Goal: Information Seeking & Learning: Understand process/instructions

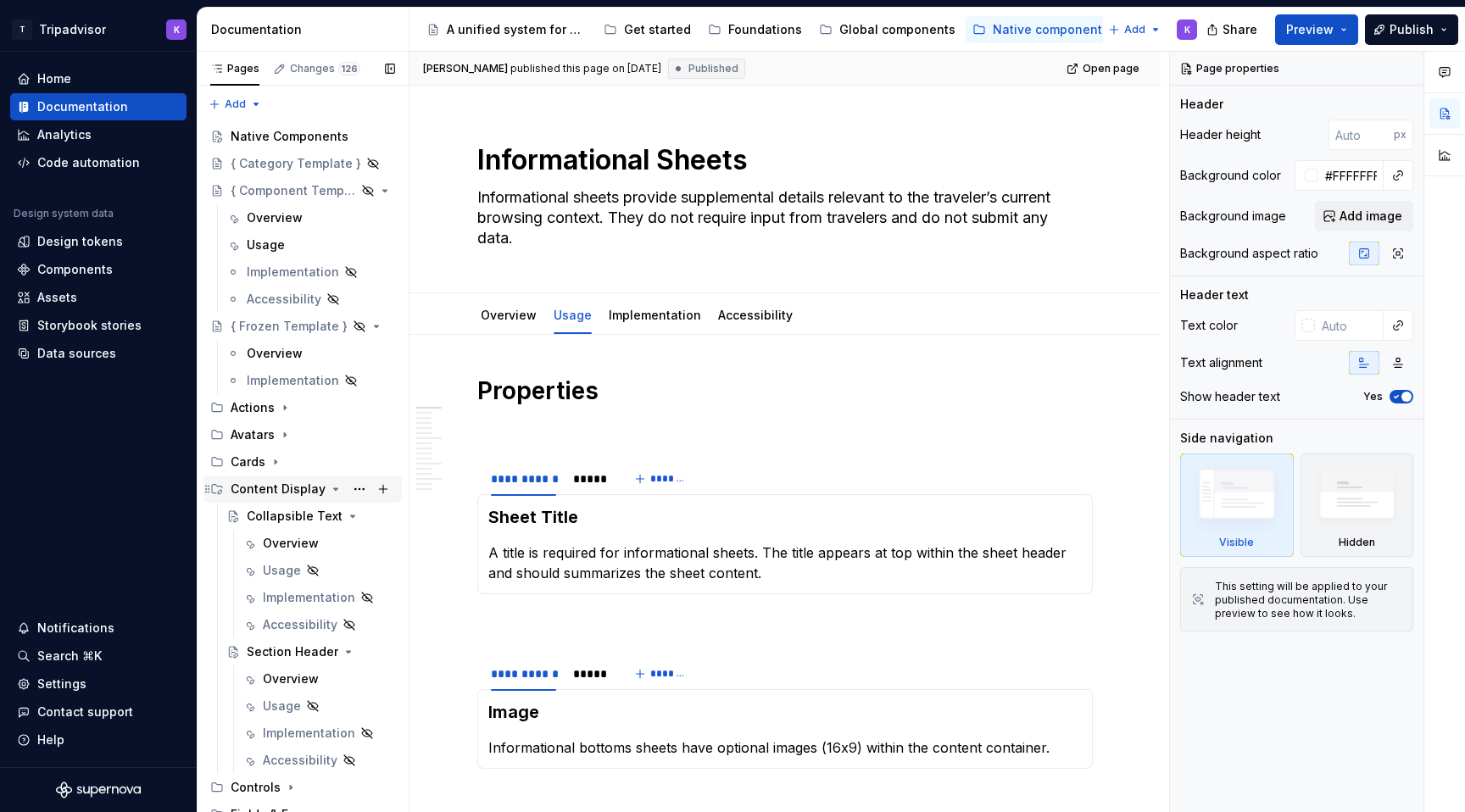
click at [320, 490] on div "Content Display" at bounding box center [313, 489] width 164 height 24
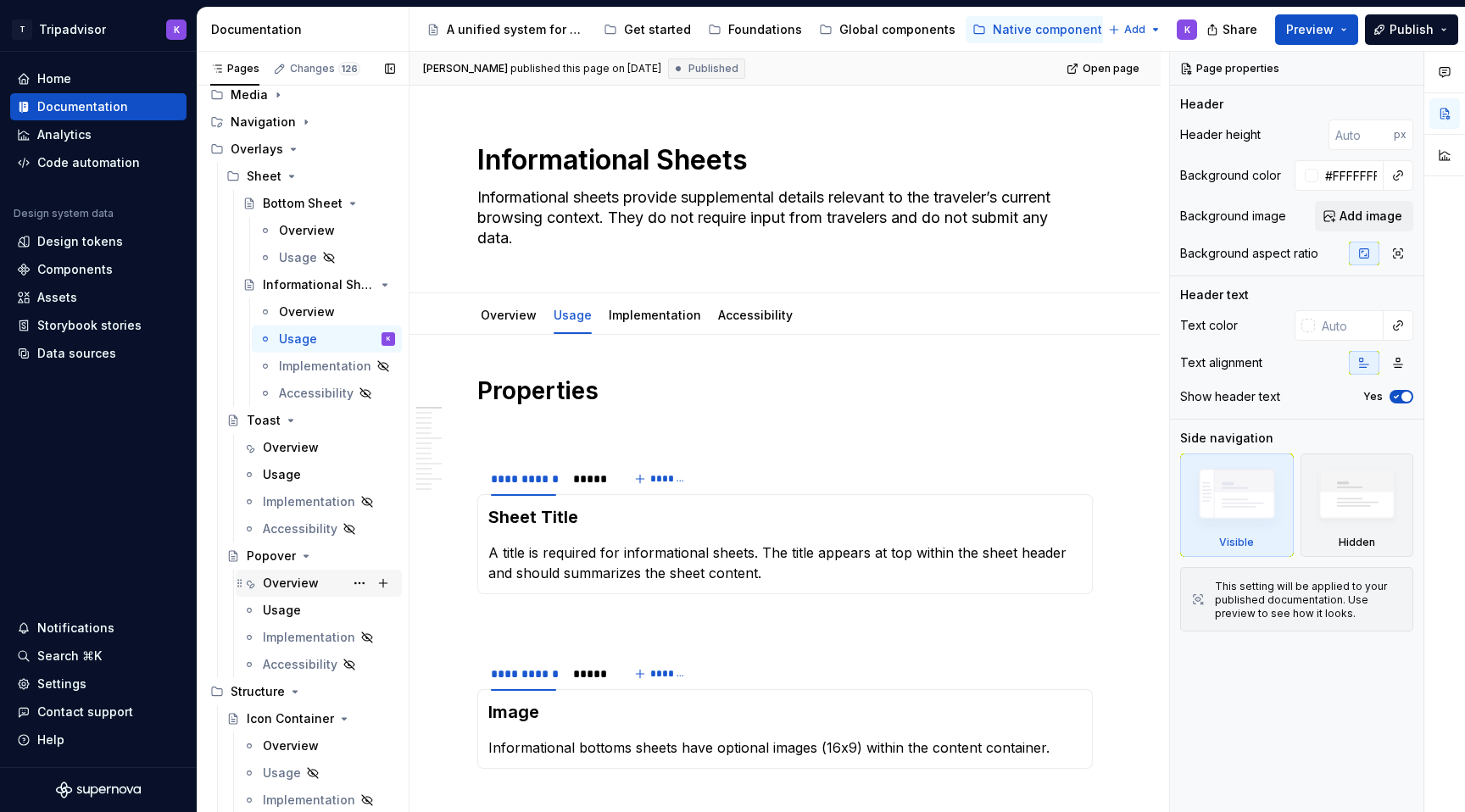
scroll to position [961, 0]
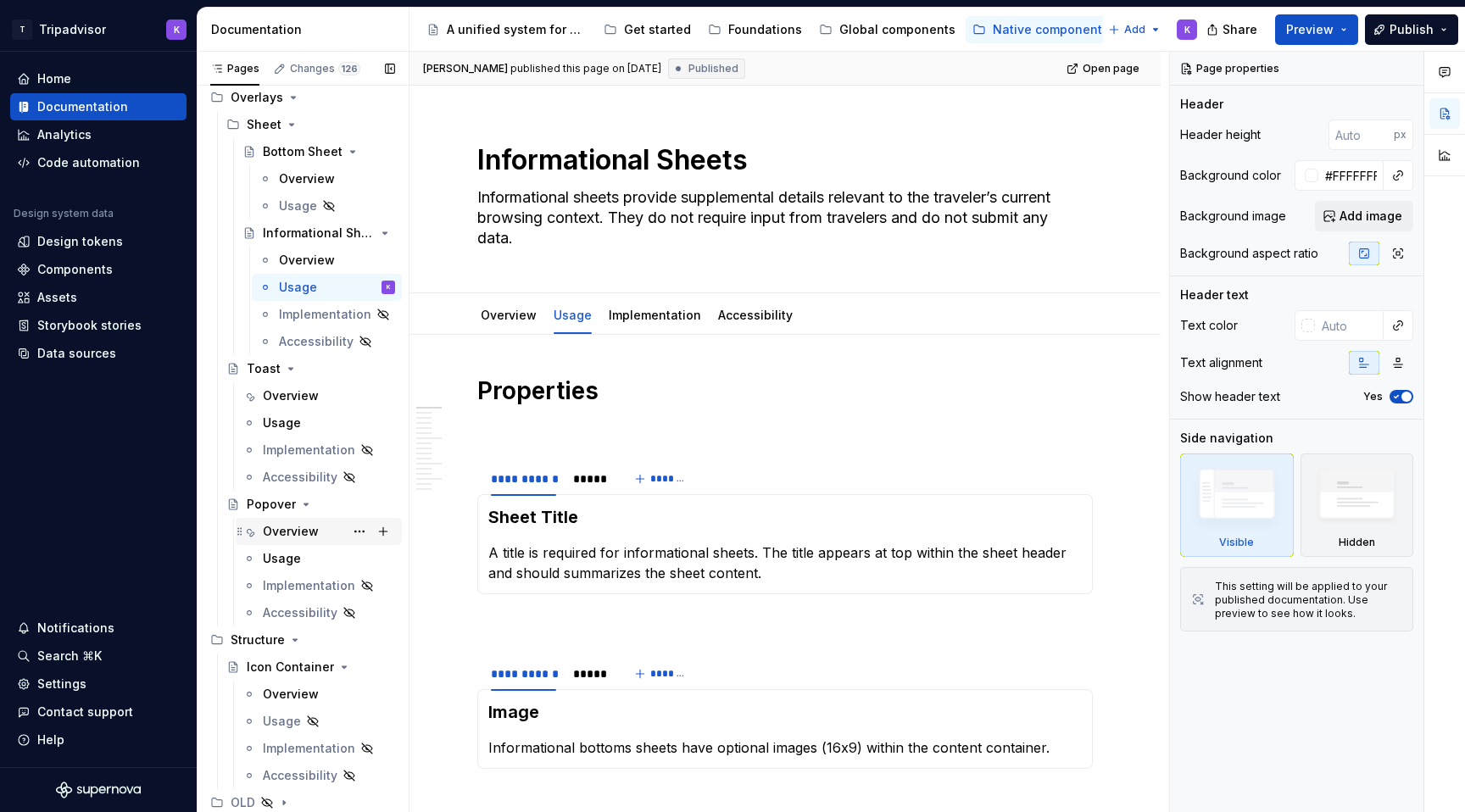
click at [296, 525] on div "Overview" at bounding box center [291, 531] width 56 height 17
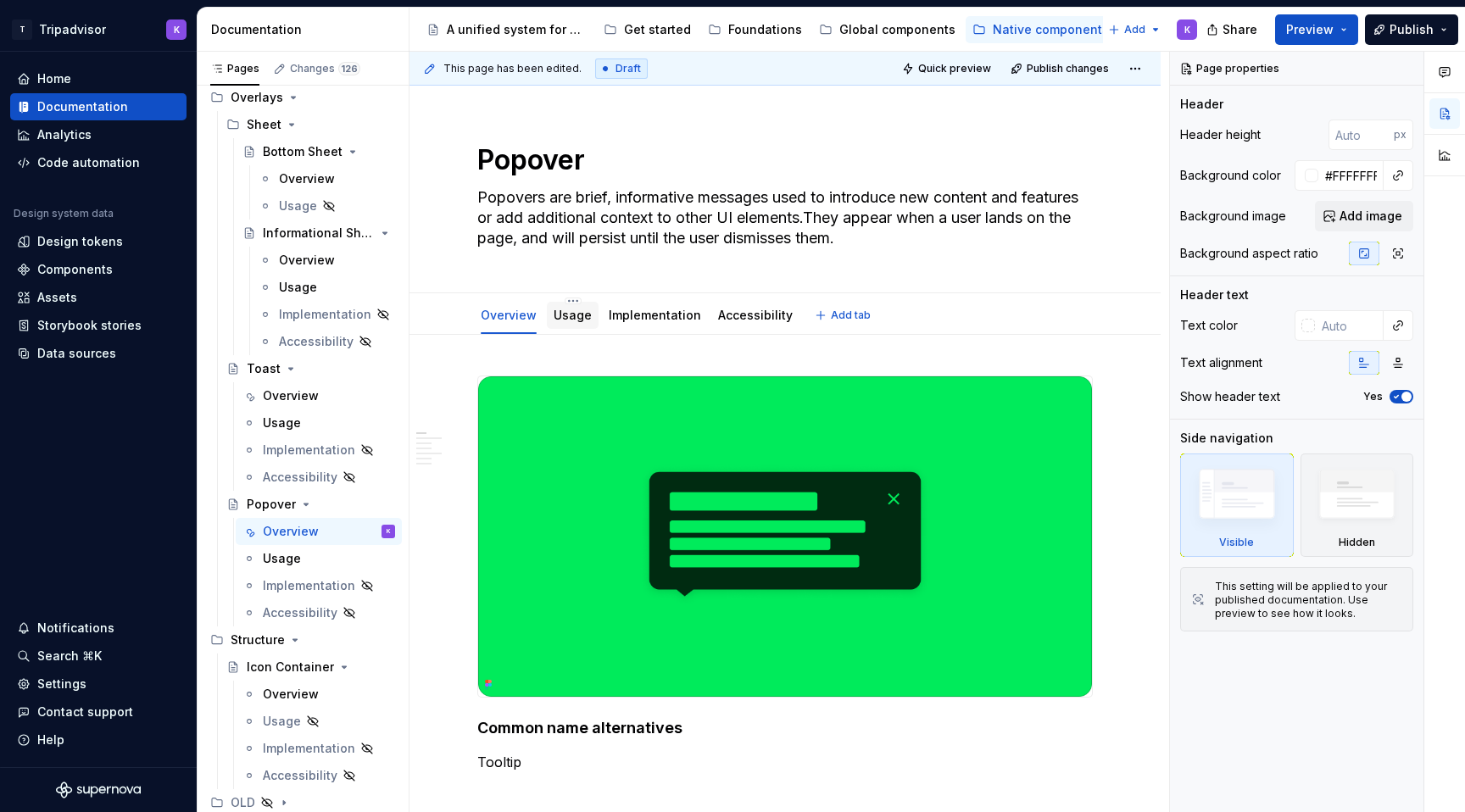
click at [566, 315] on link "Usage" at bounding box center [572, 315] width 38 height 14
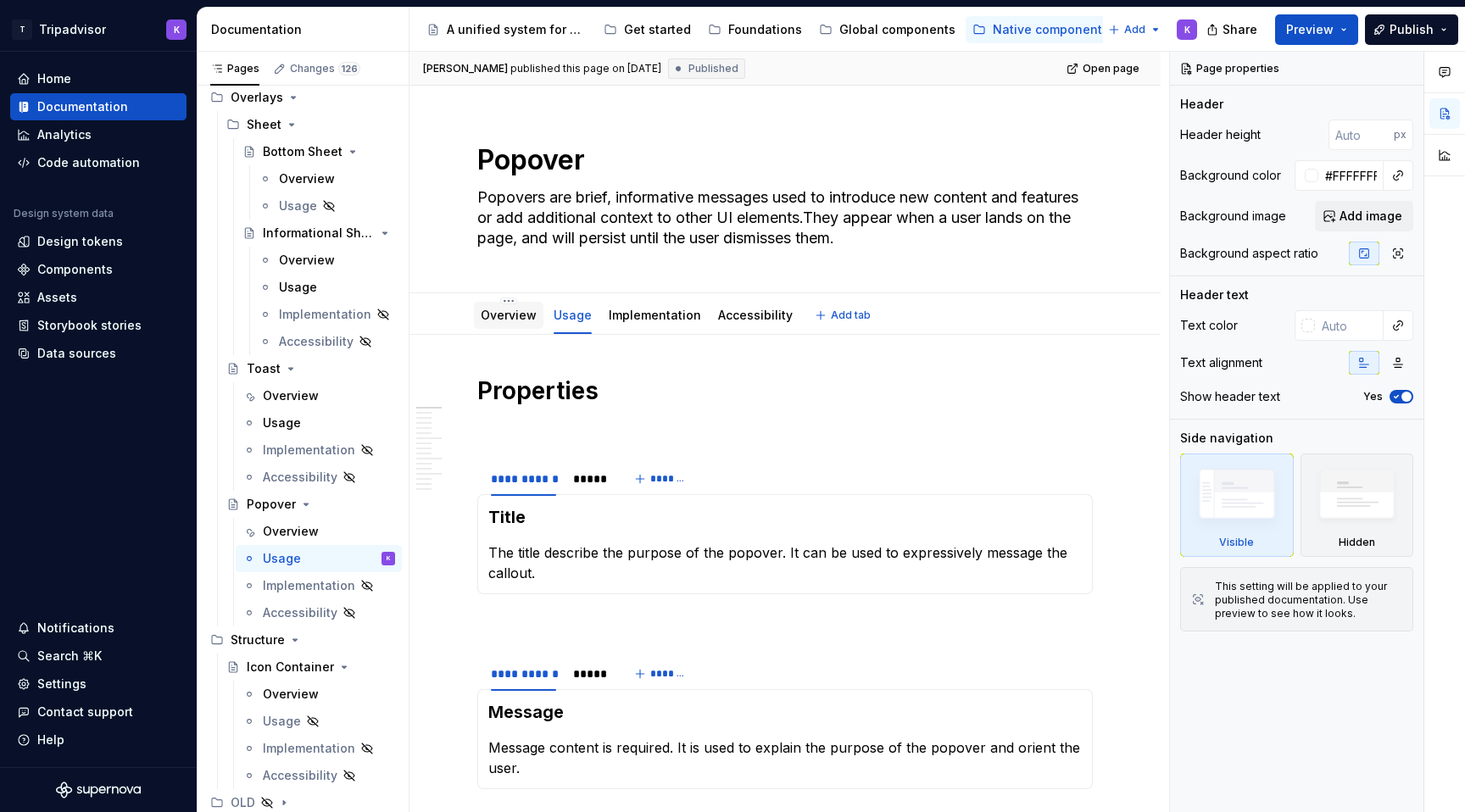
click at [519, 319] on link "Overview" at bounding box center [509, 315] width 56 height 14
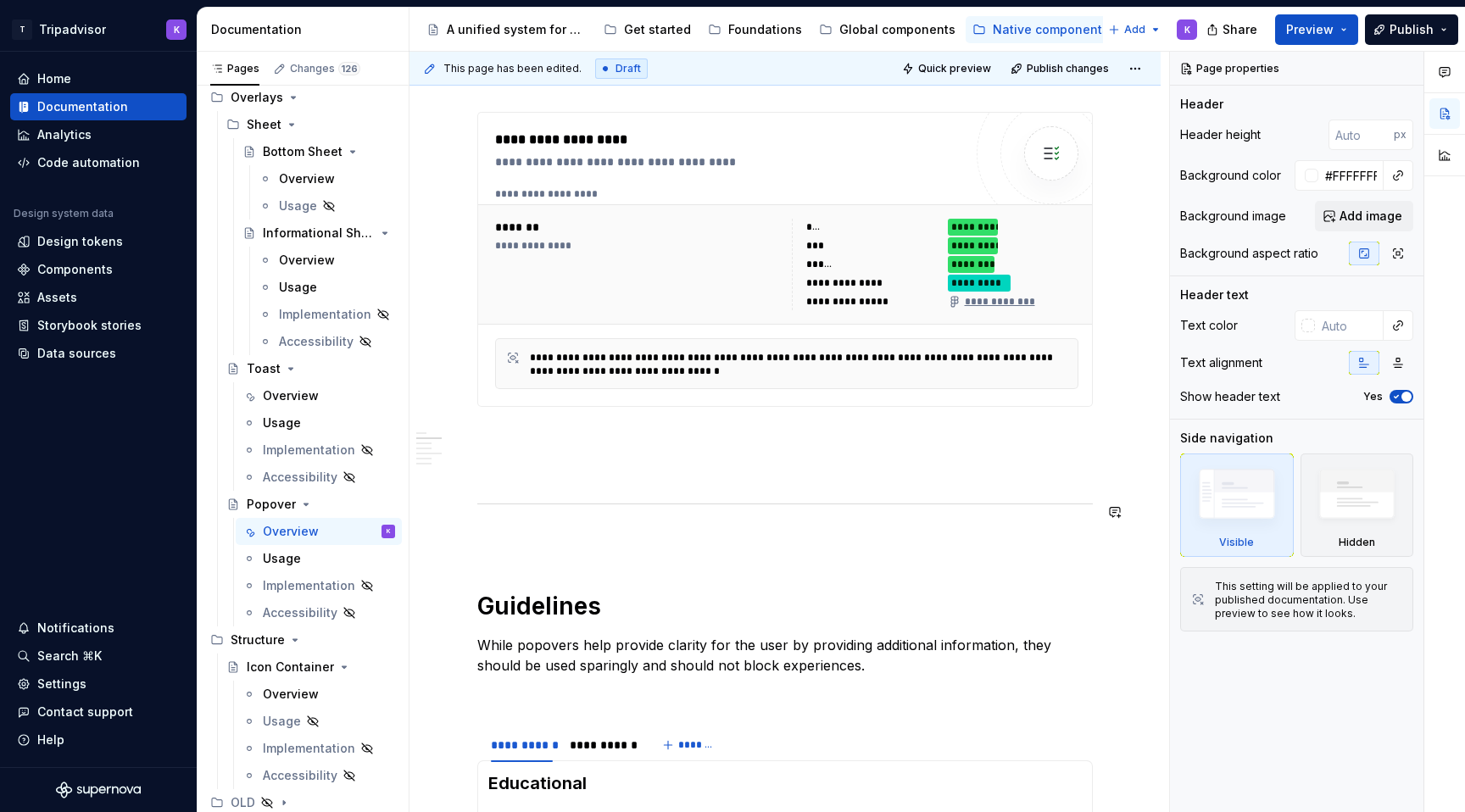
scroll to position [1254, 0]
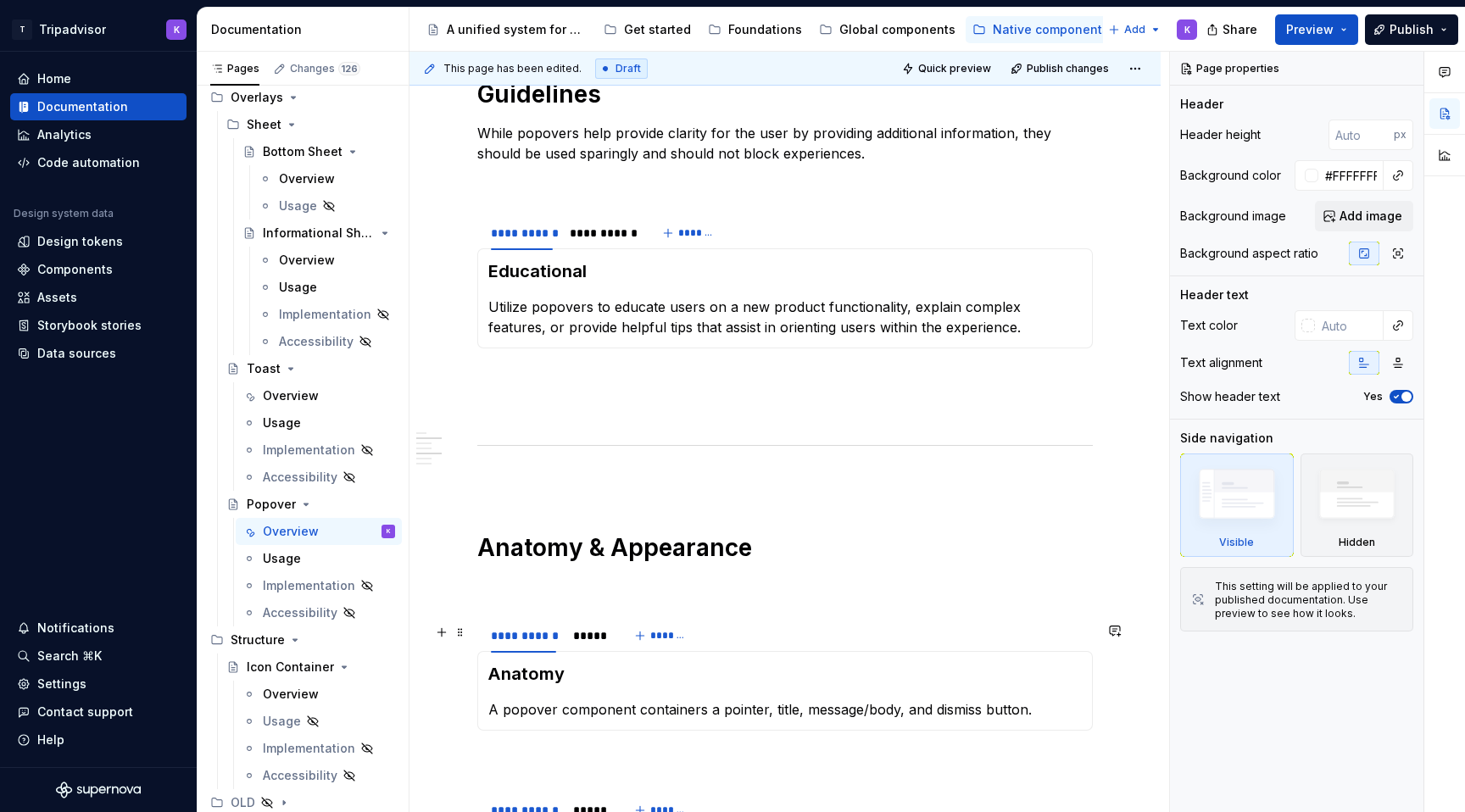
type textarea "*"
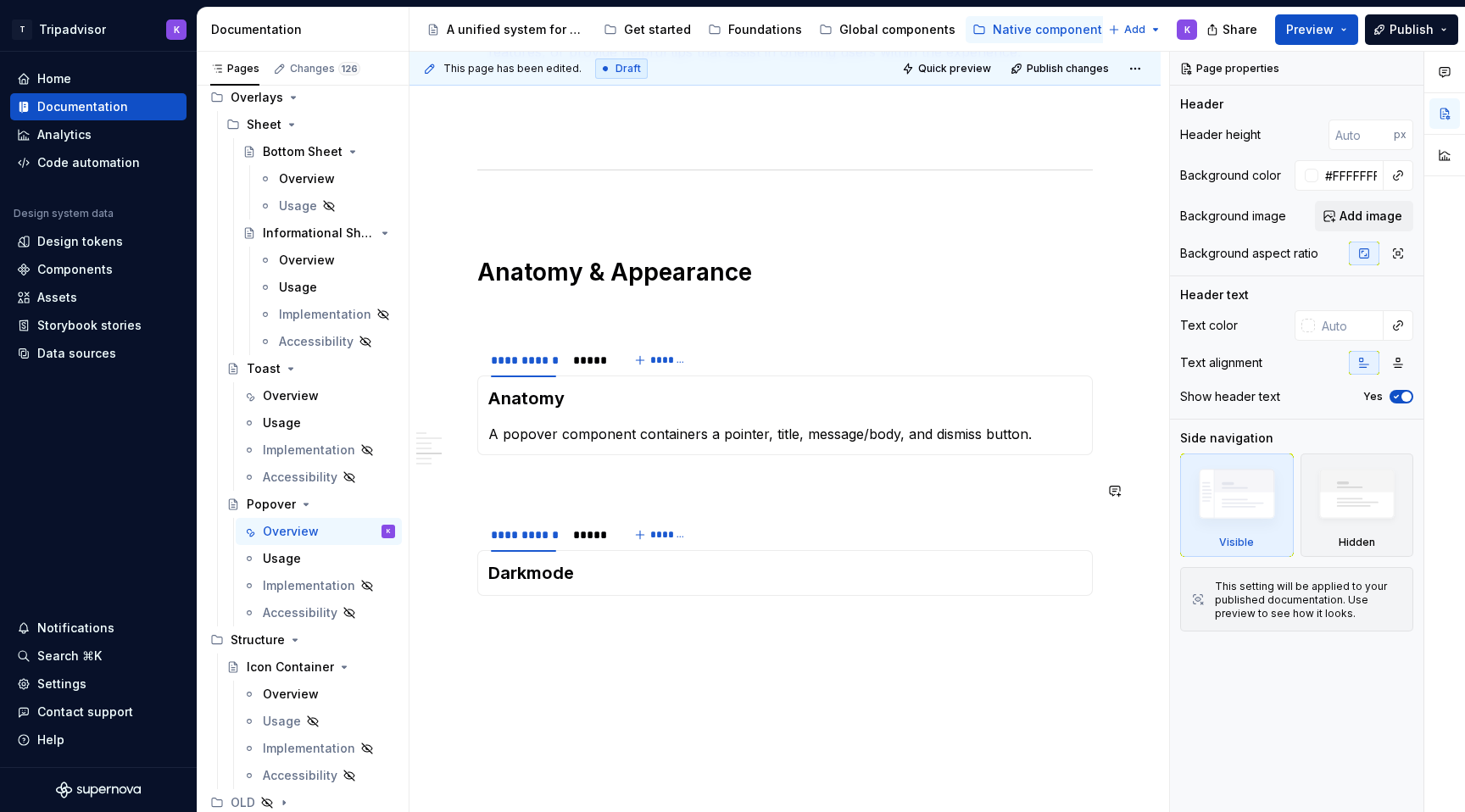
scroll to position [1544, 0]
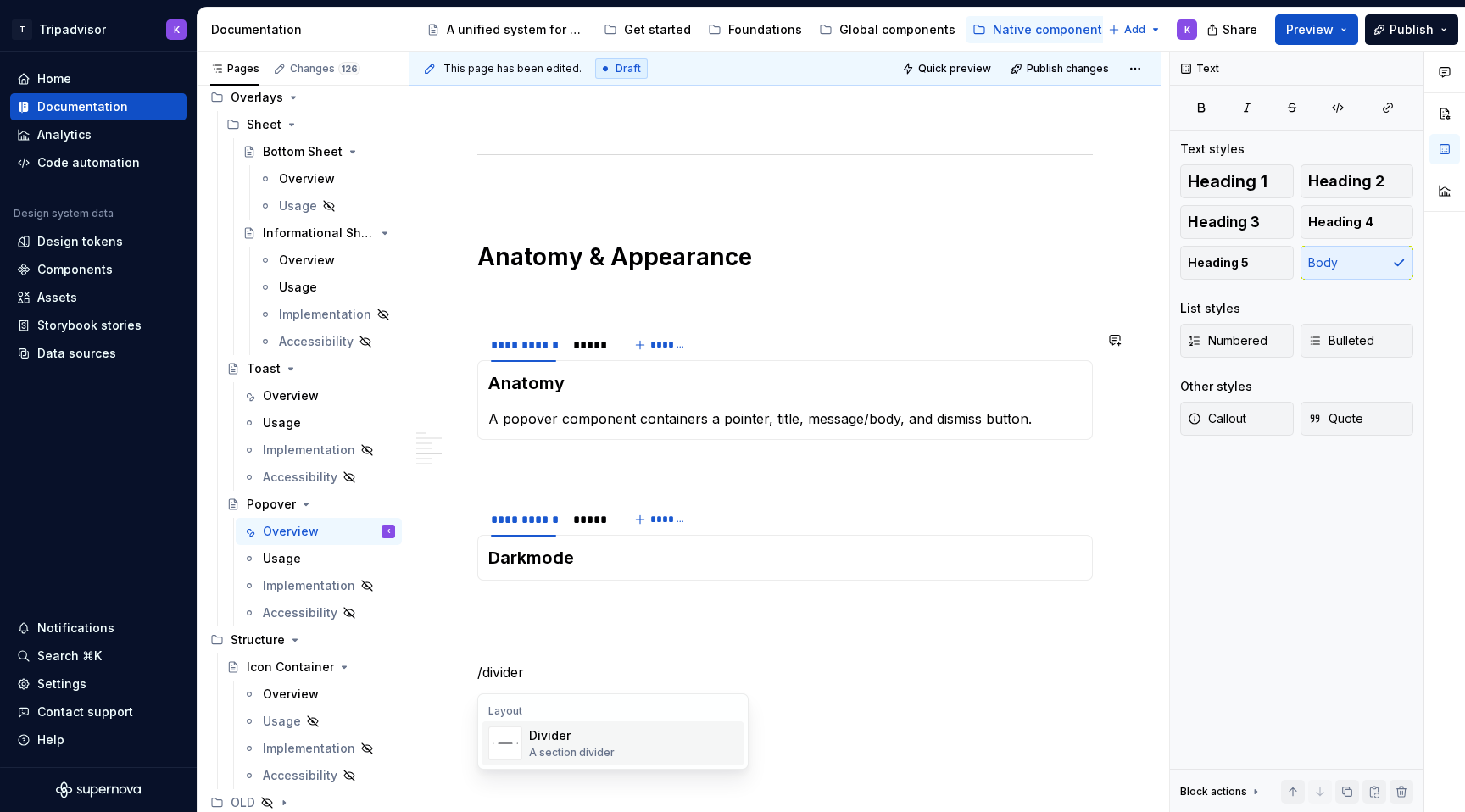
click at [556, 732] on div "Divider" at bounding box center [572, 735] width 86 height 17
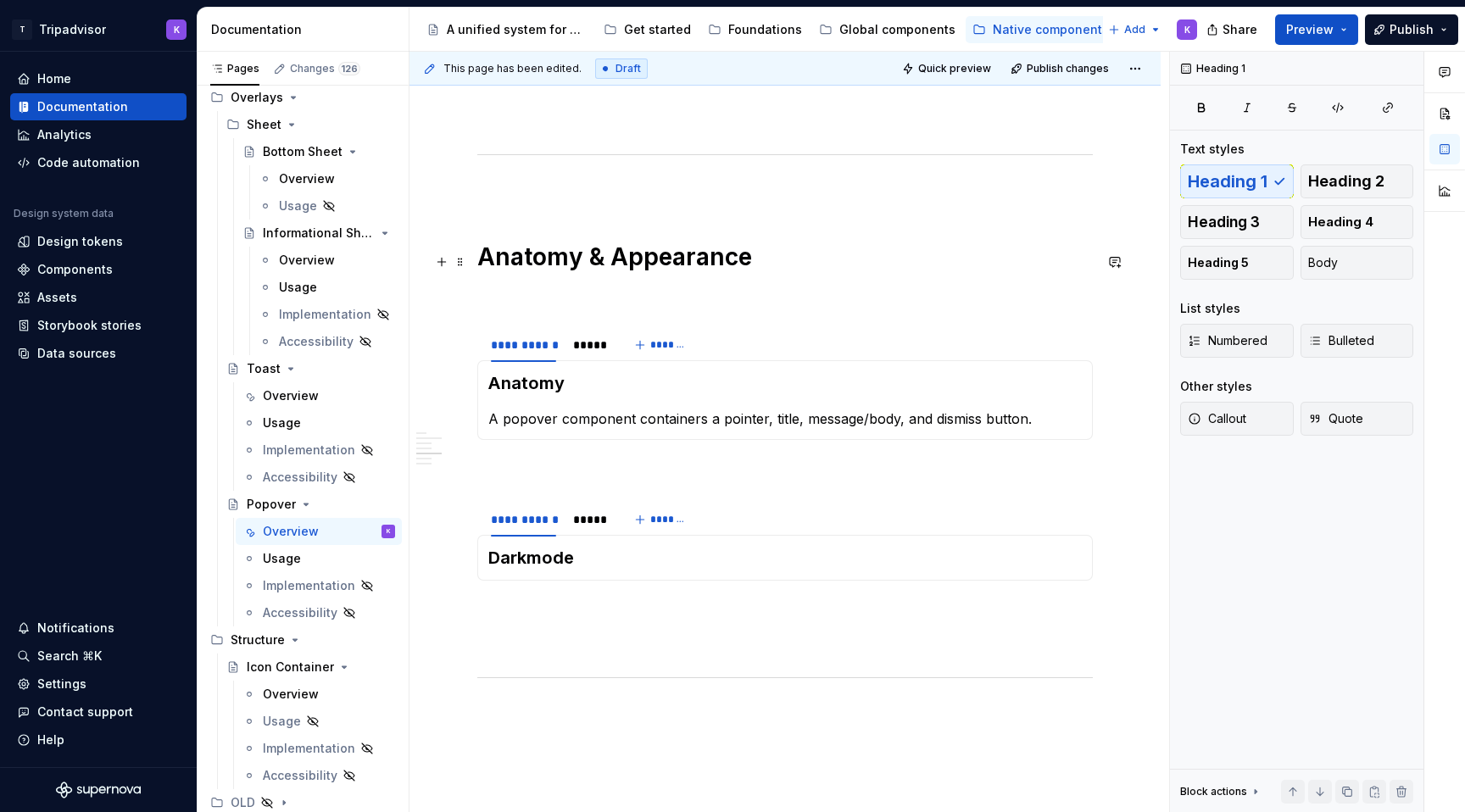
click at [628, 265] on h1 "Anatomy & Appearance" at bounding box center [784, 257] width 615 height 31
click at [530, 742] on p at bounding box center [784, 744] width 615 height 20
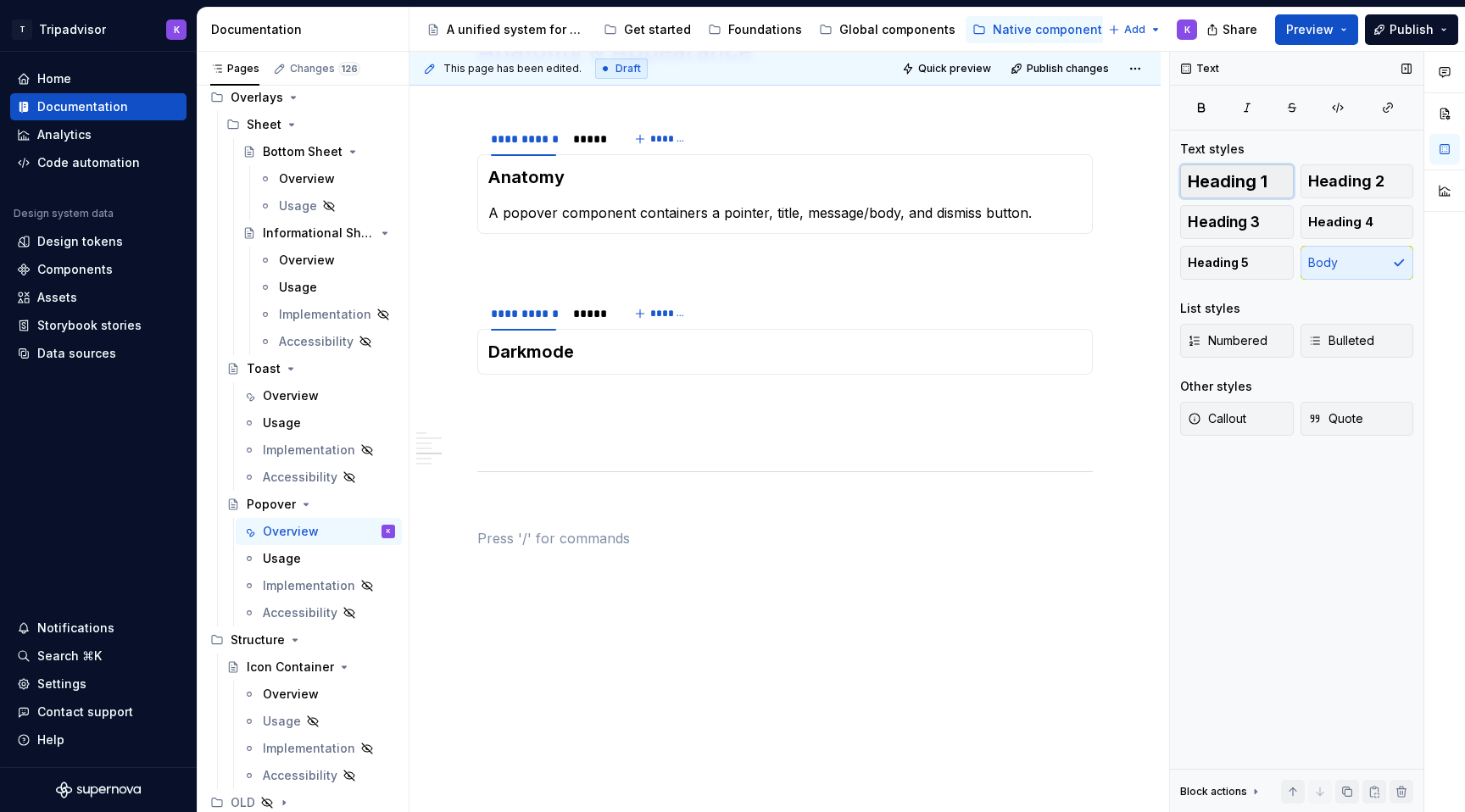
click at [1226, 185] on span "Heading 1" at bounding box center [1227, 181] width 80 height 17
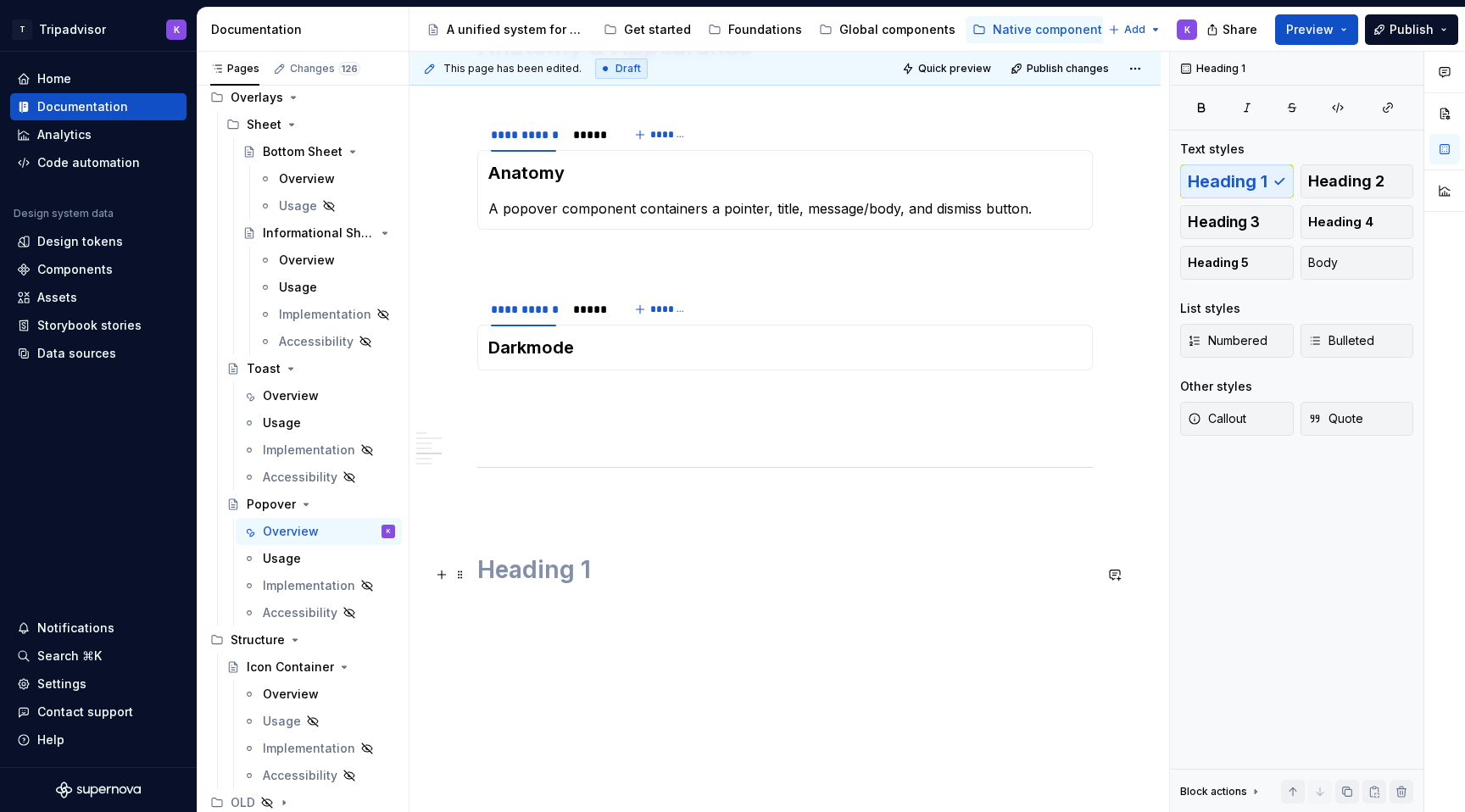
click at [667, 578] on h1 at bounding box center [784, 569] width 615 height 31
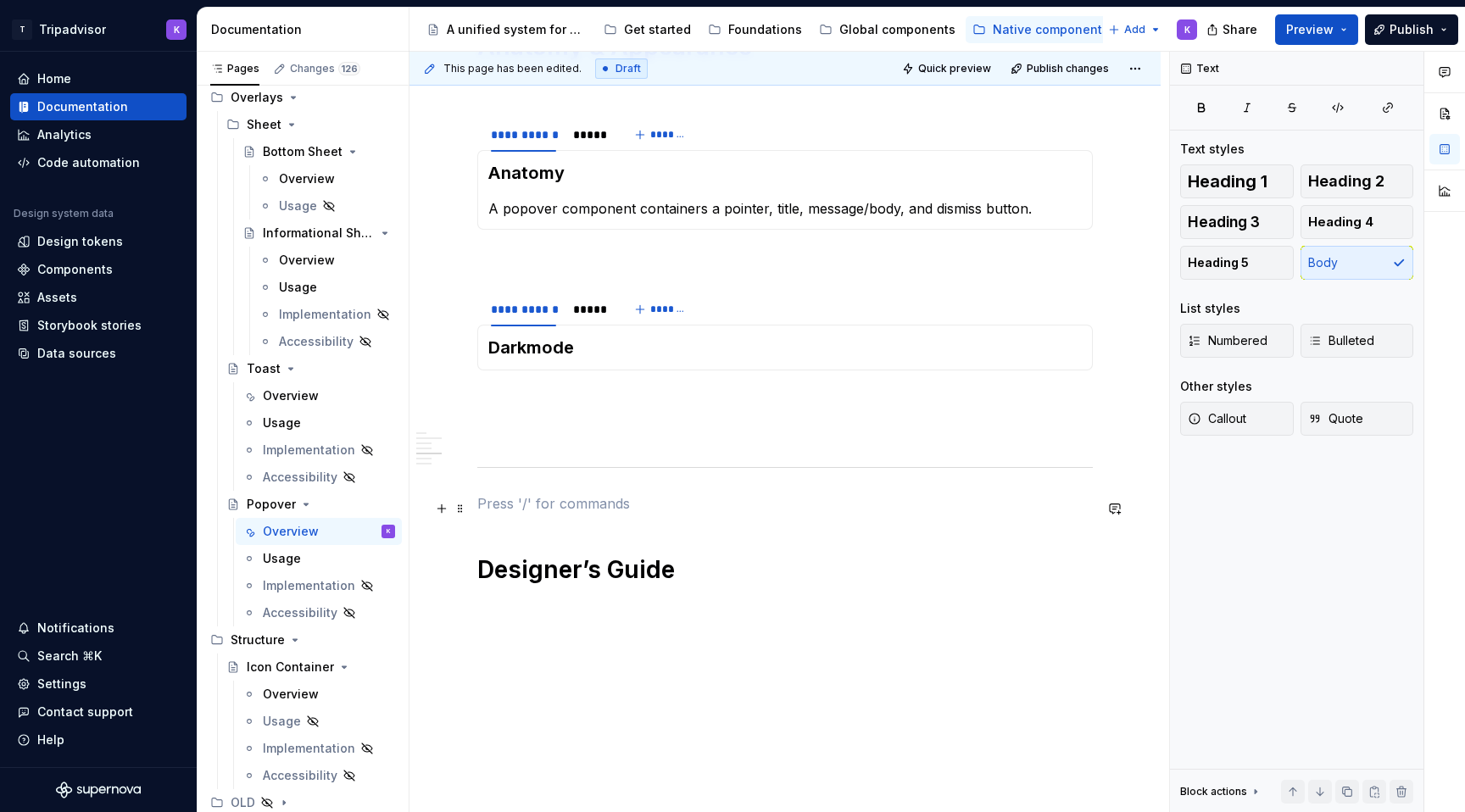
click at [592, 509] on p at bounding box center [784, 503] width 615 height 20
click at [1320, 31] on span "Preview" at bounding box center [1309, 29] width 47 height 17
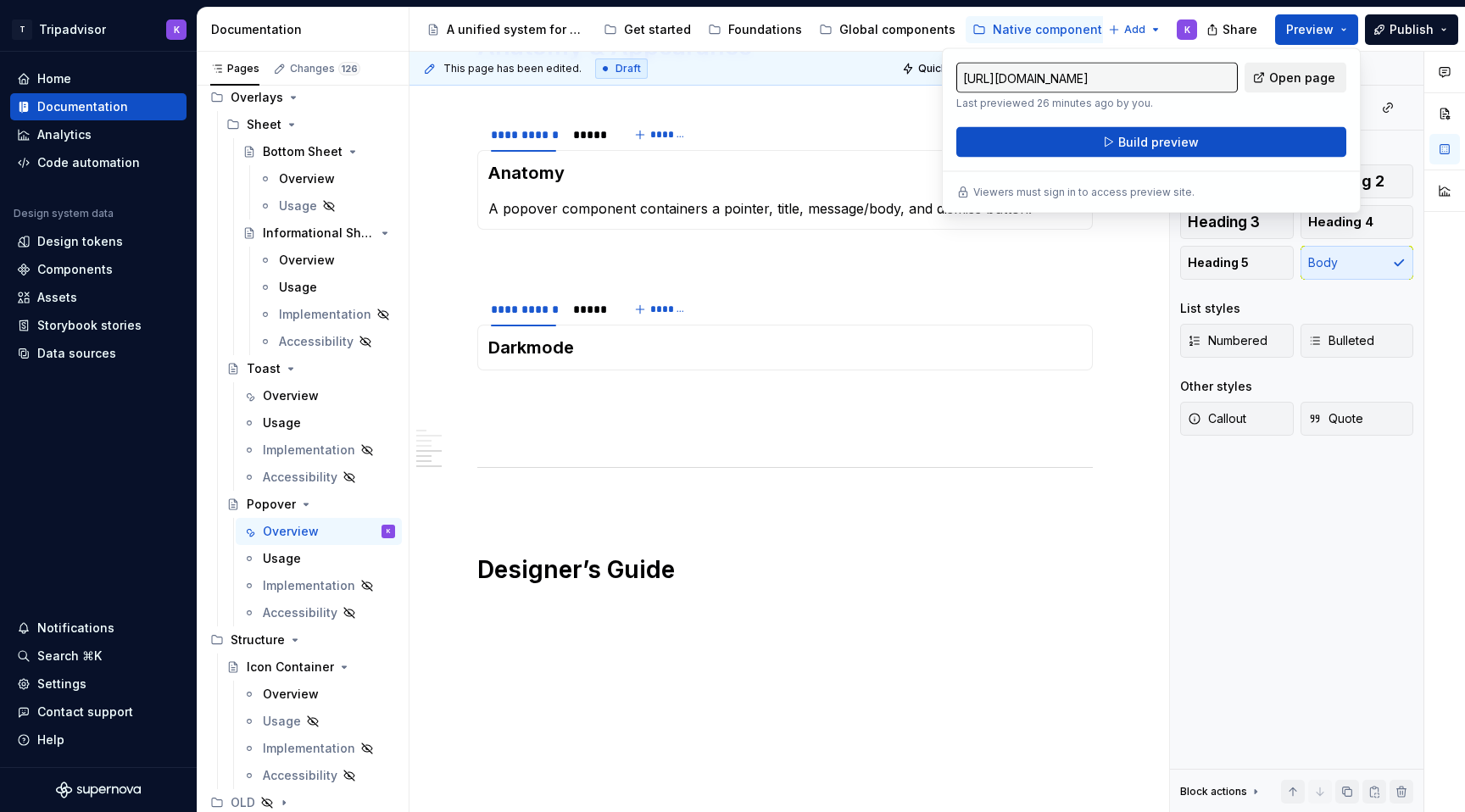
click at [1288, 81] on span "Open page" at bounding box center [1302, 77] width 66 height 17
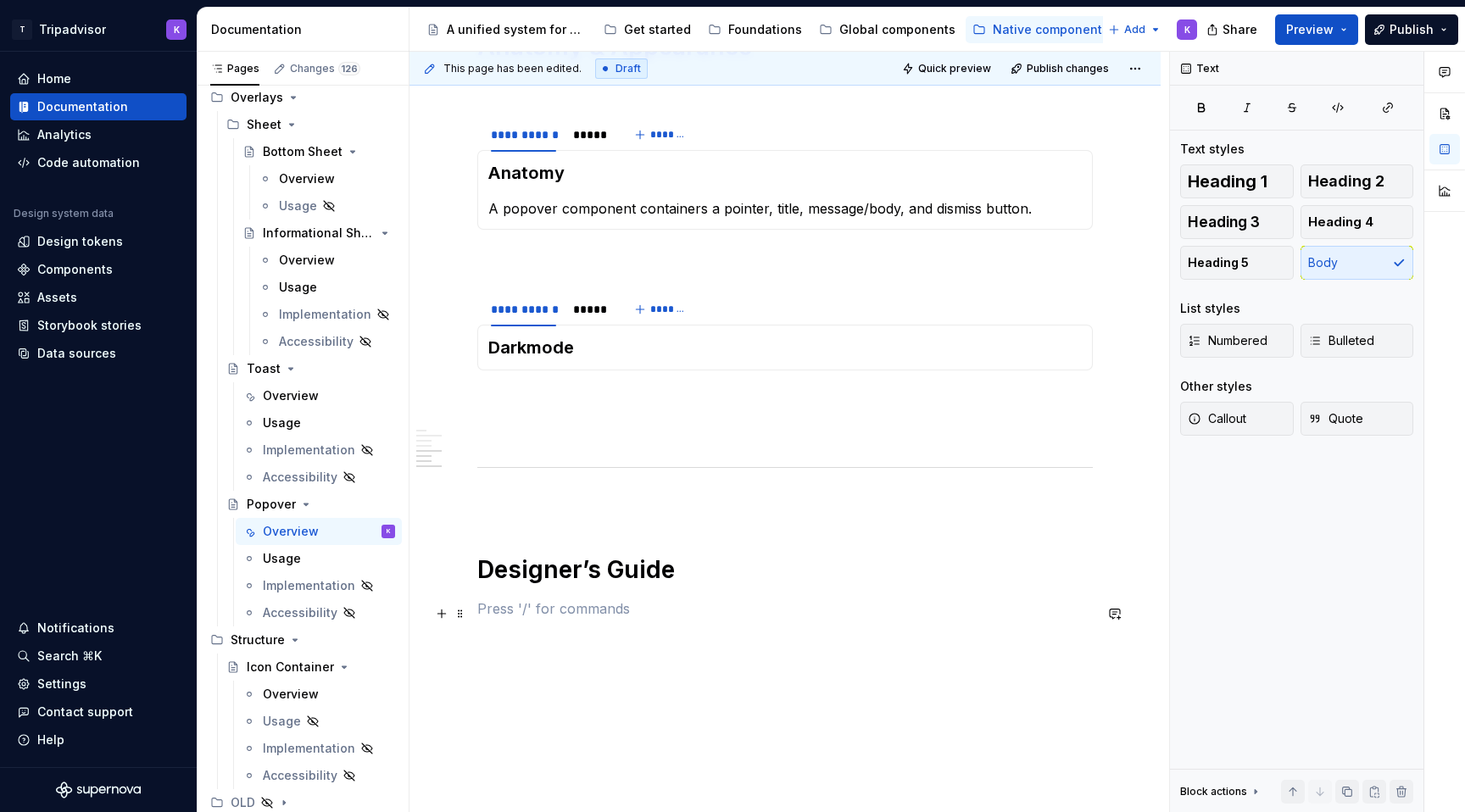
click at [624, 607] on p at bounding box center [784, 608] width 615 height 20
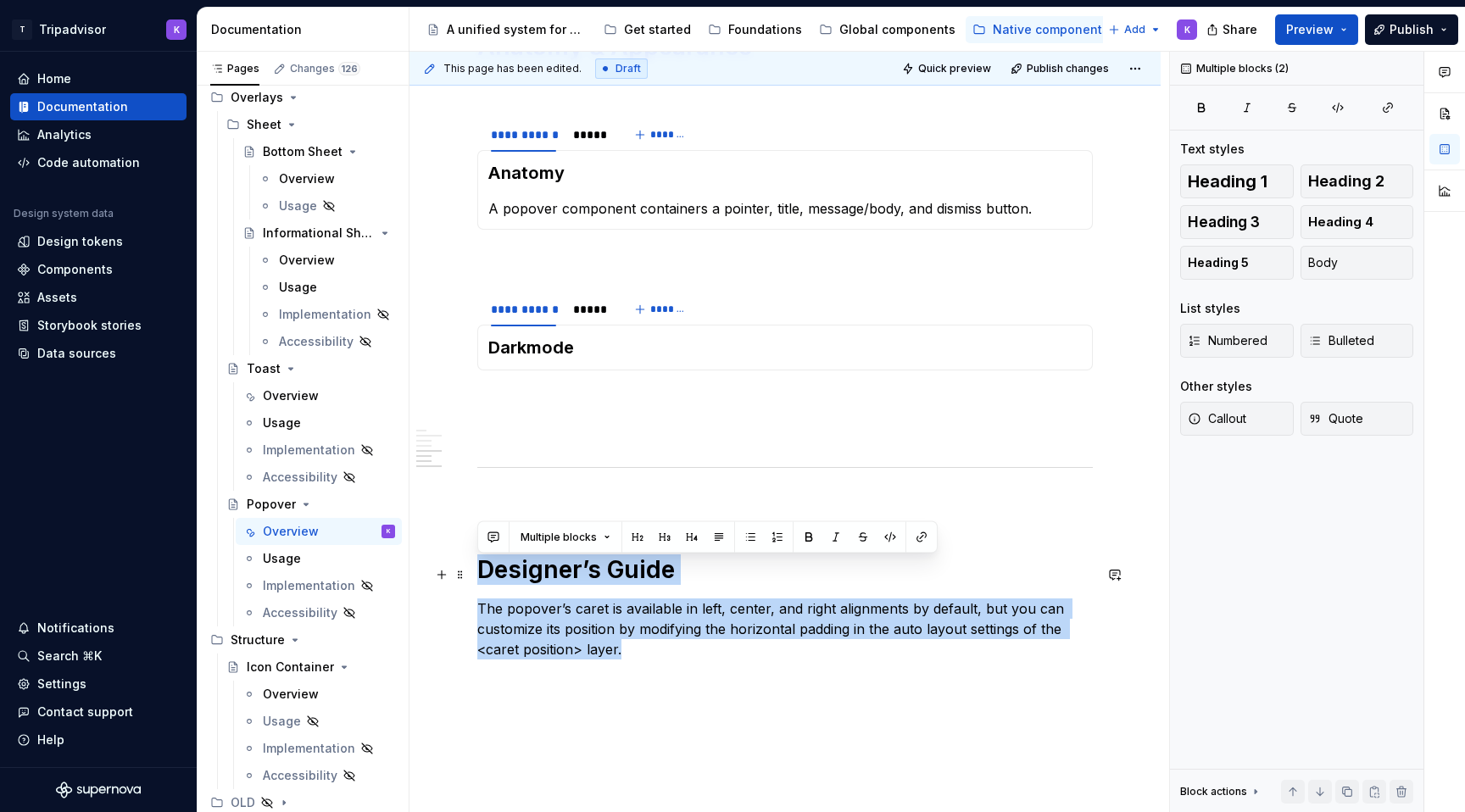
drag, startPoint x: 631, startPoint y: 661, endPoint x: 480, endPoint y: 572, distance: 175.9
copy div "Designer’s Guide The popover’s caret is available in left, center, and right al…"
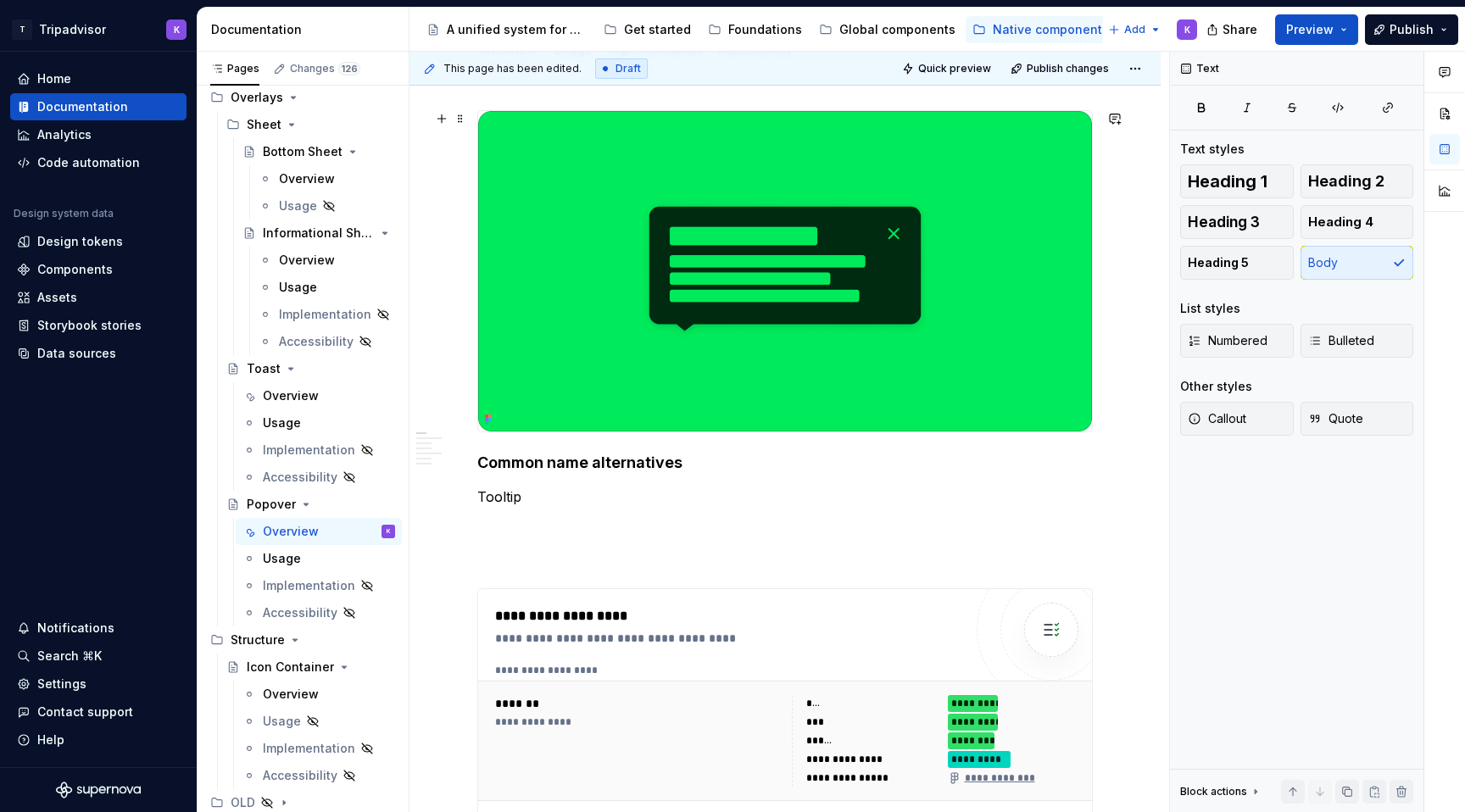
scroll to position [0, 0]
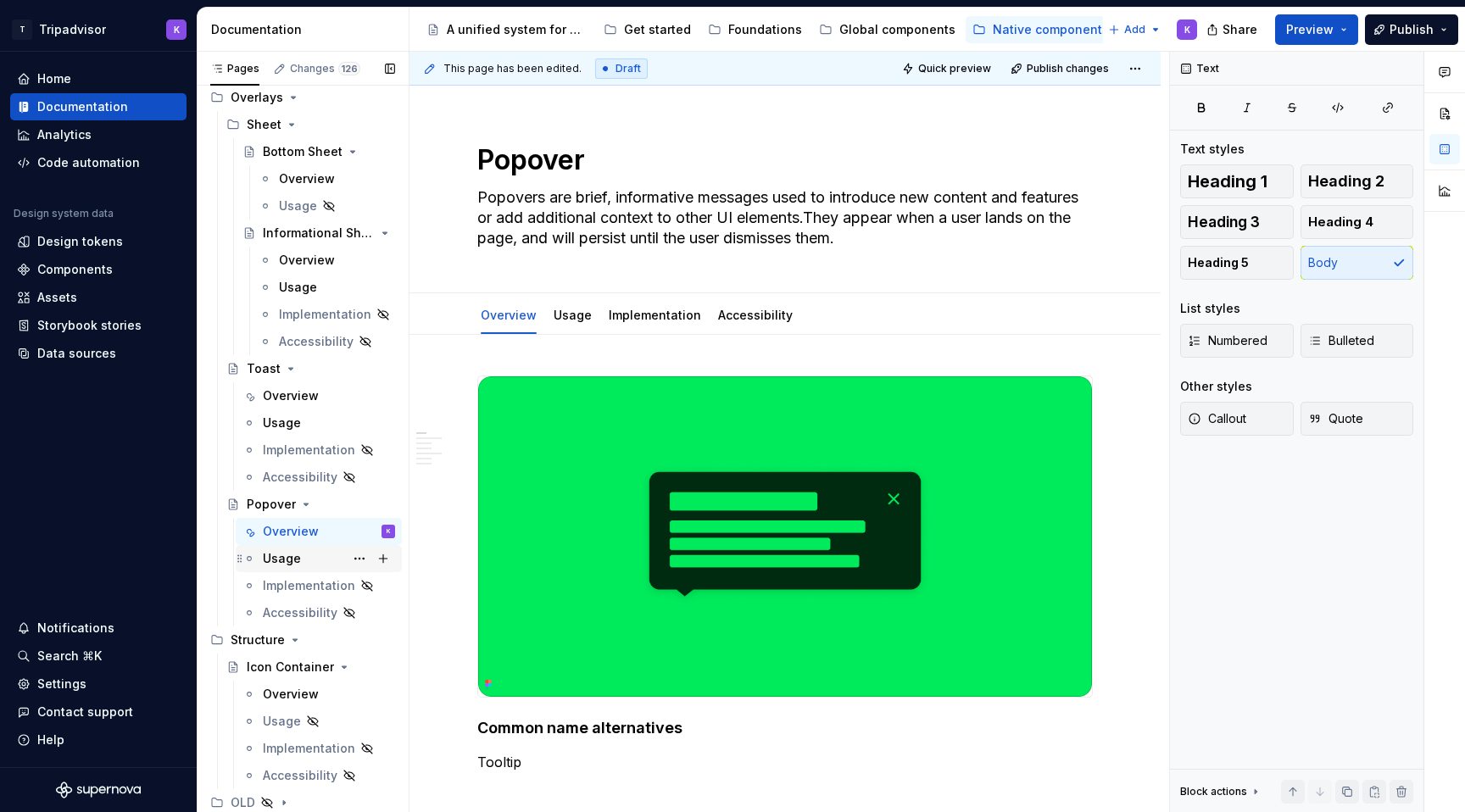
click at [291, 562] on div "Usage" at bounding box center [282, 558] width 38 height 17
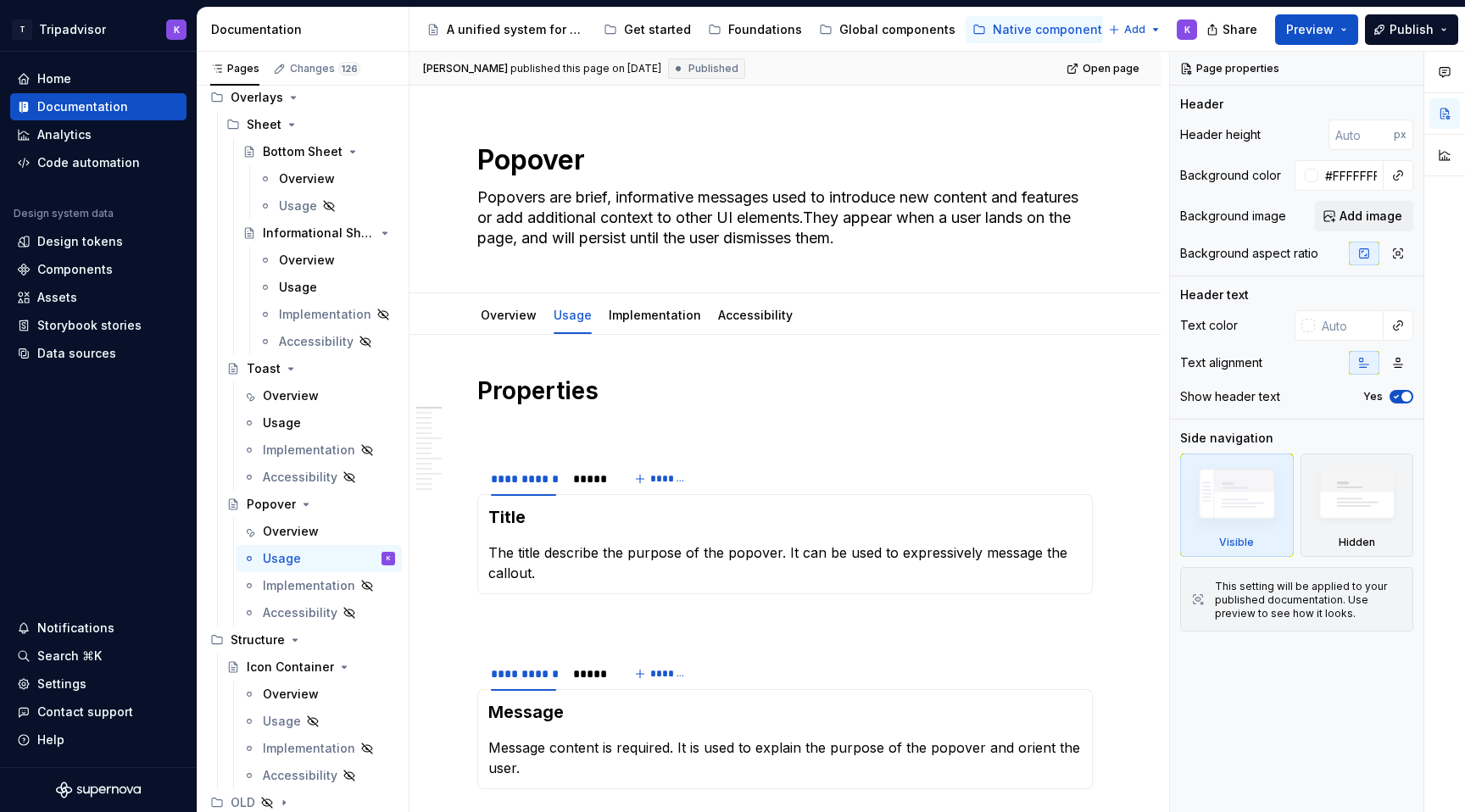
type textarea "*"
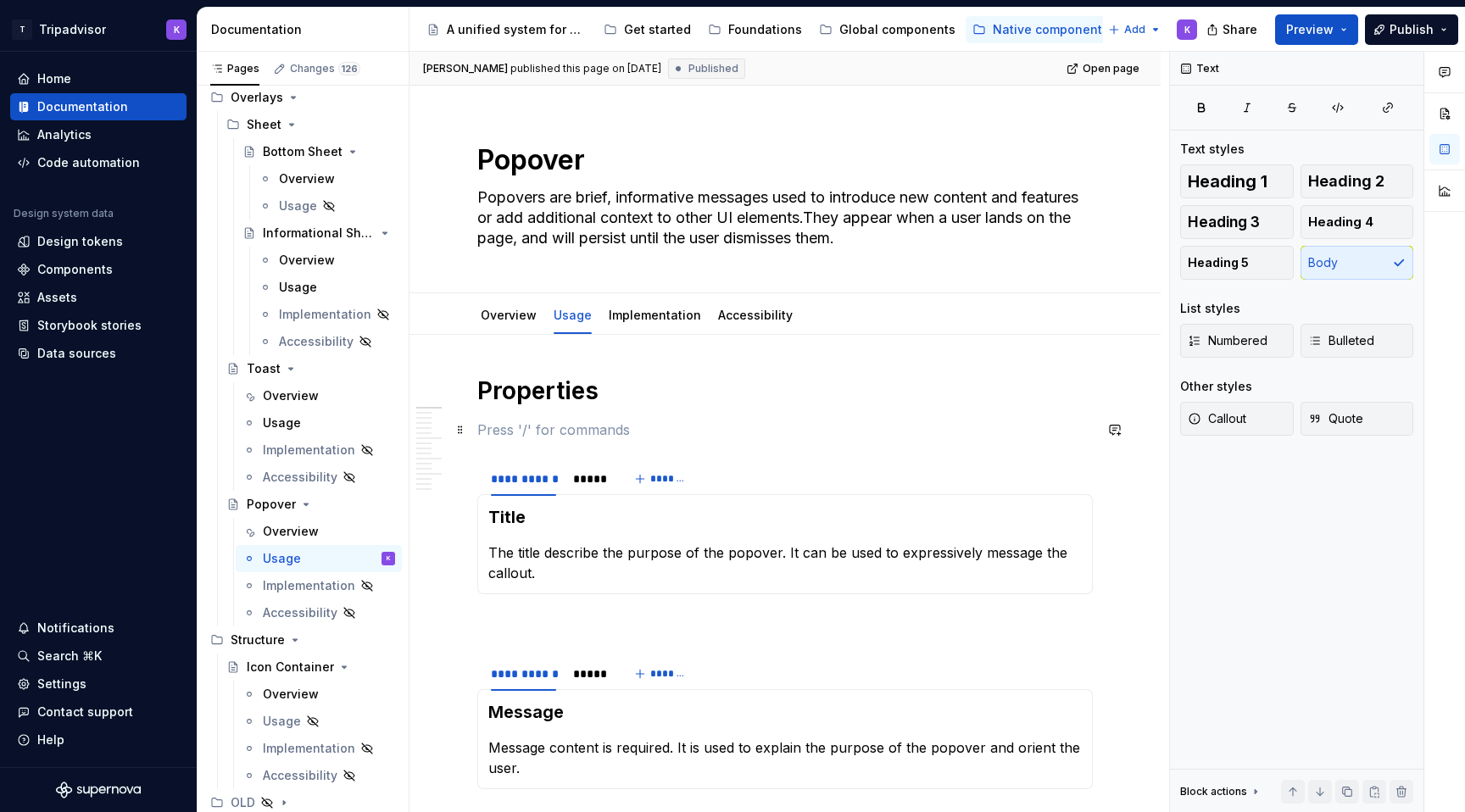
click at [553, 432] on p at bounding box center [784, 430] width 615 height 20
click at [523, 627] on p at bounding box center [784, 624] width 615 height 20
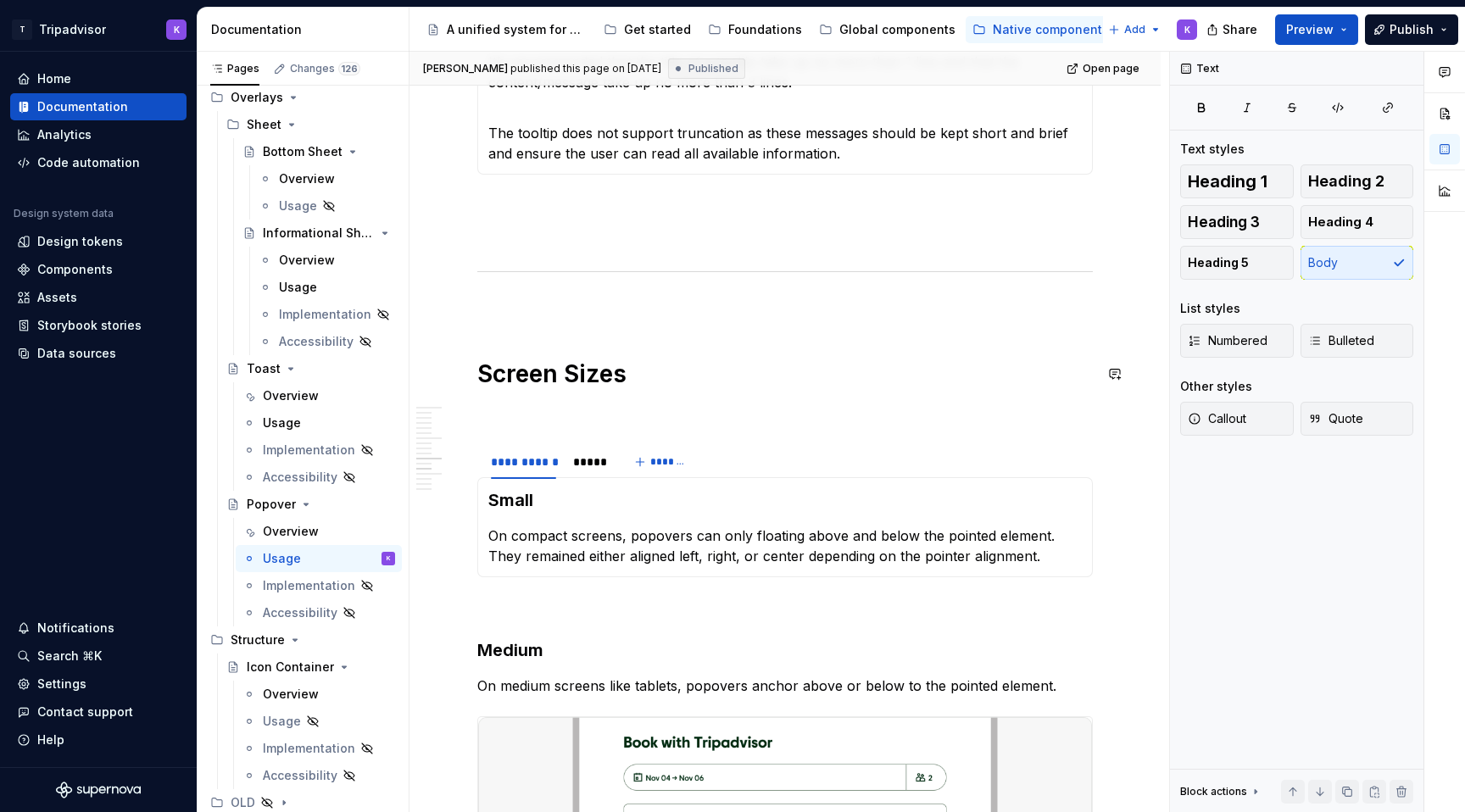
scroll to position [1982, 0]
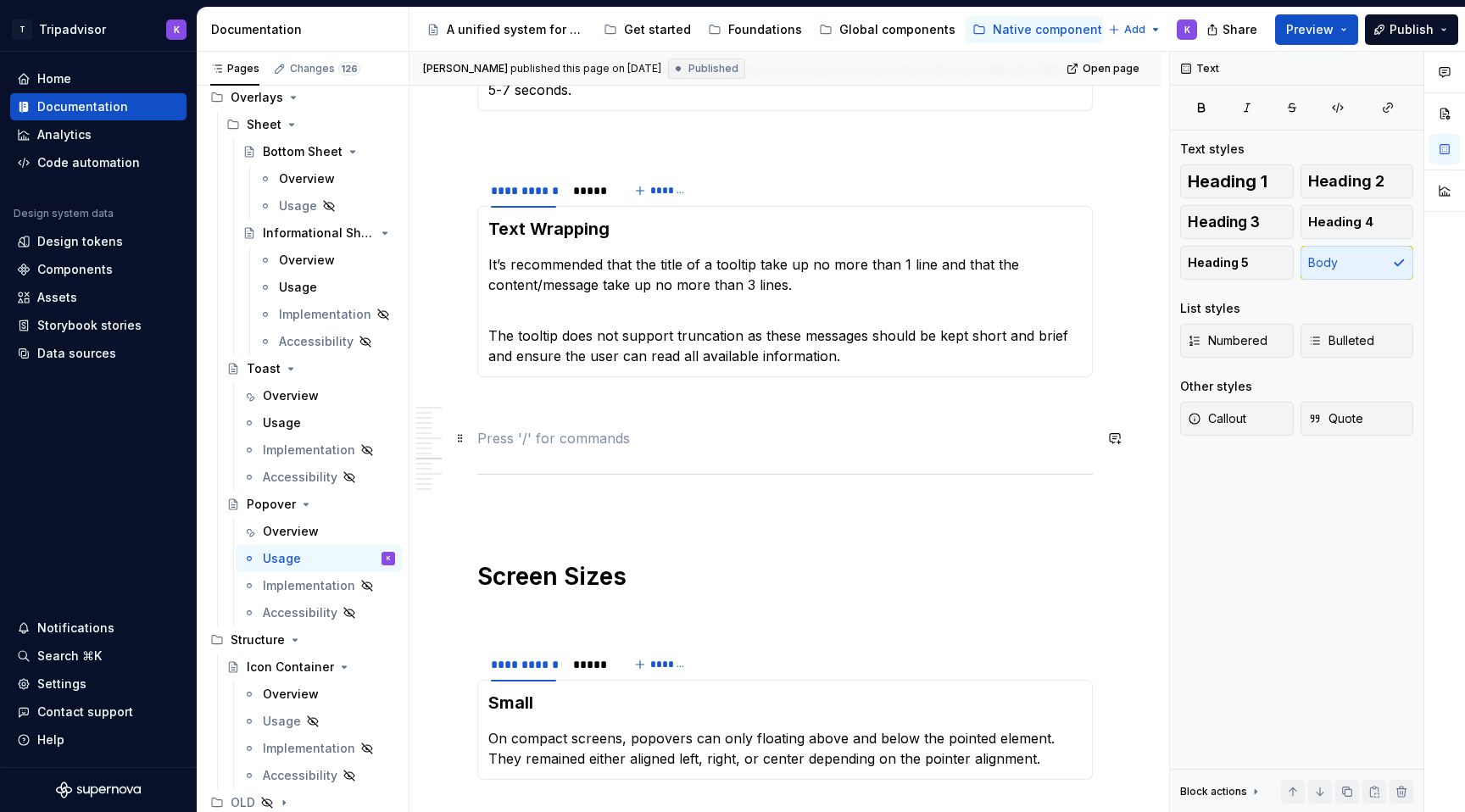
click at [572, 436] on p at bounding box center [784, 438] width 615 height 20
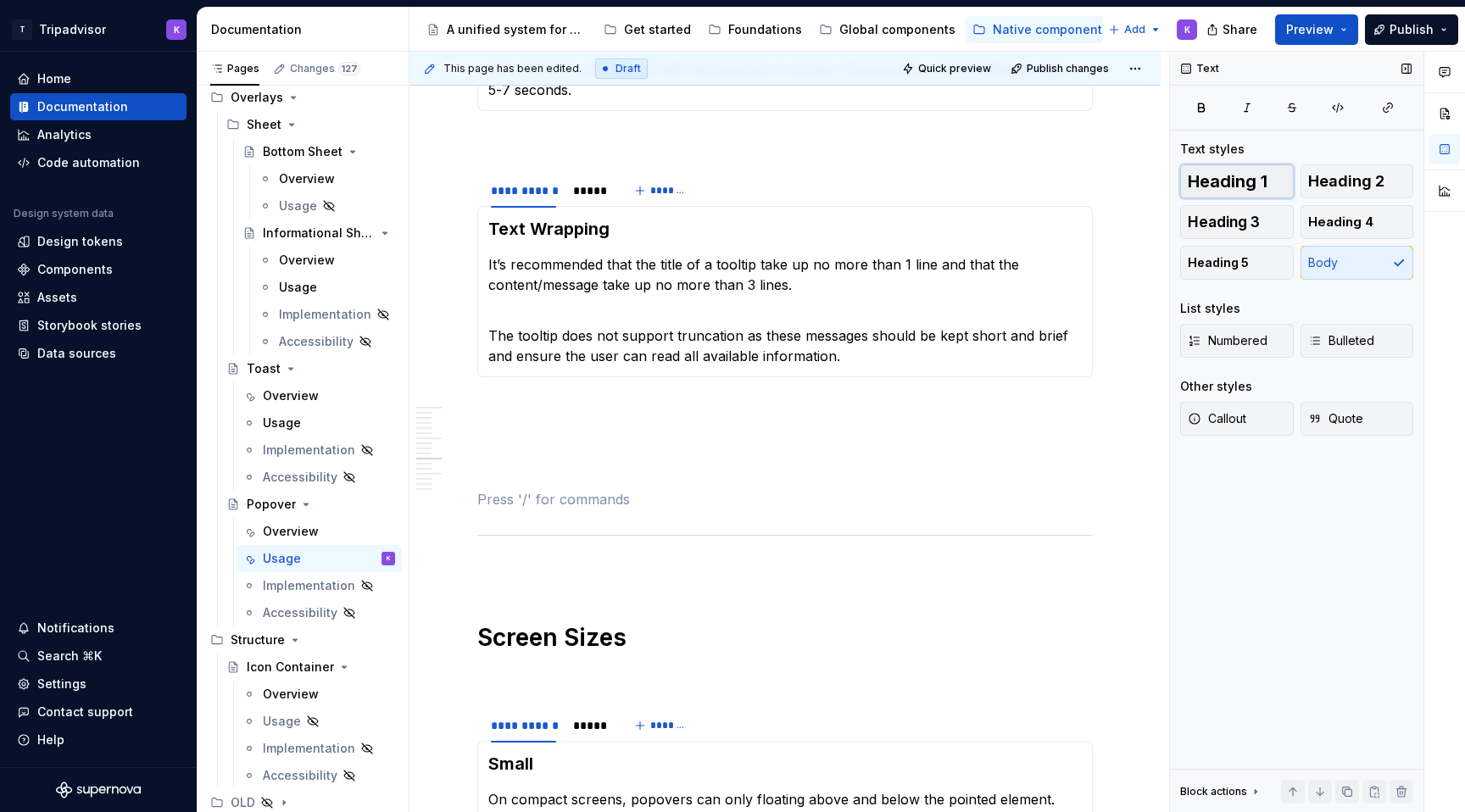
click at [1257, 179] on span "Heading 1" at bounding box center [1227, 181] width 80 height 17
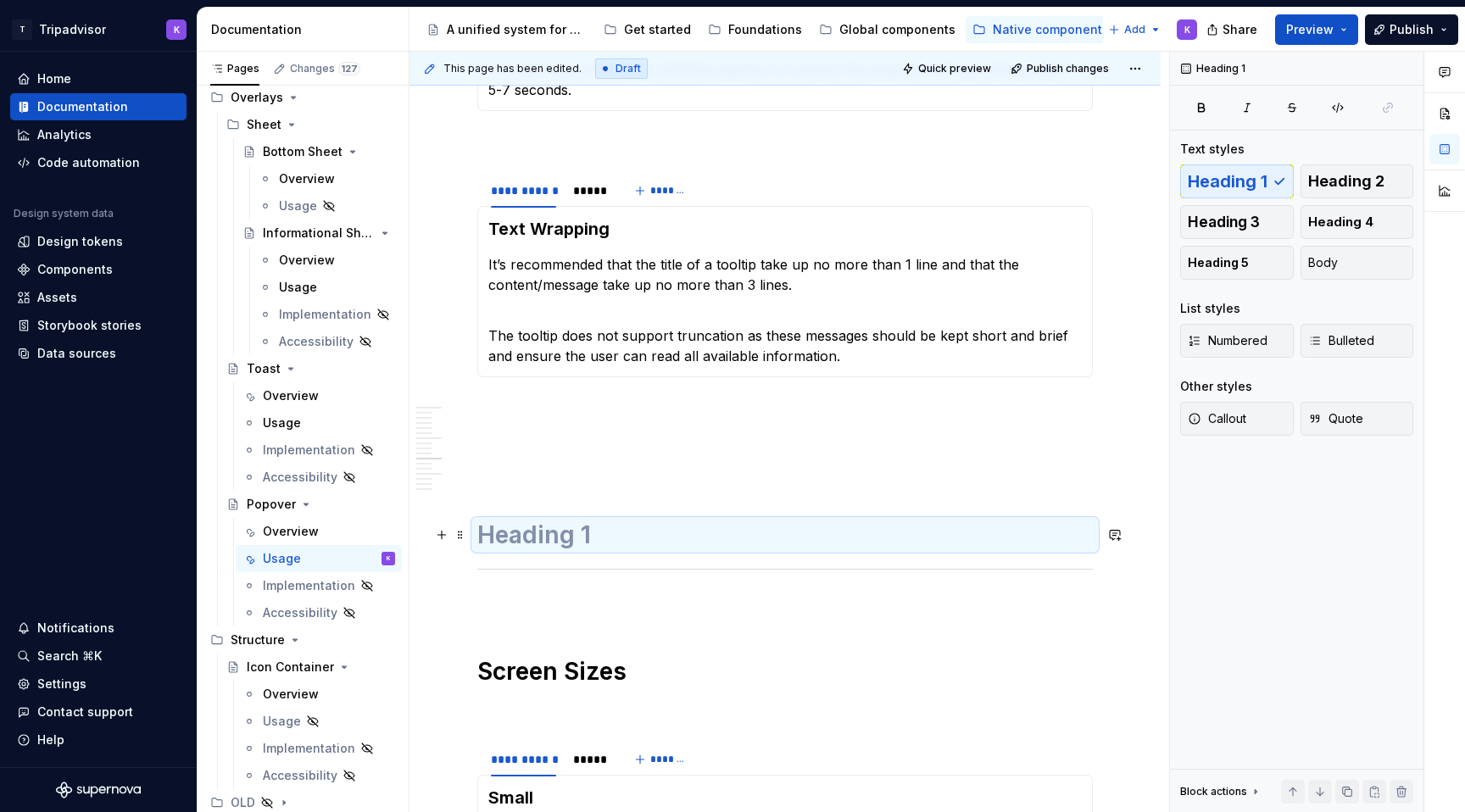
click at [602, 536] on h1 at bounding box center [784, 535] width 615 height 31
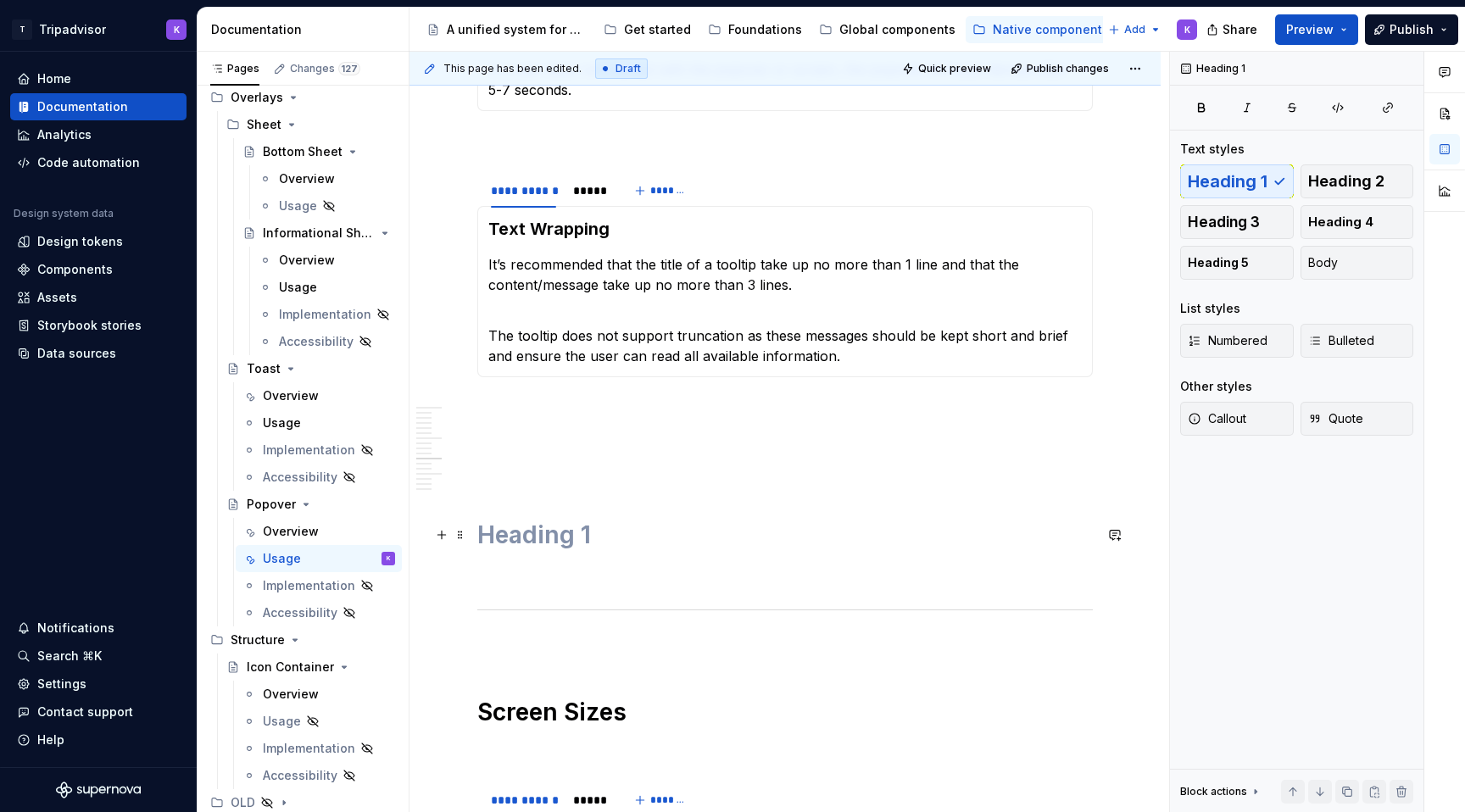
click at [562, 531] on h1 at bounding box center [784, 535] width 615 height 31
click at [559, 581] on p at bounding box center [784, 574] width 615 height 20
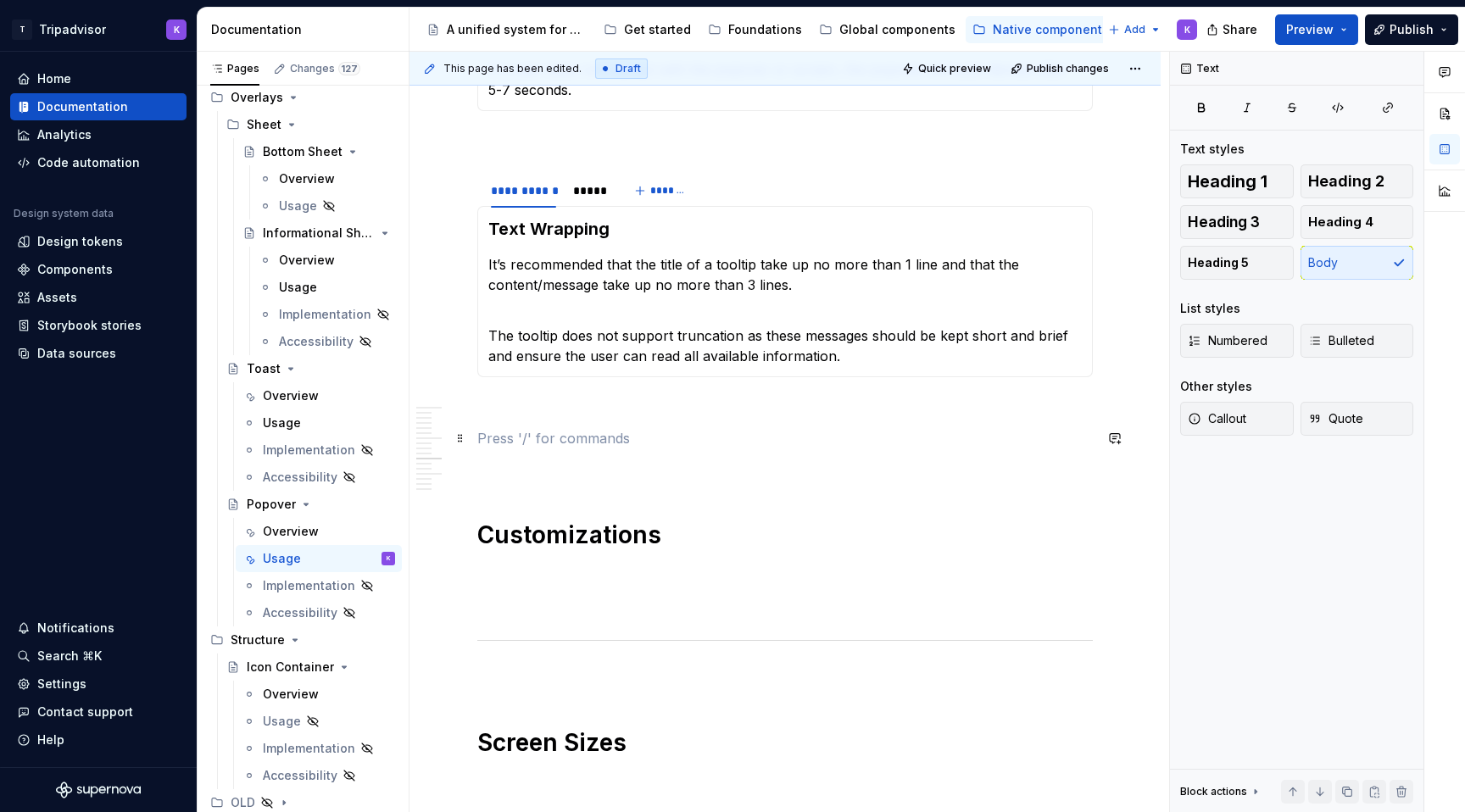
click at [530, 448] on p at bounding box center [784, 438] width 615 height 20
click at [511, 472] on p at bounding box center [784, 469] width 615 height 20
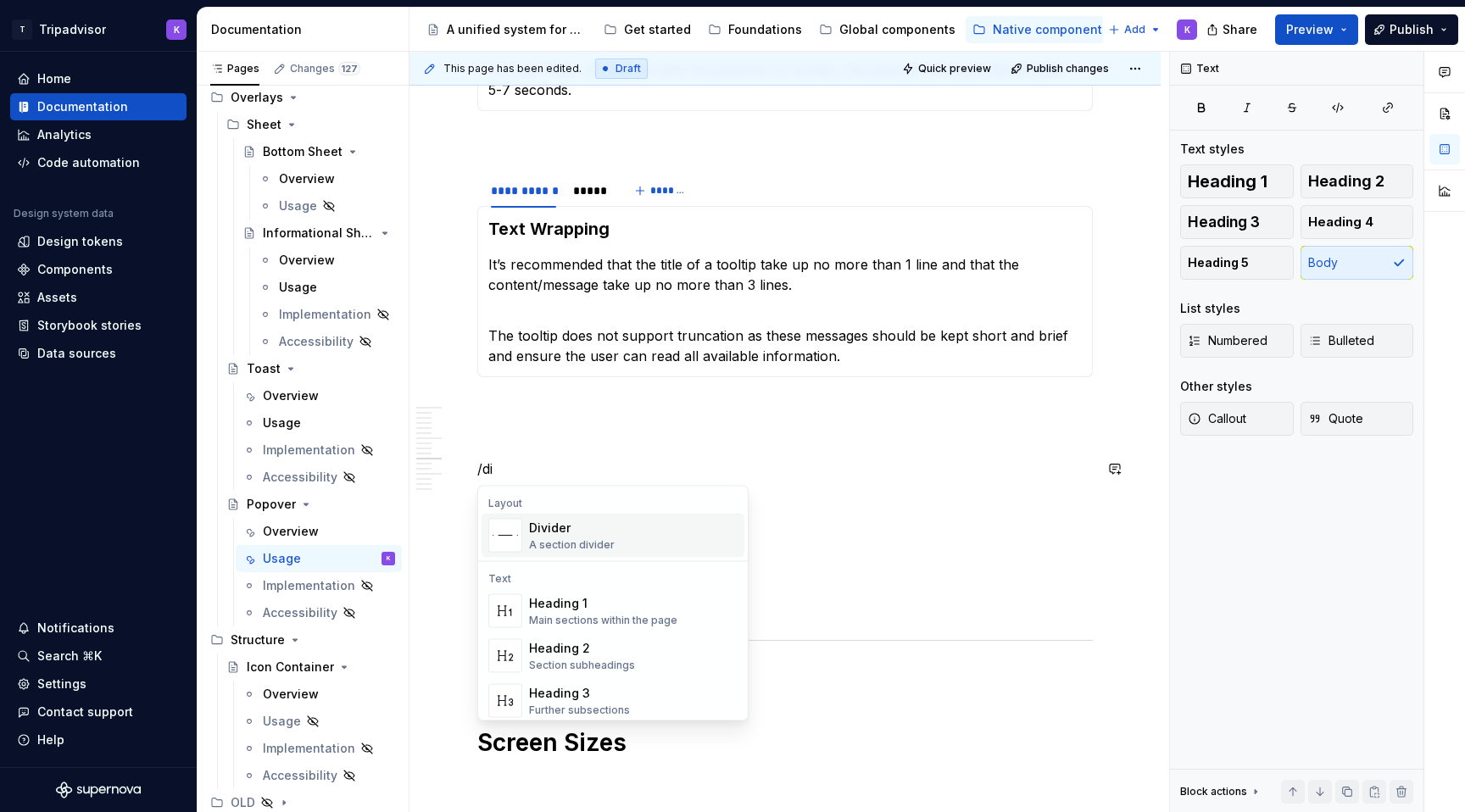
click at [530, 542] on div "A section divider" at bounding box center [572, 545] width 86 height 14
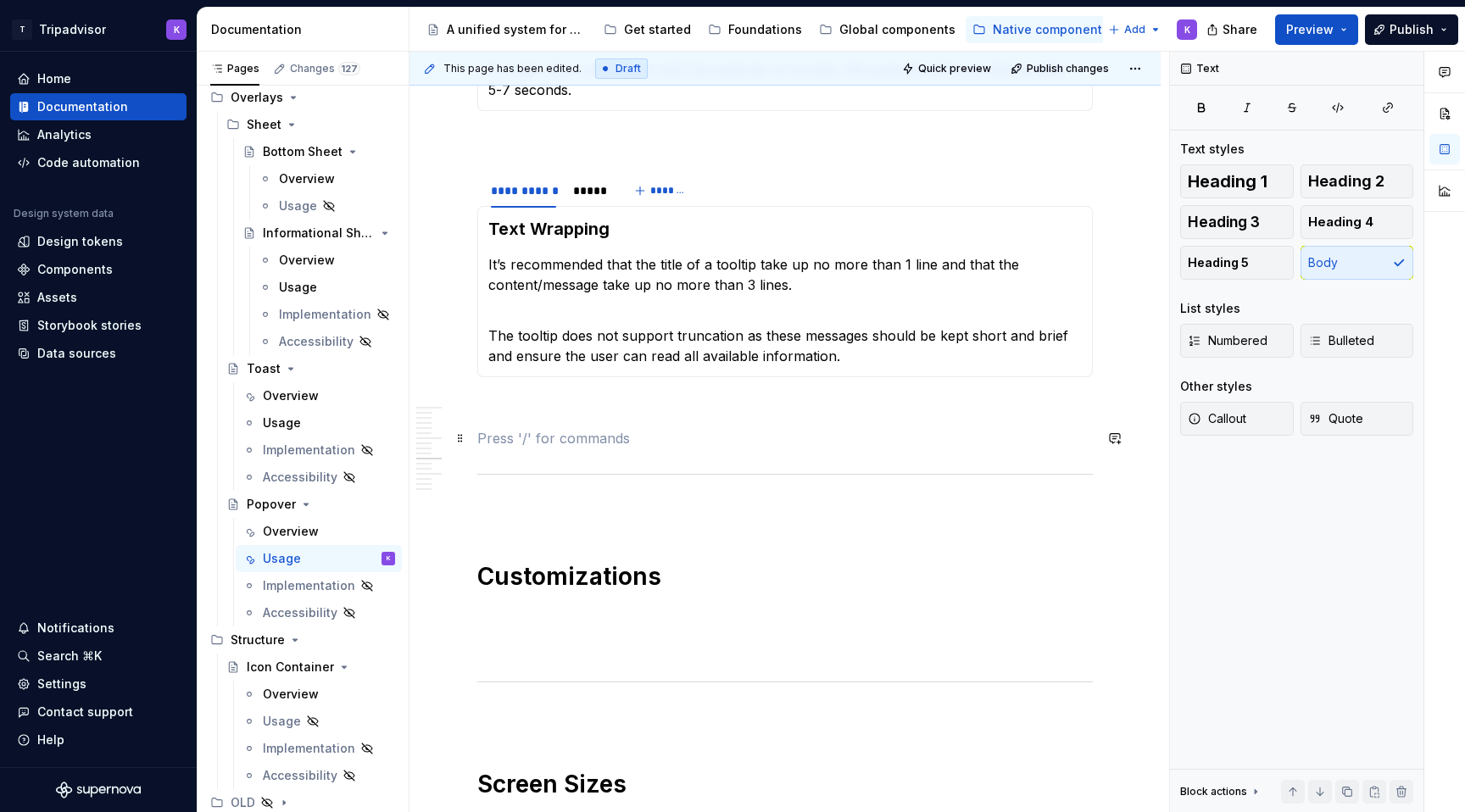
click at [534, 436] on p at bounding box center [784, 438] width 615 height 20
click at [536, 516] on p at bounding box center [784, 510] width 615 height 20
click at [508, 621] on p at bounding box center [784, 615] width 615 height 20
click at [508, 613] on p at bounding box center [784, 615] width 615 height 20
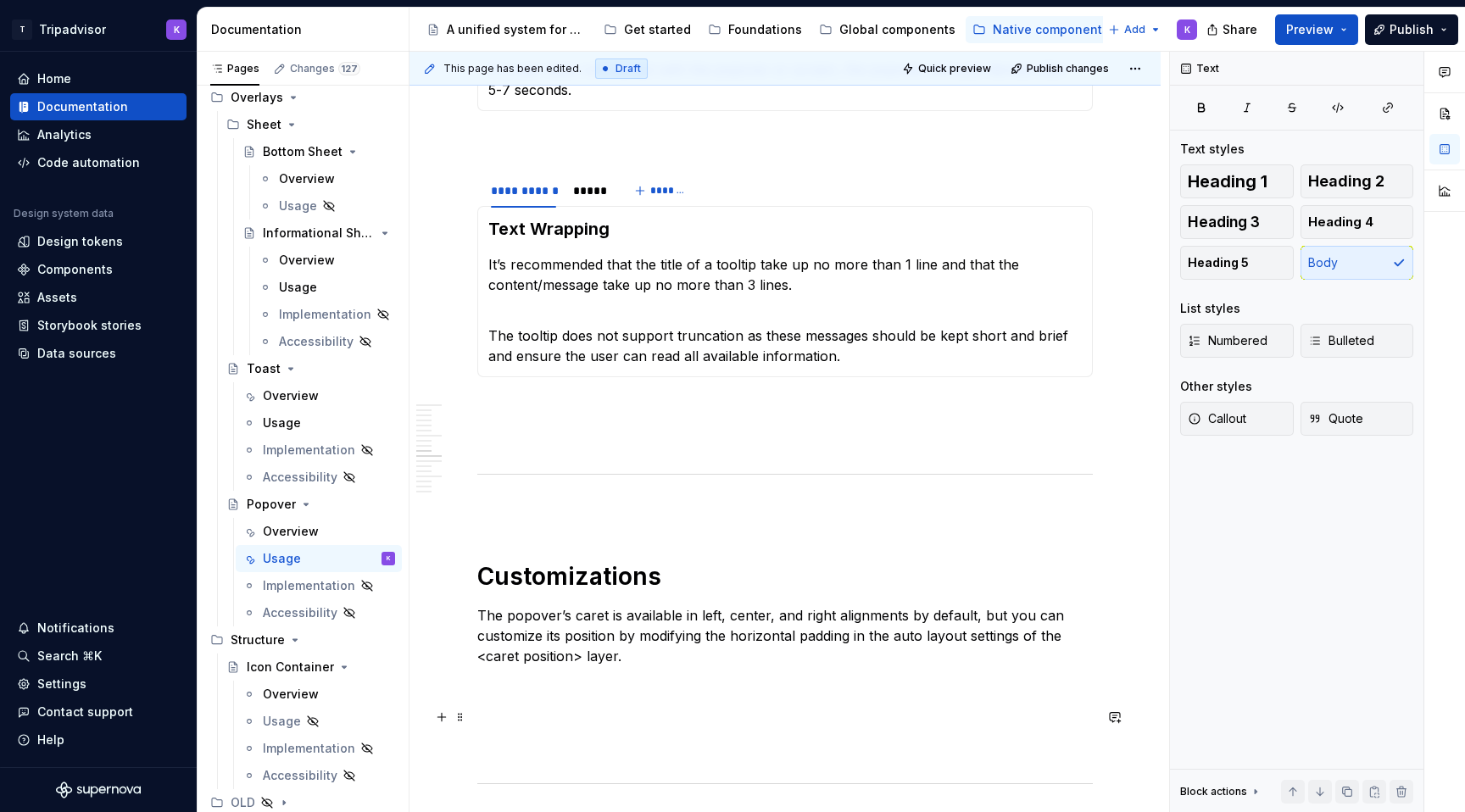
click at [552, 724] on p at bounding box center [784, 717] width 615 height 20
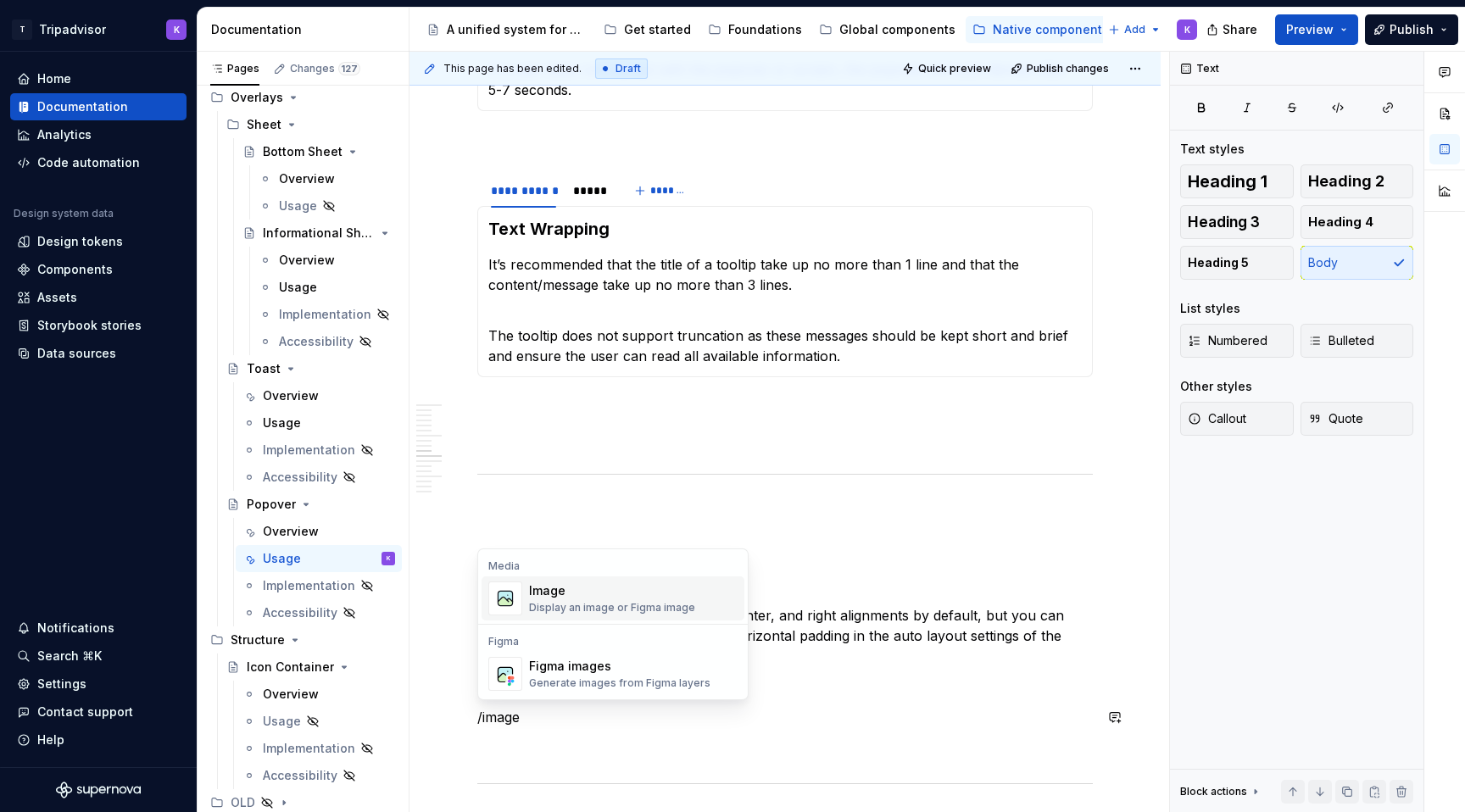
click at [581, 596] on div "Image" at bounding box center [612, 590] width 166 height 17
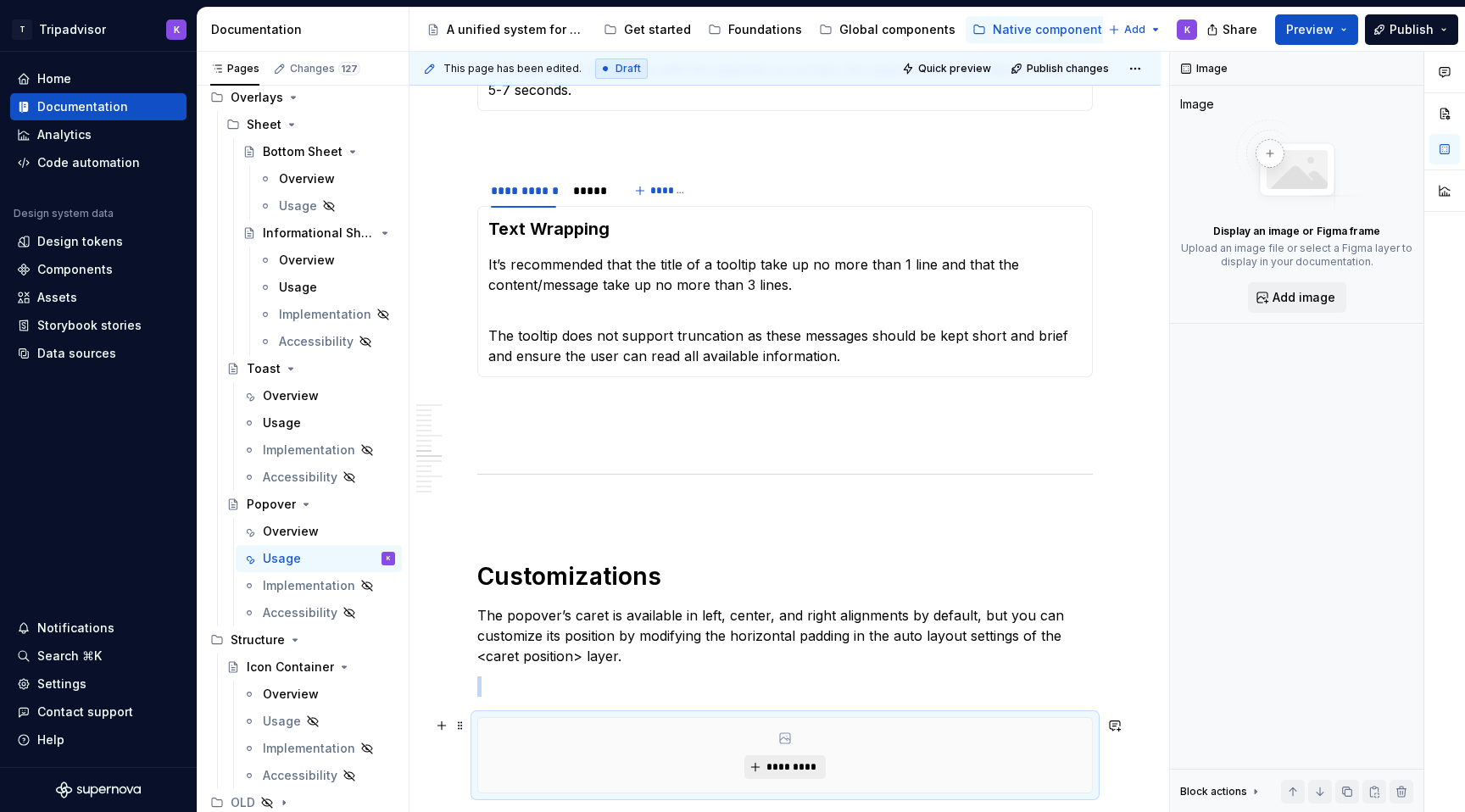
type textarea "*"
click at [764, 764] on button "*********" at bounding box center [784, 767] width 81 height 24
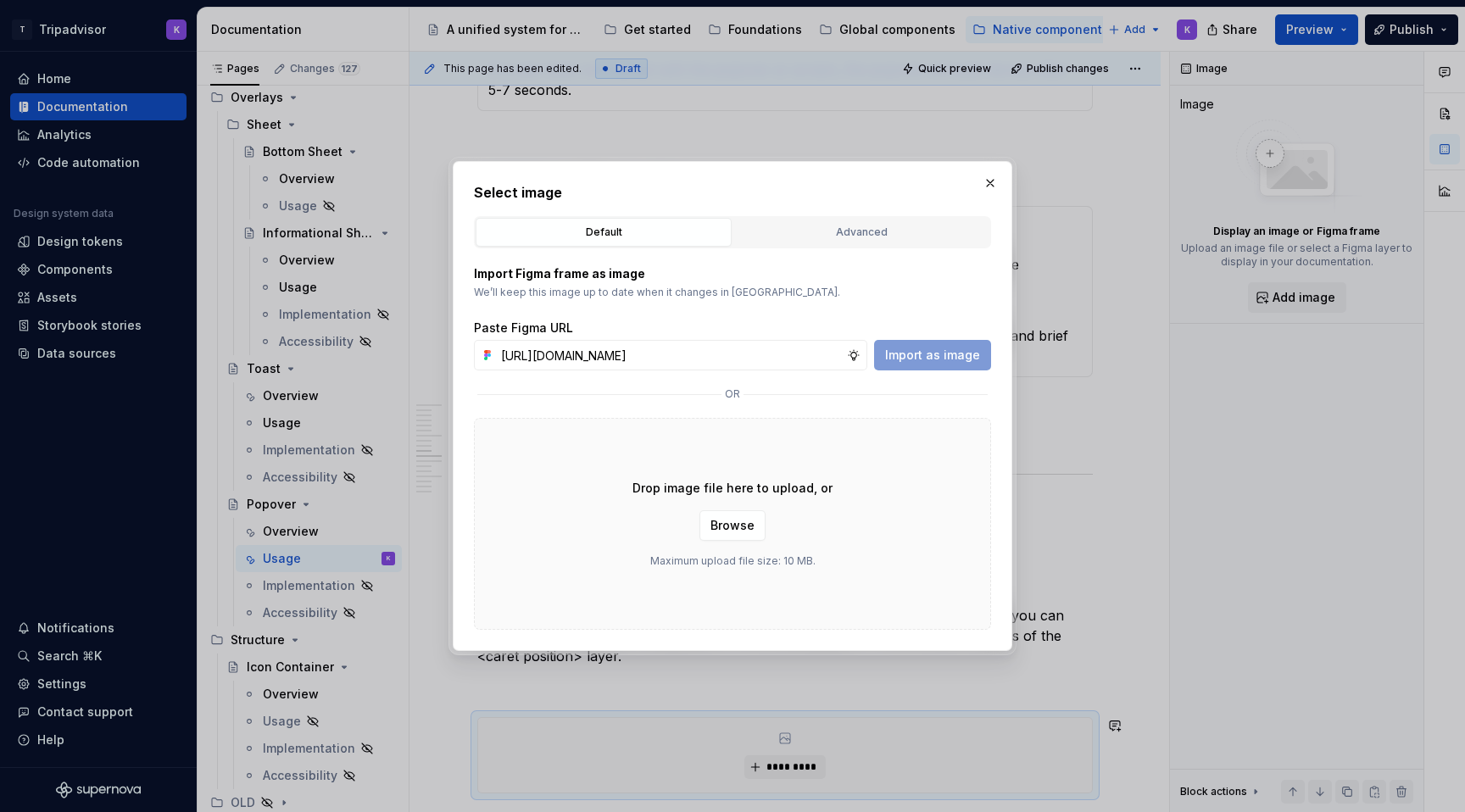
scroll to position [0, 459]
type input "[URL][DOMAIN_NAME]"
click at [913, 353] on span "Import as image" at bounding box center [932, 355] width 95 height 17
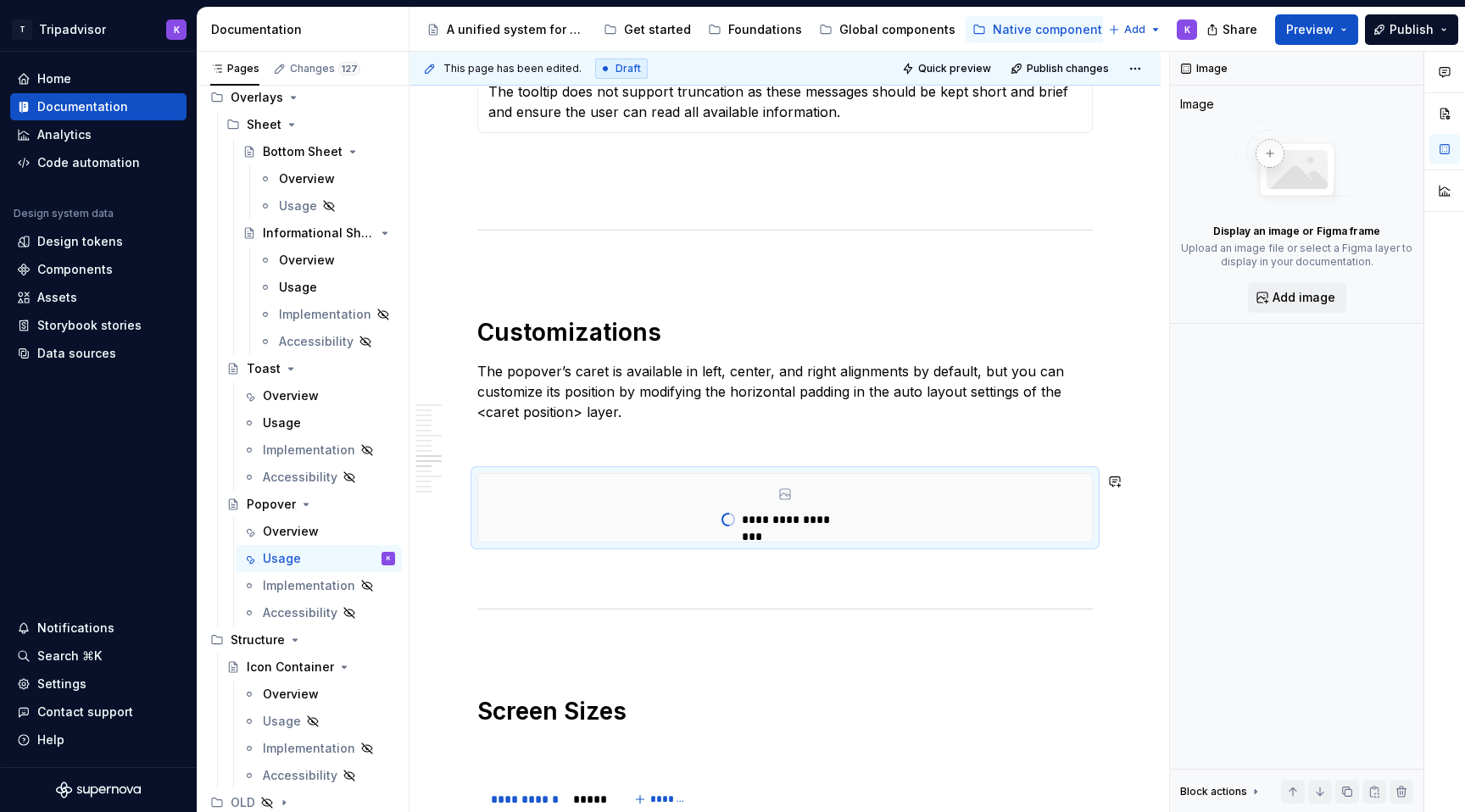
scroll to position [2281, 0]
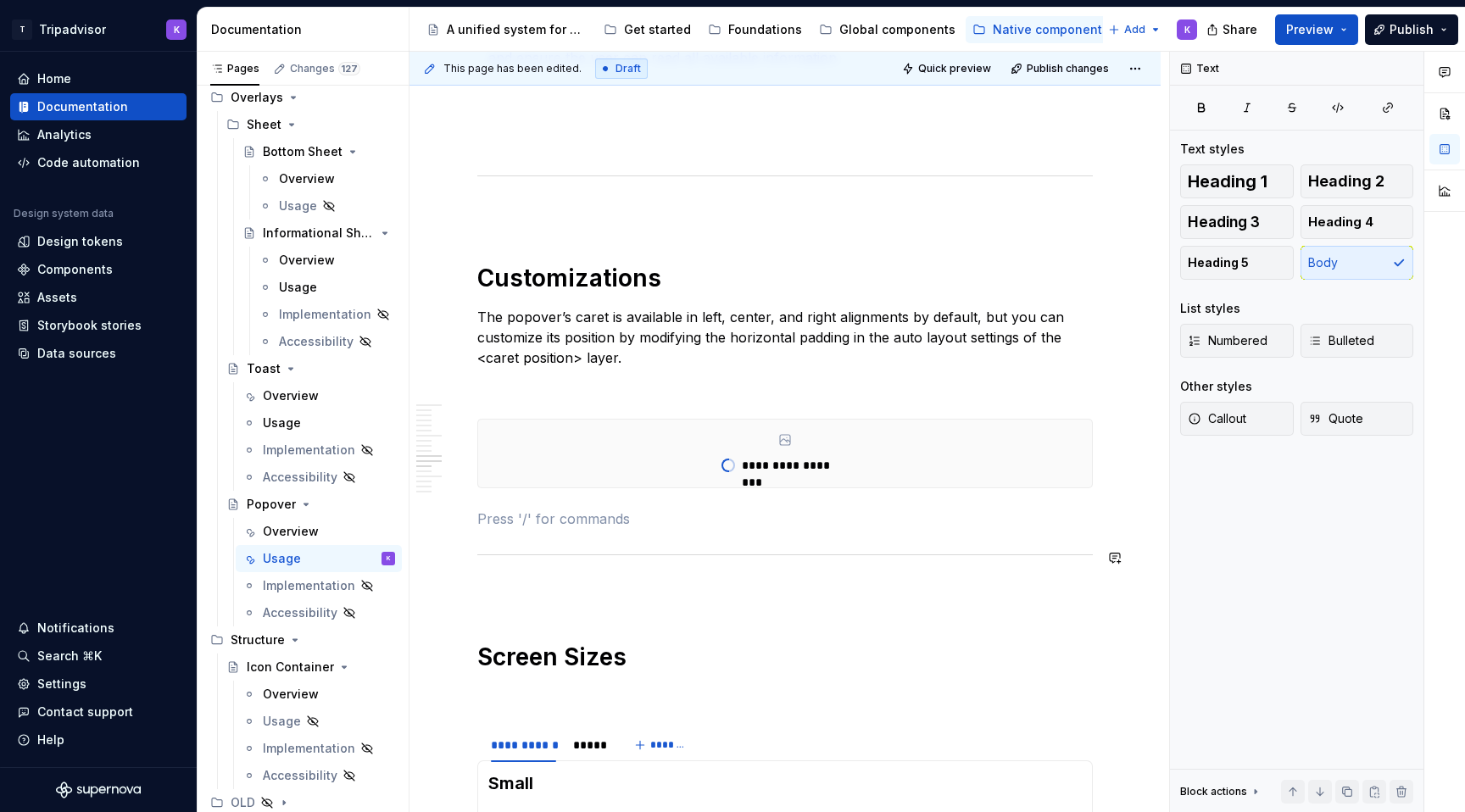
click at [689, 529] on div "**********" at bounding box center [784, 718] width 615 height 5247
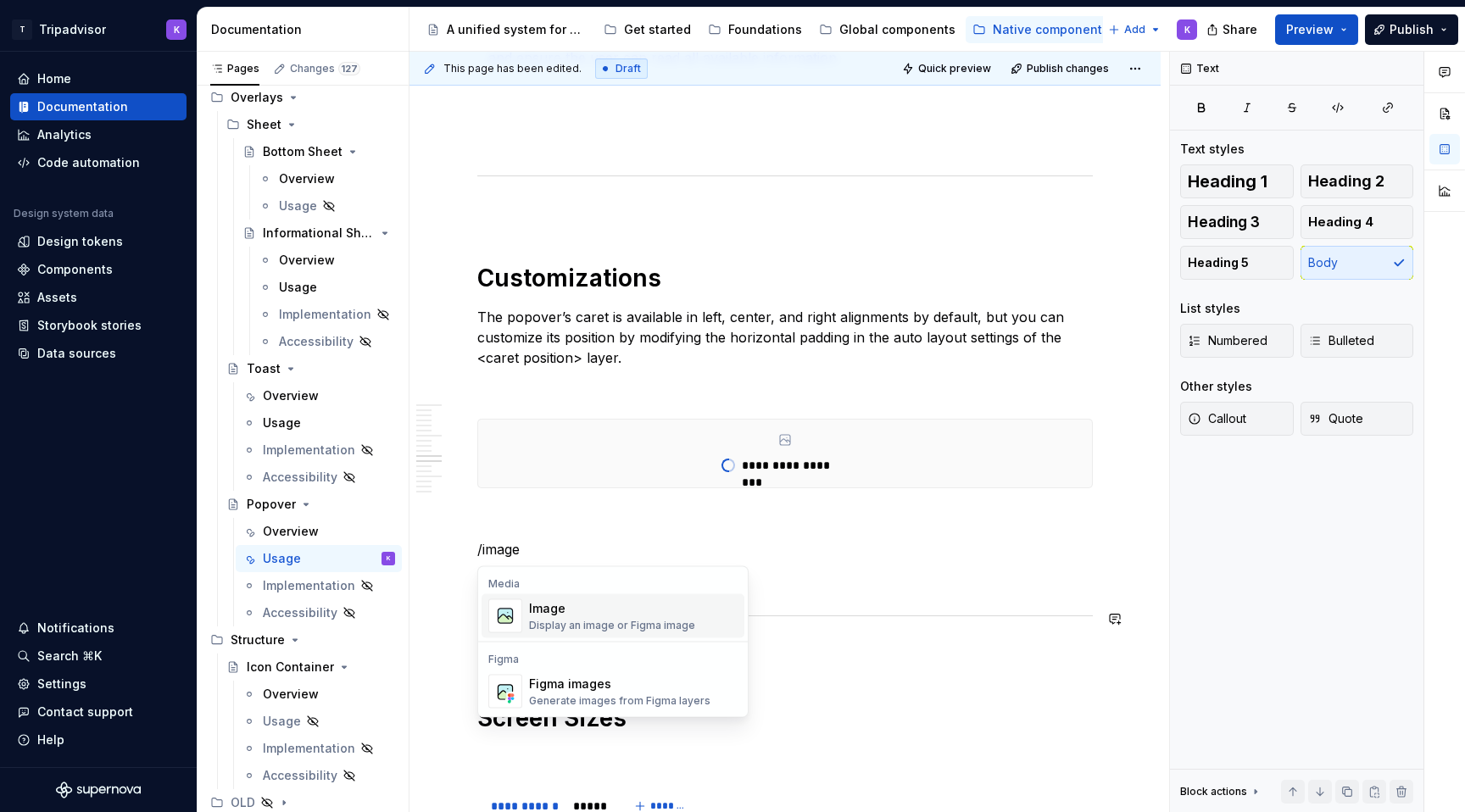
click at [647, 603] on div "Image" at bounding box center [612, 608] width 166 height 17
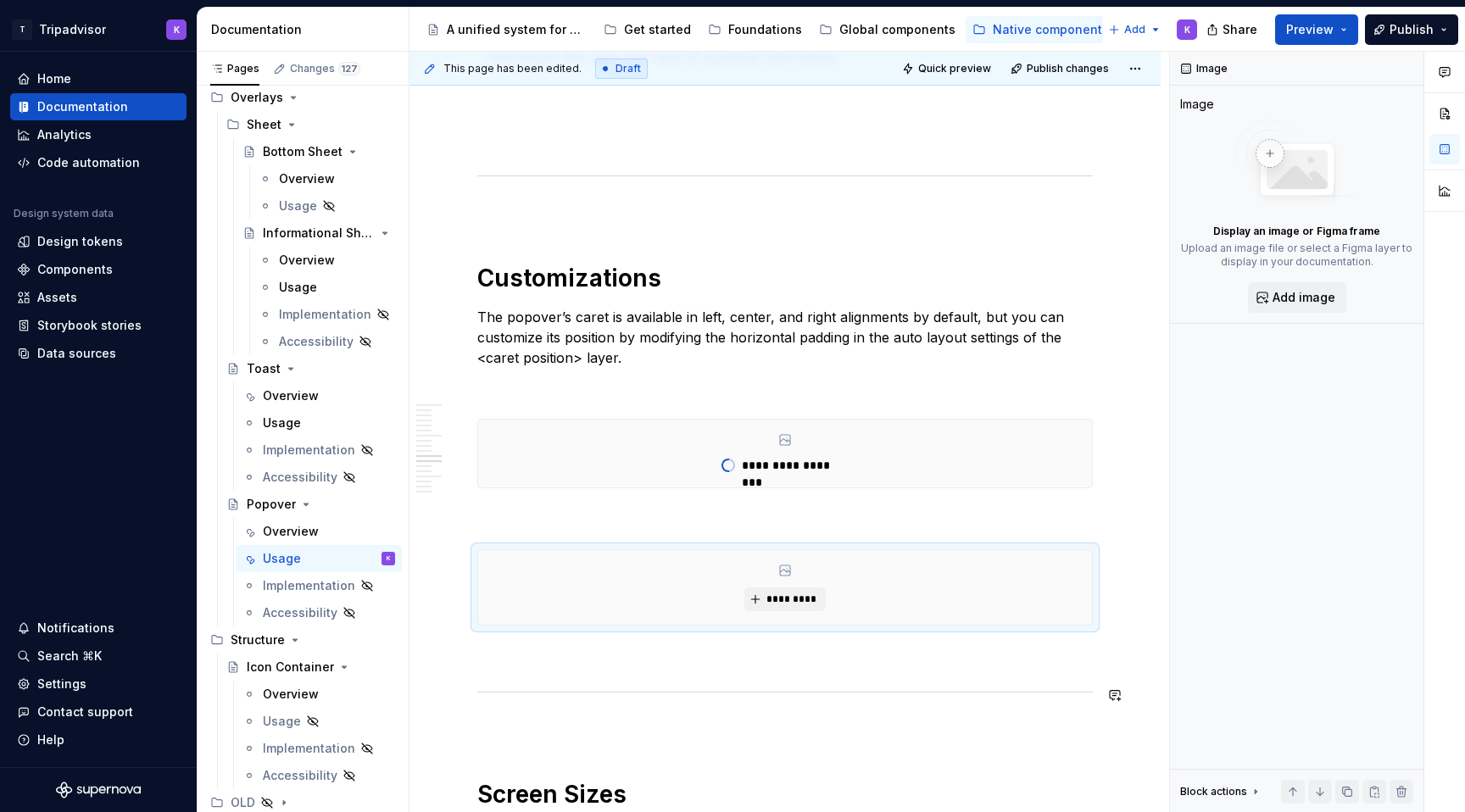
type textarea "*"
click at [776, 598] on span "*********" at bounding box center [791, 599] width 52 height 14
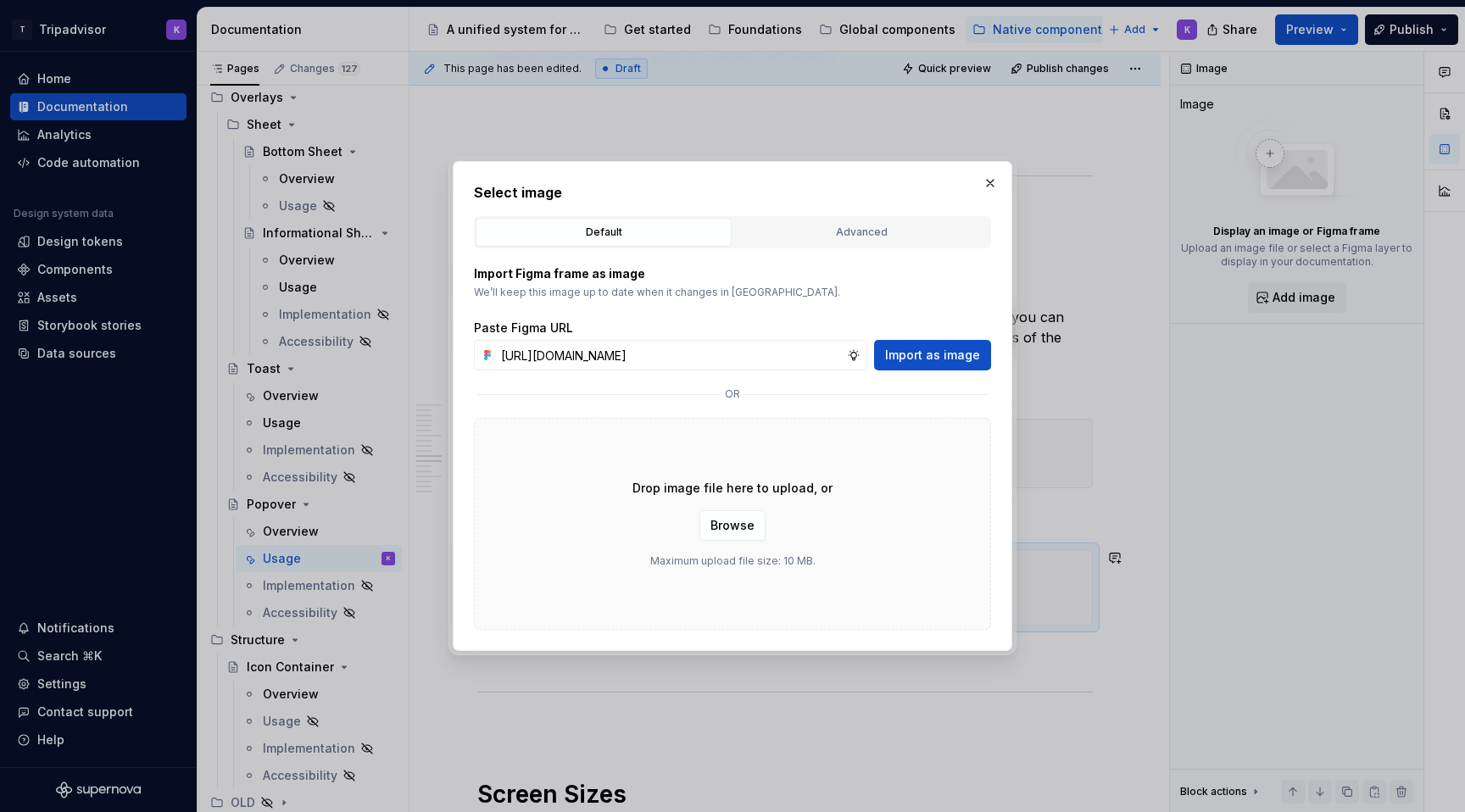
scroll to position [0, 459]
type input "[URL][DOMAIN_NAME]"
click at [970, 354] on span "Import as image" at bounding box center [932, 355] width 95 height 17
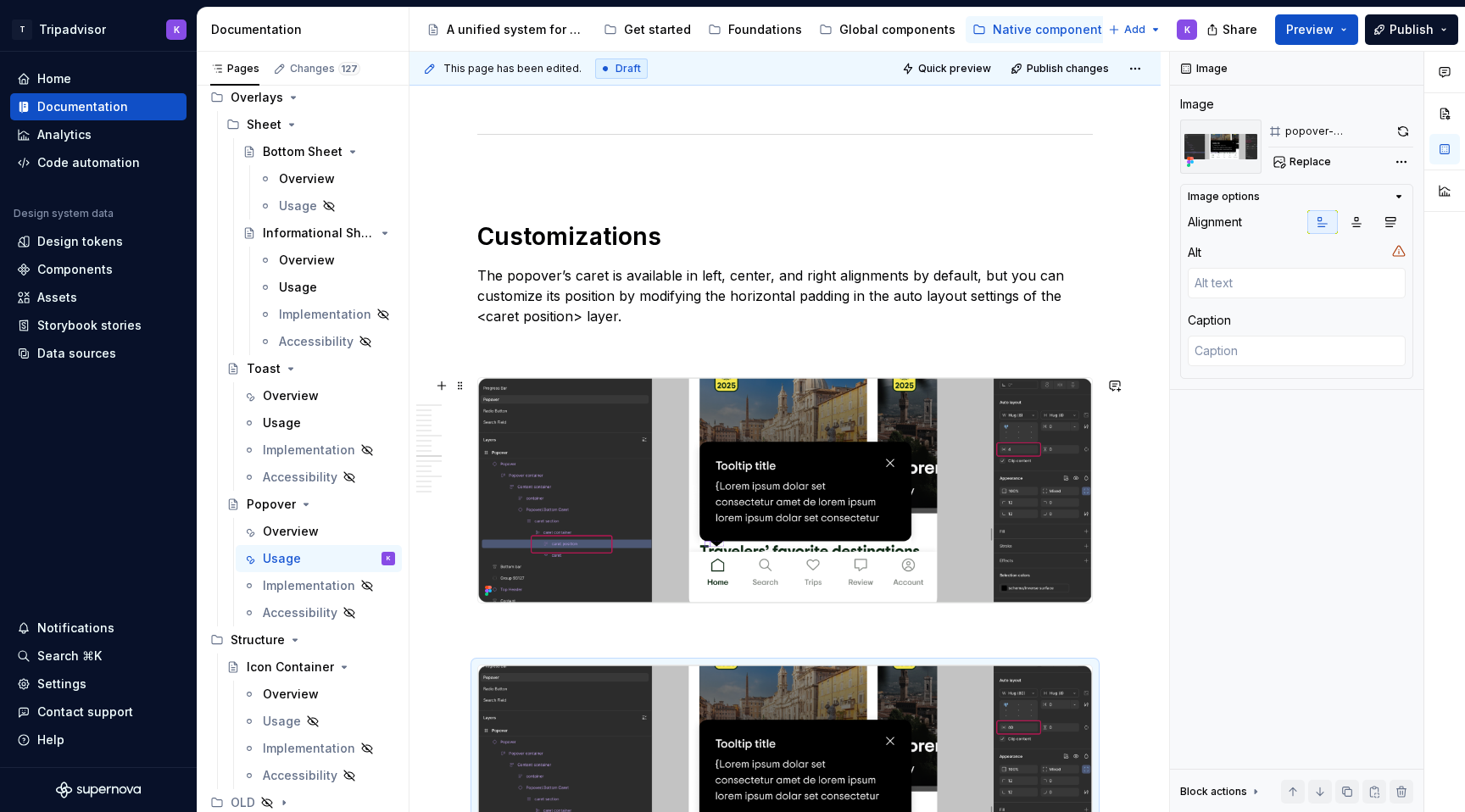
scroll to position [2522, 0]
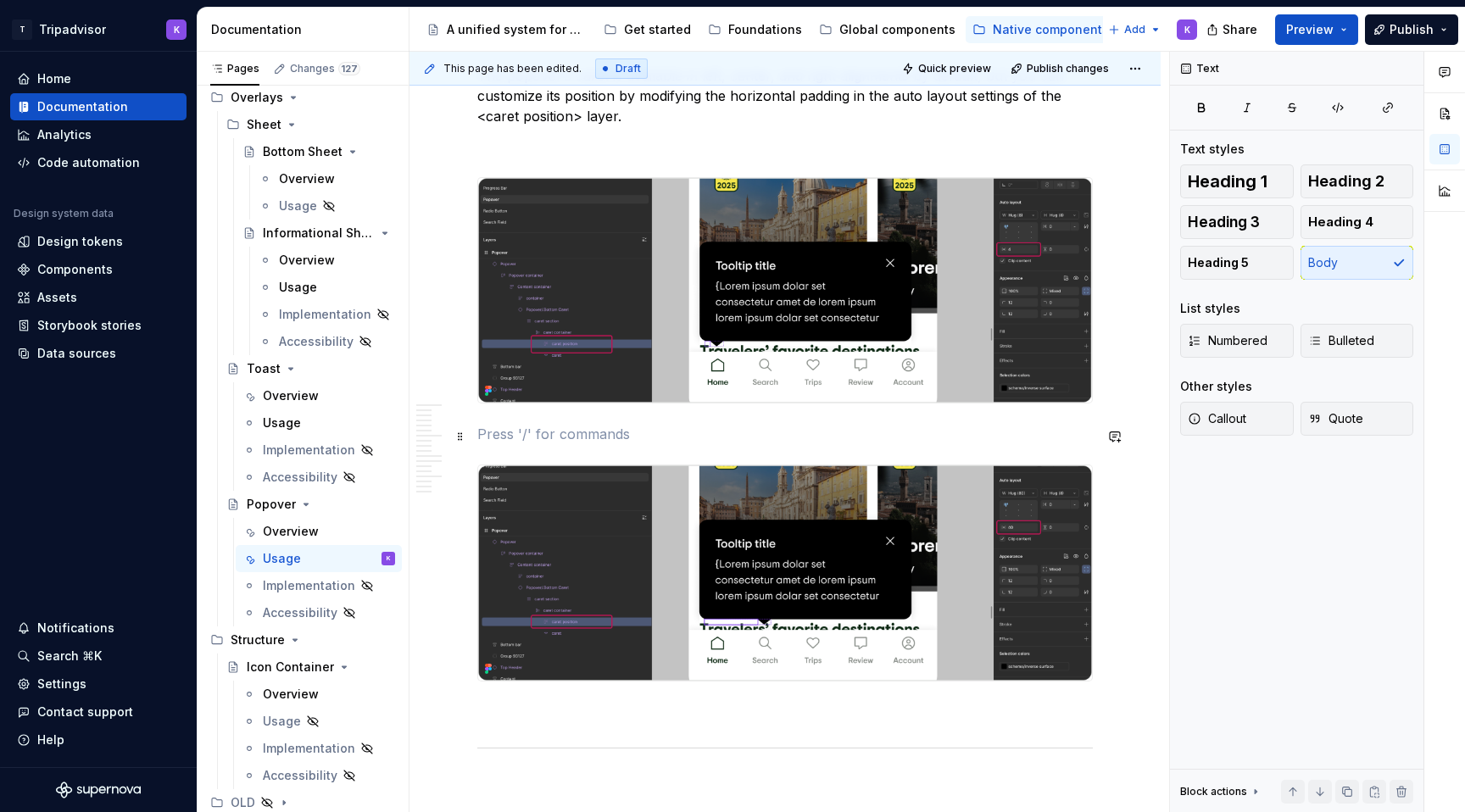
click at [562, 429] on p at bounding box center [784, 434] width 615 height 20
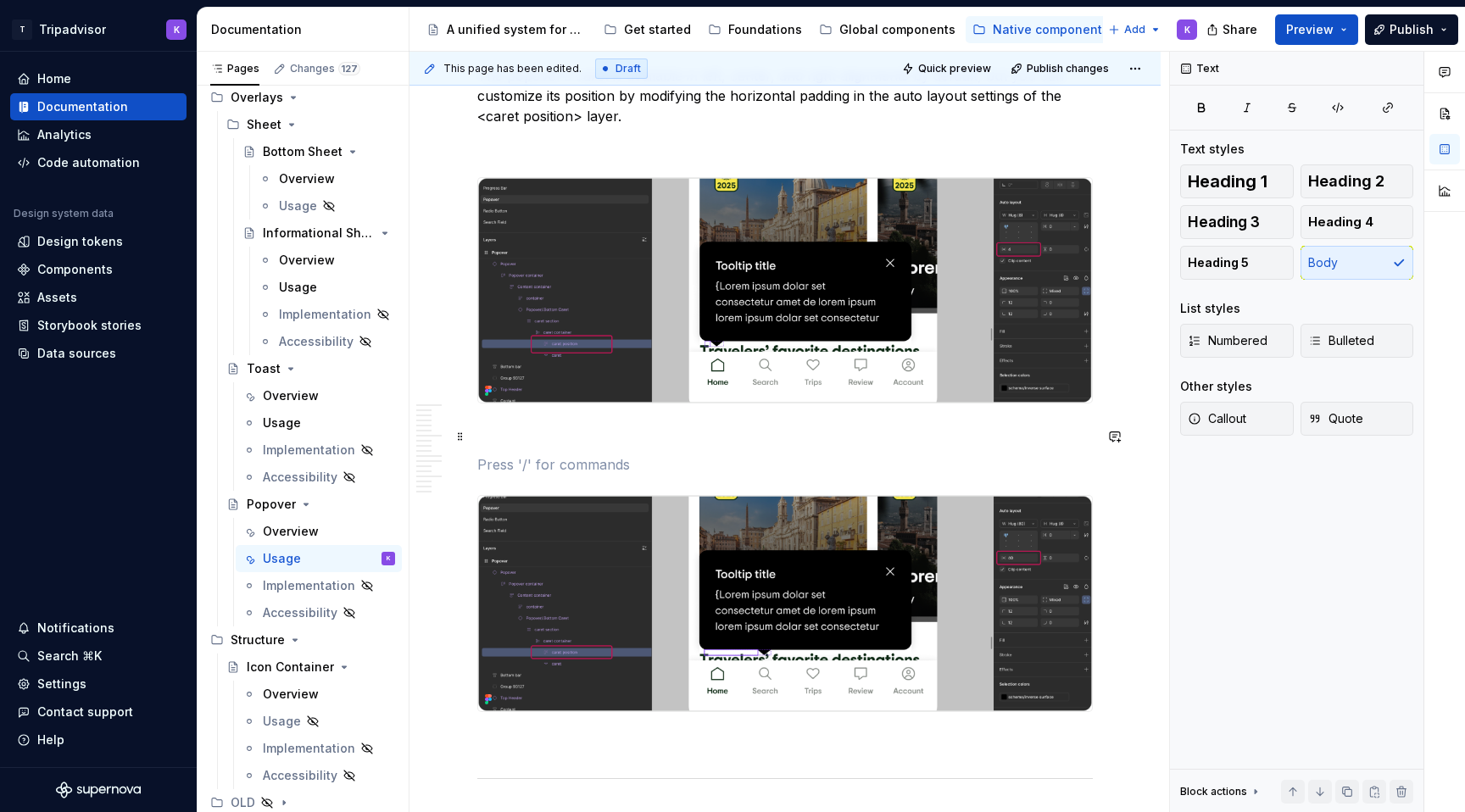
click at [547, 427] on p at bounding box center [784, 434] width 615 height 20
click at [560, 736] on div "**********" at bounding box center [784, 709] width 615 height 5712
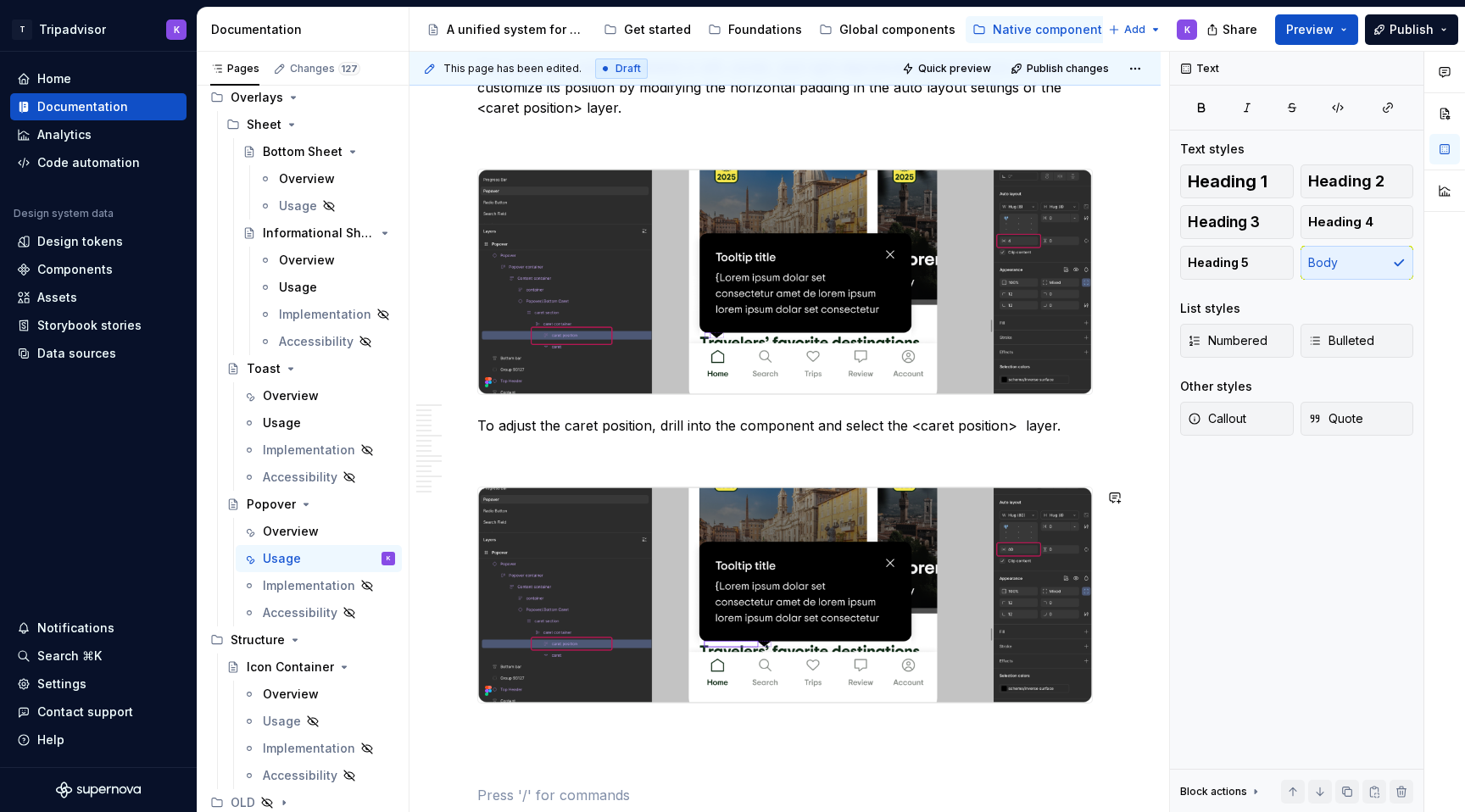
click at [544, 726] on div "**********" at bounding box center [784, 731] width 615 height 5773
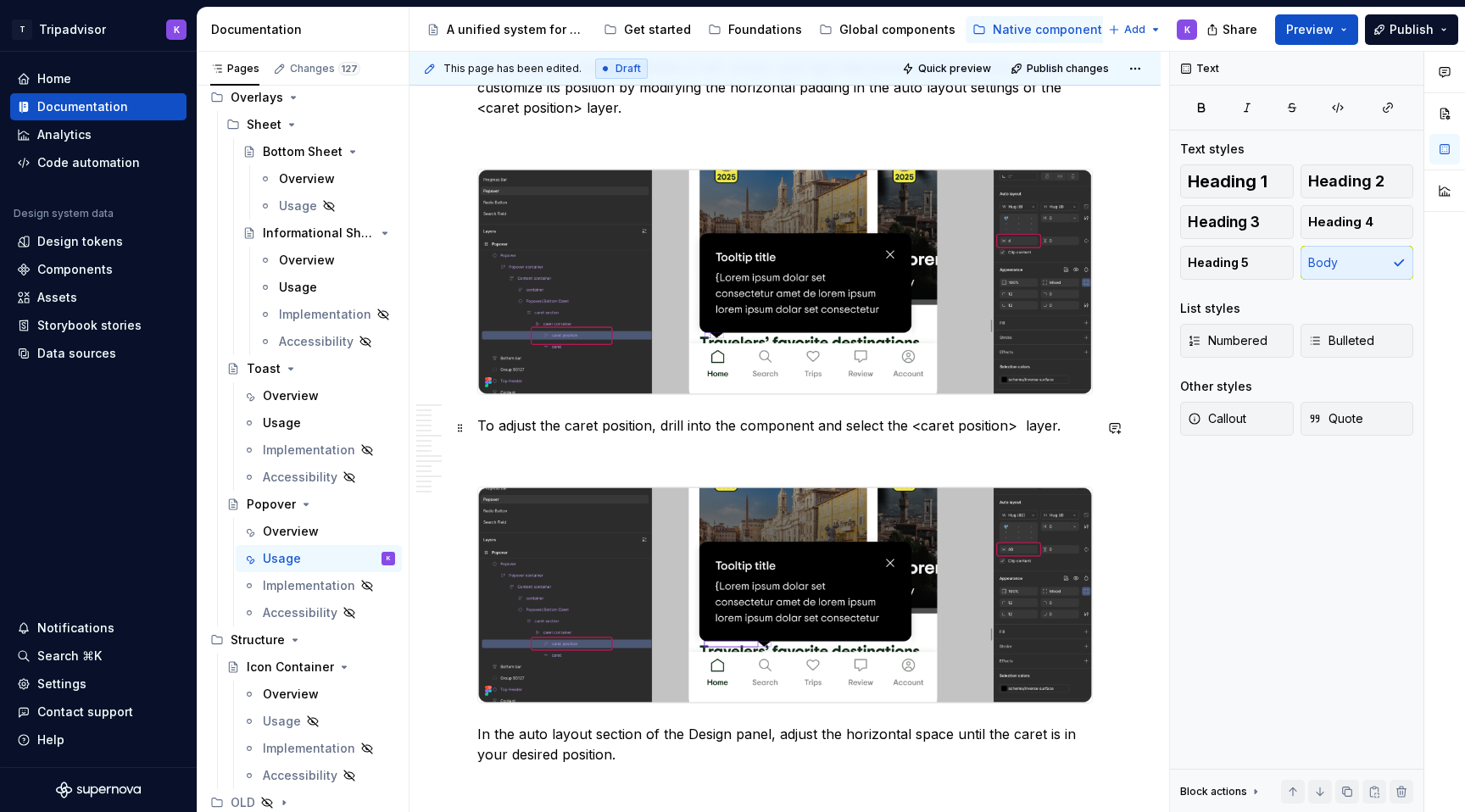
click at [480, 431] on p "To adjust the caret position, drill into the component and select the <caret po…" at bounding box center [784, 425] width 615 height 20
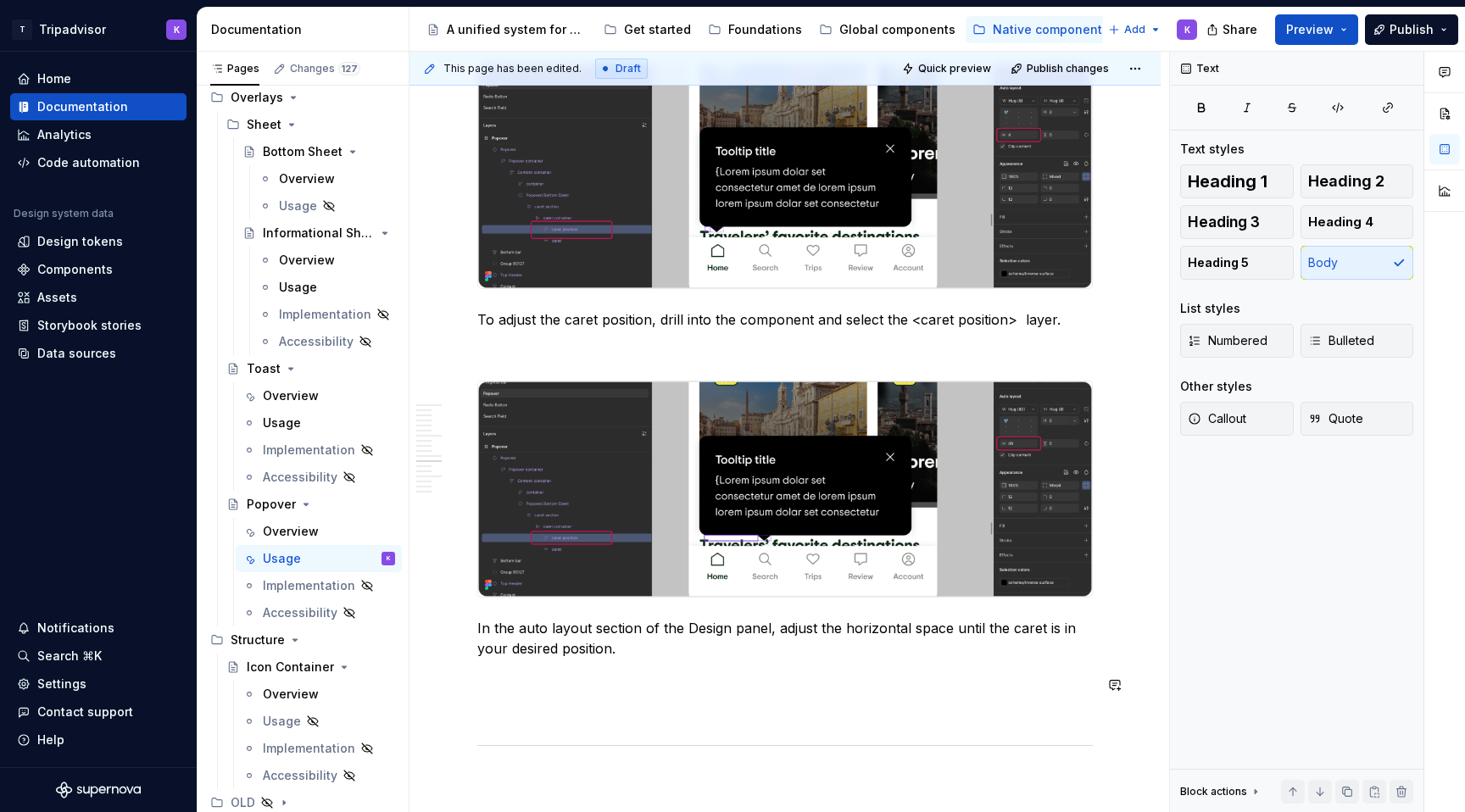
scroll to position [2716, 0]
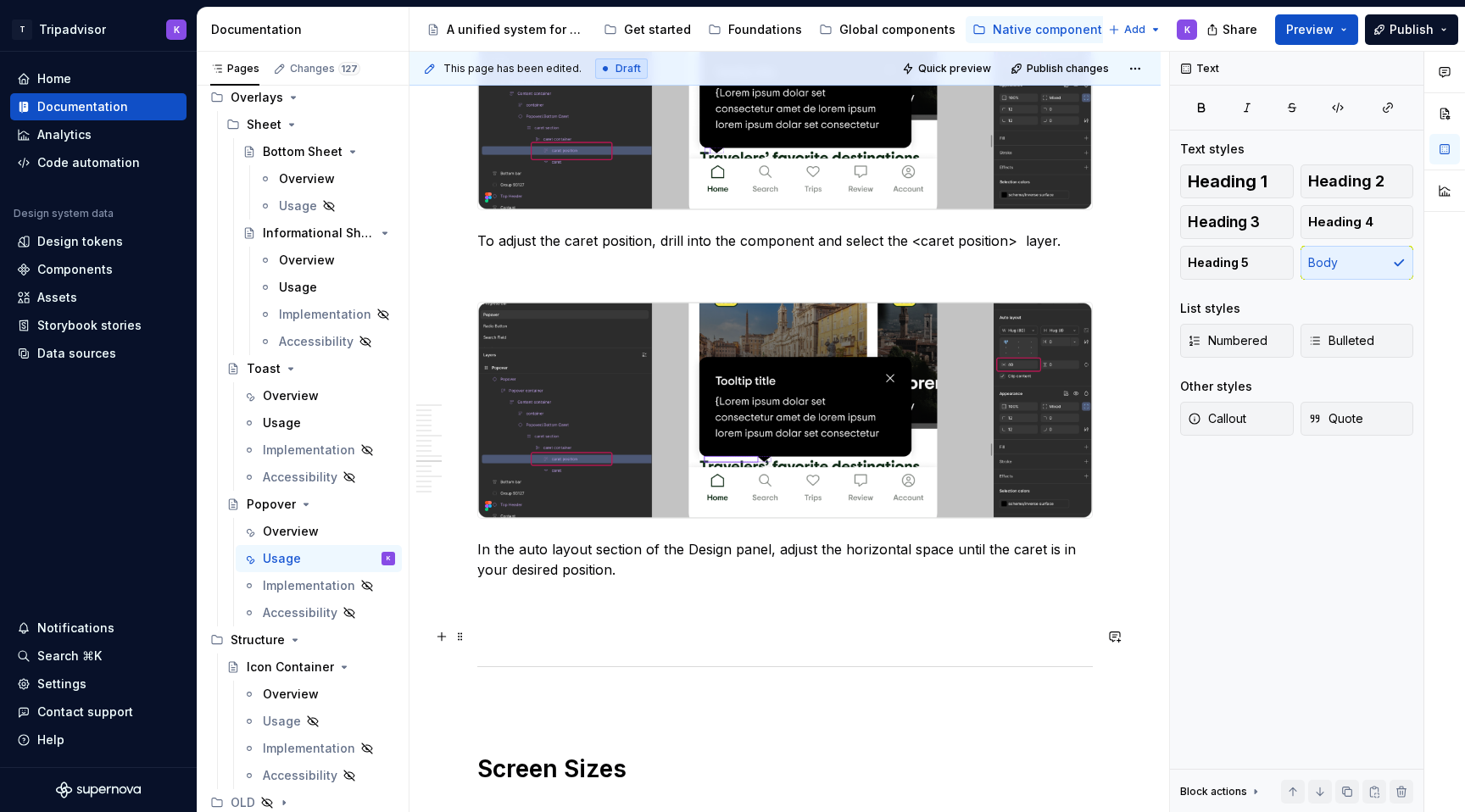
click at [559, 641] on p at bounding box center [784, 630] width 615 height 20
click at [560, 606] on p at bounding box center [784, 600] width 615 height 20
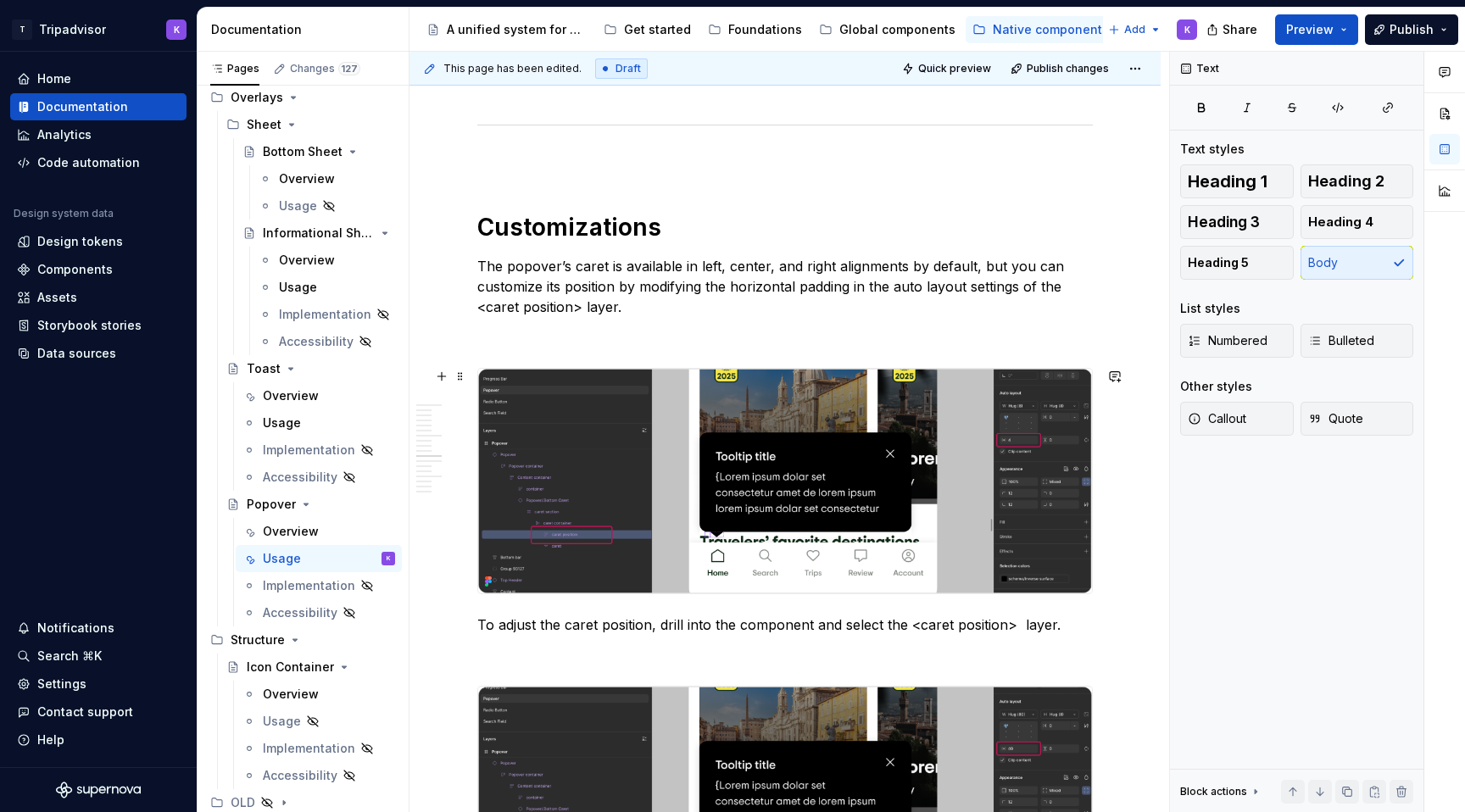
scroll to position [2296, 0]
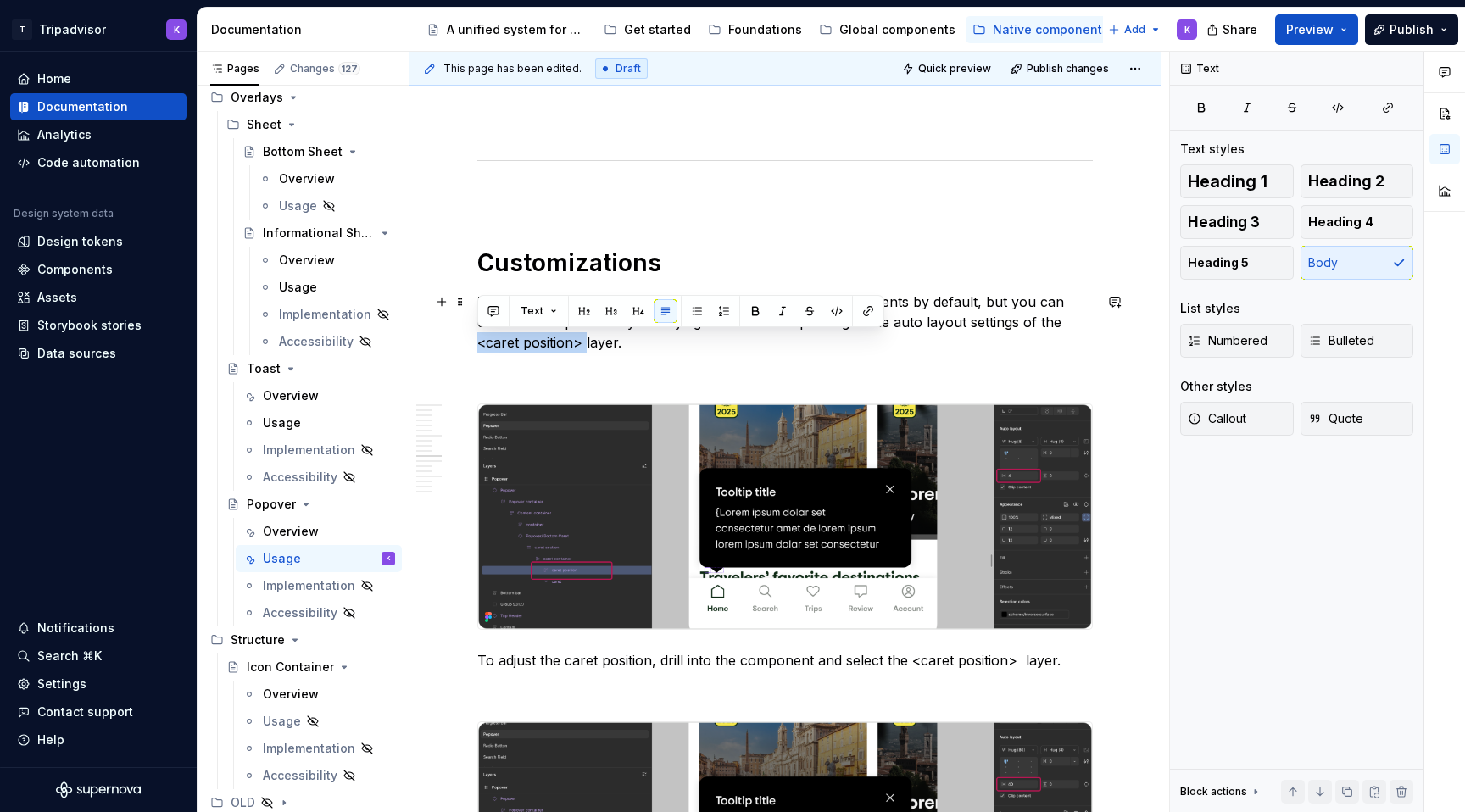
drag, startPoint x: 585, startPoint y: 342, endPoint x: 479, endPoint y: 342, distance: 105.9
click at [479, 342] on p "The popover’s caret is available in left, center, and right alignments by defau…" at bounding box center [784, 322] width 615 height 61
click at [837, 311] on button "button" at bounding box center [837, 311] width 24 height 24
click at [712, 363] on p at bounding box center [784, 373] width 615 height 20
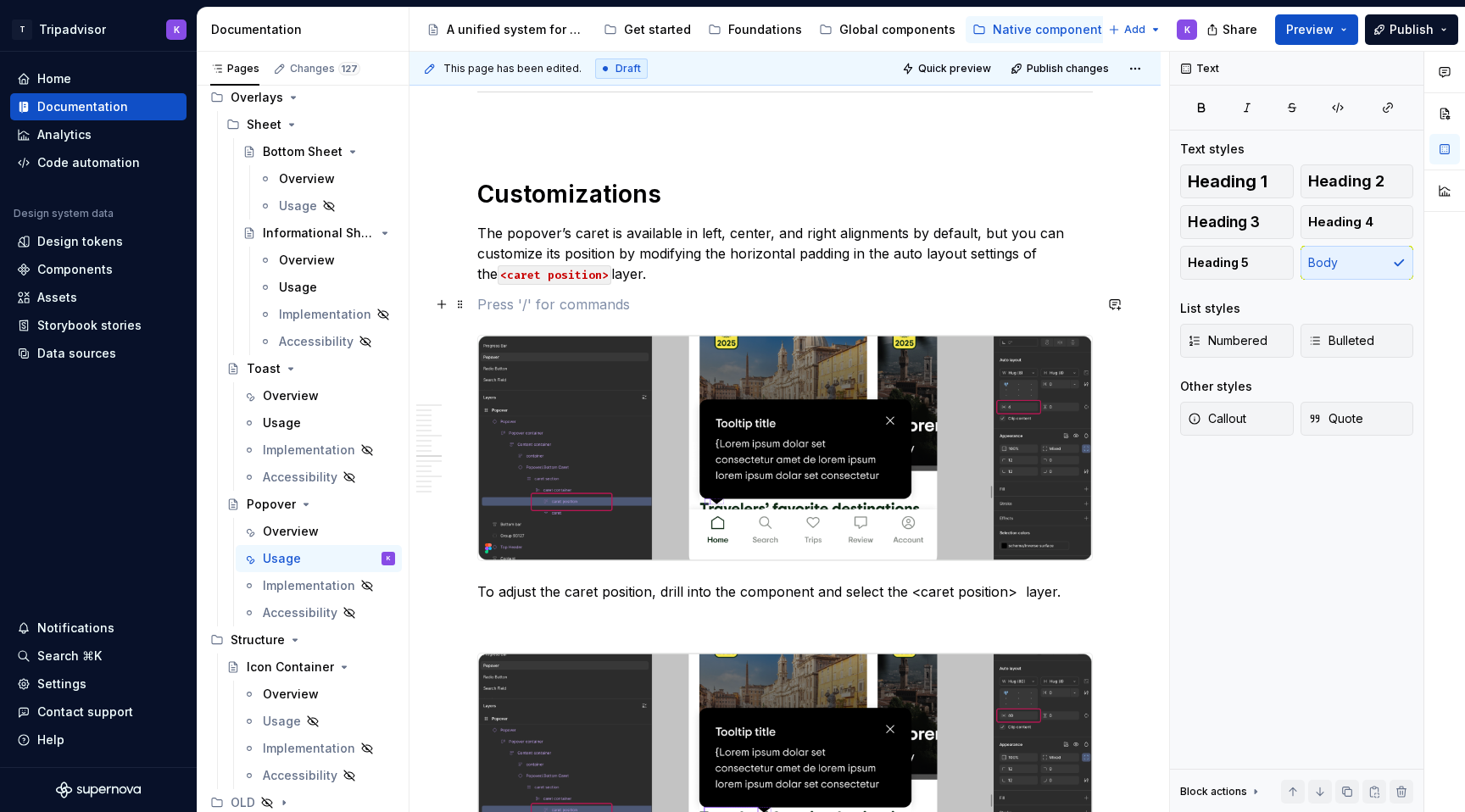
scroll to position [2382, 0]
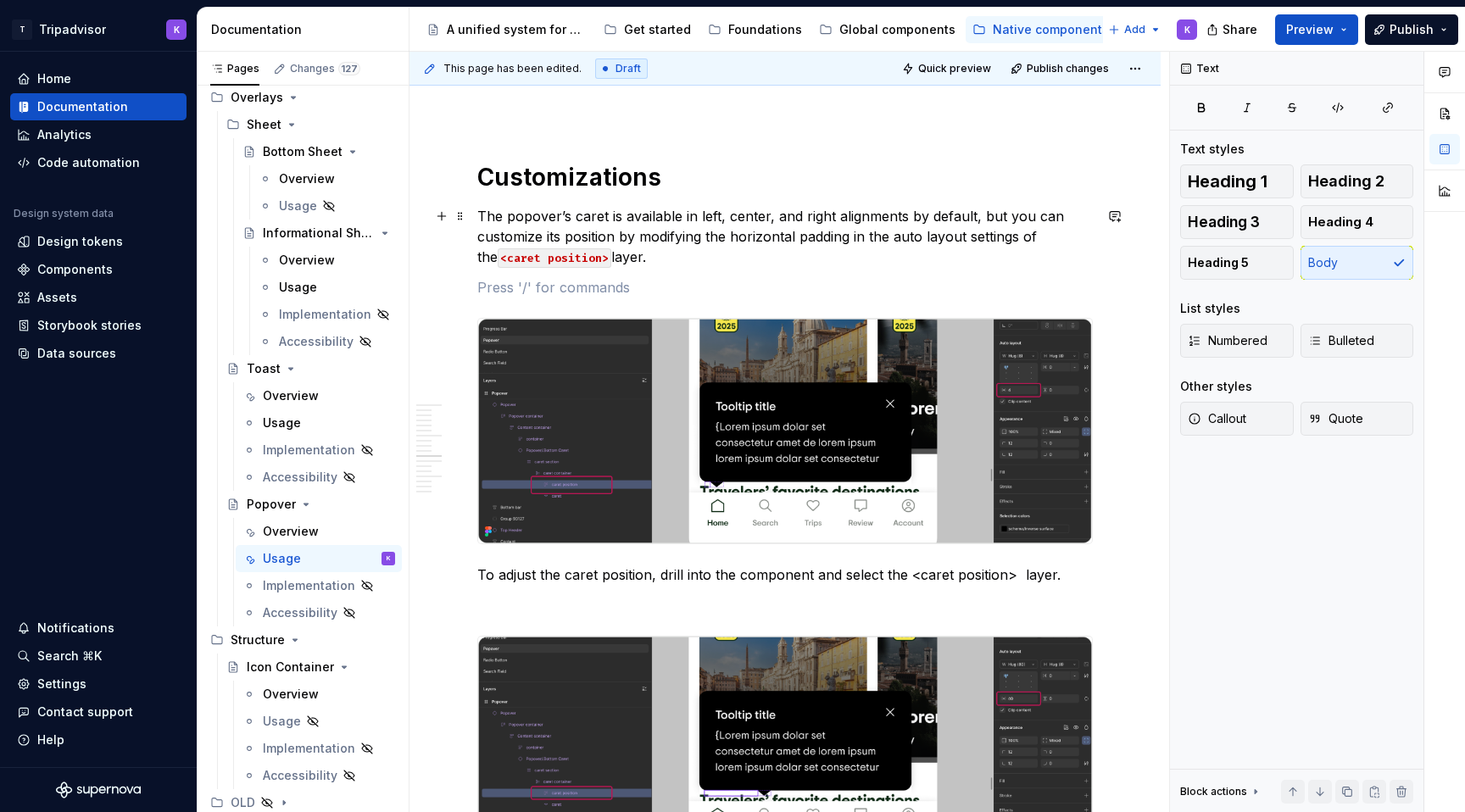
click at [593, 254] on code "<caret position>" at bounding box center [555, 257] width 114 height 19
click at [590, 257] on p "The popover’s caret is available in left, center, and right alignments by defau…" at bounding box center [784, 236] width 615 height 61
click at [498, 262] on code "<caret position" at bounding box center [551, 257] width 107 height 19
click at [582, 253] on p "The popover’s caret is available in left, center, and right alignments by defau…" at bounding box center [784, 236] width 615 height 61
click at [680, 278] on p at bounding box center [784, 287] width 615 height 20
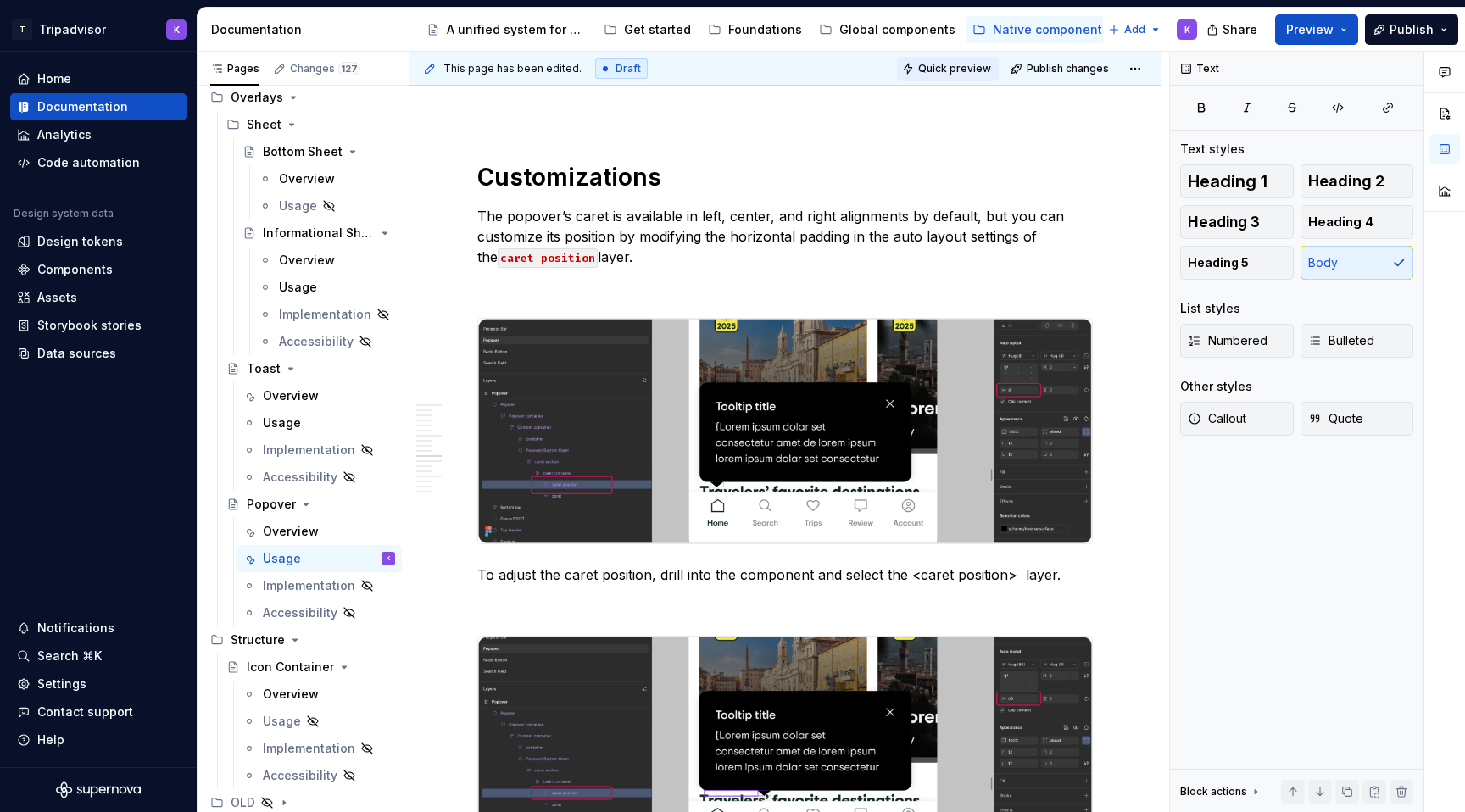
click at [956, 71] on span "Quick preview" at bounding box center [954, 69] width 73 height 14
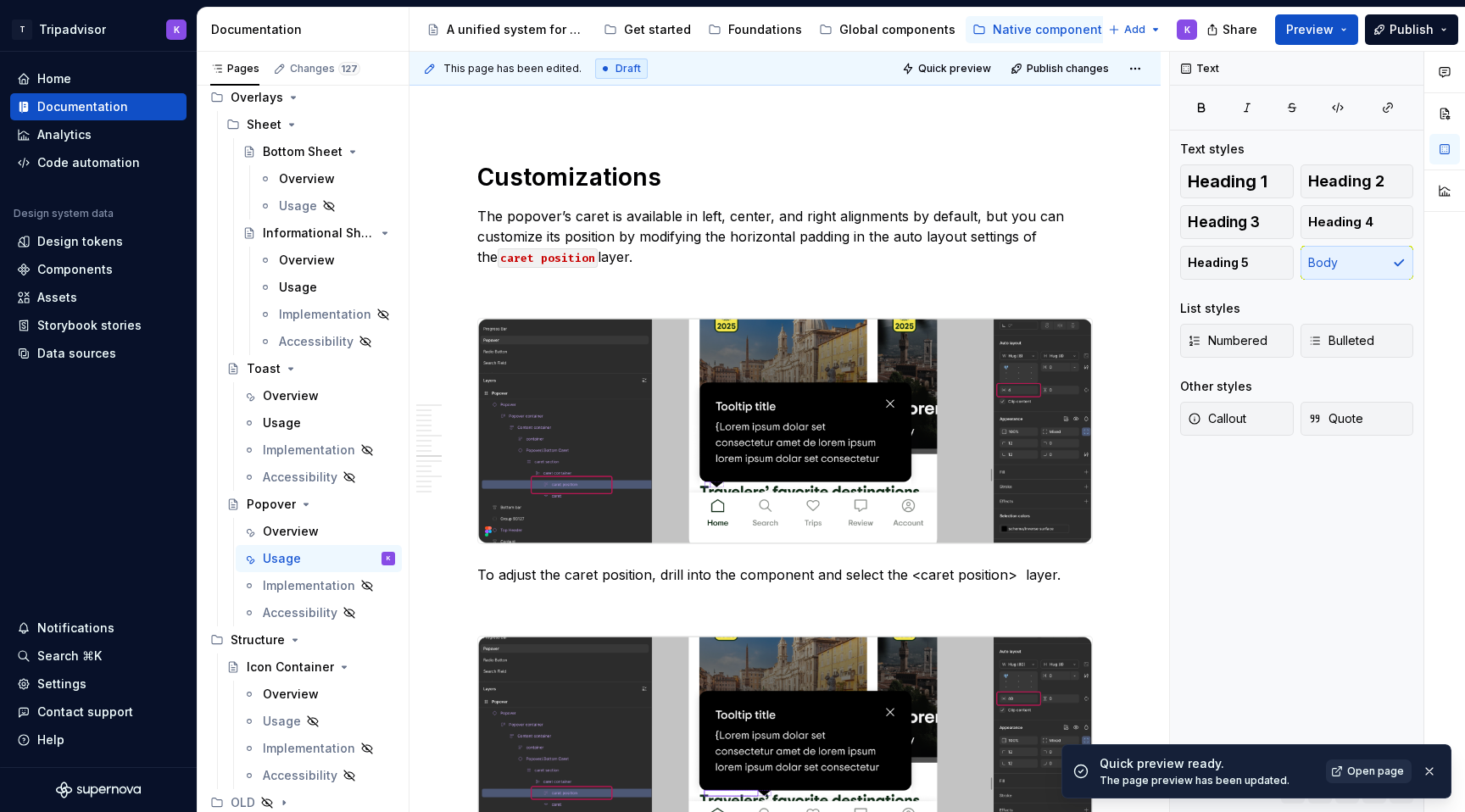
click at [1382, 767] on span "Open page" at bounding box center [1375, 771] width 57 height 14
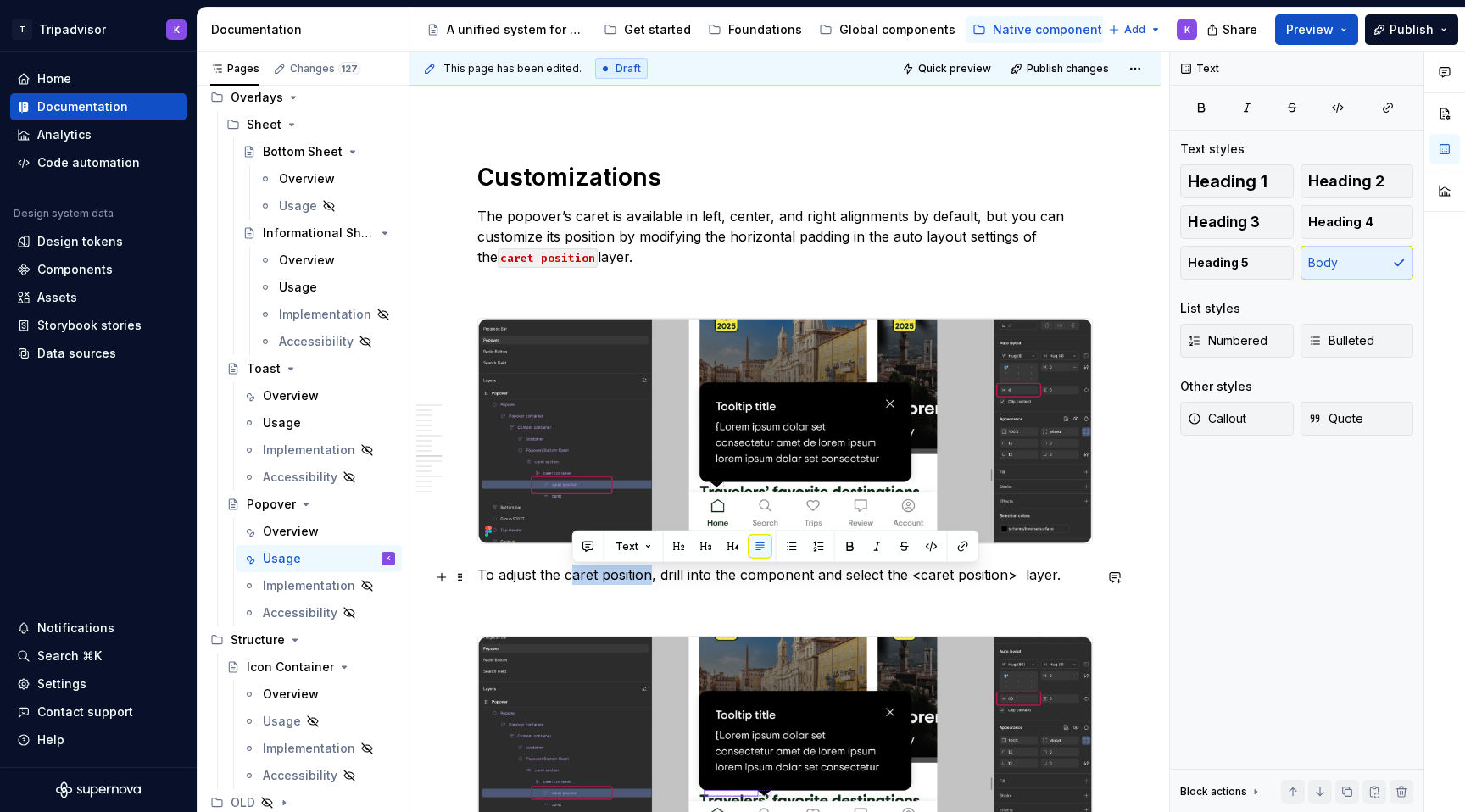
drag, startPoint x: 568, startPoint y: 575, endPoint x: 647, endPoint y: 575, distance: 78.8
click at [647, 575] on p "To adjust the caret position, drill into the component and select the <caret po…" at bounding box center [784, 574] width 615 height 20
click at [648, 578] on p "To adjust the caret position, drill into the component and select the <caret po…" at bounding box center [784, 574] width 615 height 20
drag, startPoint x: 650, startPoint y: 575, endPoint x: 567, endPoint y: 578, distance: 83.1
click at [567, 578] on p "To adjust the caret position , drill into the component and select the <caret p…" at bounding box center [784, 574] width 615 height 20
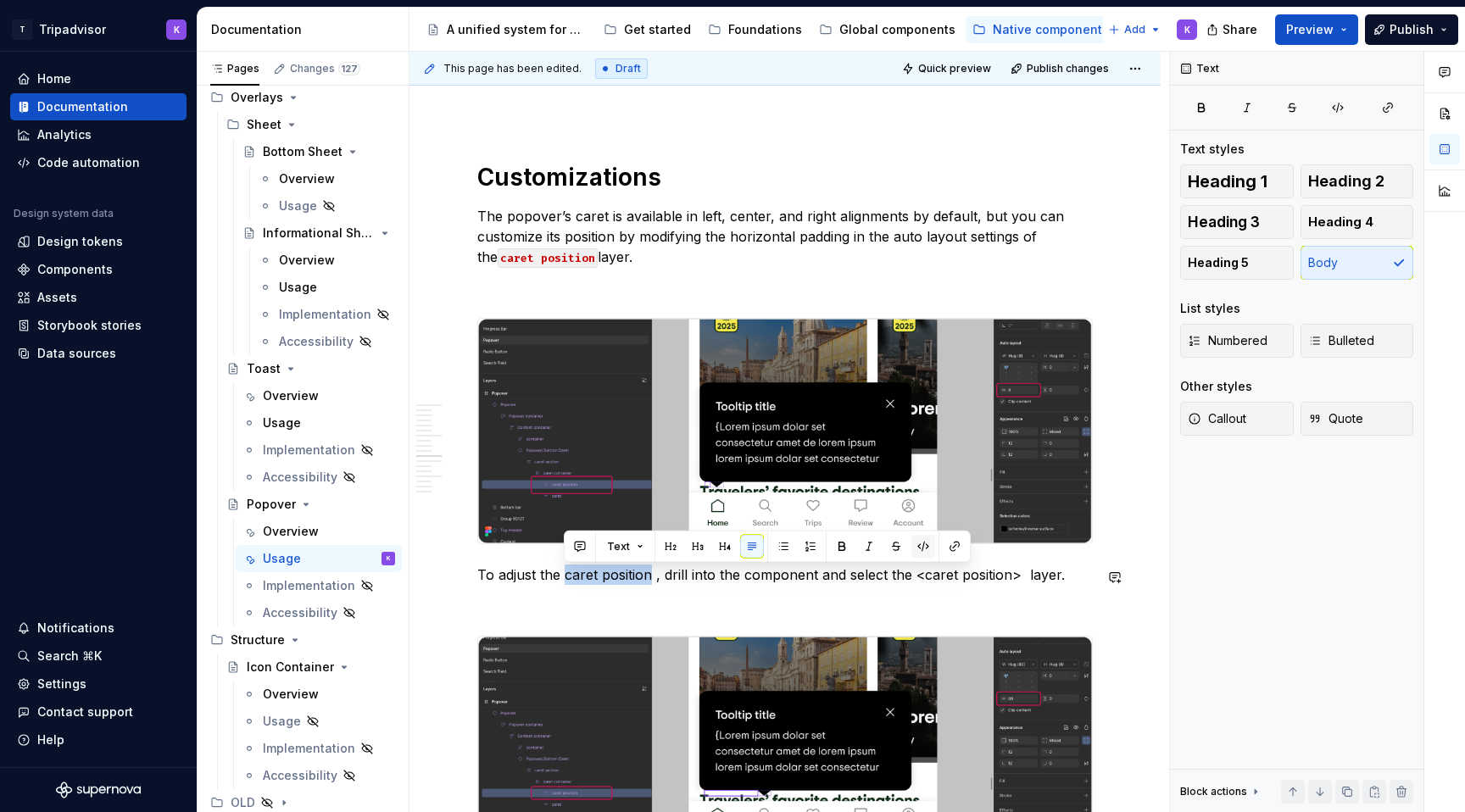
click at [917, 541] on button "button" at bounding box center [923, 547] width 24 height 24
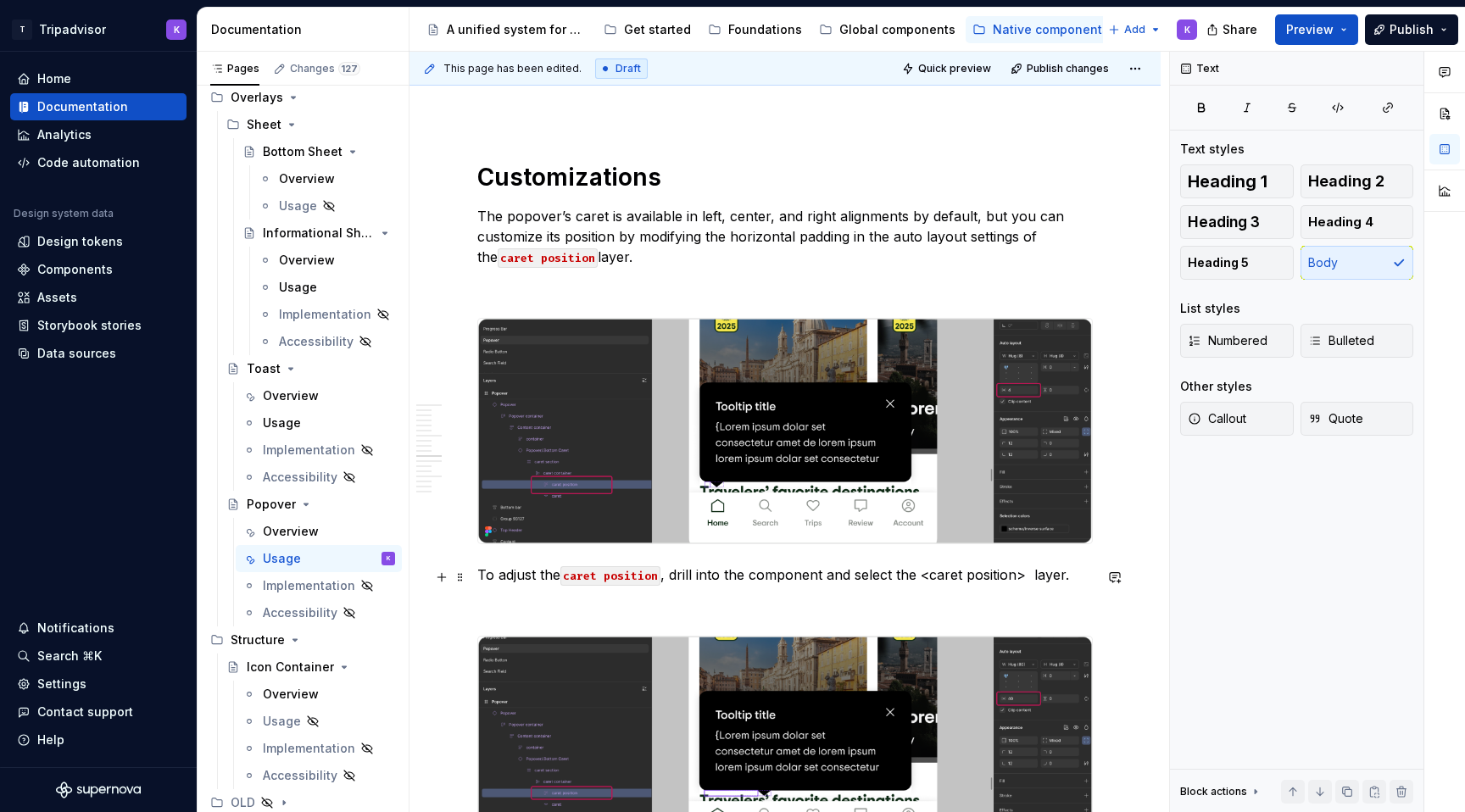
click at [667, 581] on p "To adjust the caret position , drill into the component and select the <caret p…" at bounding box center [784, 574] width 615 height 20
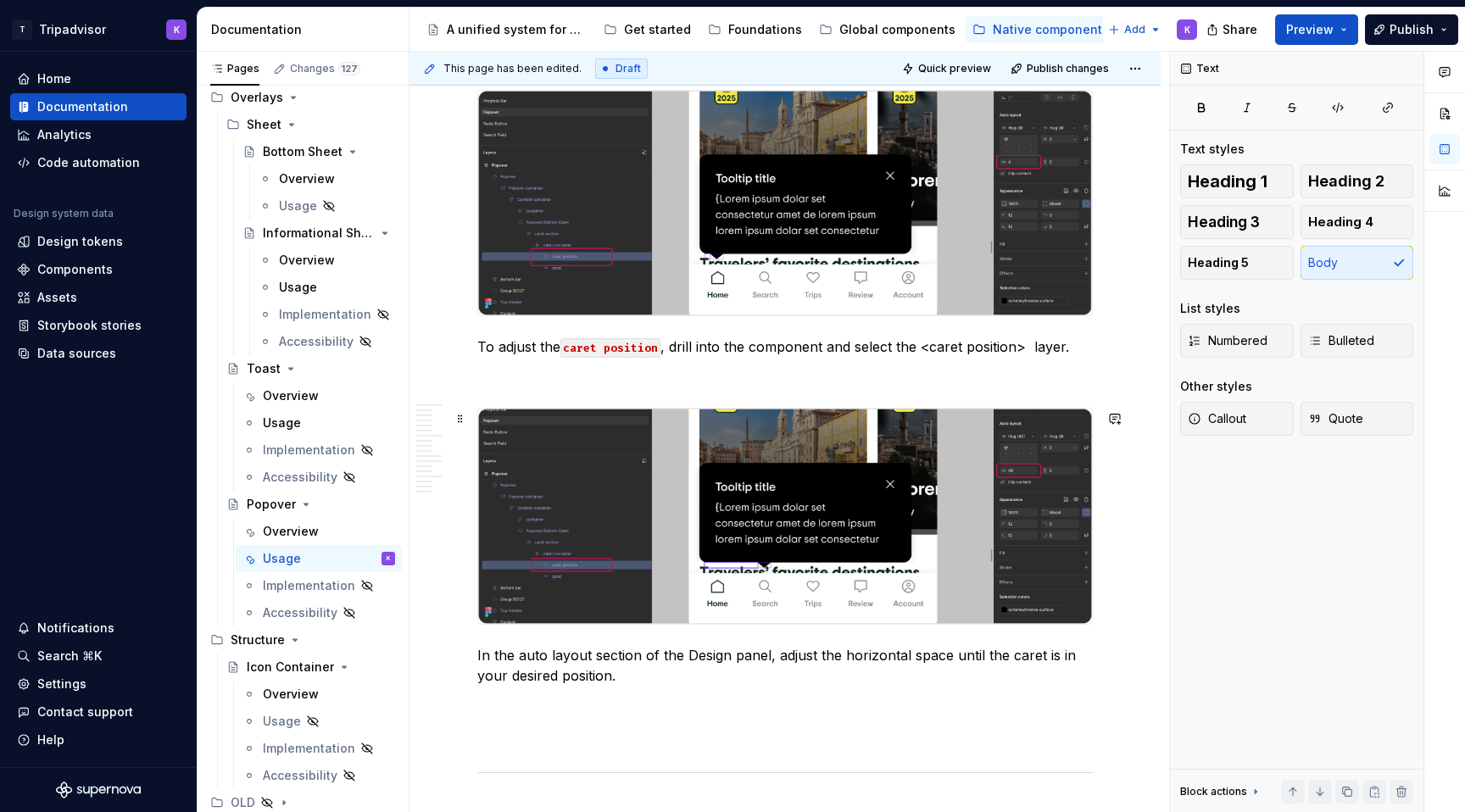
scroll to position [2609, 0]
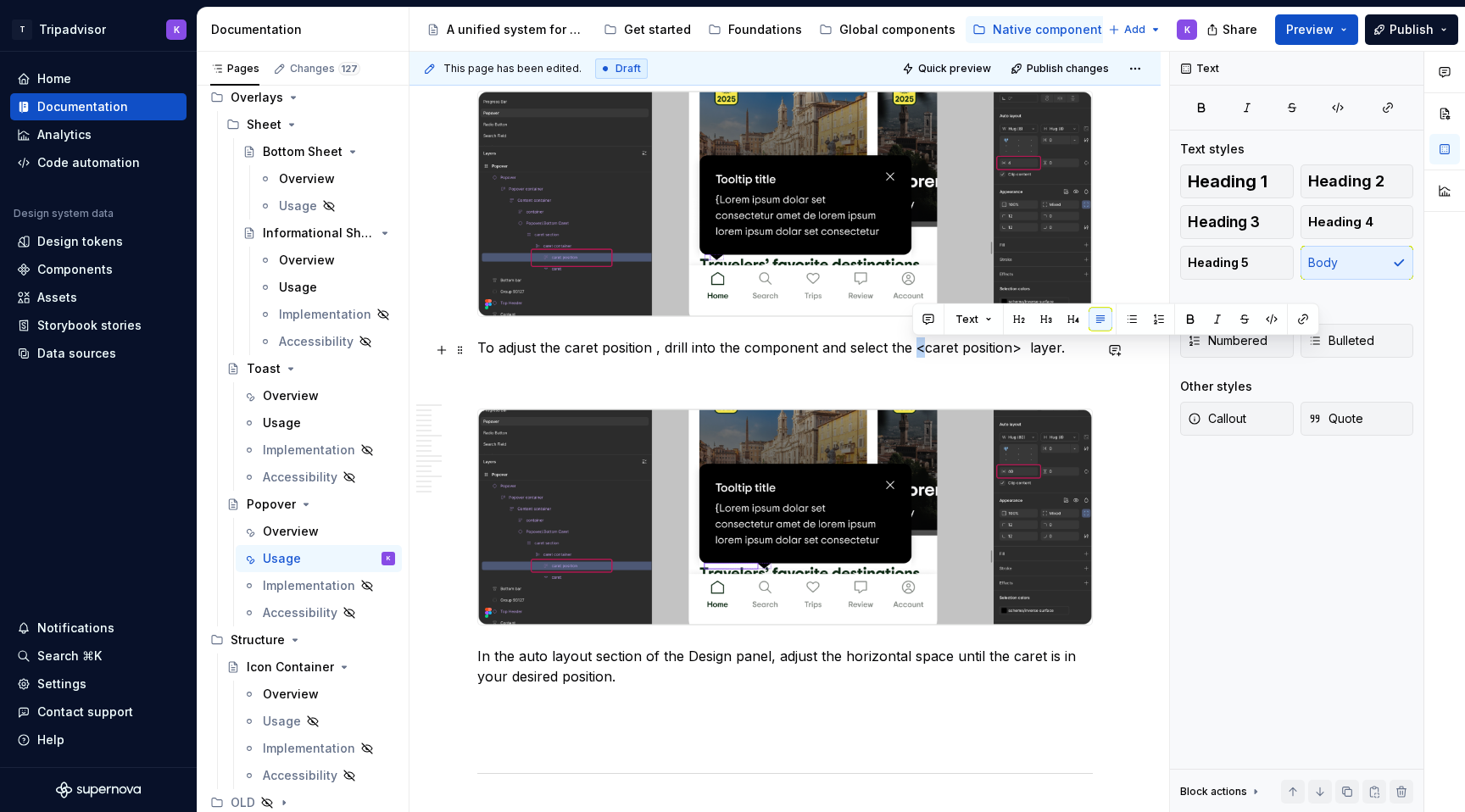
click at [919, 350] on p "To adjust the caret position , drill into the component and select the <caret p…" at bounding box center [784, 347] width 615 height 20
click at [1010, 354] on p "To adjust the caret position , drill into the component and select the caret po…" at bounding box center [784, 347] width 615 height 20
drag, startPoint x: 998, startPoint y: 351, endPoint x: 914, endPoint y: 352, distance: 83.9
click at [914, 352] on p "To adjust the caret position , drill into the component and select the caret po…" at bounding box center [784, 347] width 615 height 20
click at [1265, 319] on button "button" at bounding box center [1271, 320] width 24 height 24
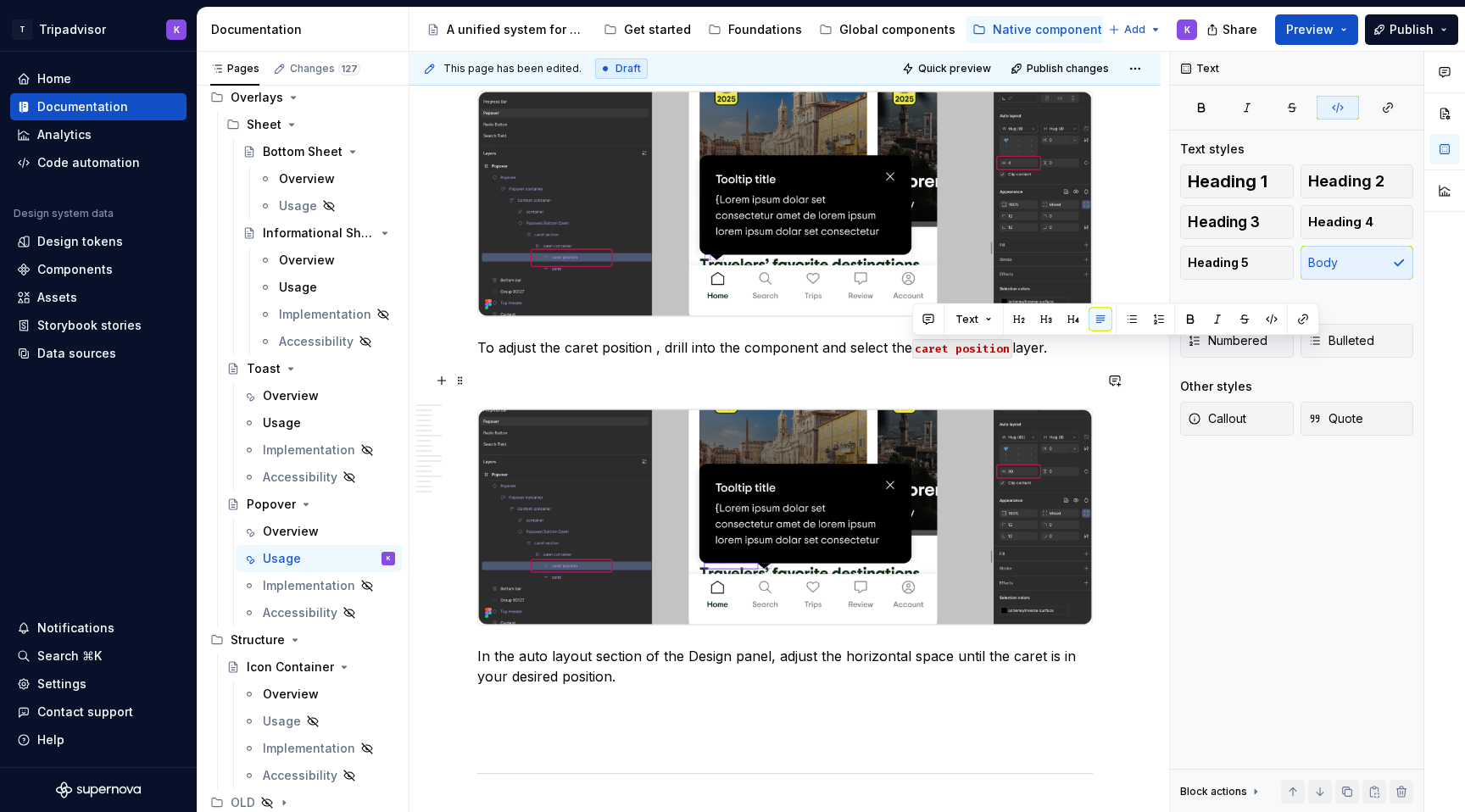
click at [979, 384] on p at bounding box center [784, 378] width 615 height 20
click at [655, 687] on p "In the auto layout section of the Design panel, adjust the horizontal space unt…" at bounding box center [784, 666] width 615 height 41
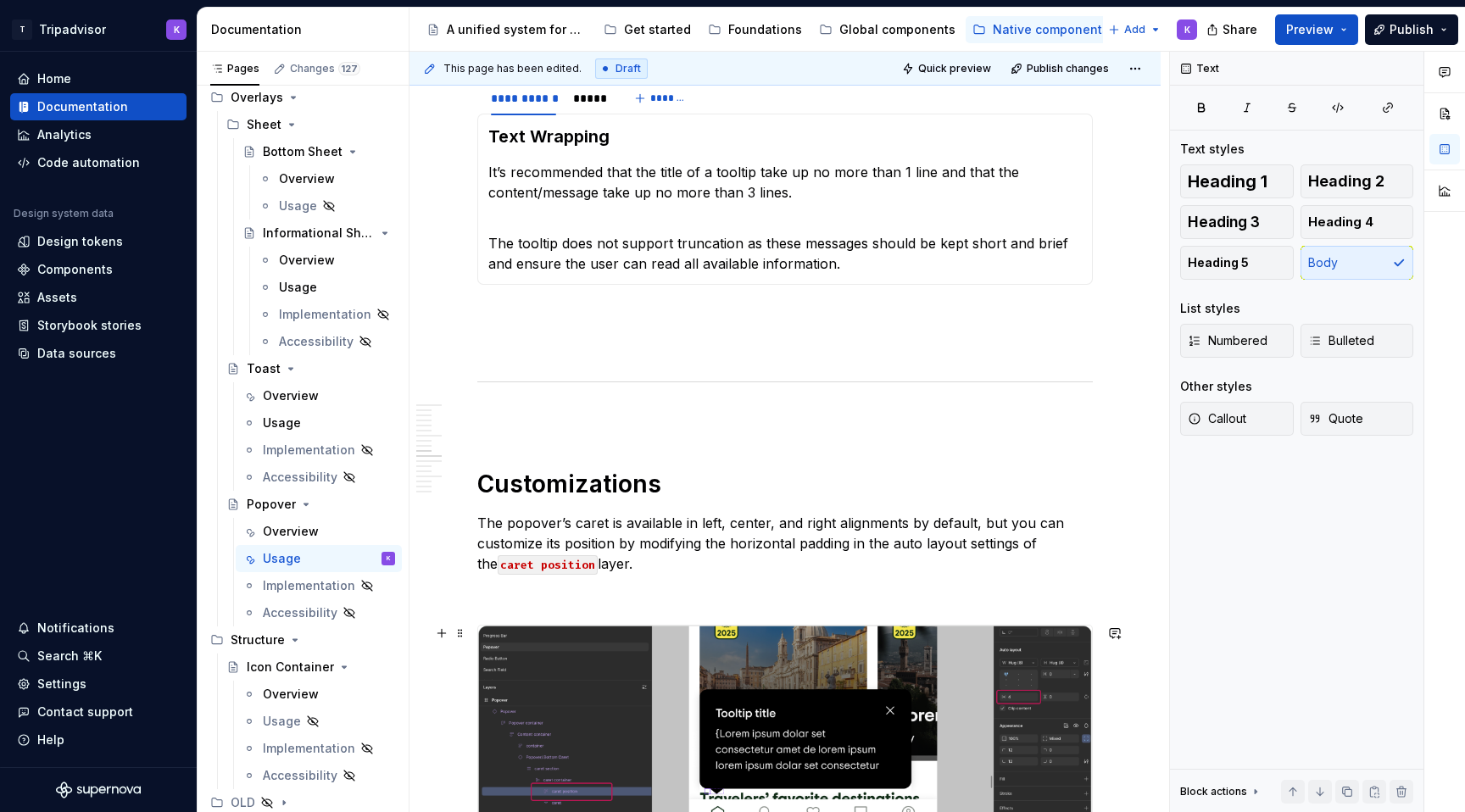
scroll to position [2069, 0]
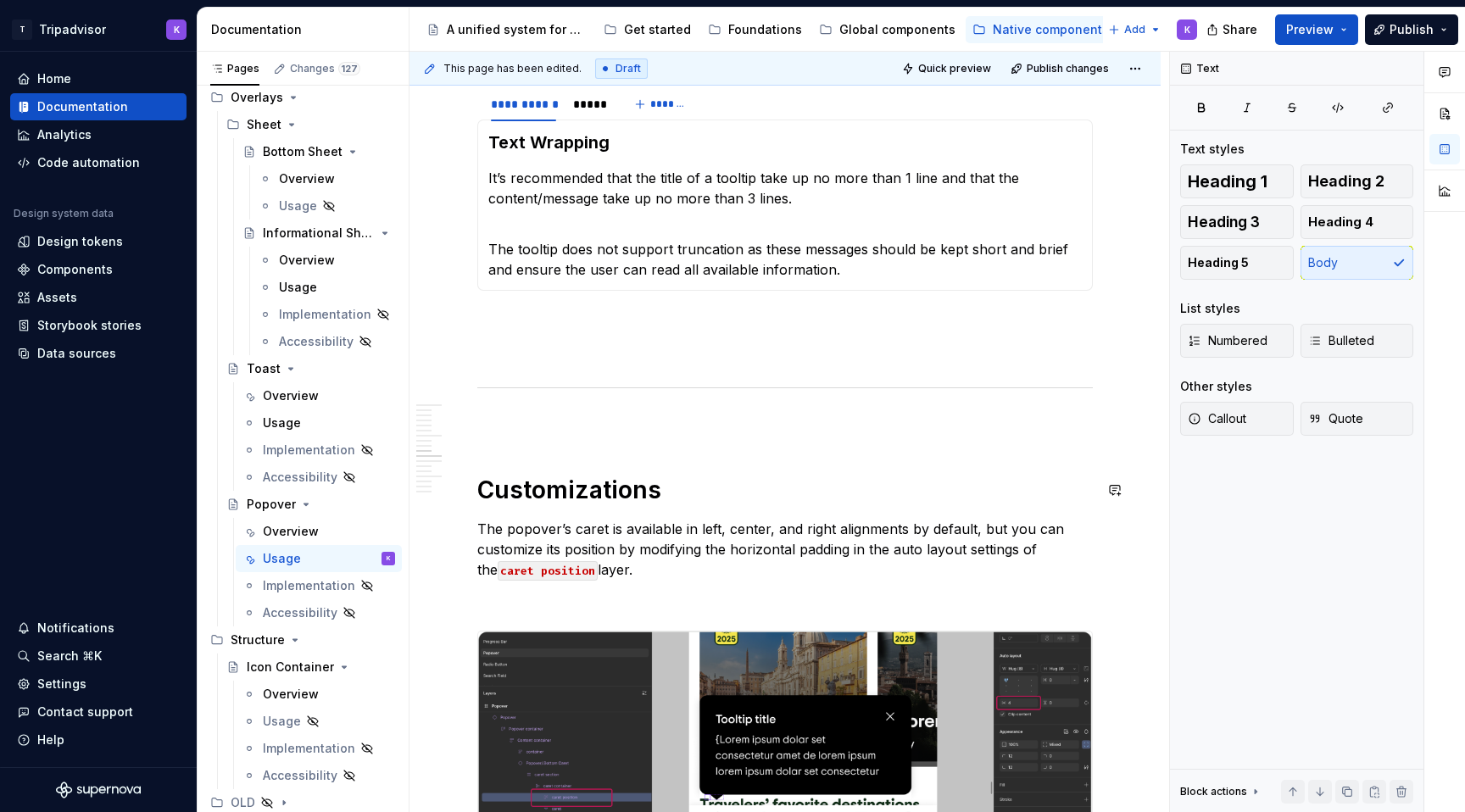
click at [693, 433] on p at bounding box center [784, 424] width 615 height 20
click at [1031, 30] on div "Web components" at bounding box center [1082, 29] width 103 height 17
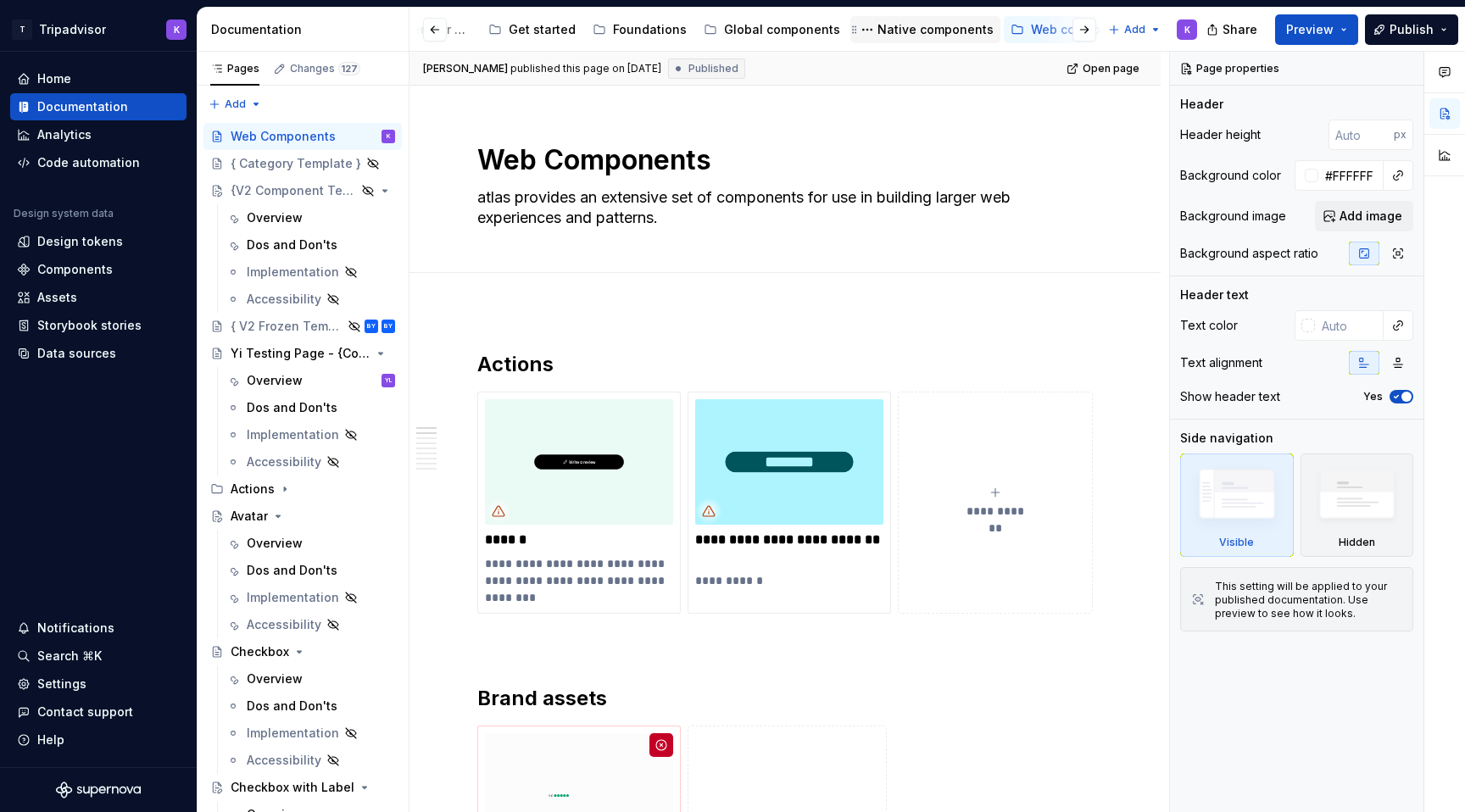
click at [895, 21] on div "Native components" at bounding box center [935, 29] width 116 height 17
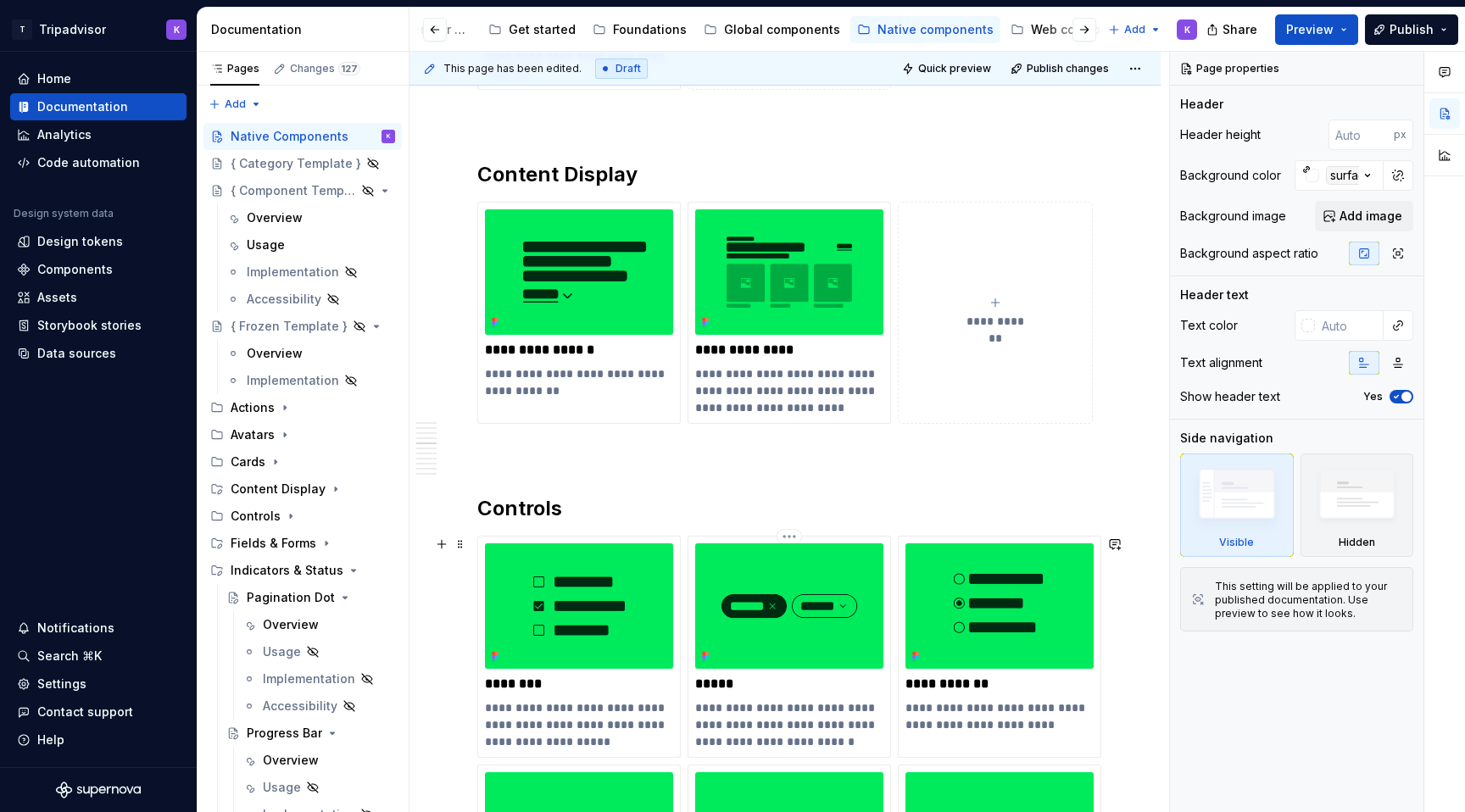
scroll to position [2022, 0]
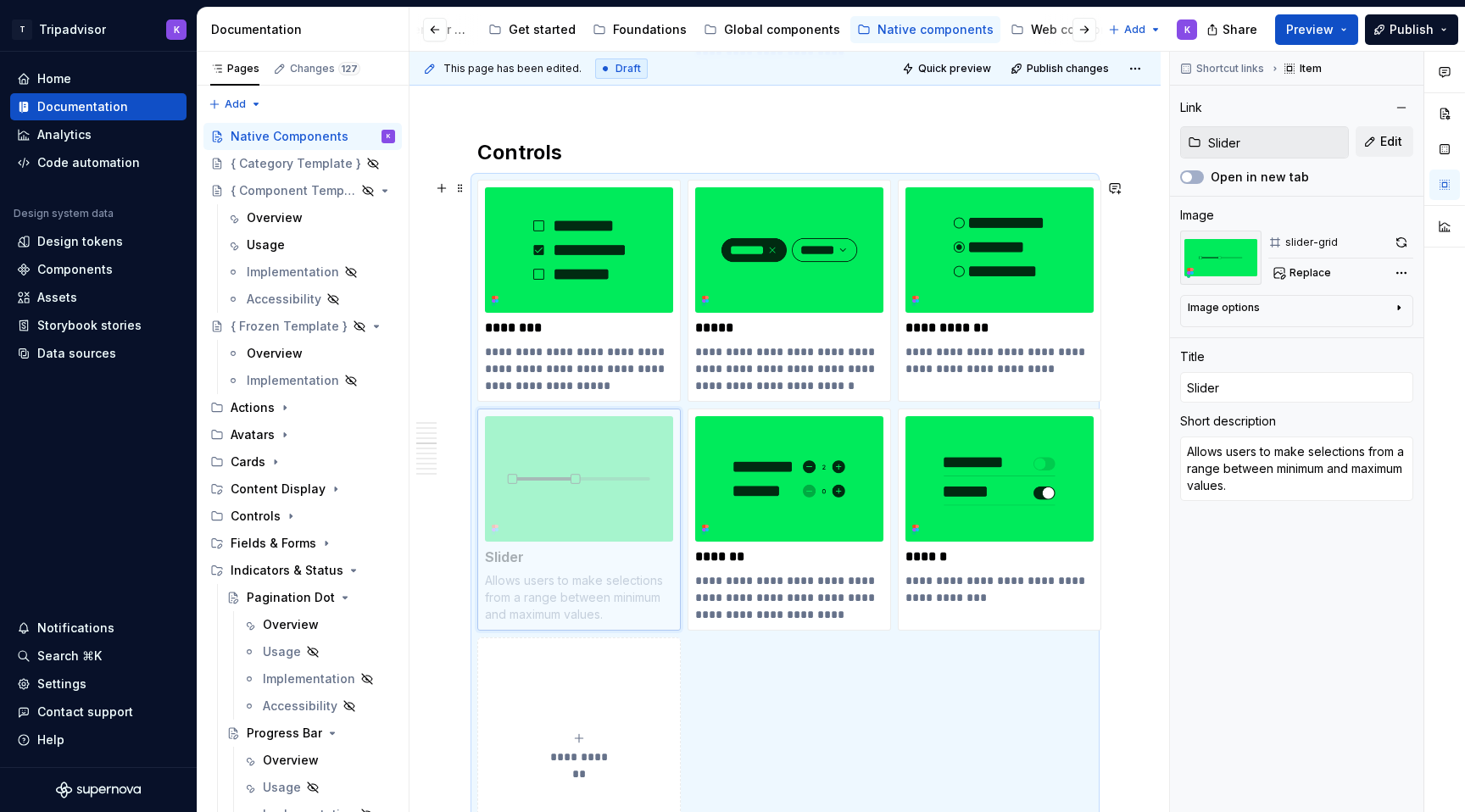
drag, startPoint x: 1005, startPoint y: 495, endPoint x: 593, endPoint y: 492, distance: 411.9
click at [593, 492] on body "T Tripadvisor K Home Documentation Analytics Code automation Design system data…" at bounding box center [732, 406] width 1465 height 812
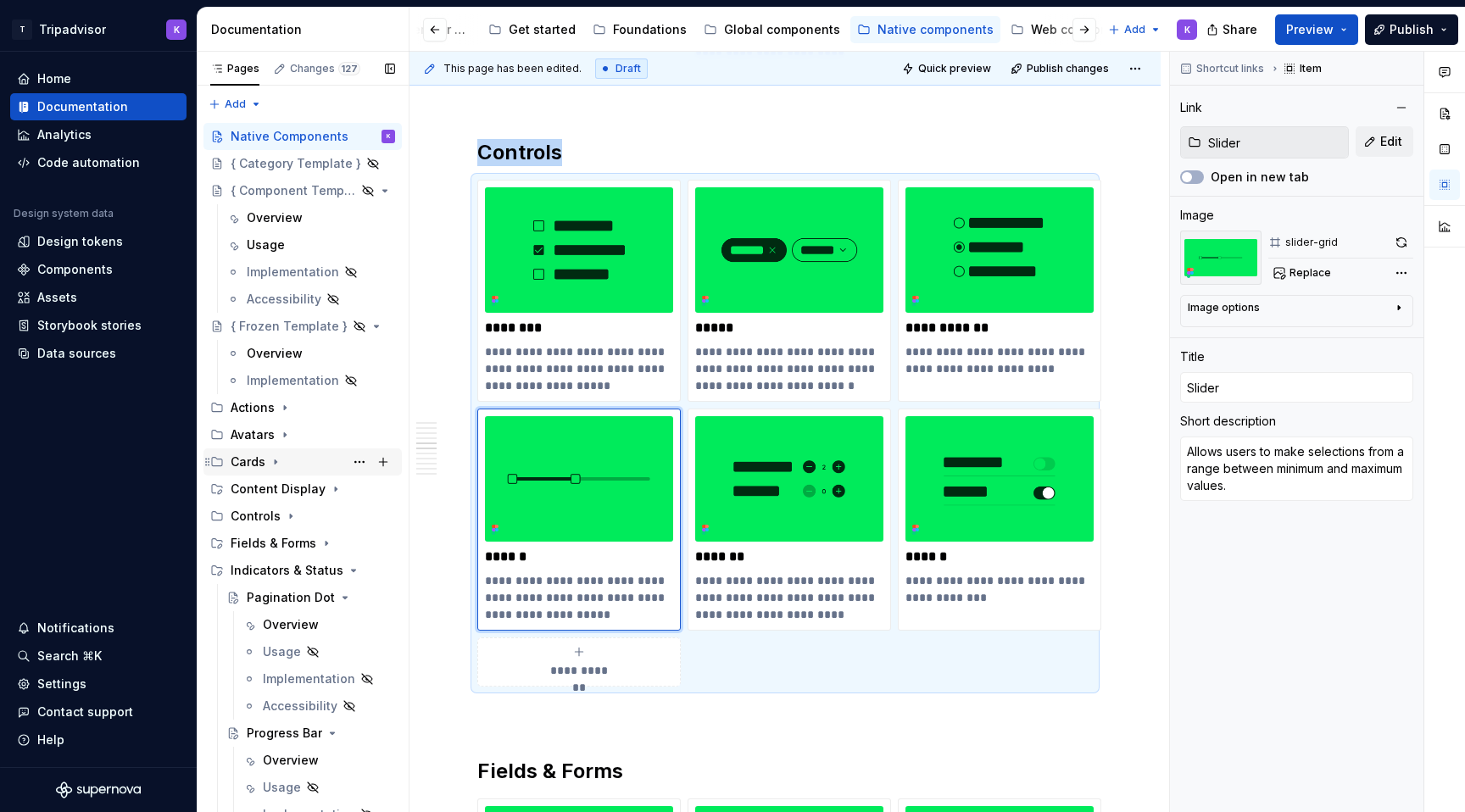
click at [275, 464] on icon "Page tree" at bounding box center [276, 462] width 14 height 14
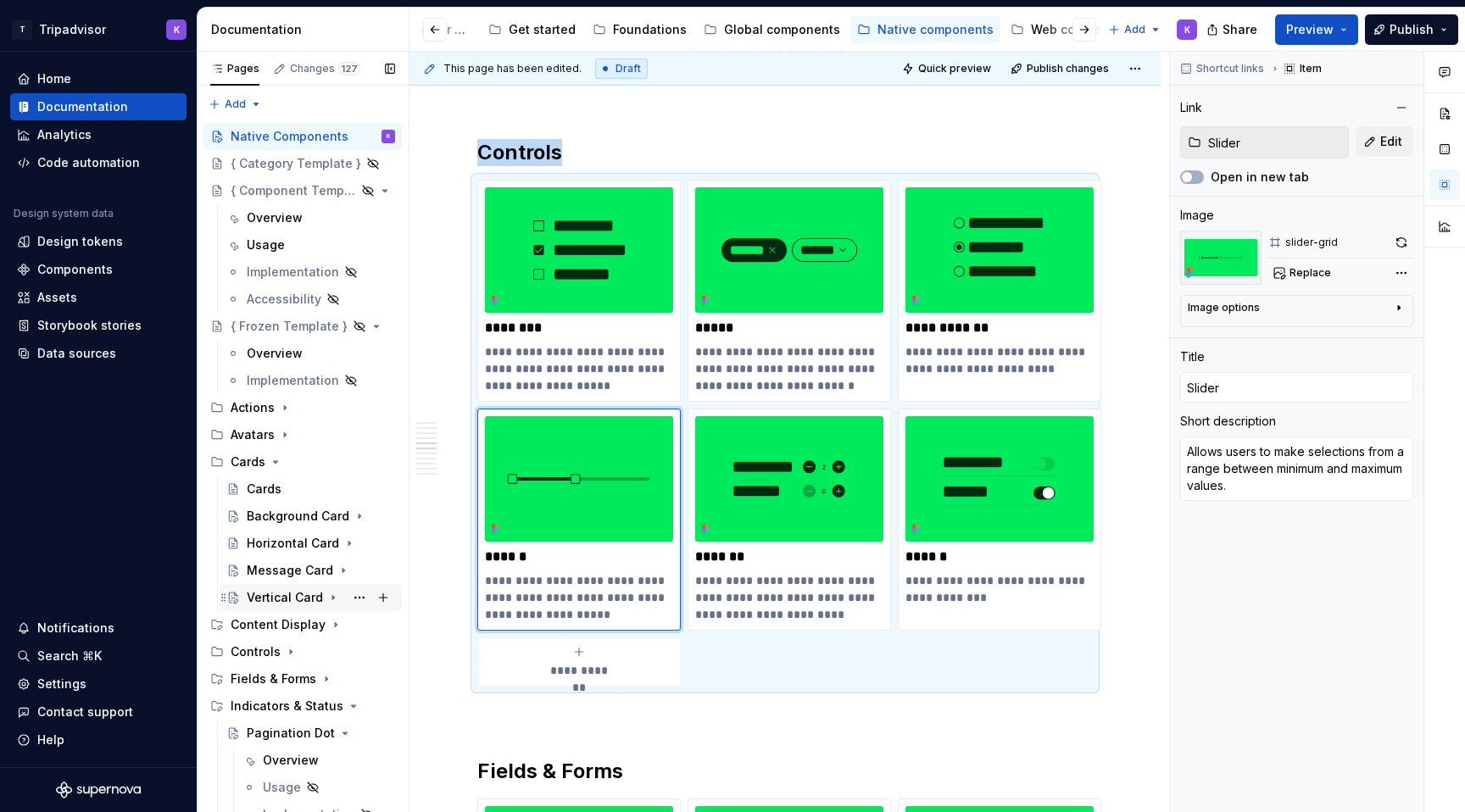
click at [274, 594] on div "Vertical Card" at bounding box center [285, 597] width 76 height 17
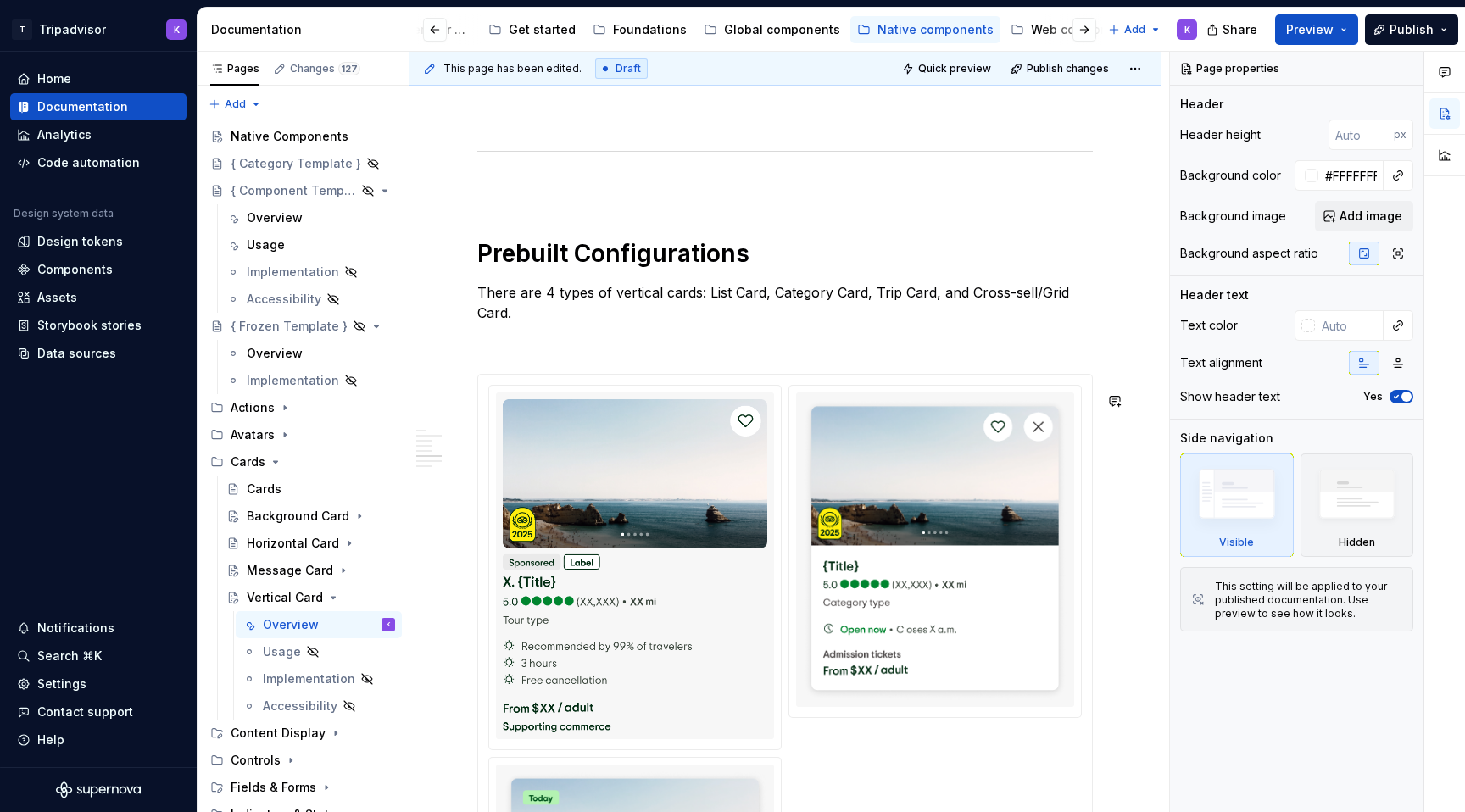
scroll to position [2928, 0]
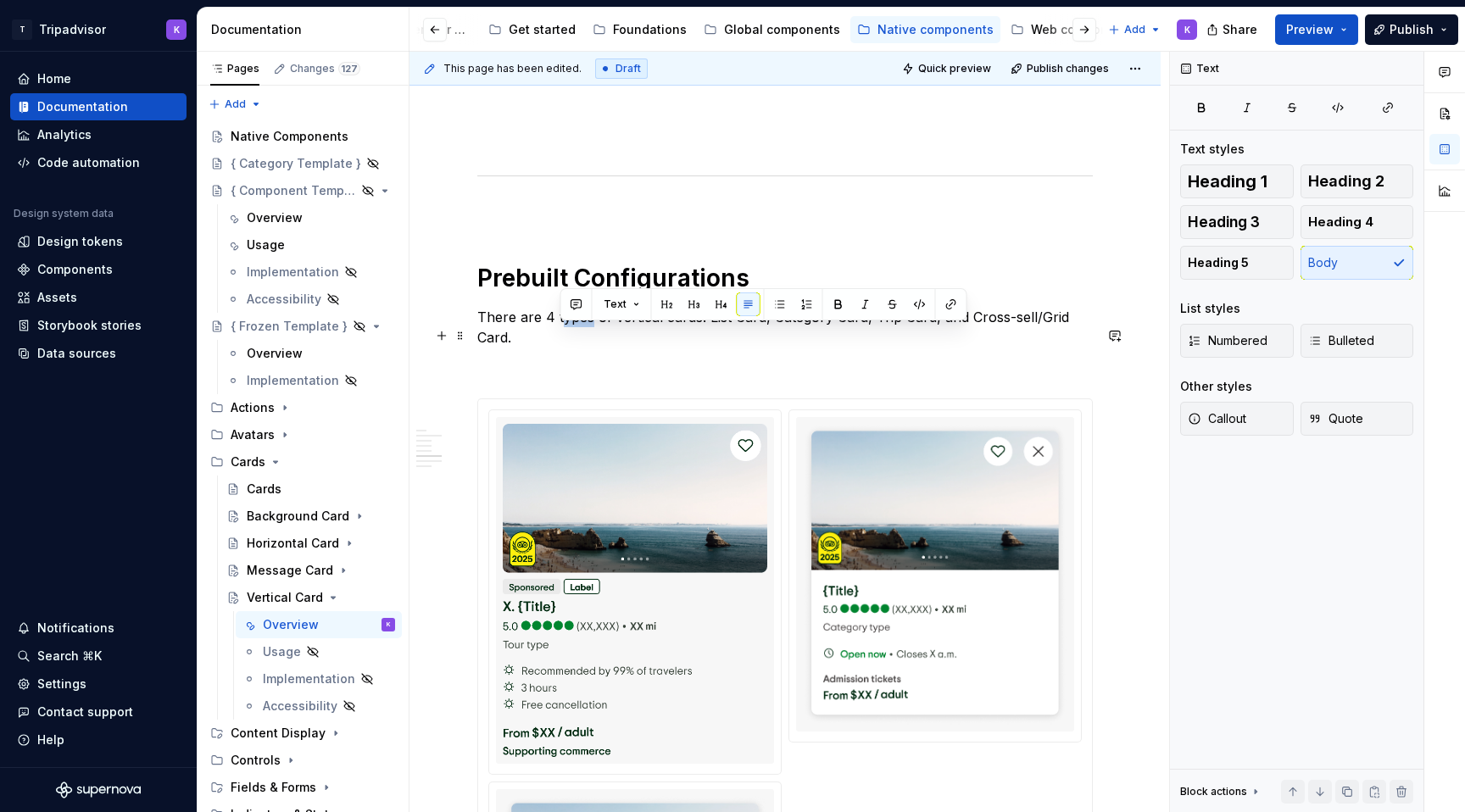
drag, startPoint x: 575, startPoint y: 339, endPoint x: 557, endPoint y: 339, distance: 18.6
click at [557, 339] on p "There are 4 types of vertical cards: List Card, Category Card, Trip Card, and C…" at bounding box center [784, 327] width 615 height 41
click at [549, 347] on p "There are 4 types of vertical cards: List Card, Category Card, Trip Card, and C…" at bounding box center [784, 327] width 615 height 41
type textarea "*"
drag, startPoint x: 480, startPoint y: 334, endPoint x: 514, endPoint y: 338, distance: 34.2
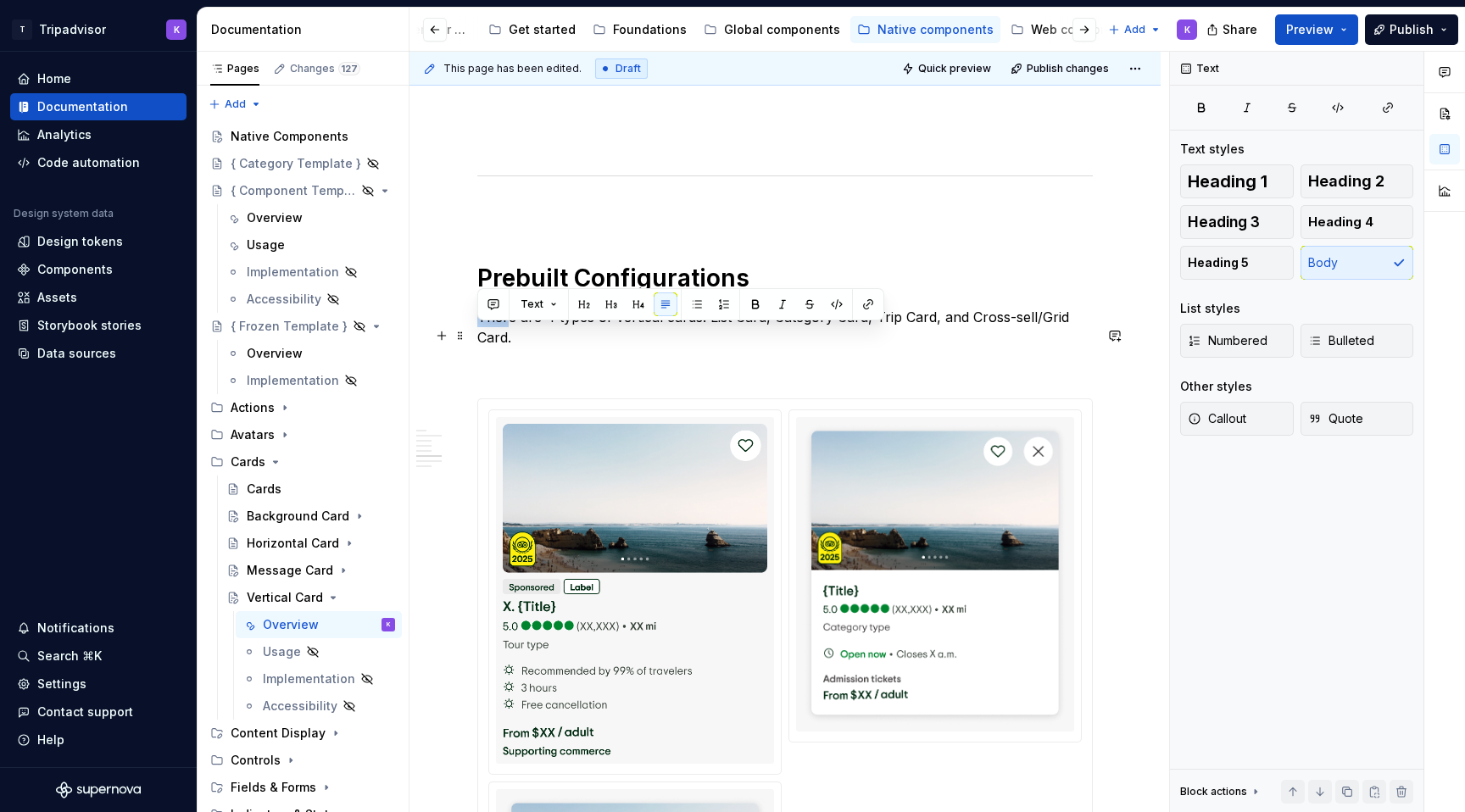
click at [514, 338] on p "There are 4 types of vertical cards: List Card, Category Card, Trip Card, and C…" at bounding box center [784, 327] width 615 height 41
click at [547, 347] on p "There are 4 types of vertical cards: List Card, Category Card, Trip Card, and C…" at bounding box center [784, 327] width 615 height 41
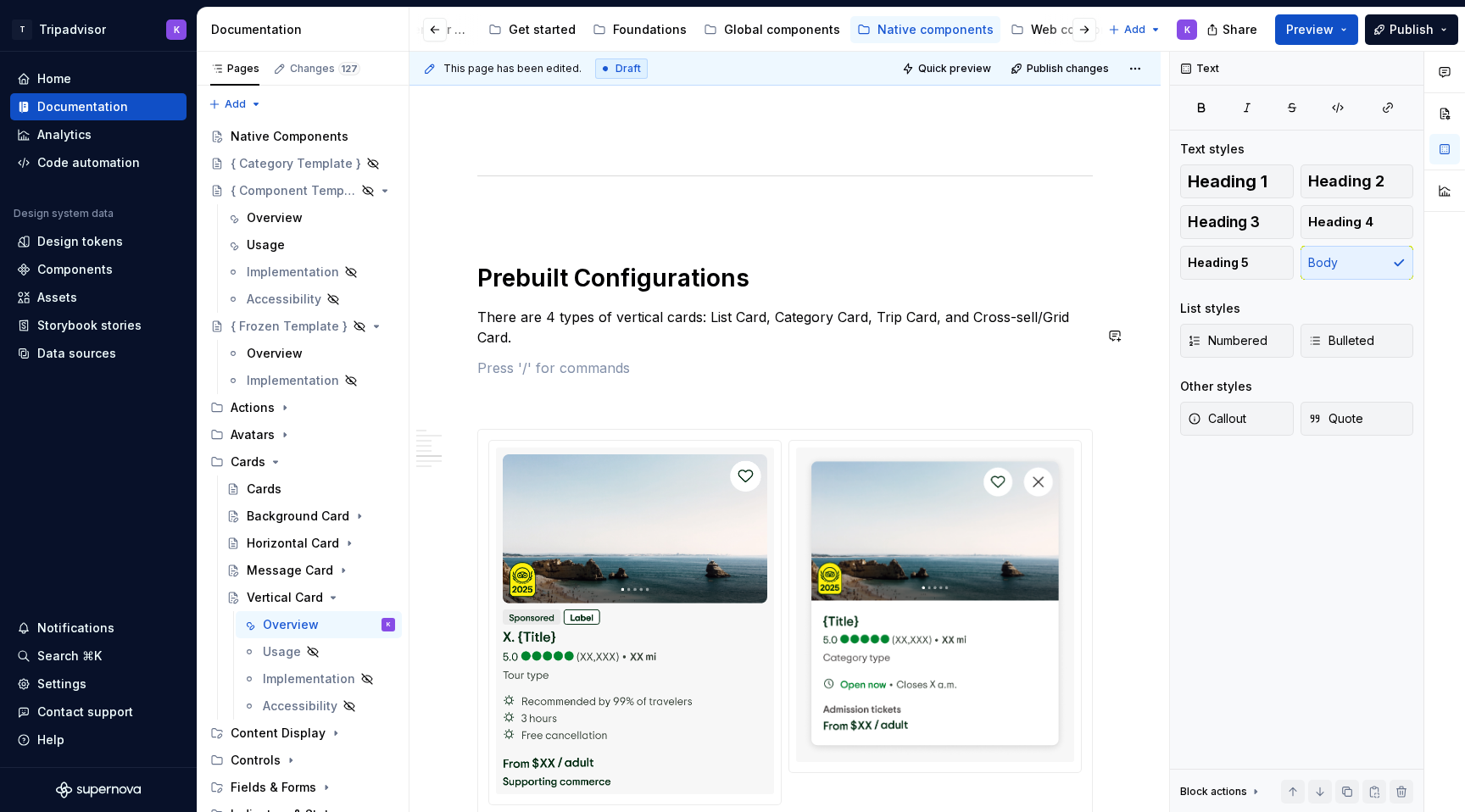
paste div
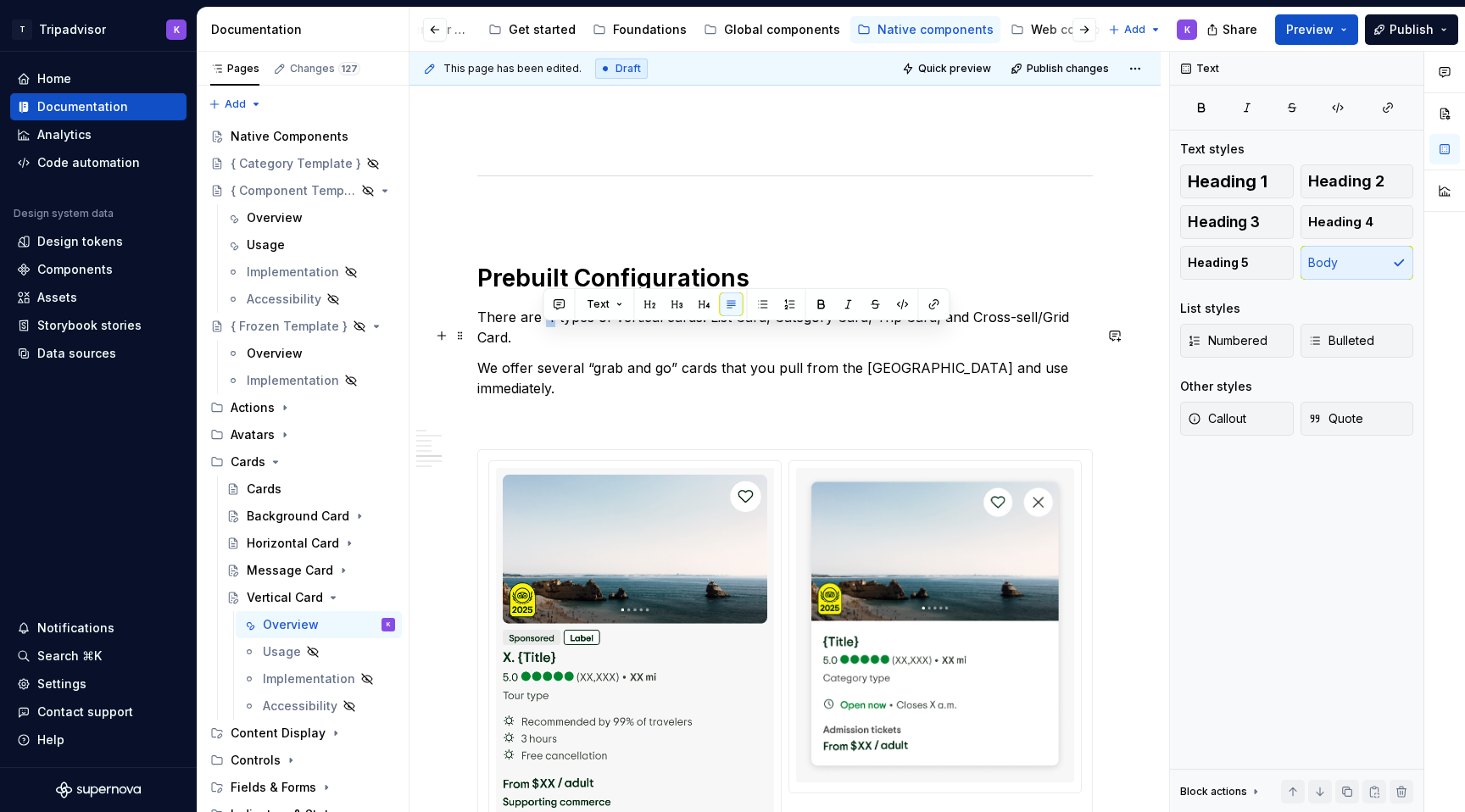
click at [542, 338] on p "There are 4 types of vertical cards: List Card, Category Card, Trip Card, and C…" at bounding box center [784, 327] width 615 height 41
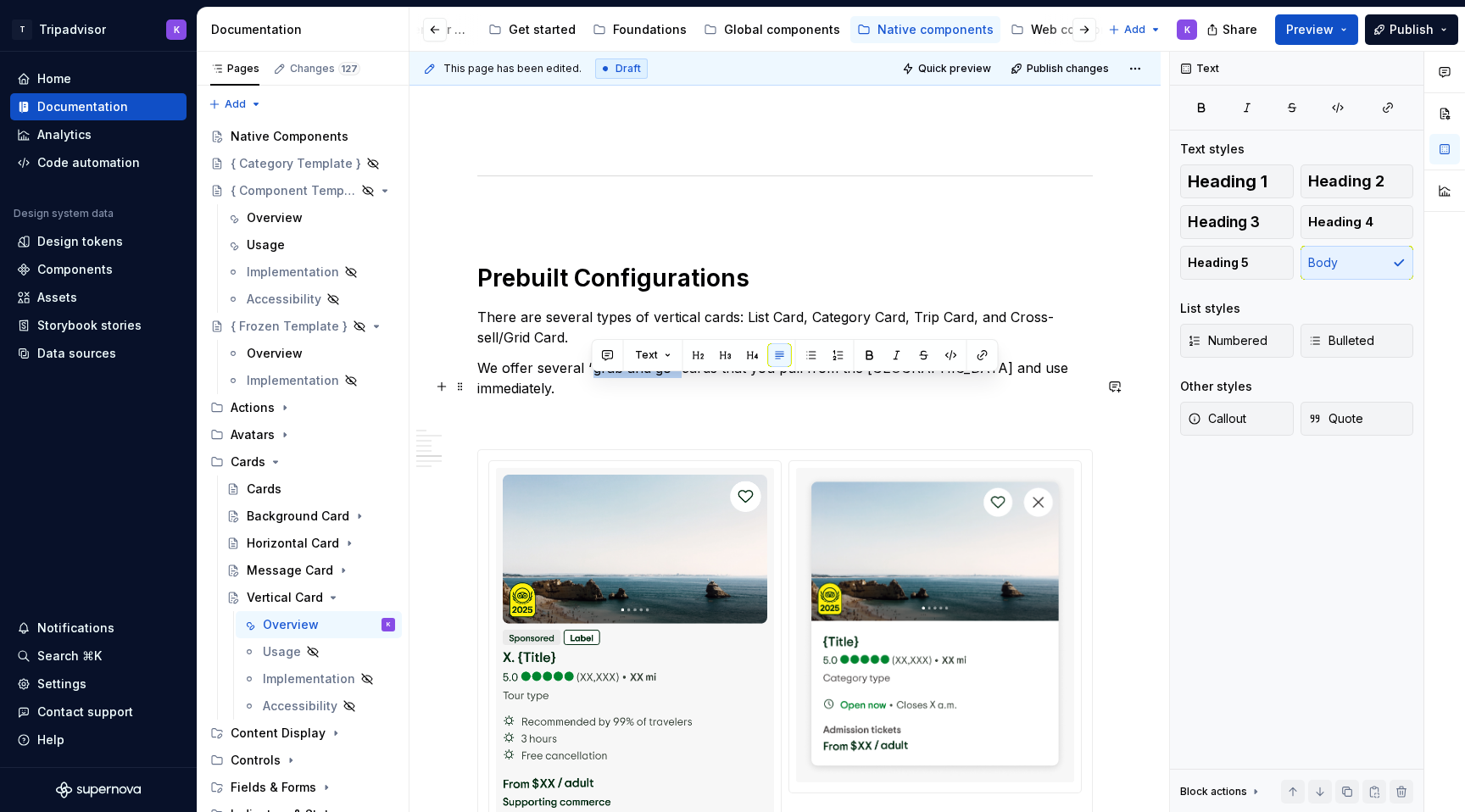
drag, startPoint x: 675, startPoint y: 388, endPoint x: 588, endPoint y: 390, distance: 87.3
click at [588, 390] on p "We offer several “grab and go” cards that you pull from the [GEOGRAPHIC_DATA] a…" at bounding box center [784, 378] width 615 height 41
copy p "“grab and go”"
click at [735, 338] on p "There are several types of vertical cards: List Card, Category Card, Trip Card,…" at bounding box center [784, 327] width 615 height 41
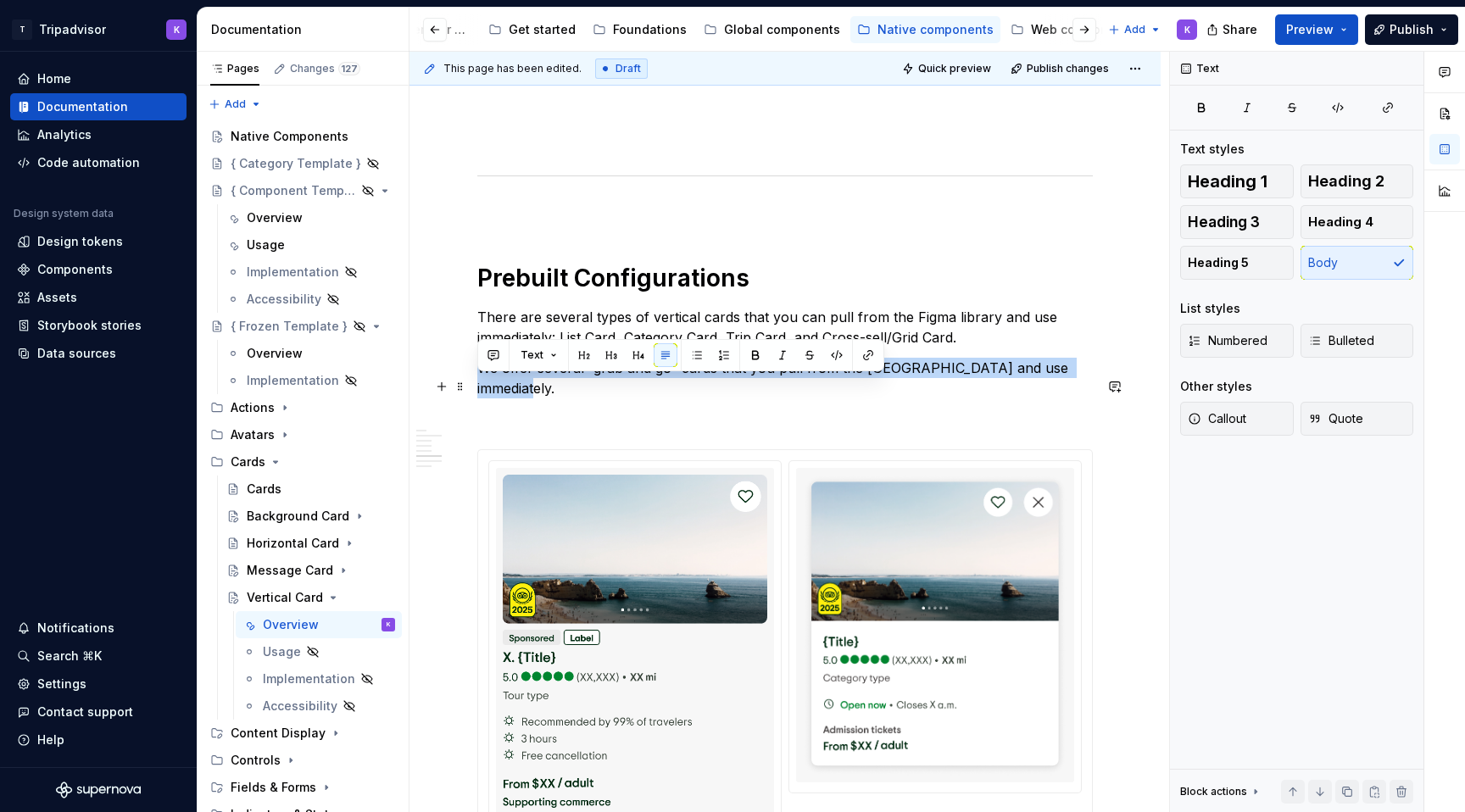
drag, startPoint x: 1087, startPoint y: 387, endPoint x: 480, endPoint y: 381, distance: 606.9
click at [479, 381] on p "We offer several “grab and go” cards that you pull from the [GEOGRAPHIC_DATA] a…" at bounding box center [784, 378] width 615 height 41
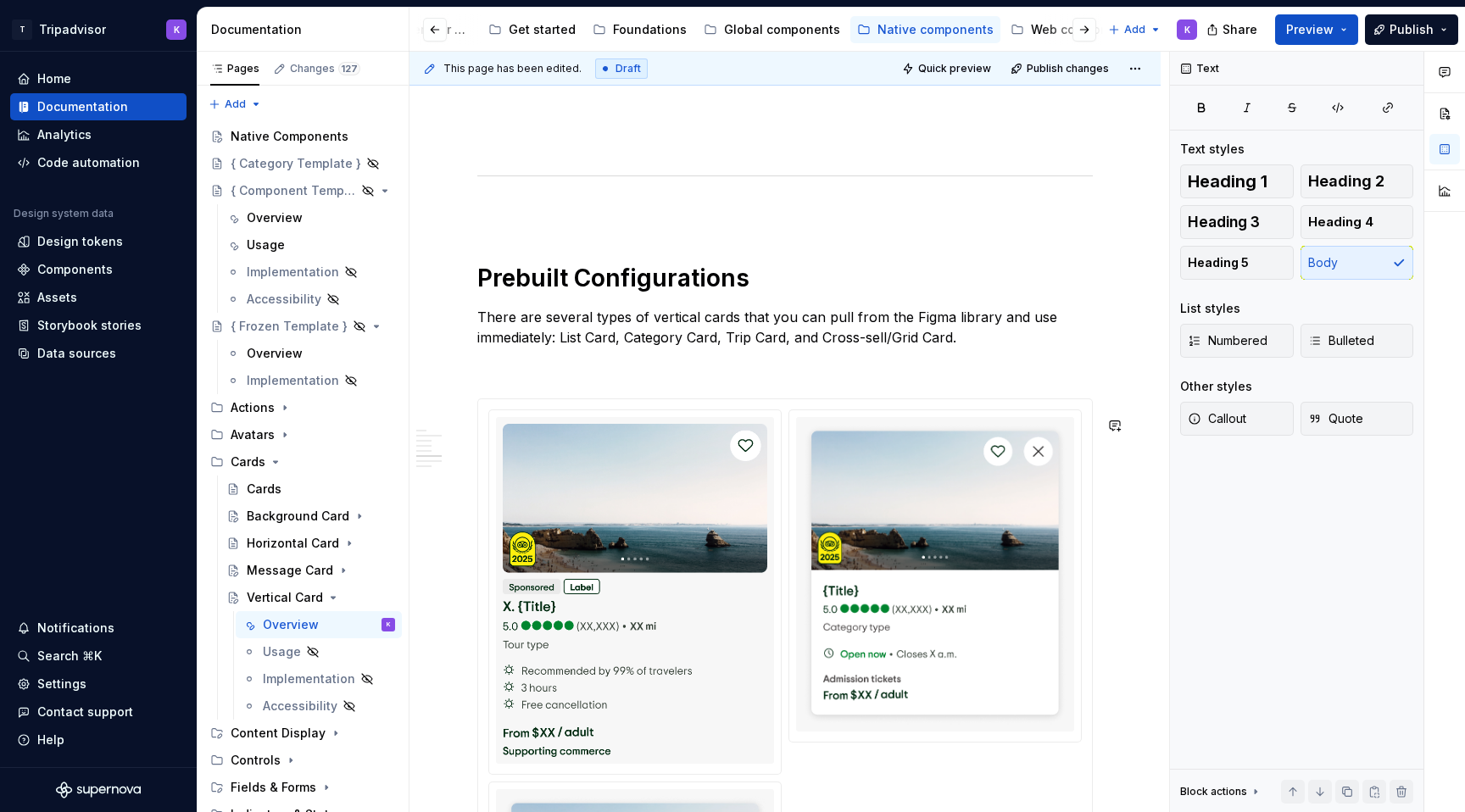
click at [624, 378] on p at bounding box center [784, 368] width 615 height 20
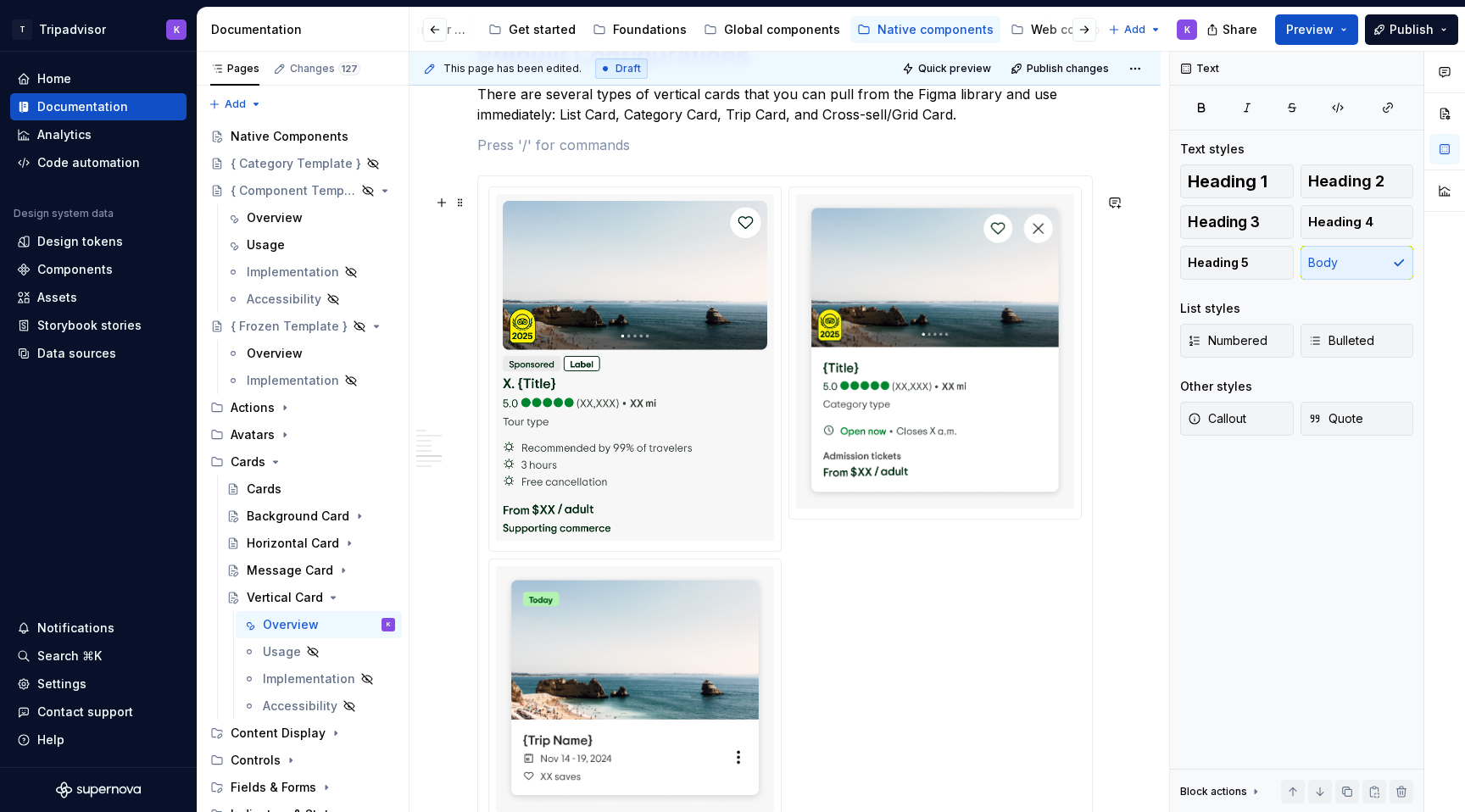
scroll to position [3144, 0]
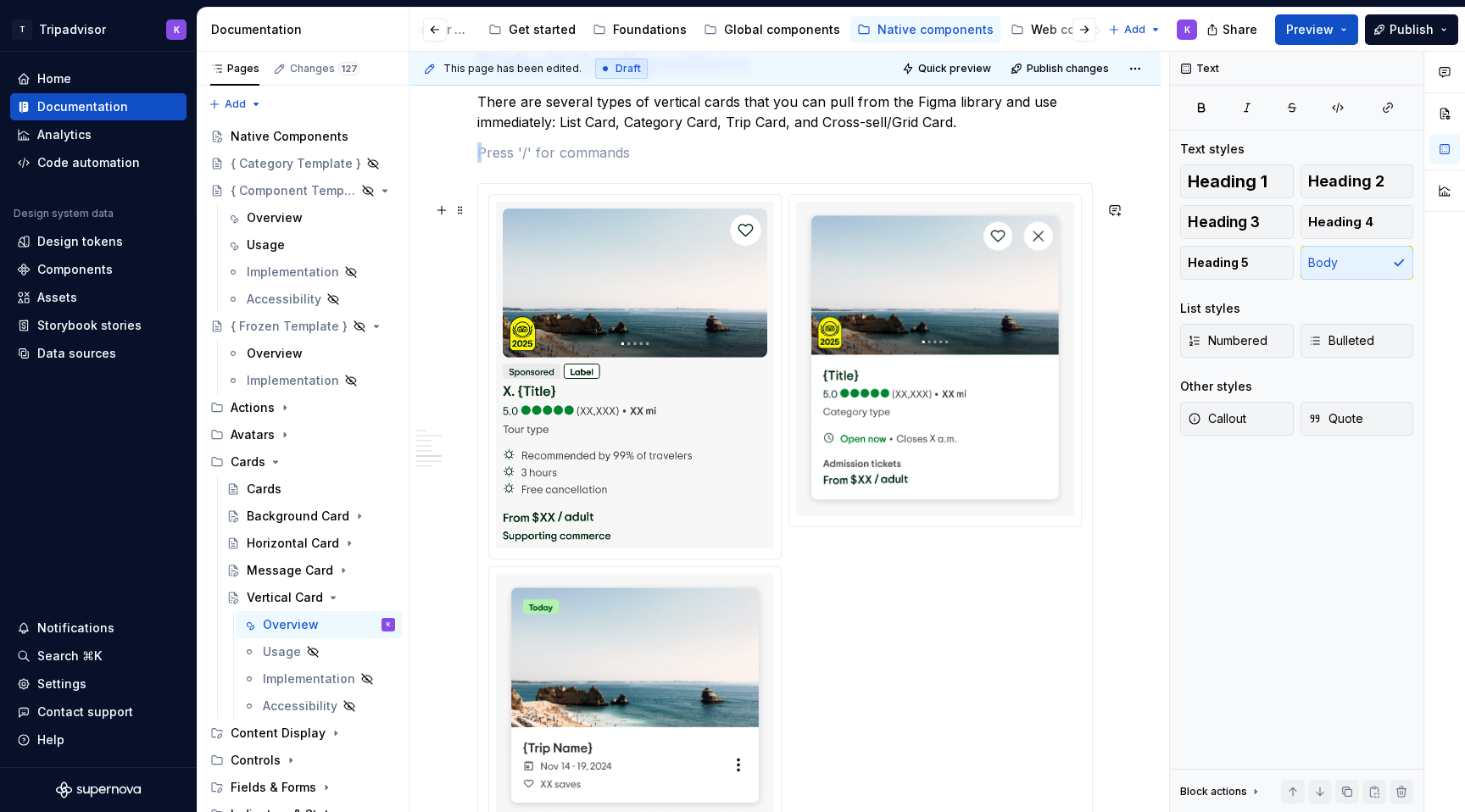
click at [759, 510] on img at bounding box center [635, 374] width 264 height 333
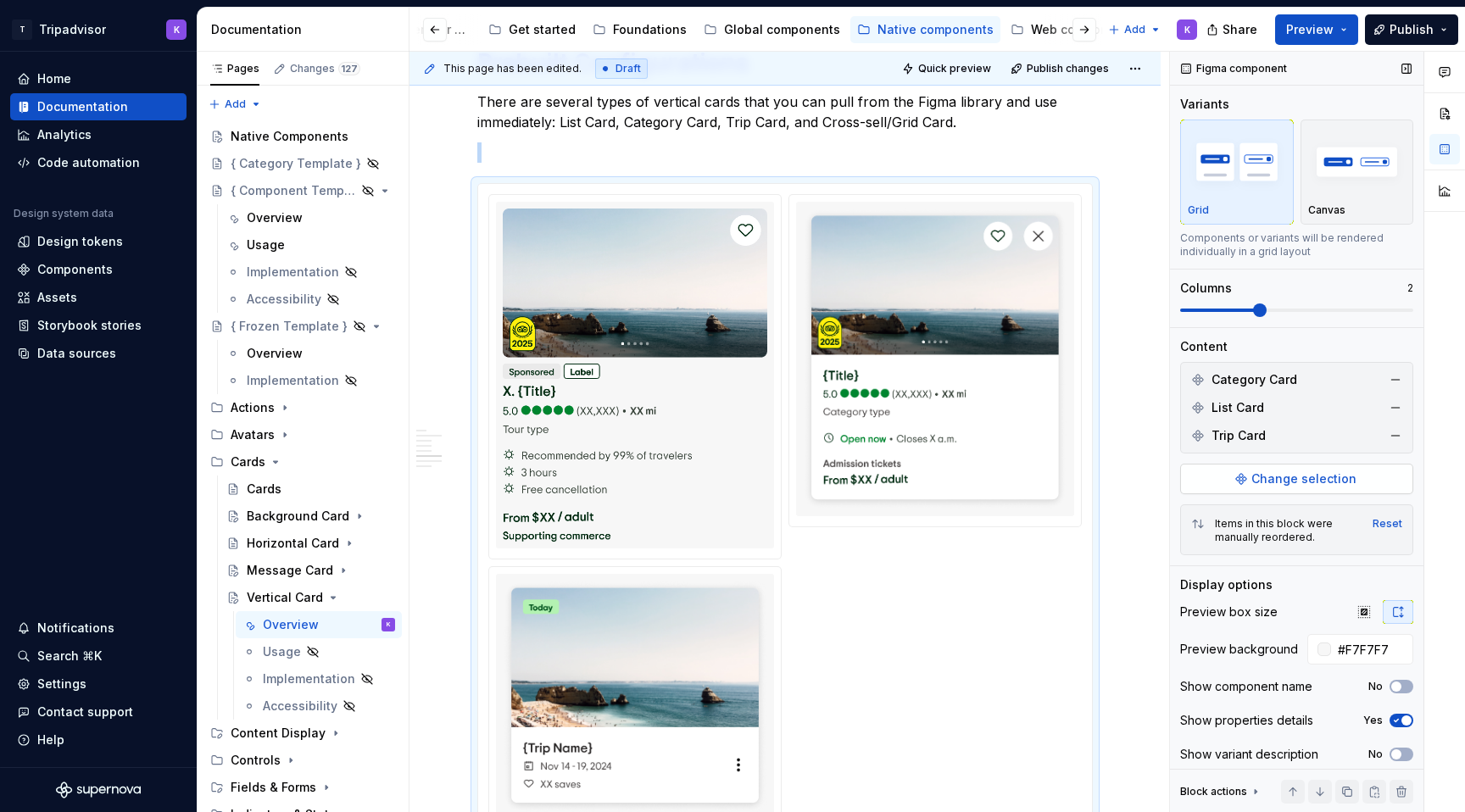
click at [1246, 479] on button "Change selection" at bounding box center [1296, 479] width 233 height 31
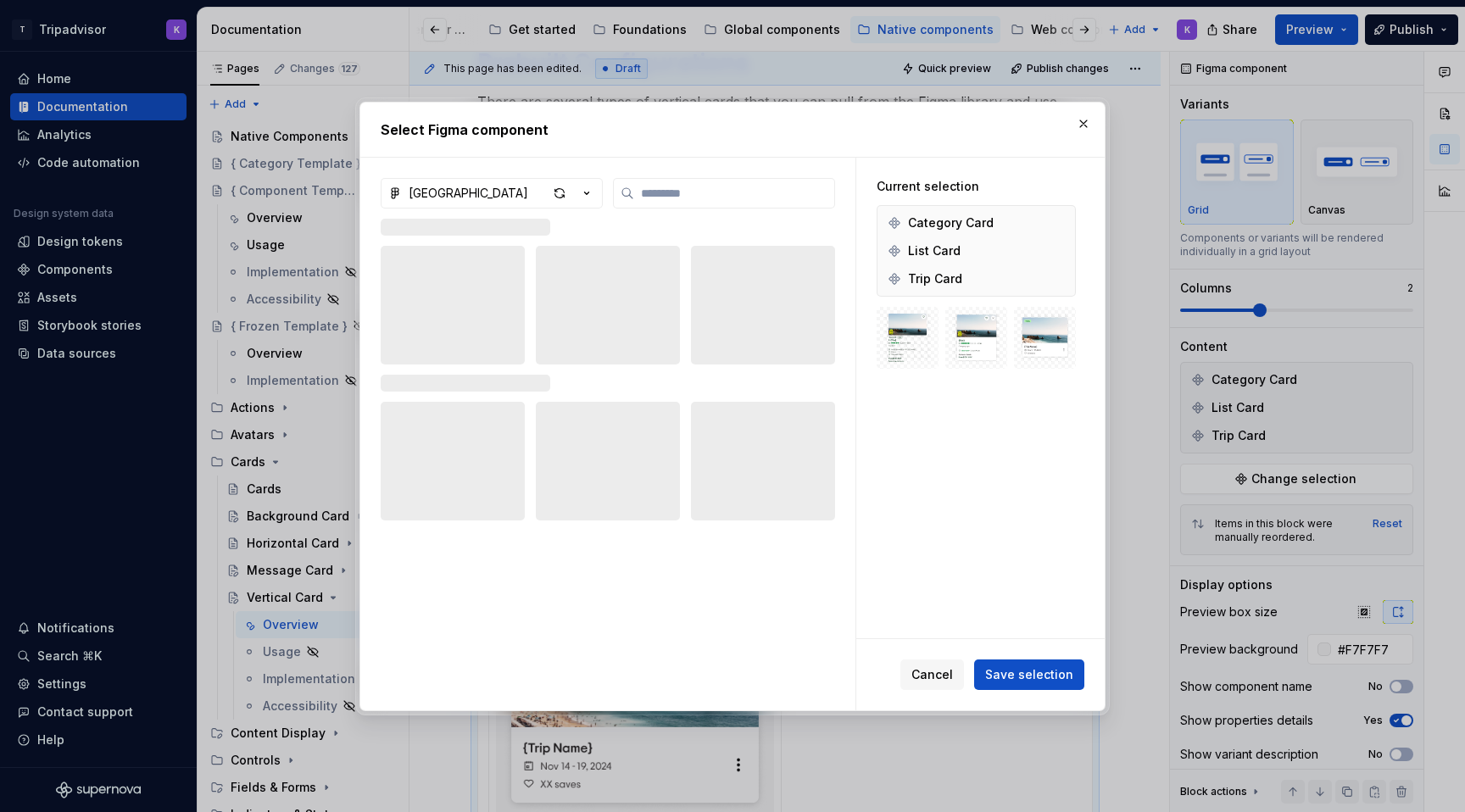
type textarea "*"
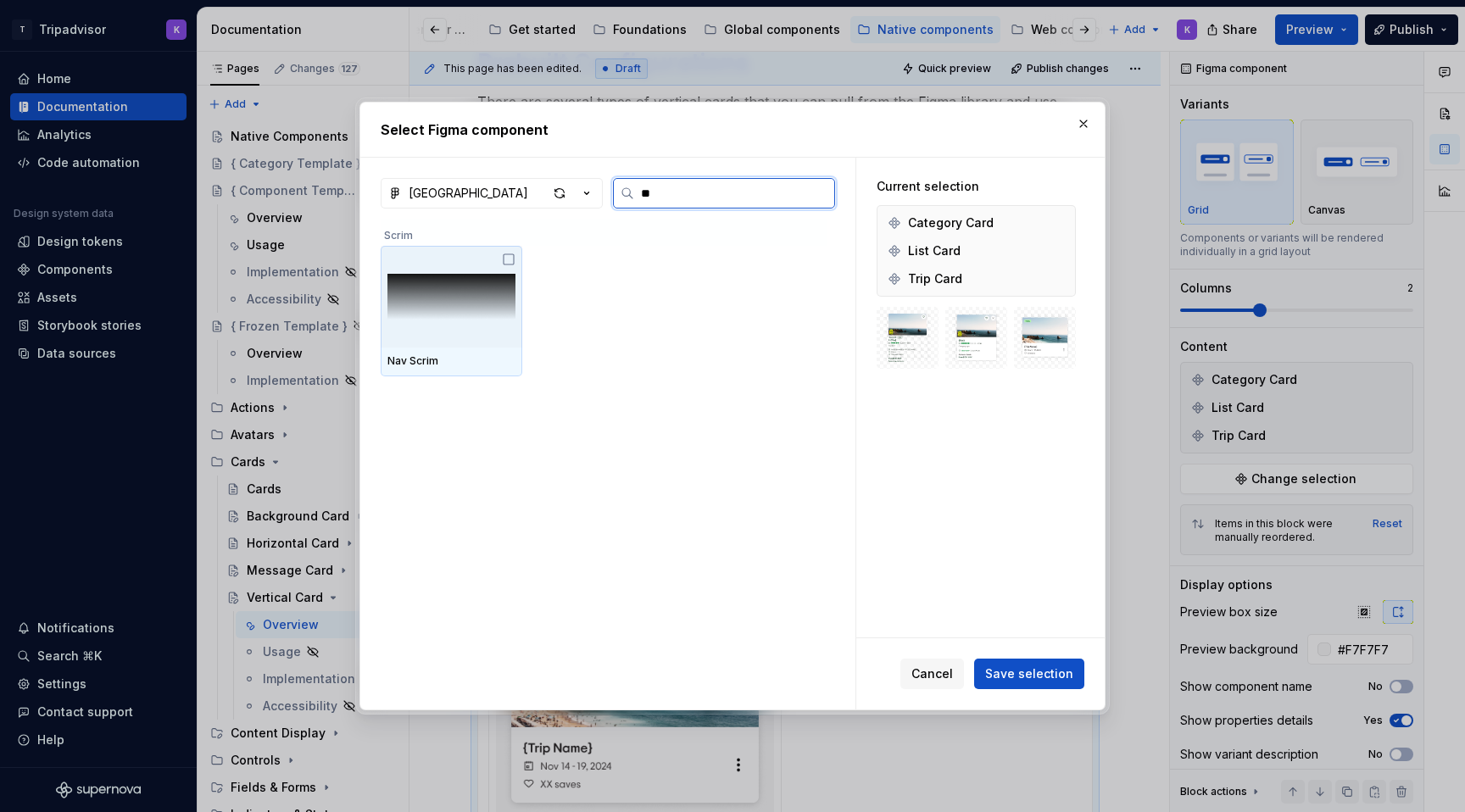
type input "*"
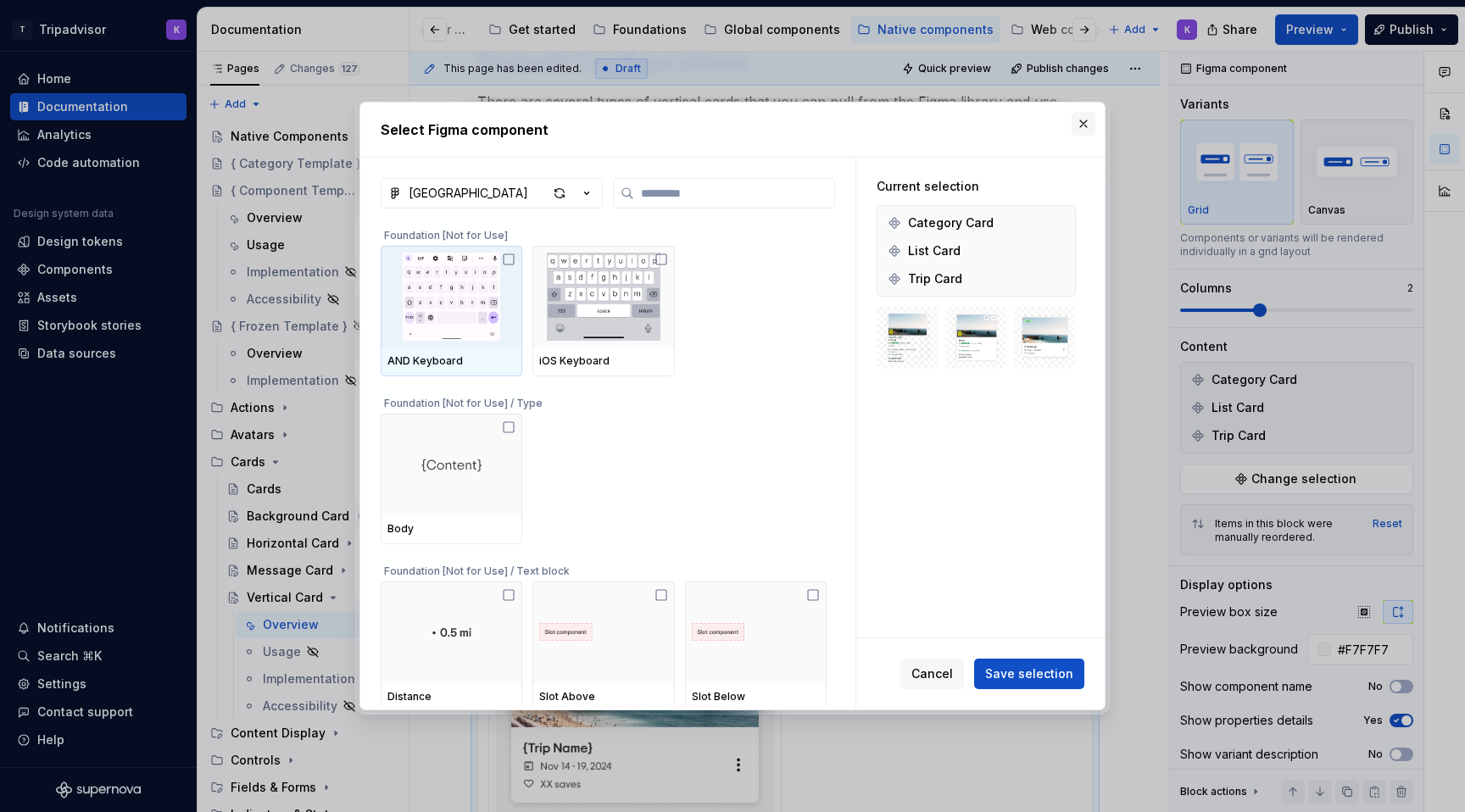
click at [1083, 123] on button "button" at bounding box center [1083, 124] width 24 height 24
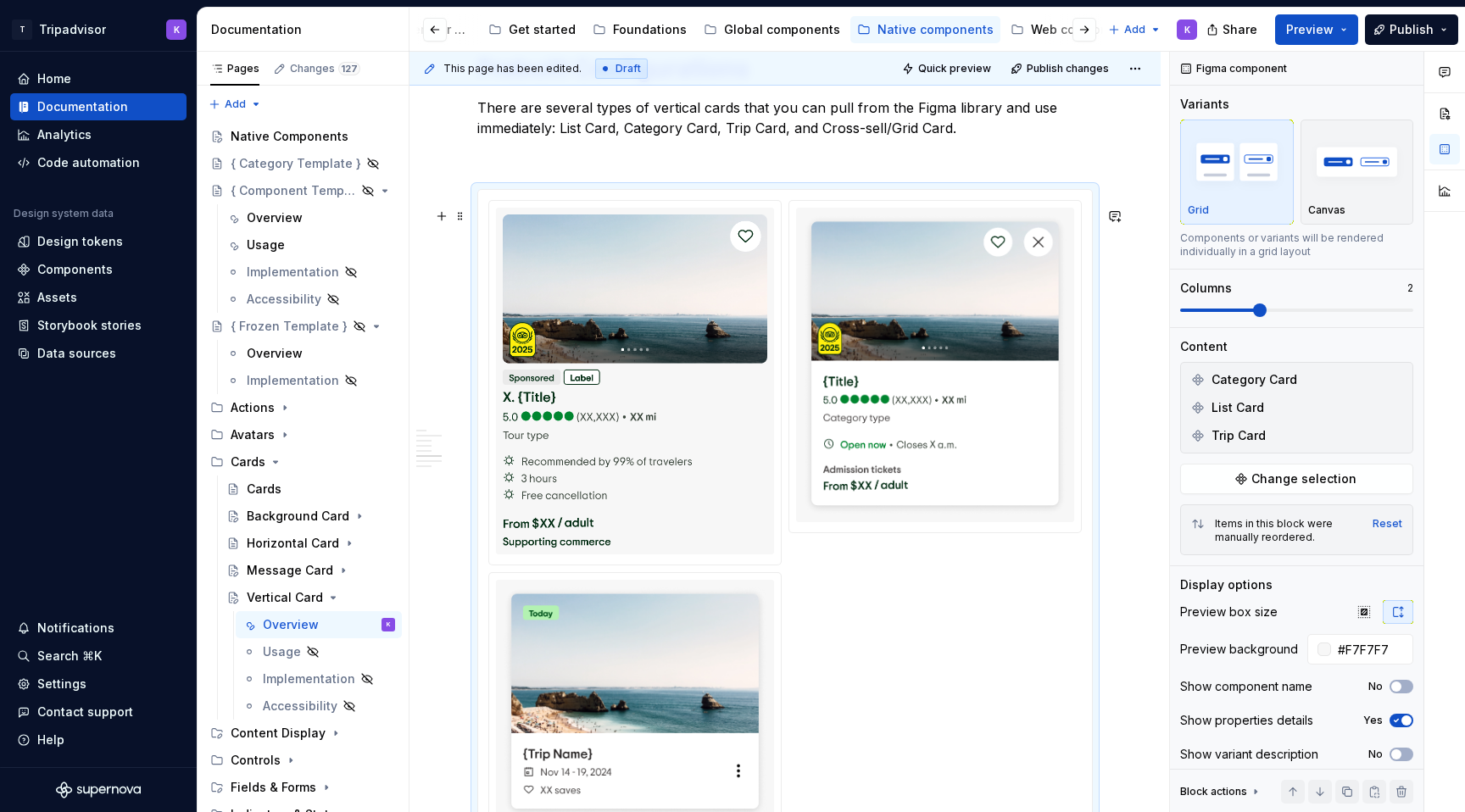
scroll to position [3154, 0]
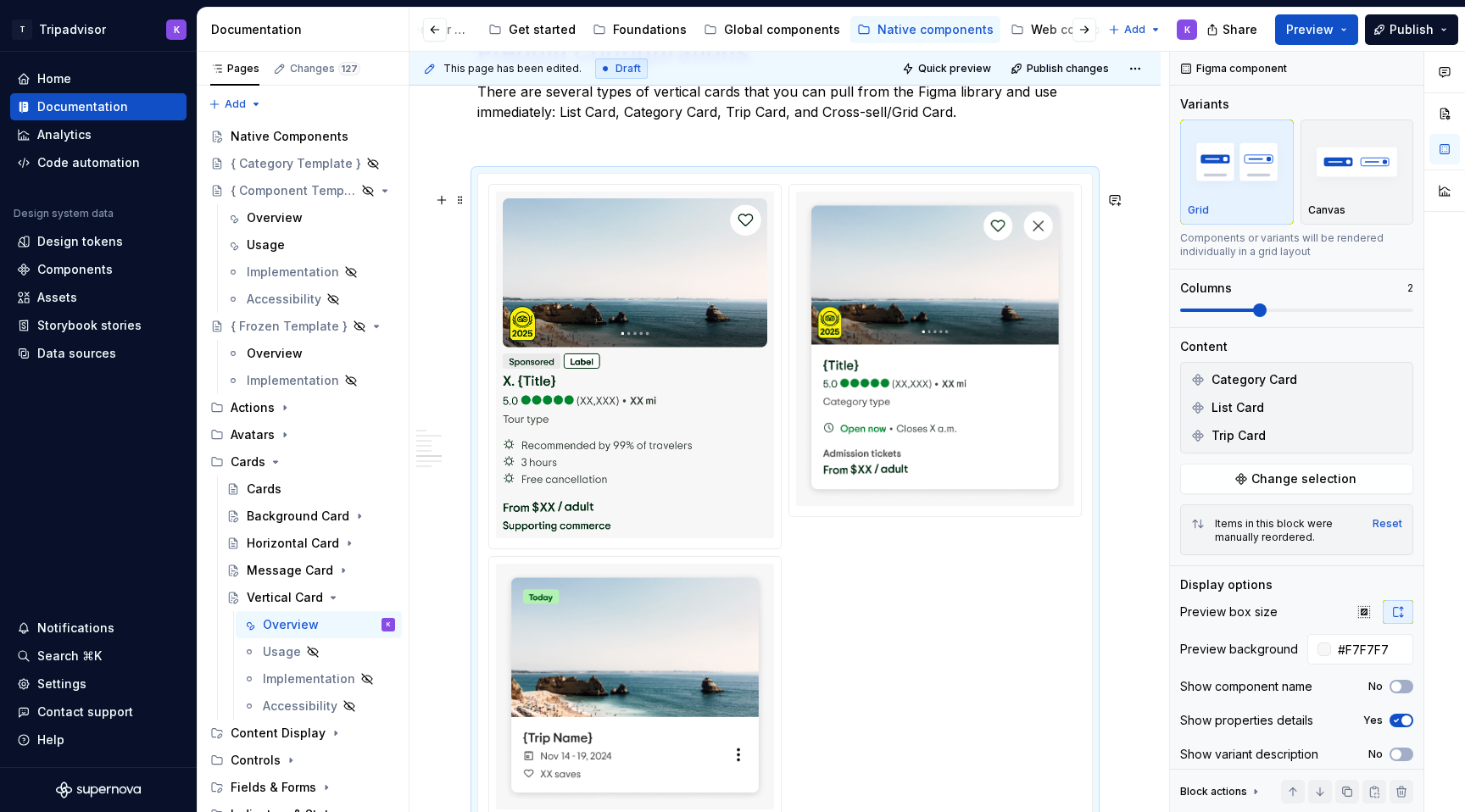
click at [912, 193] on div at bounding box center [785, 502] width 614 height 657
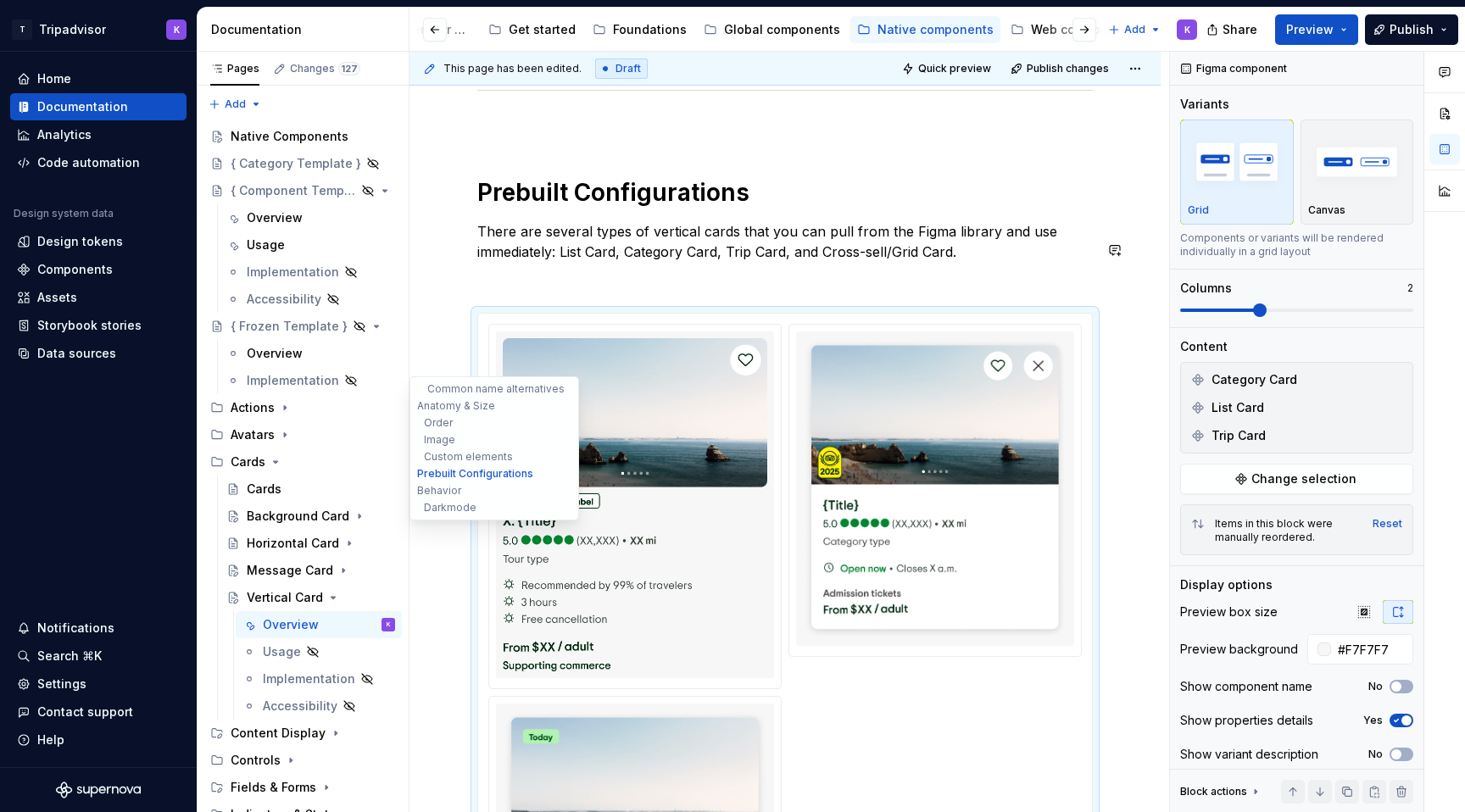
scroll to position [3007, 0]
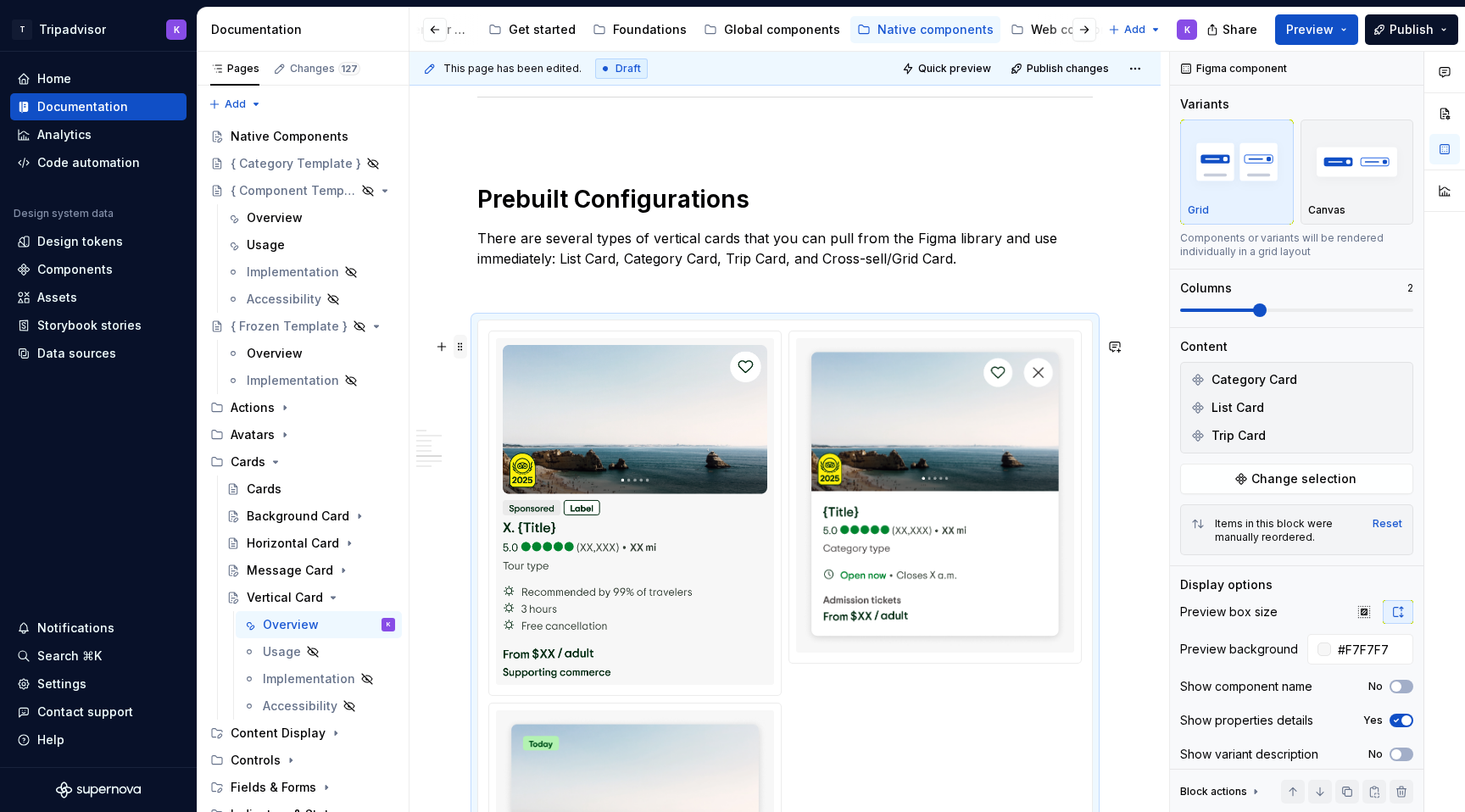
click at [463, 354] on span at bounding box center [460, 347] width 14 height 24
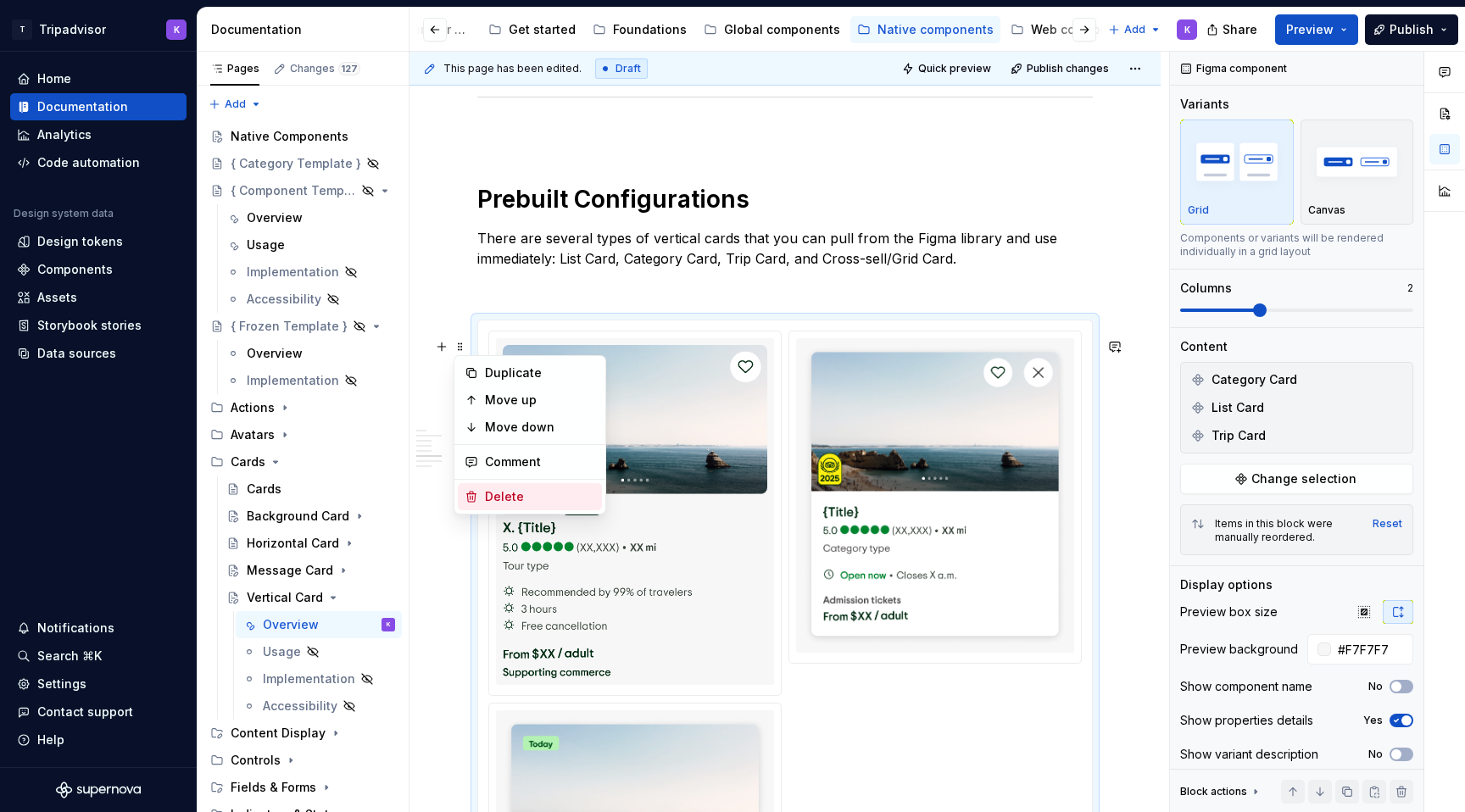
click at [509, 486] on div "Delete" at bounding box center [530, 496] width 144 height 27
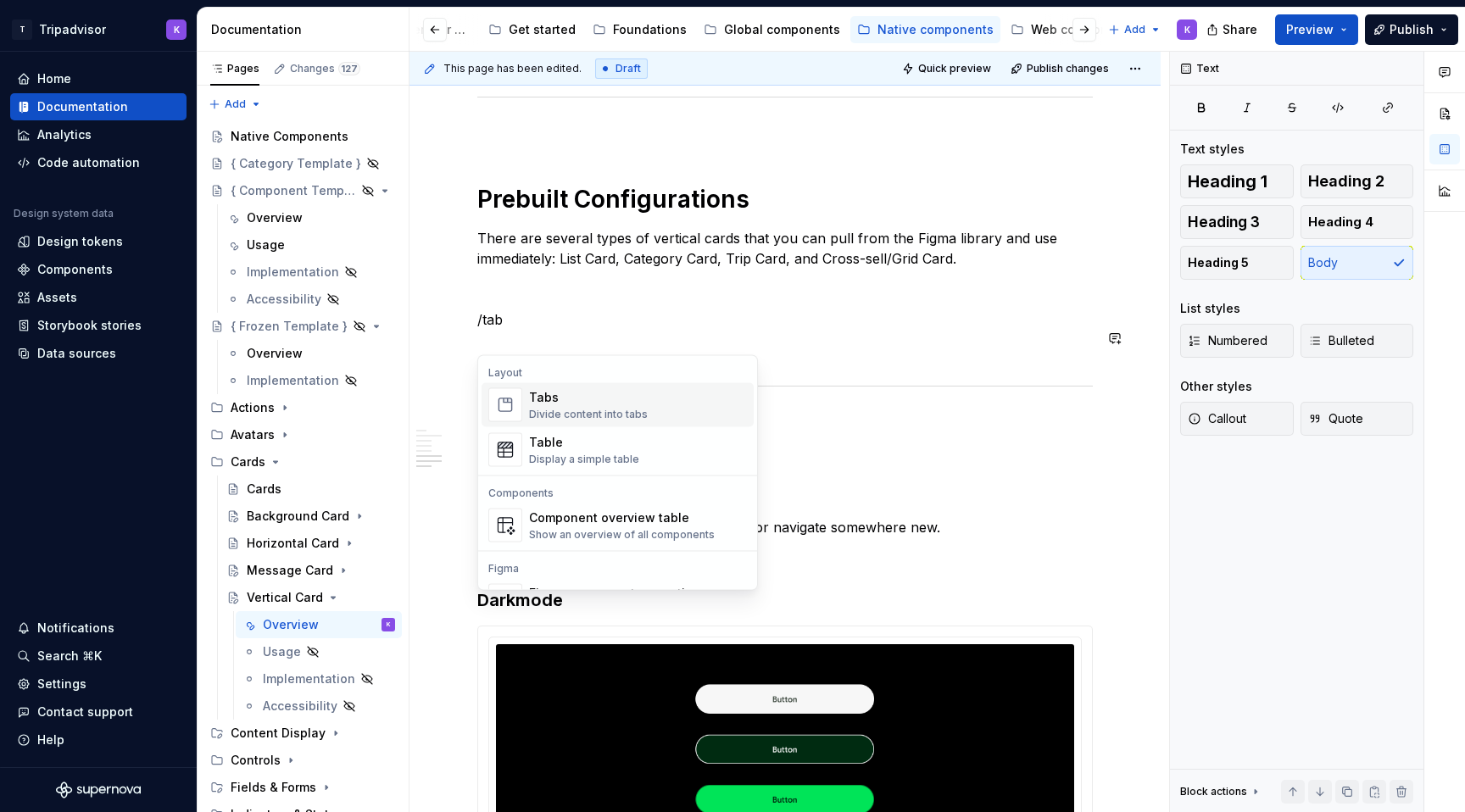
click at [538, 402] on div "Tabs" at bounding box center [588, 397] width 119 height 17
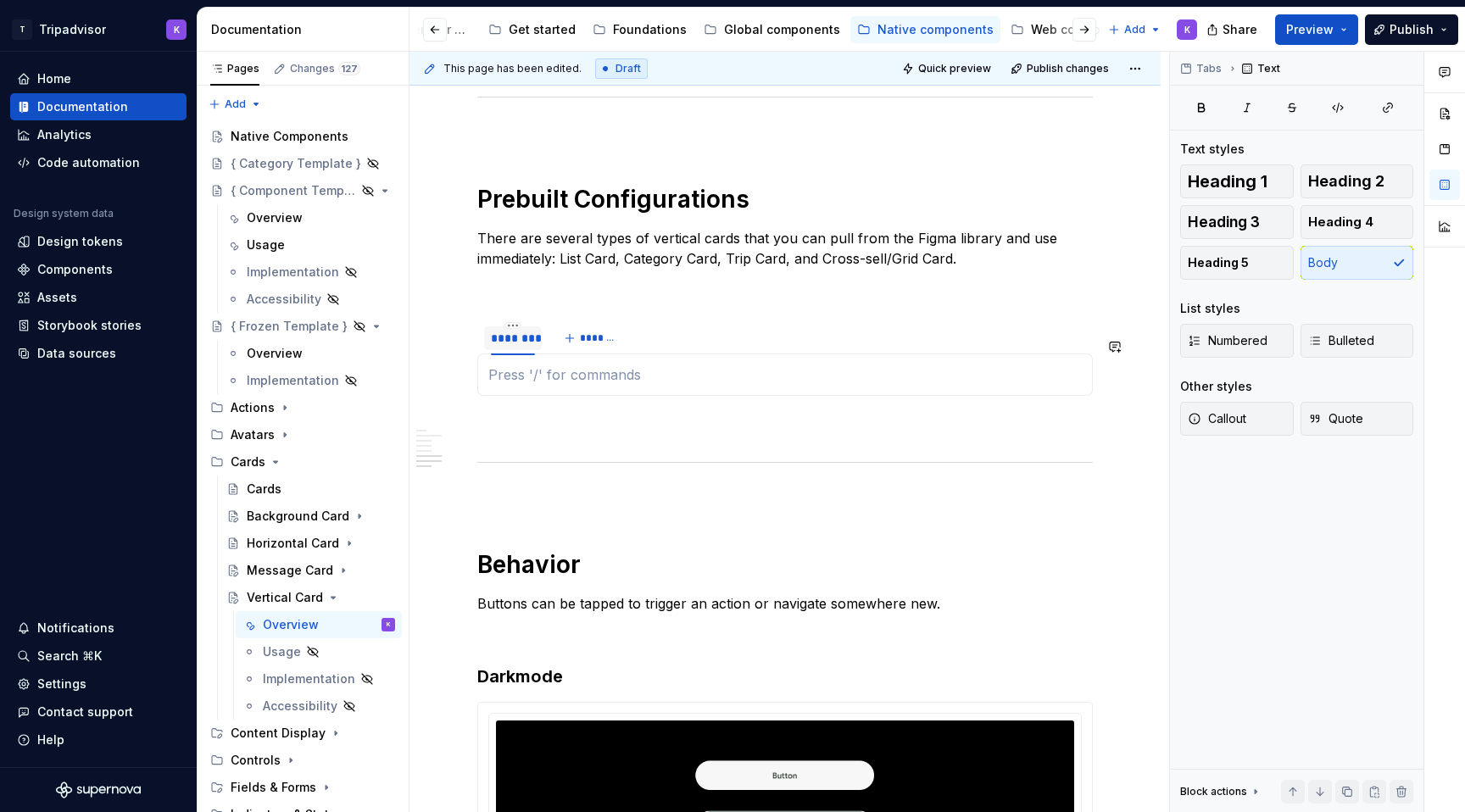
type textarea "*"
click at [516, 343] on html "T Tripadvisor K Home Documentation Analytics Code automation Design system data…" at bounding box center [732, 406] width 1465 height 812
click at [557, 373] on div "Edit name" at bounding box center [591, 368] width 110 height 17
type input "******"
click at [579, 350] on button "*******" at bounding box center [583, 338] width 67 height 24
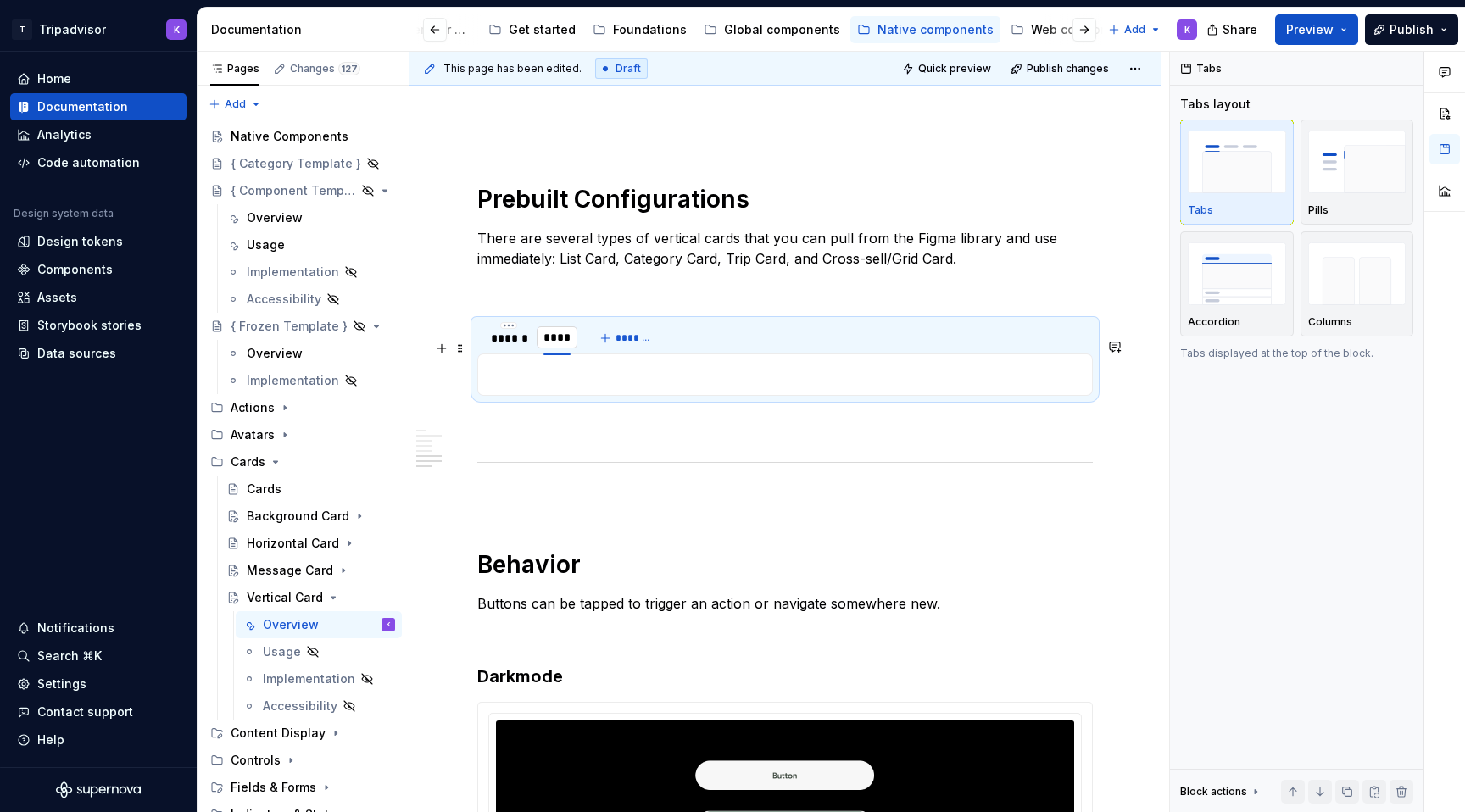
type input "******"
click at [625, 350] on button "*******" at bounding box center [638, 338] width 67 height 24
type input "*"
click at [655, 299] on p at bounding box center [784, 289] width 615 height 20
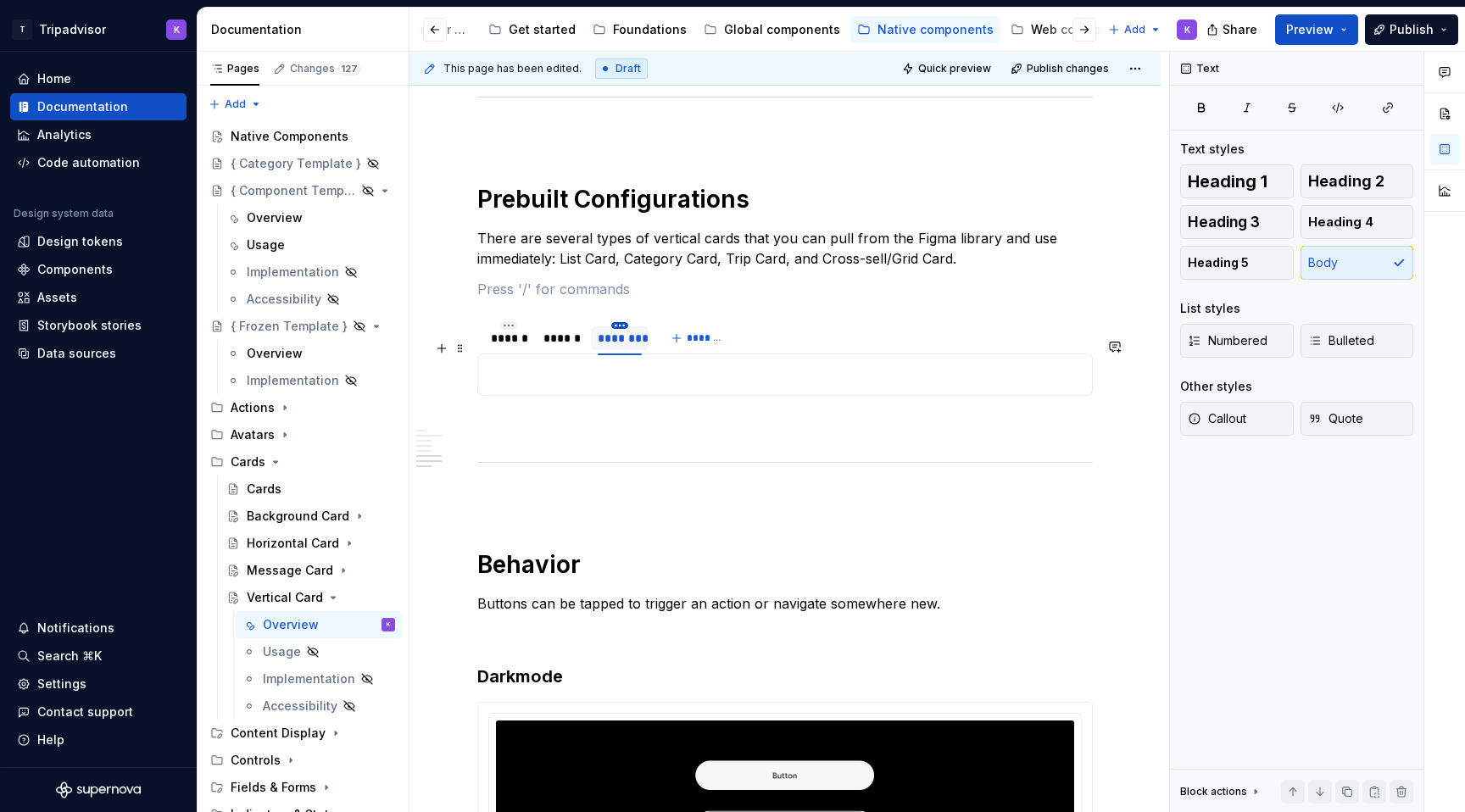
click at [625, 347] on html "T Tripadvisor K Home Documentation Analytics Code automation Design system data…" at bounding box center [732, 406] width 1465 height 812
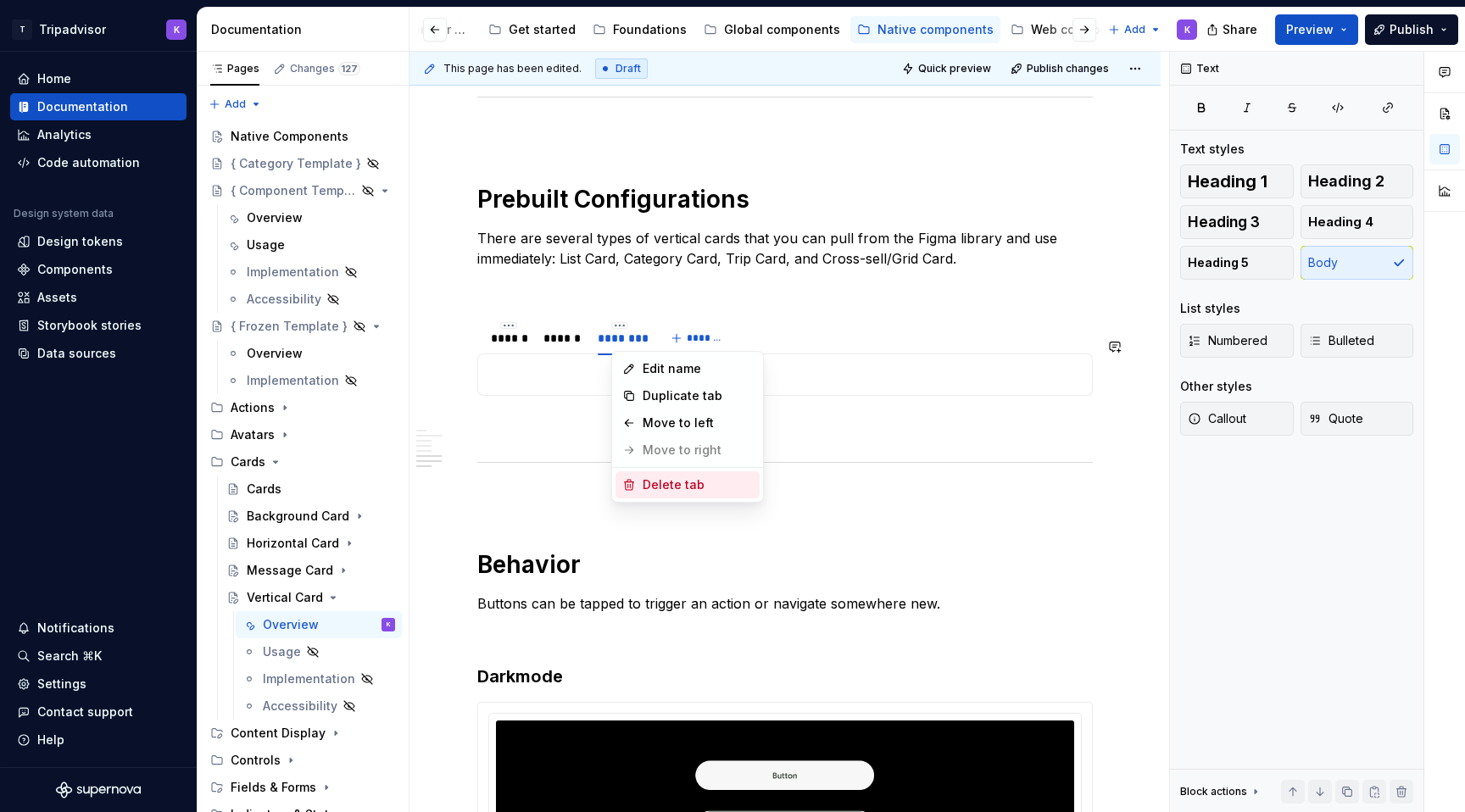
click at [669, 485] on div "Delete tab" at bounding box center [697, 484] width 110 height 17
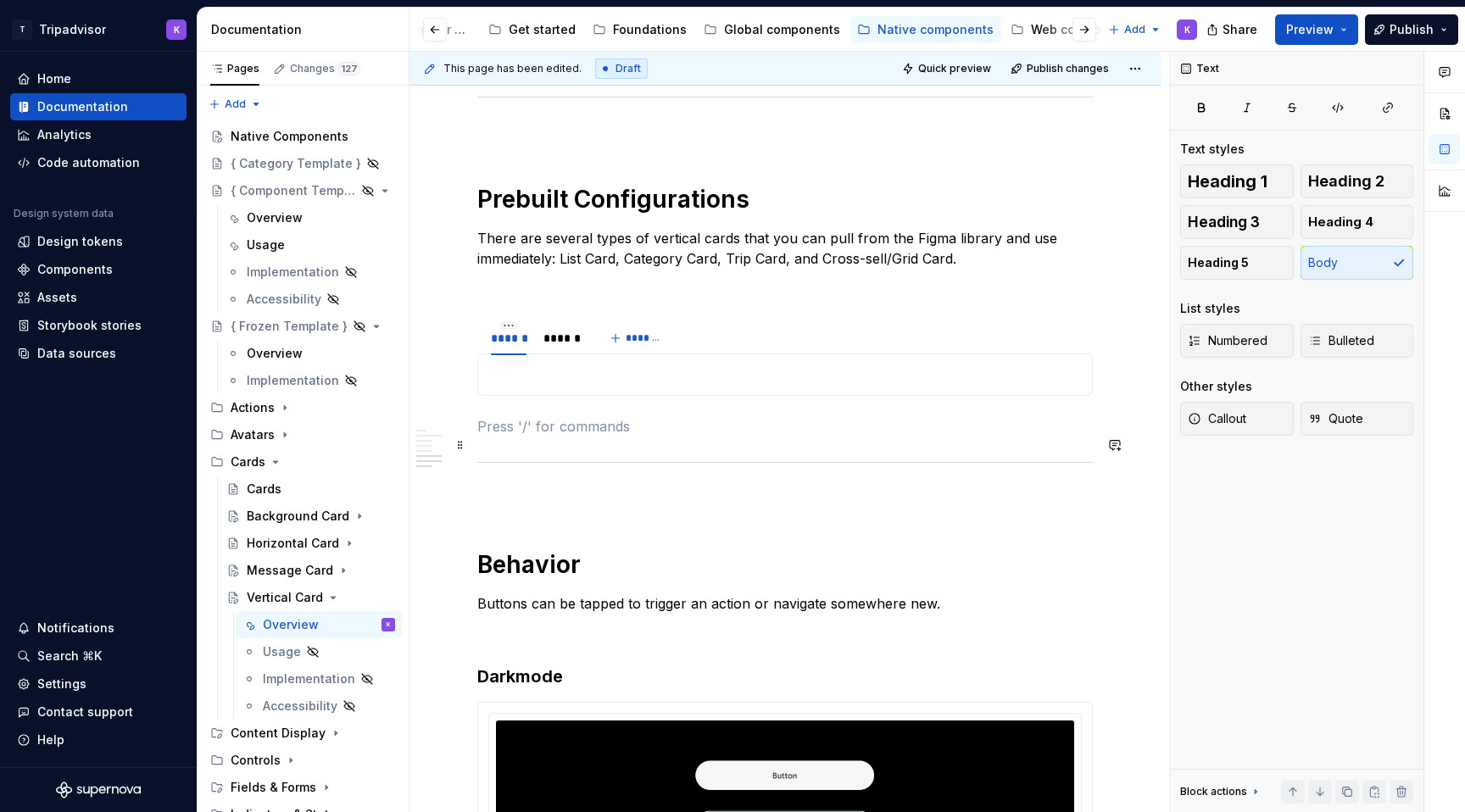
click at [590, 436] on p at bounding box center [784, 426] width 615 height 20
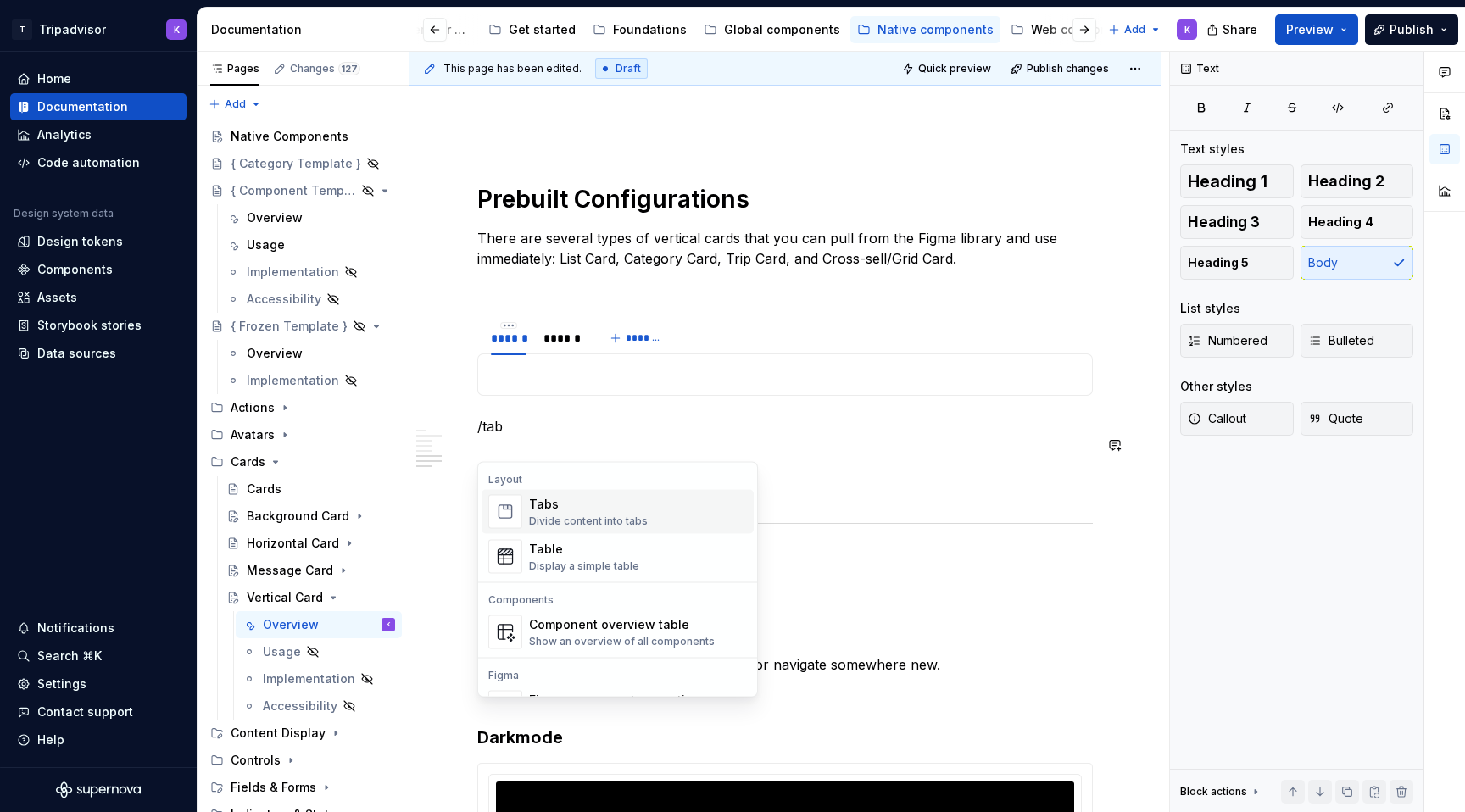
click at [614, 512] on div "Tabs Divide content into tabs" at bounding box center [588, 512] width 119 height 32
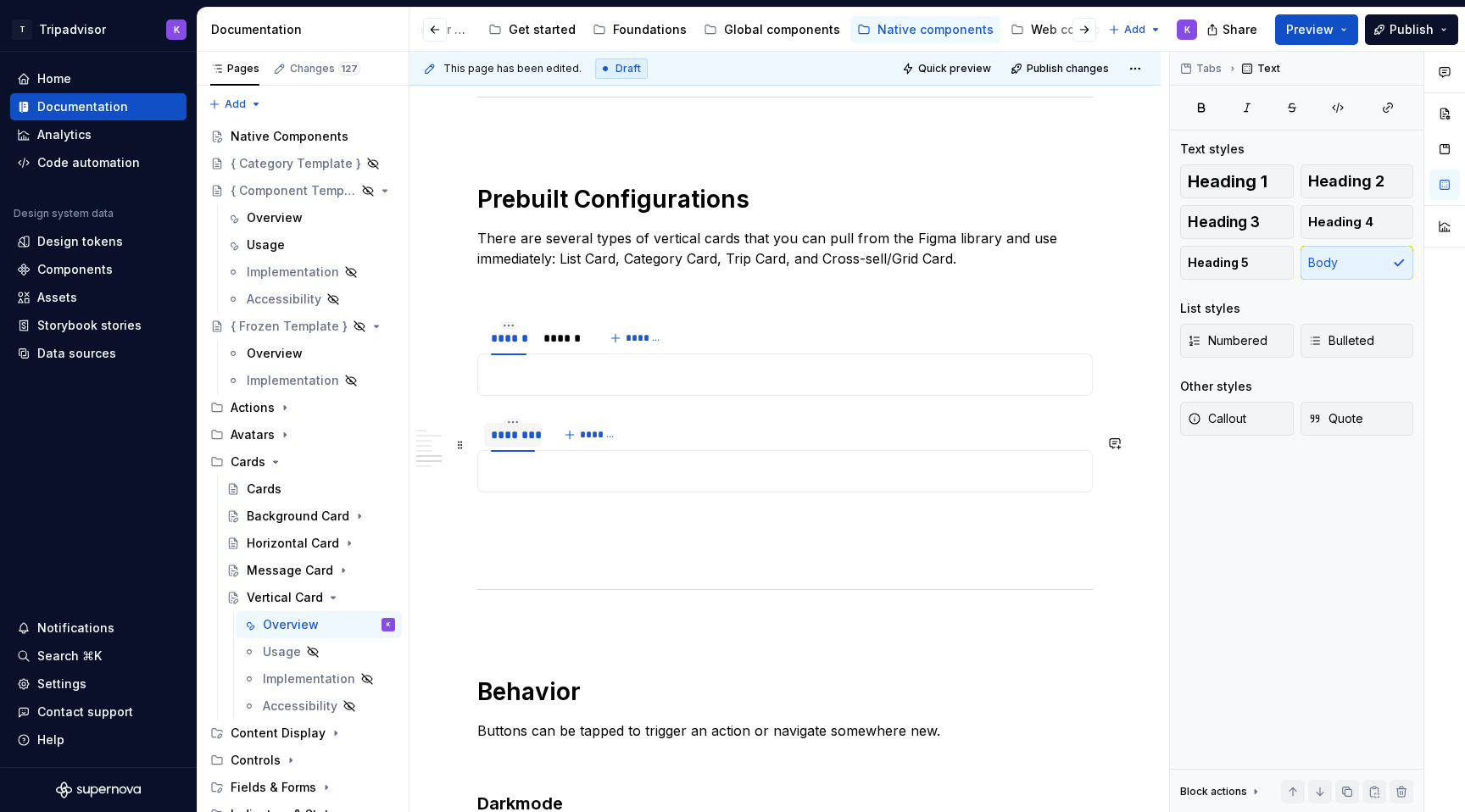
click at [513, 443] on div "********" at bounding box center [513, 434] width 44 height 17
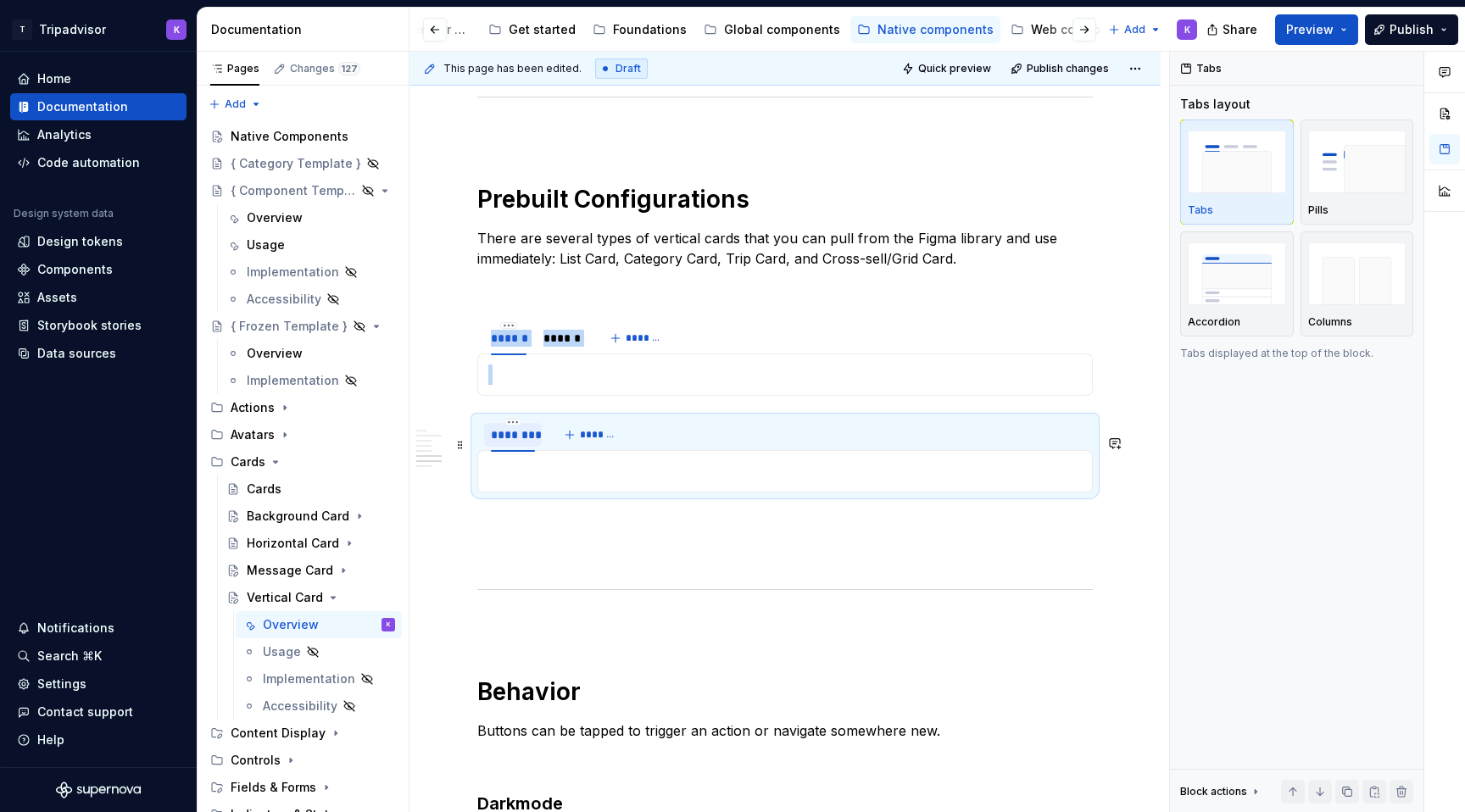
click at [513, 443] on div "********" at bounding box center [513, 434] width 44 height 17
click at [514, 440] on html "T Tripadvisor K Home Documentation Analytics Code automation Design system data…" at bounding box center [732, 406] width 1465 height 812
click at [529, 464] on div "Edit name" at bounding box center [581, 465] width 144 height 27
type input "******"
click at [591, 447] on button "*******" at bounding box center [586, 435] width 67 height 24
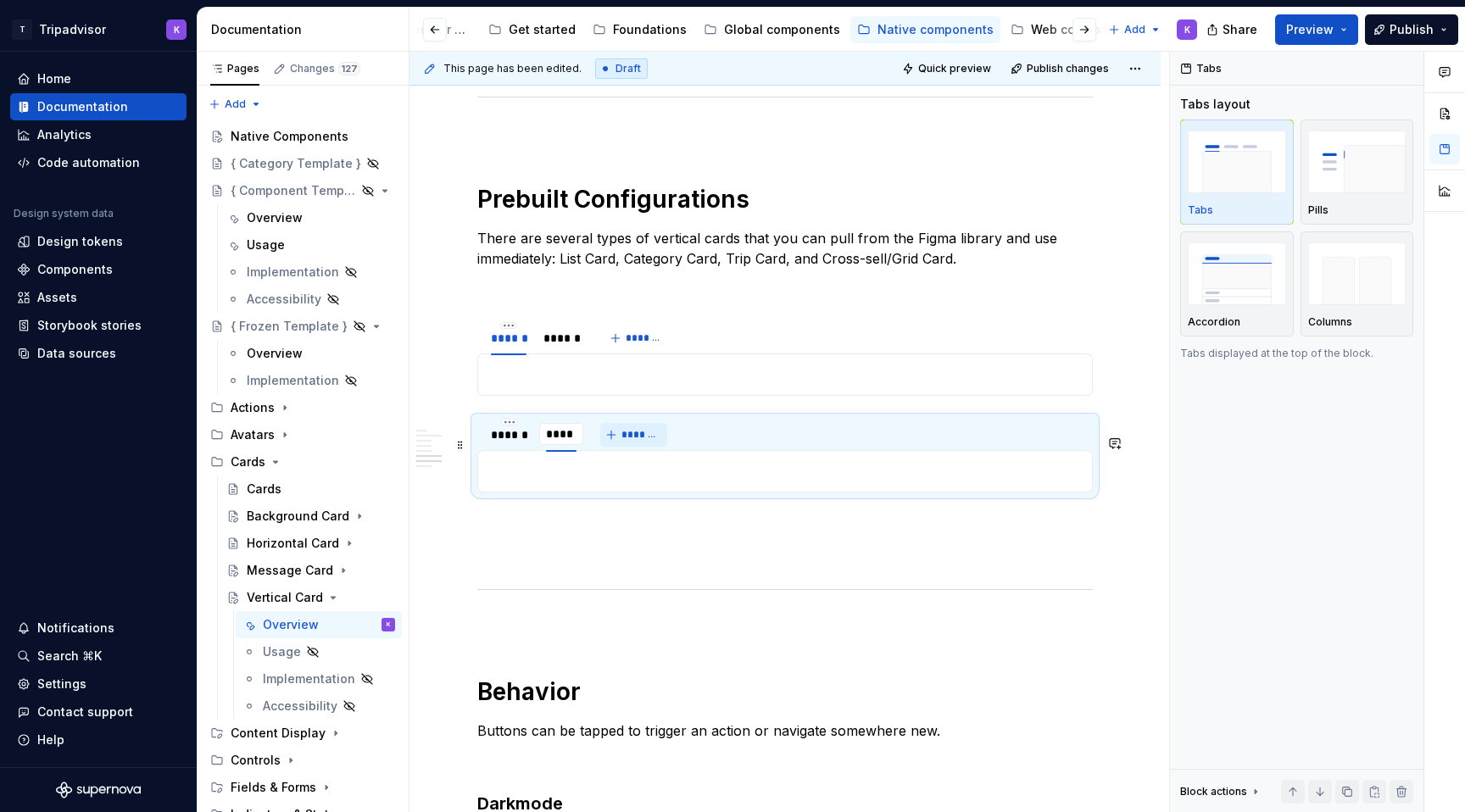
type input "******"
click at [637, 442] on span "*******" at bounding box center [648, 435] width 38 height 14
type input "******"
click at [626, 443] on div "******" at bounding box center [618, 434] width 37 height 17
click at [1344, 270] on img "button" at bounding box center [1357, 273] width 98 height 62
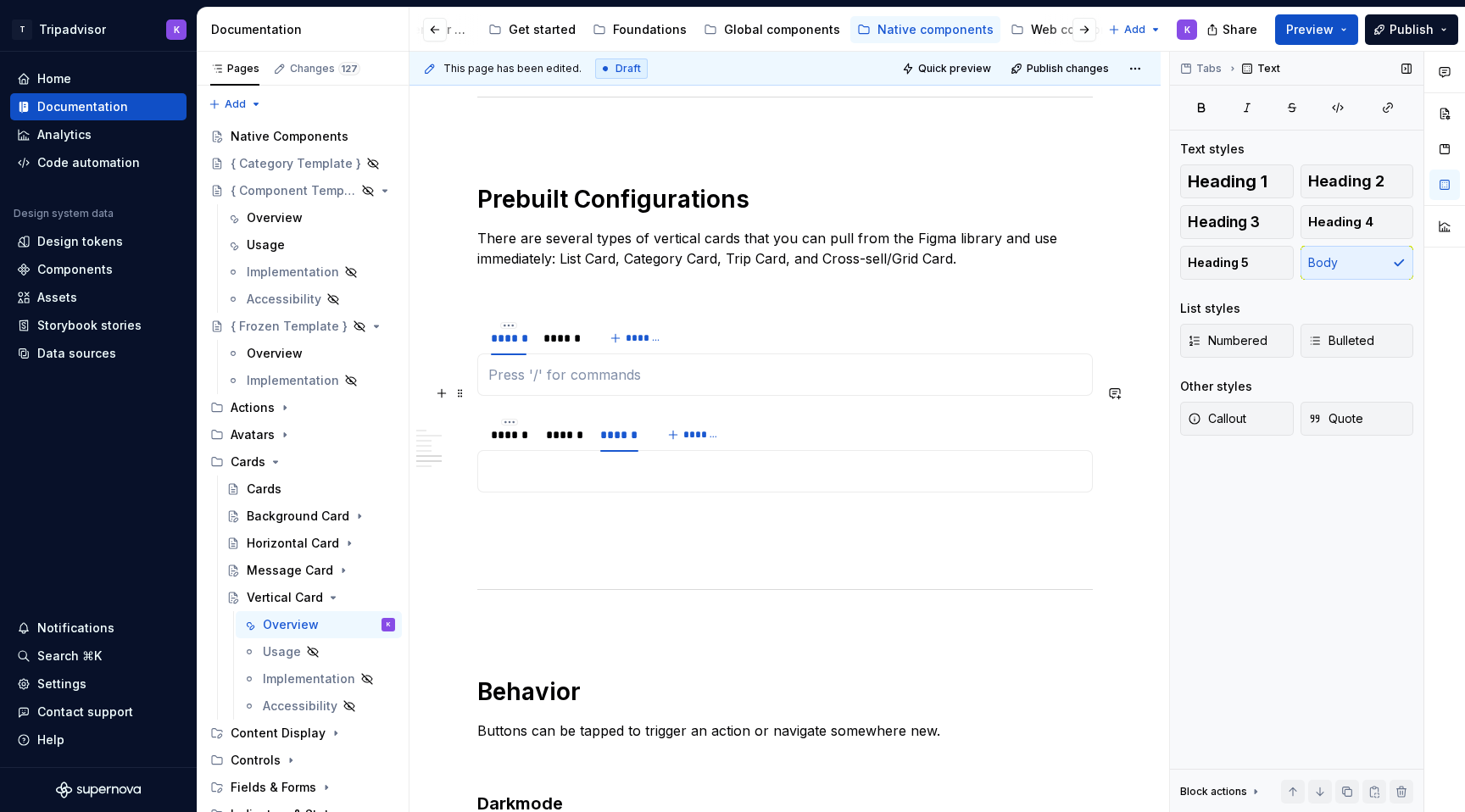
click at [639, 385] on p at bounding box center [784, 374] width 593 height 20
click at [559, 350] on div "******" at bounding box center [561, 338] width 51 height 24
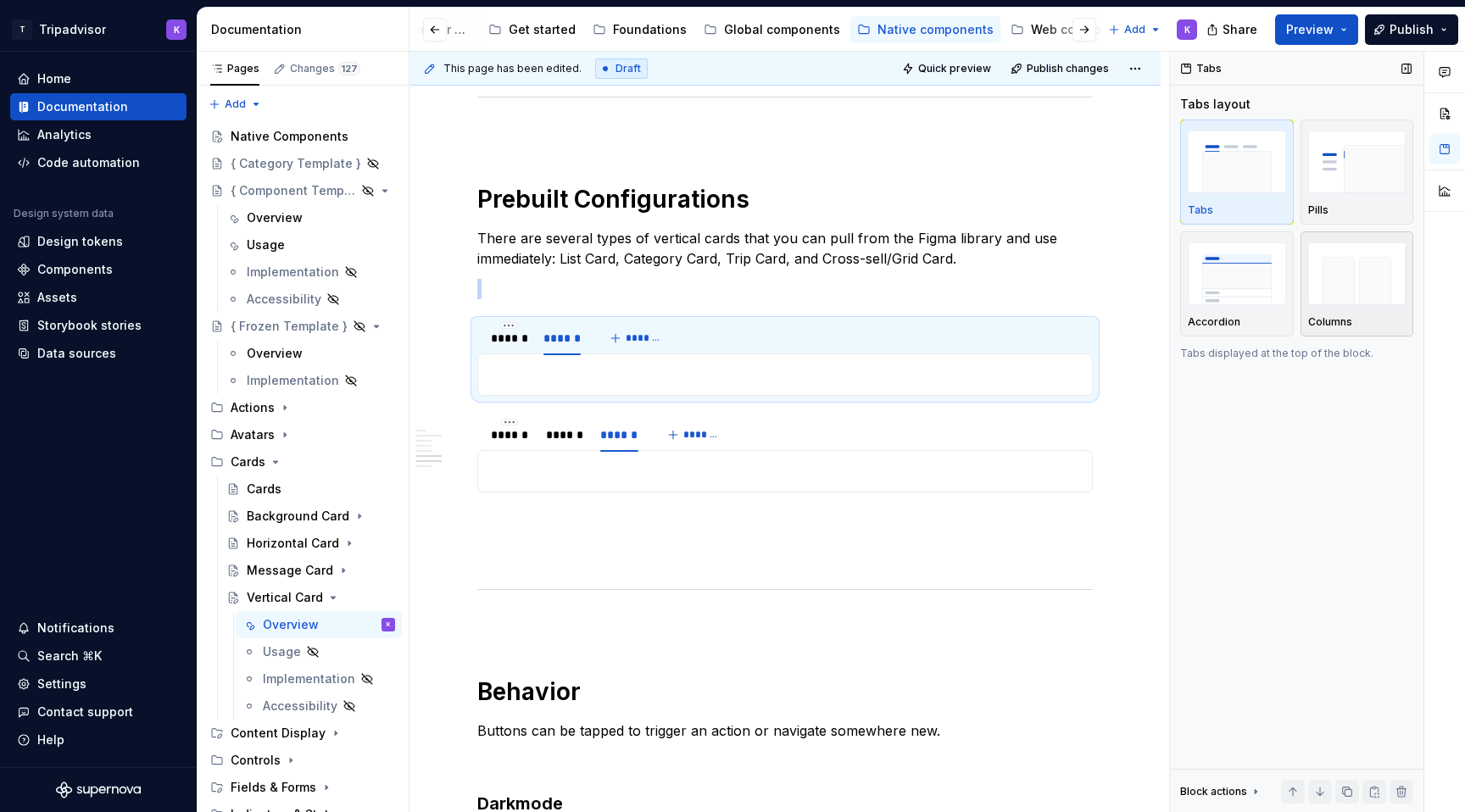
click at [1383, 300] on img "button" at bounding box center [1357, 273] width 98 height 62
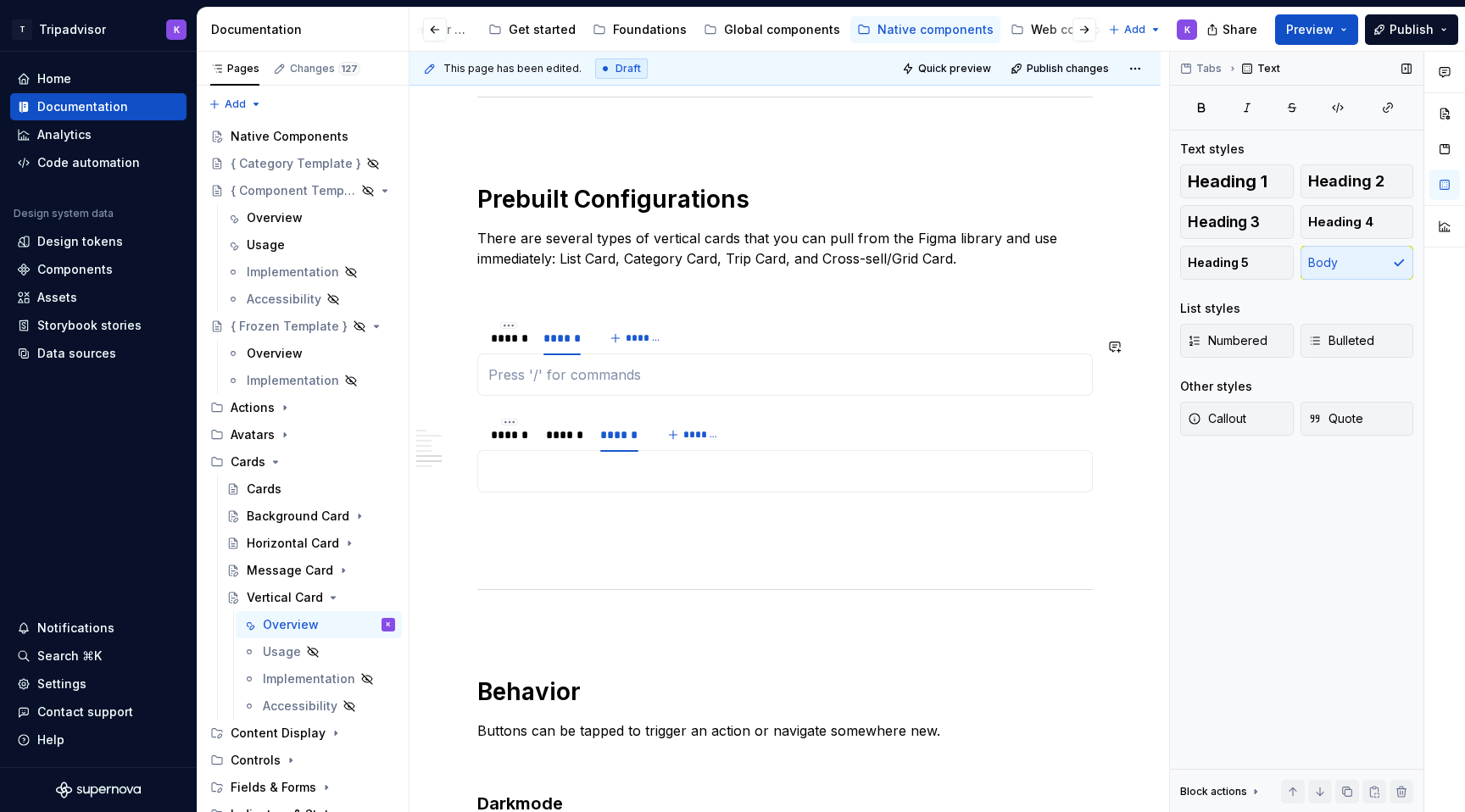
click at [635, 396] on div at bounding box center [784, 374] width 615 height 42
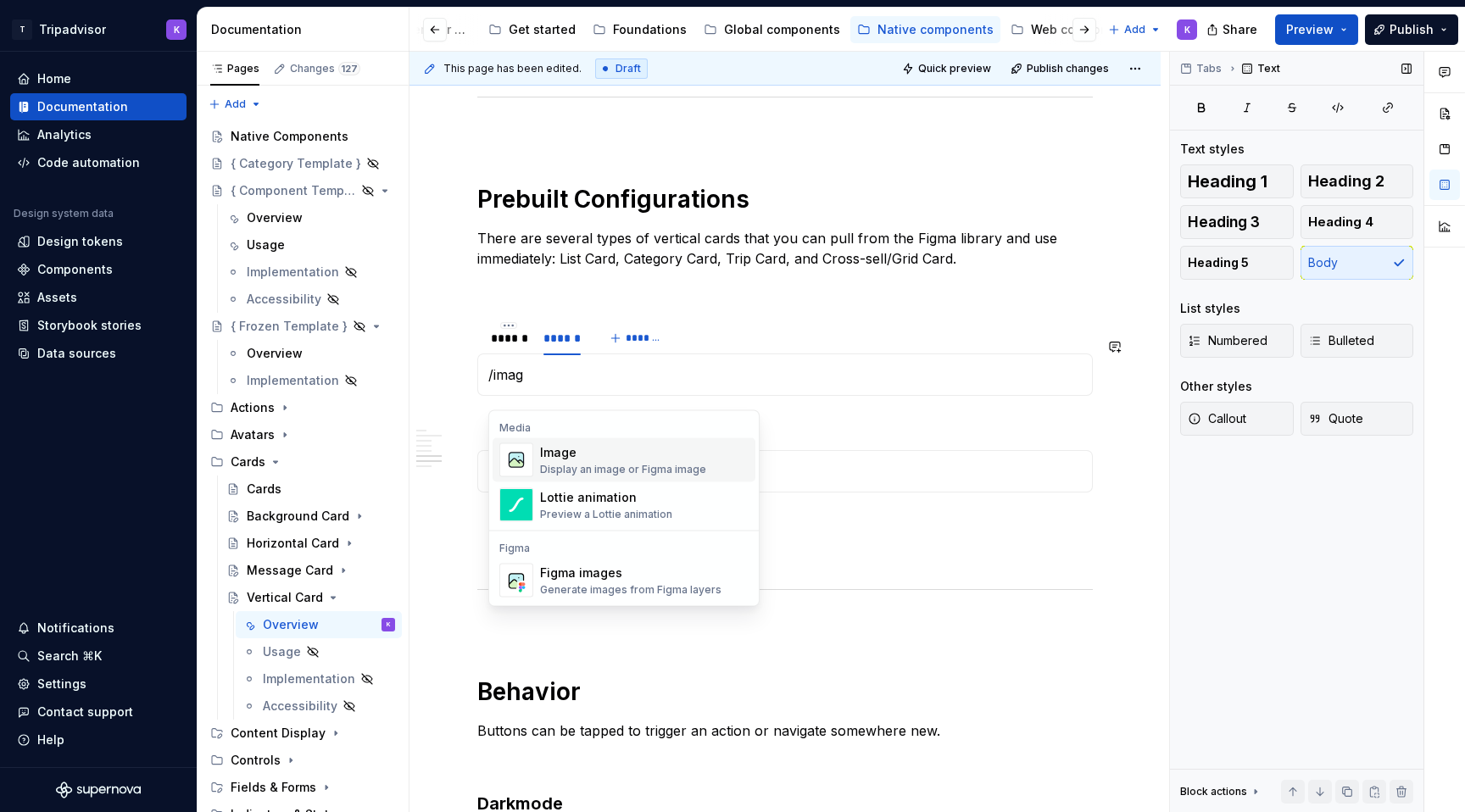
click at [614, 461] on div "Image Display an image or Figma image" at bounding box center [623, 460] width 166 height 32
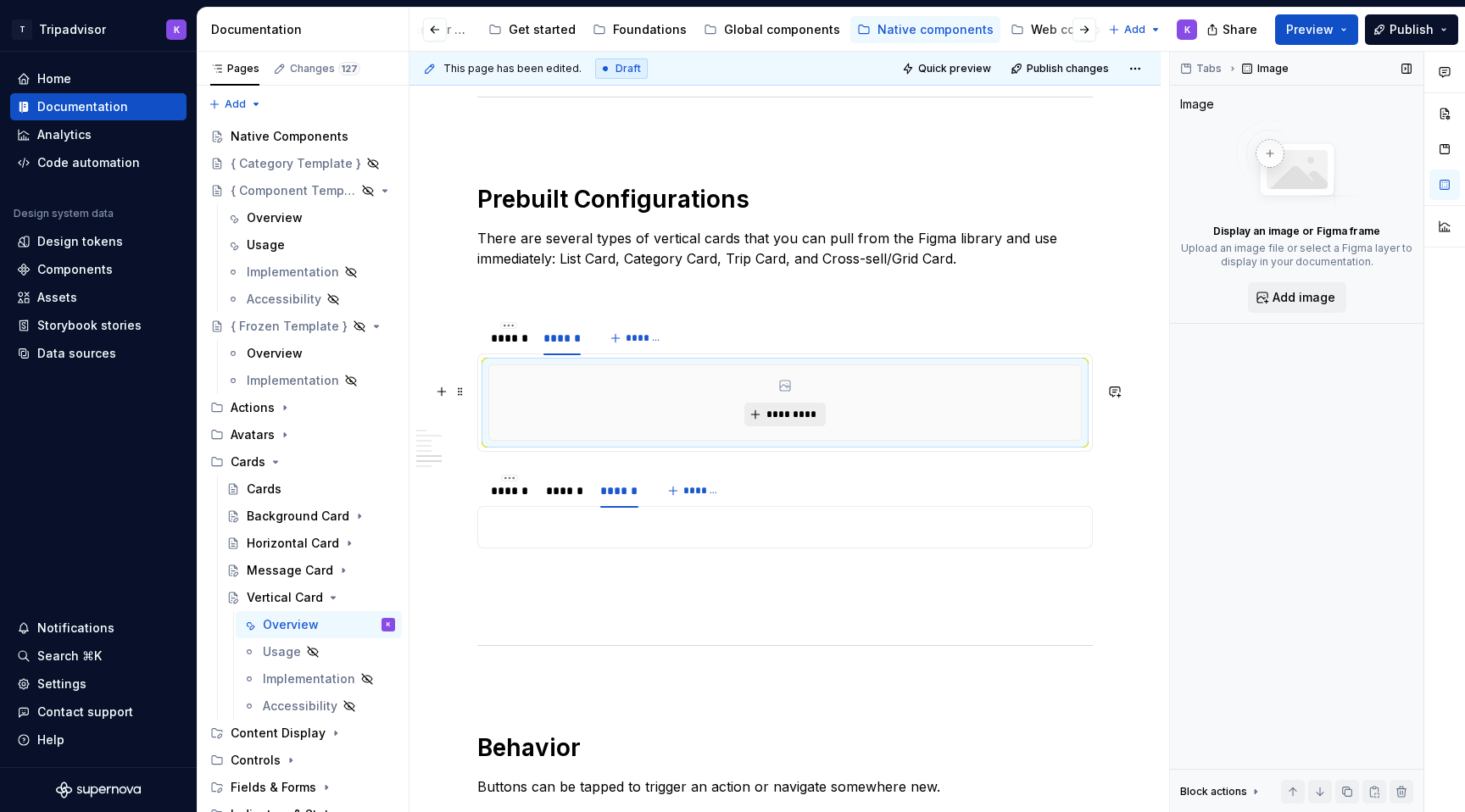
click at [822, 426] on button "*********" at bounding box center [784, 415] width 81 height 24
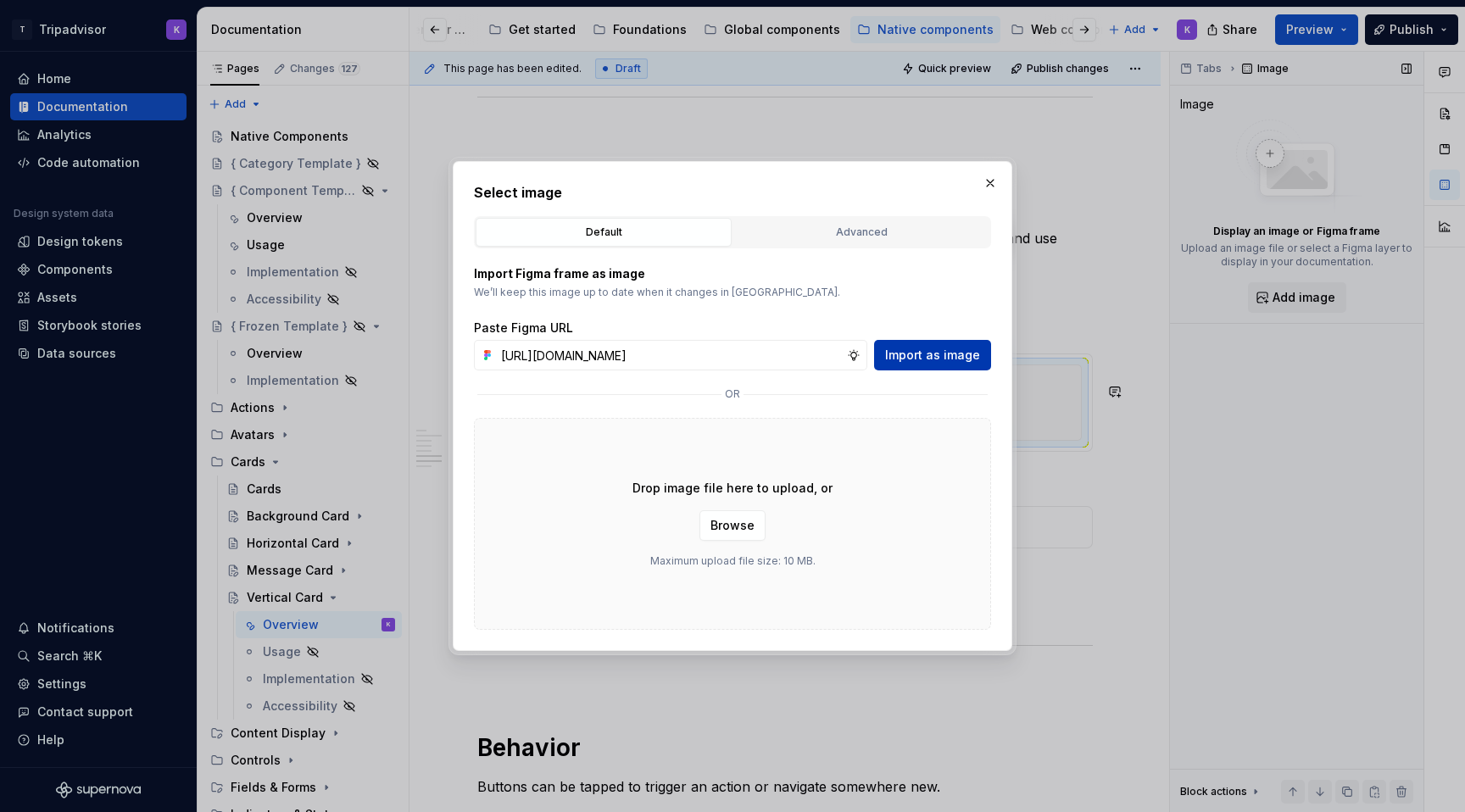
scroll to position [0, 448]
type input "[URL][DOMAIN_NAME]"
click at [931, 360] on span "Import as image" at bounding box center [932, 355] width 95 height 17
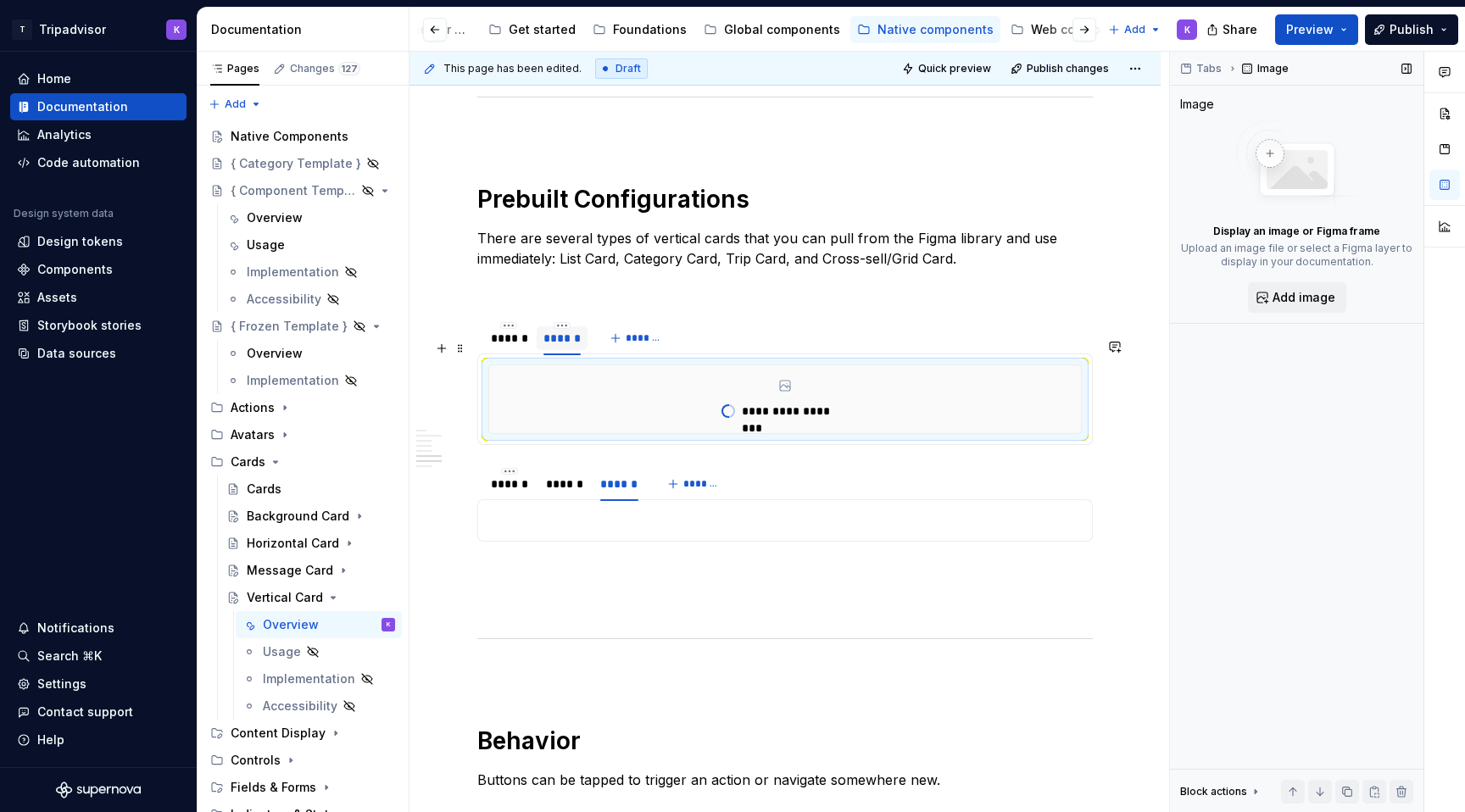
click at [559, 347] on div "******" at bounding box center [561, 338] width 37 height 17
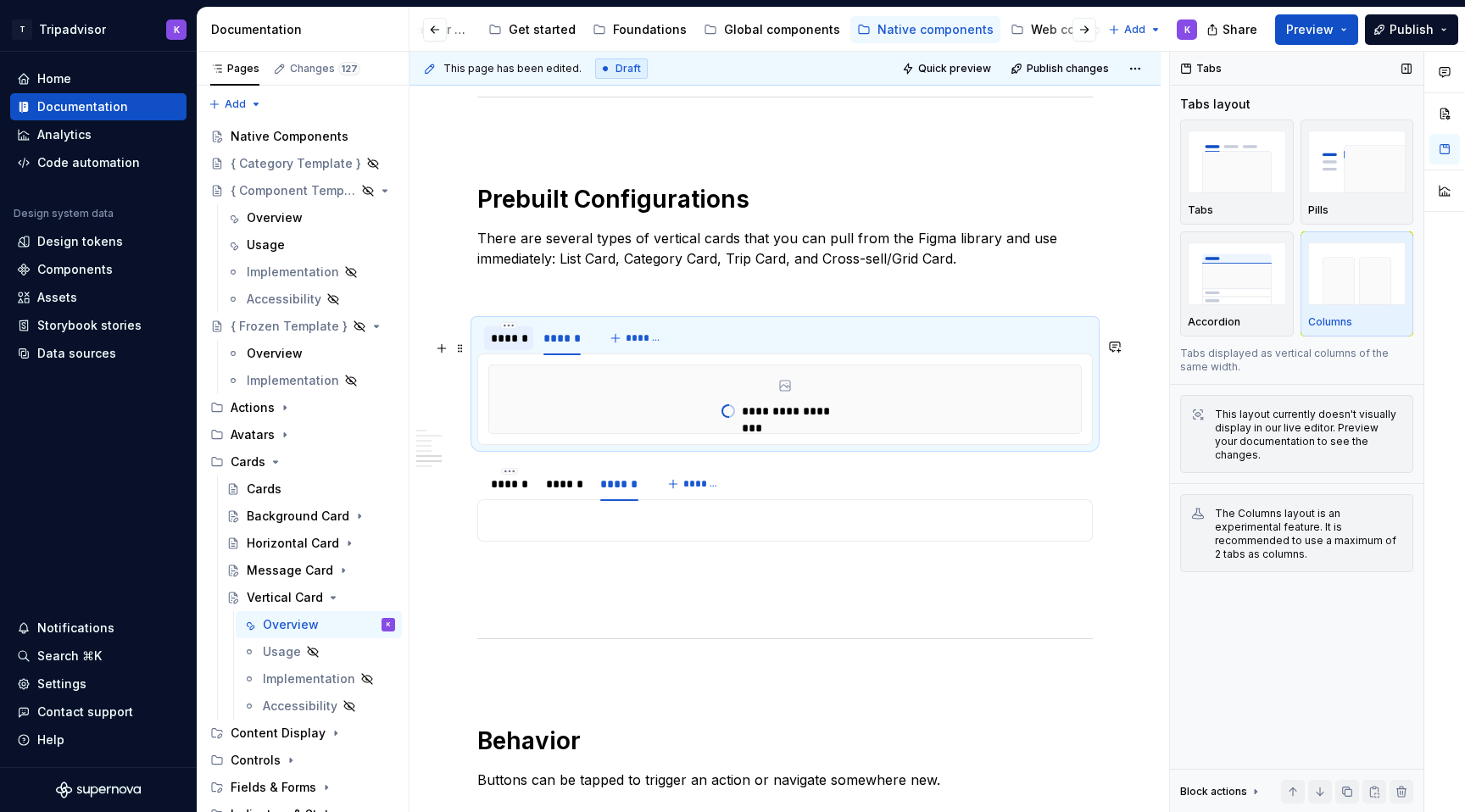
click at [503, 350] on div "******" at bounding box center [508, 338] width 49 height 24
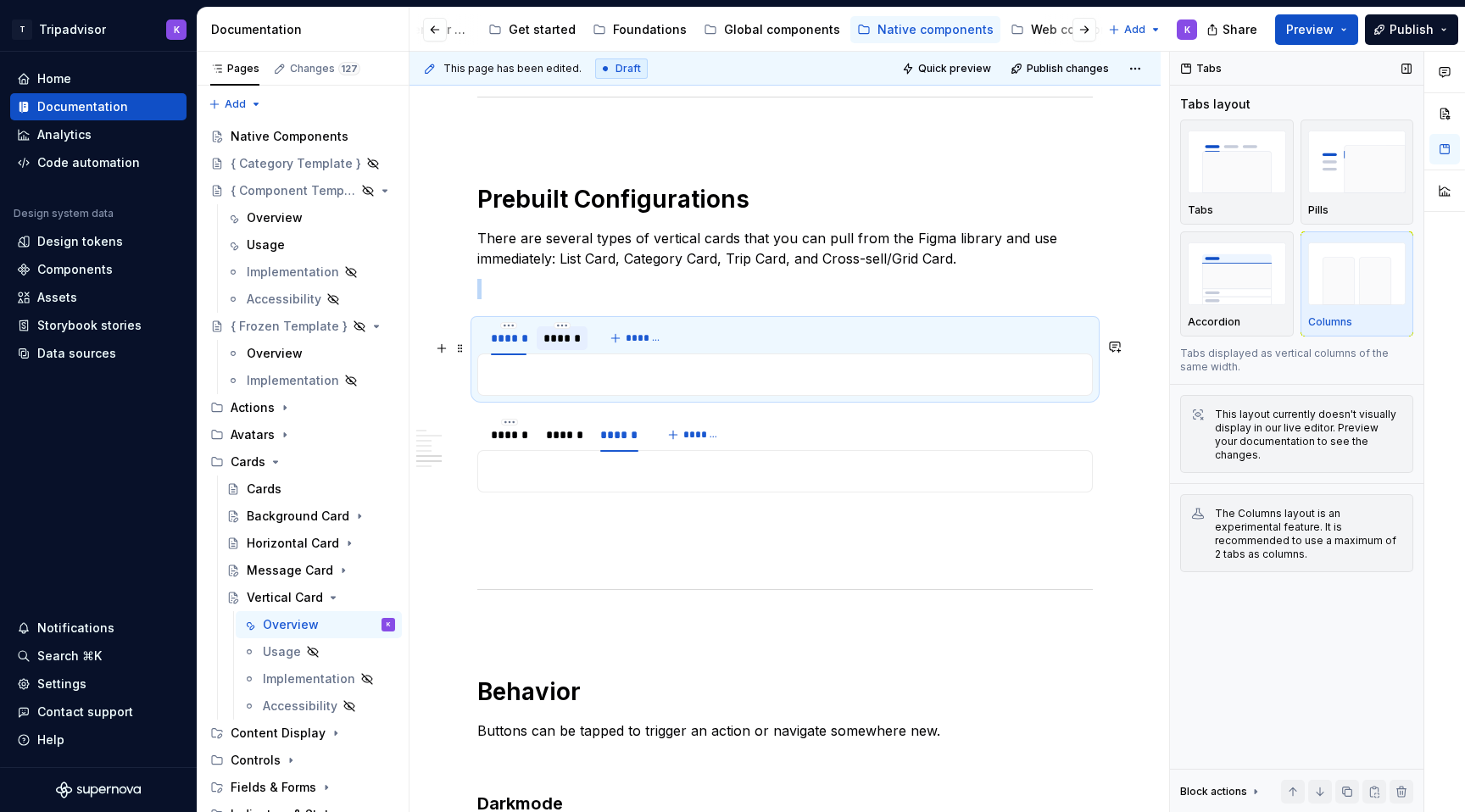
click at [563, 347] on div "******" at bounding box center [561, 338] width 37 height 17
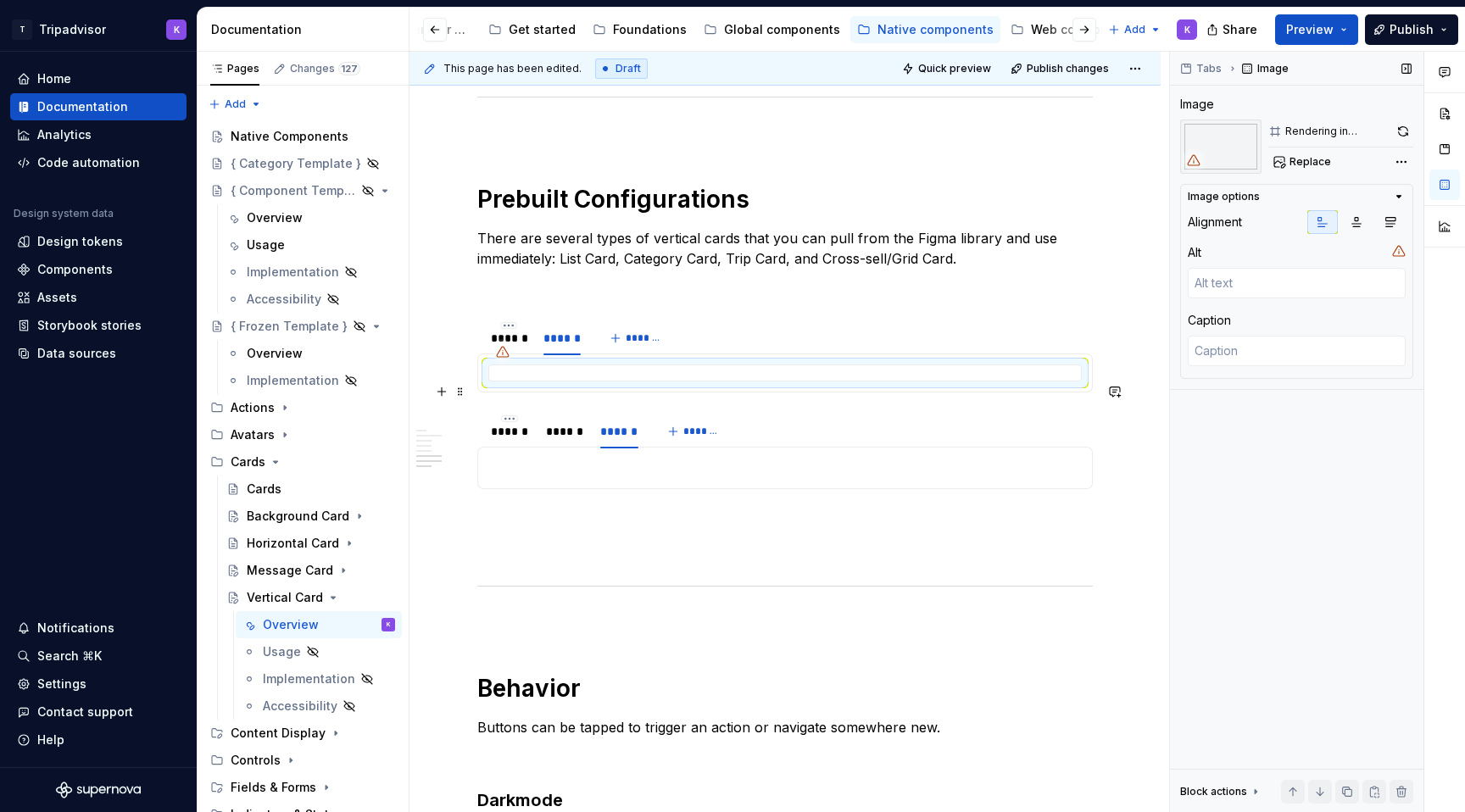
click at [534, 381] on div at bounding box center [784, 372] width 593 height 17
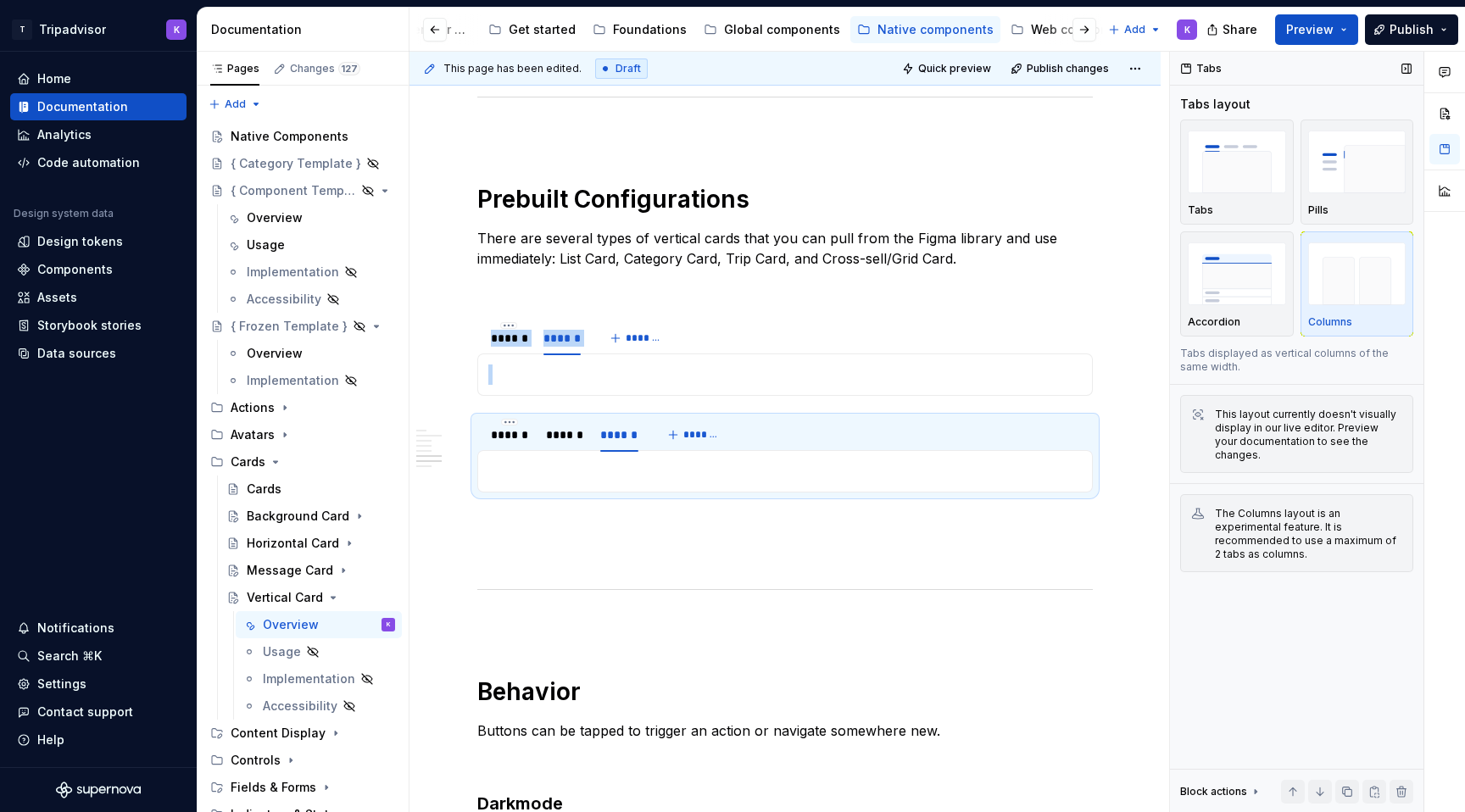
click at [544, 385] on p at bounding box center [784, 374] width 593 height 20
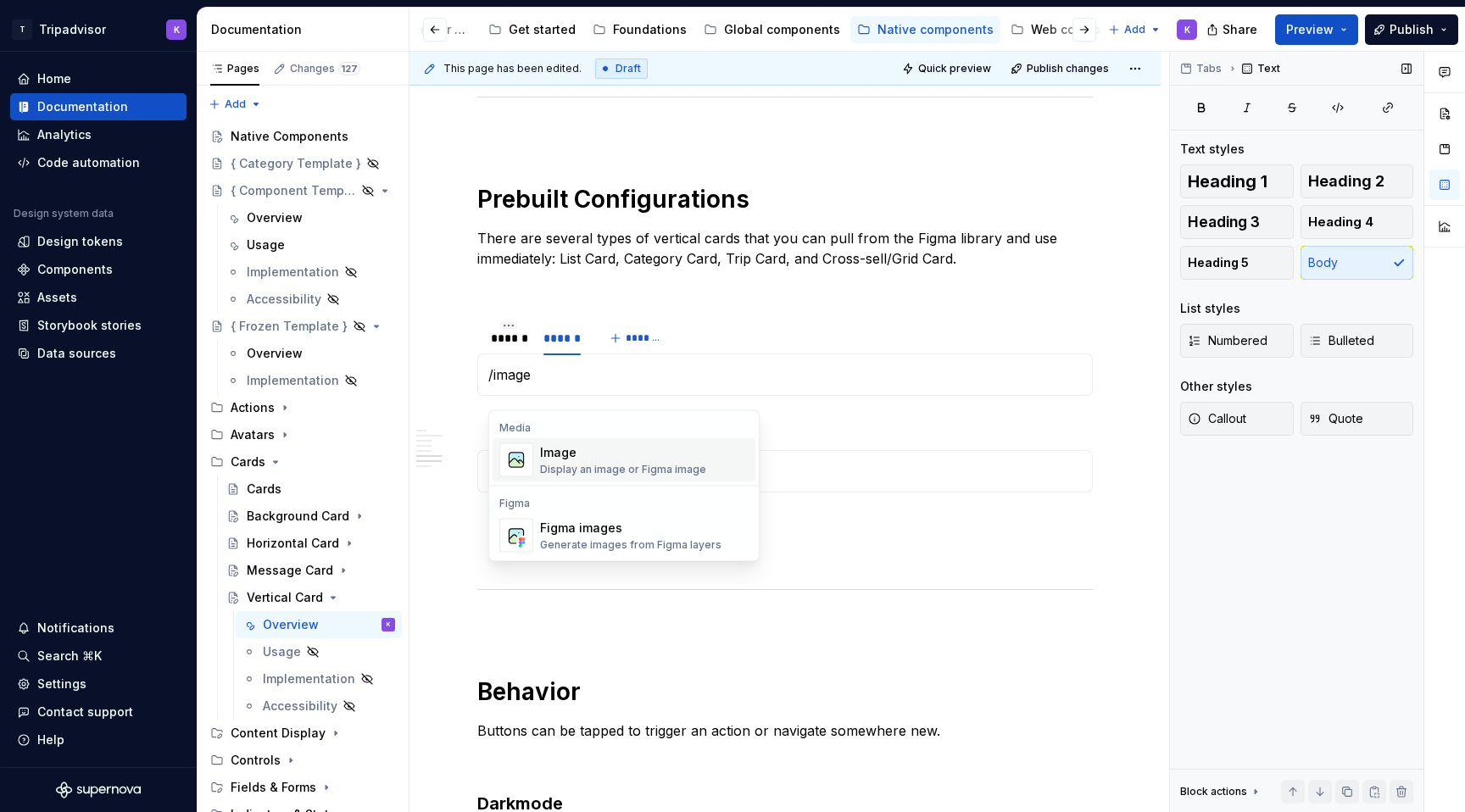
click at [572, 449] on div "Image" at bounding box center [623, 452] width 166 height 17
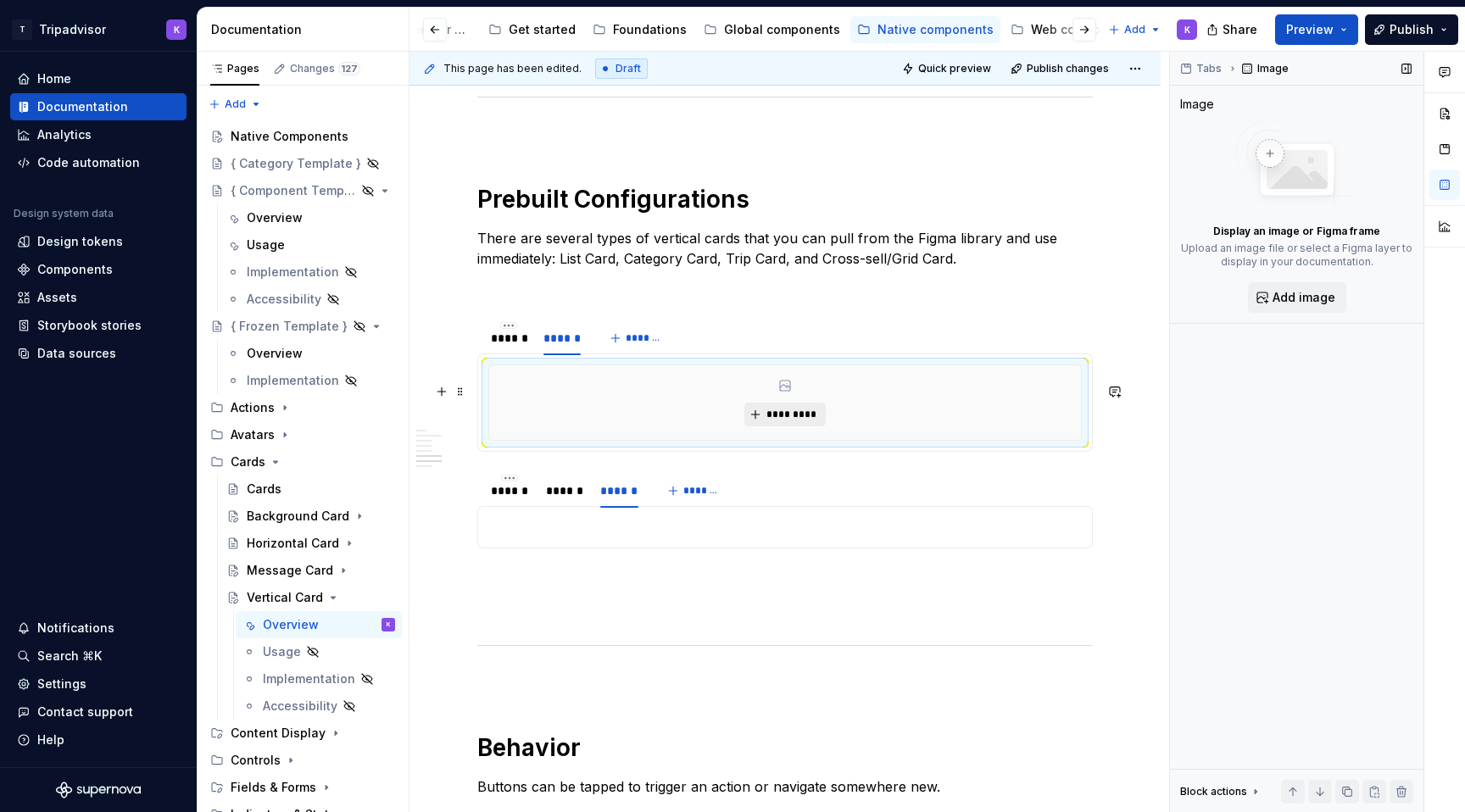
click at [776, 421] on span "*********" at bounding box center [791, 415] width 52 height 14
type textarea "*"
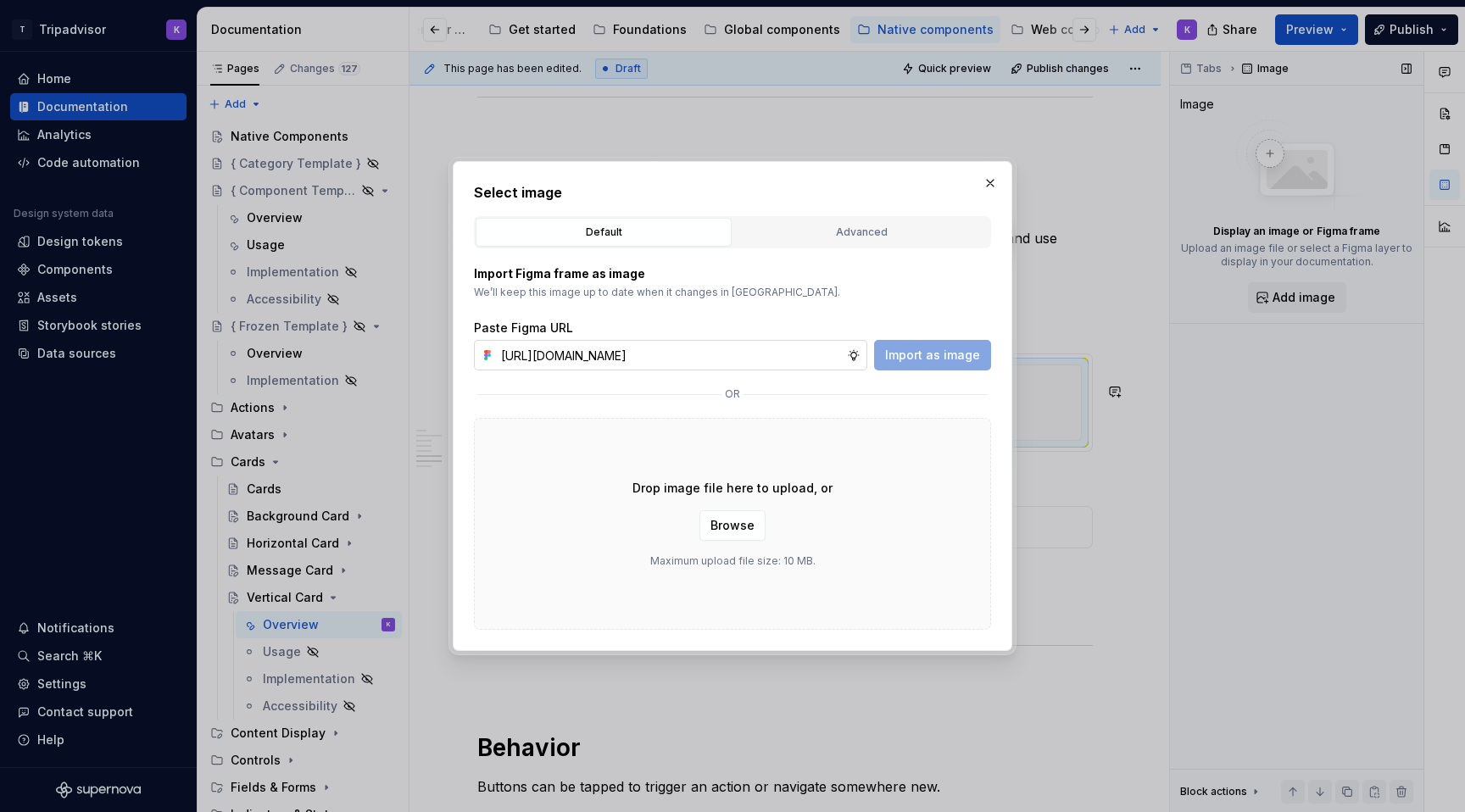
scroll to position [0, 452]
type input "[URL][DOMAIN_NAME]"
click at [915, 361] on span "Import as image" at bounding box center [932, 355] width 95 height 17
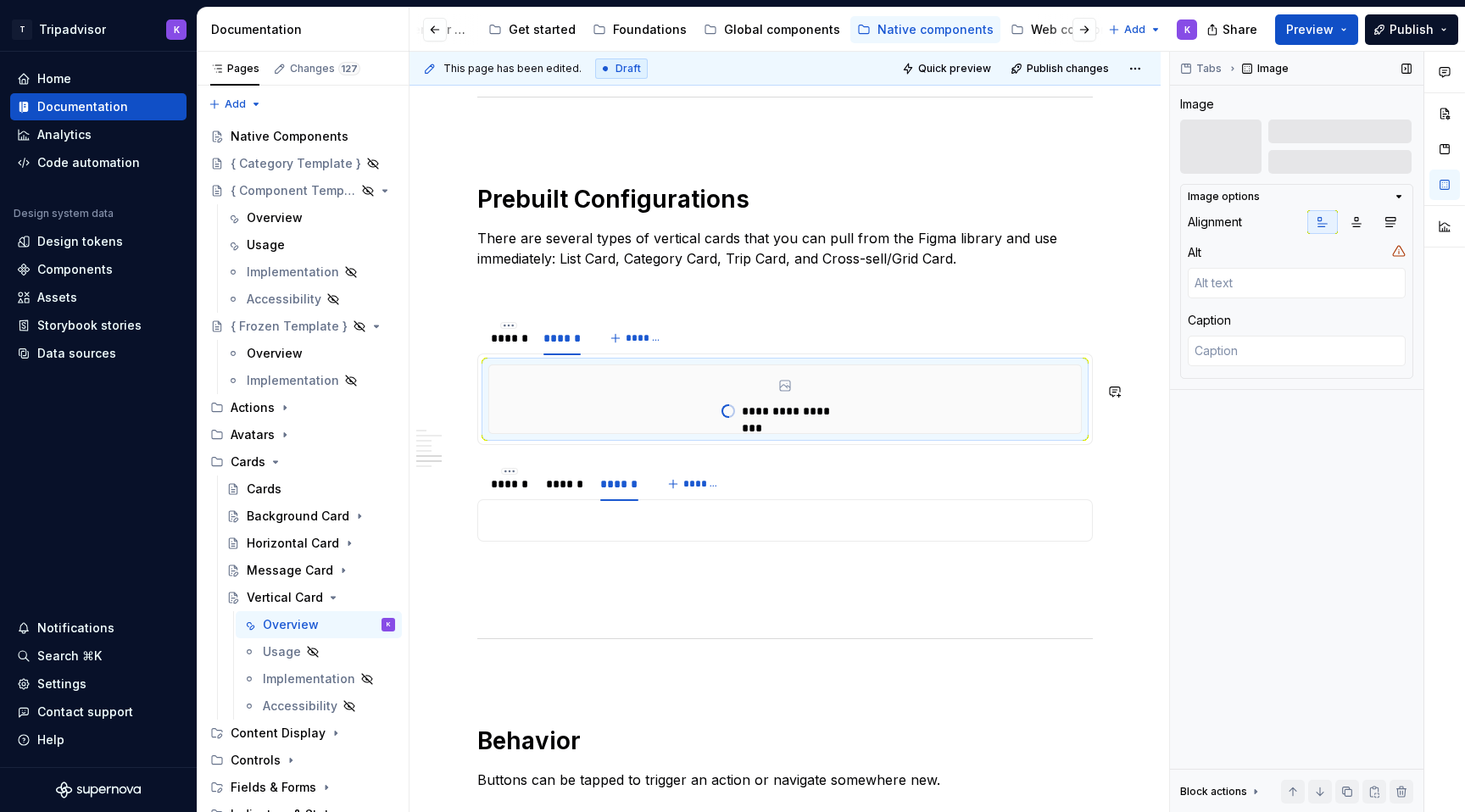
type textarea "*"
click at [504, 347] on div "******" at bounding box center [509, 338] width 36 height 17
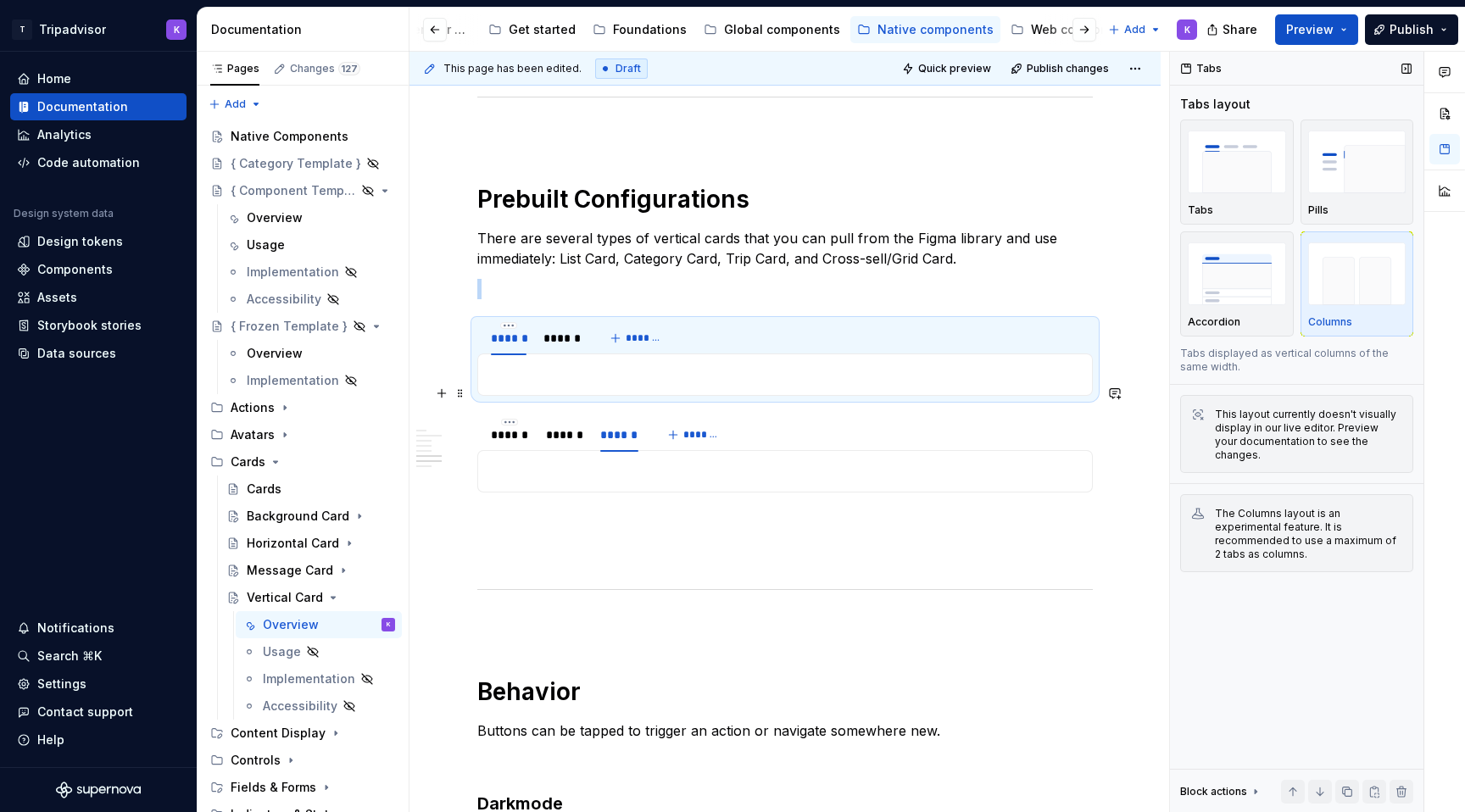
click at [531, 385] on p at bounding box center [784, 374] width 593 height 20
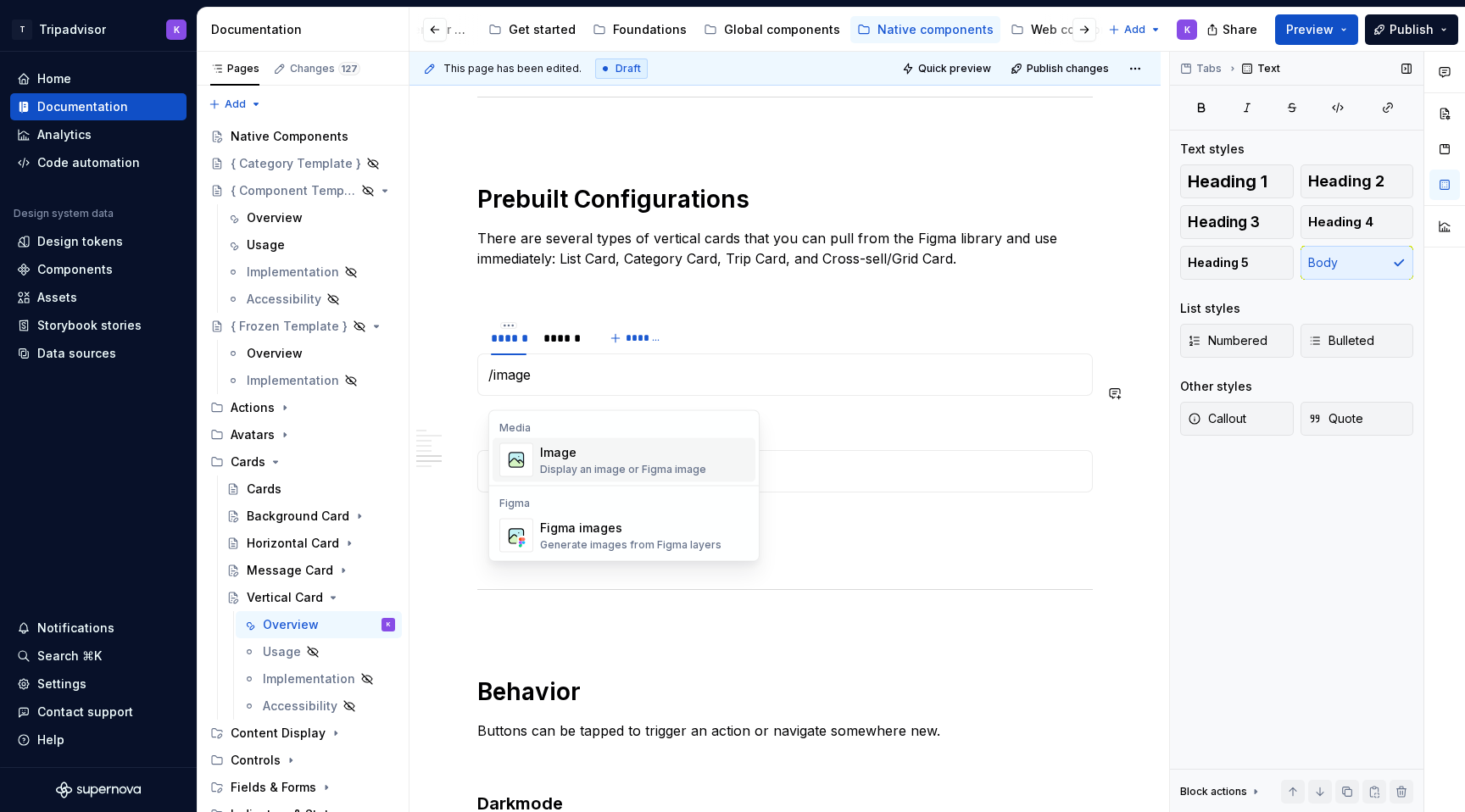
click at [559, 448] on div "Image" at bounding box center [623, 452] width 166 height 17
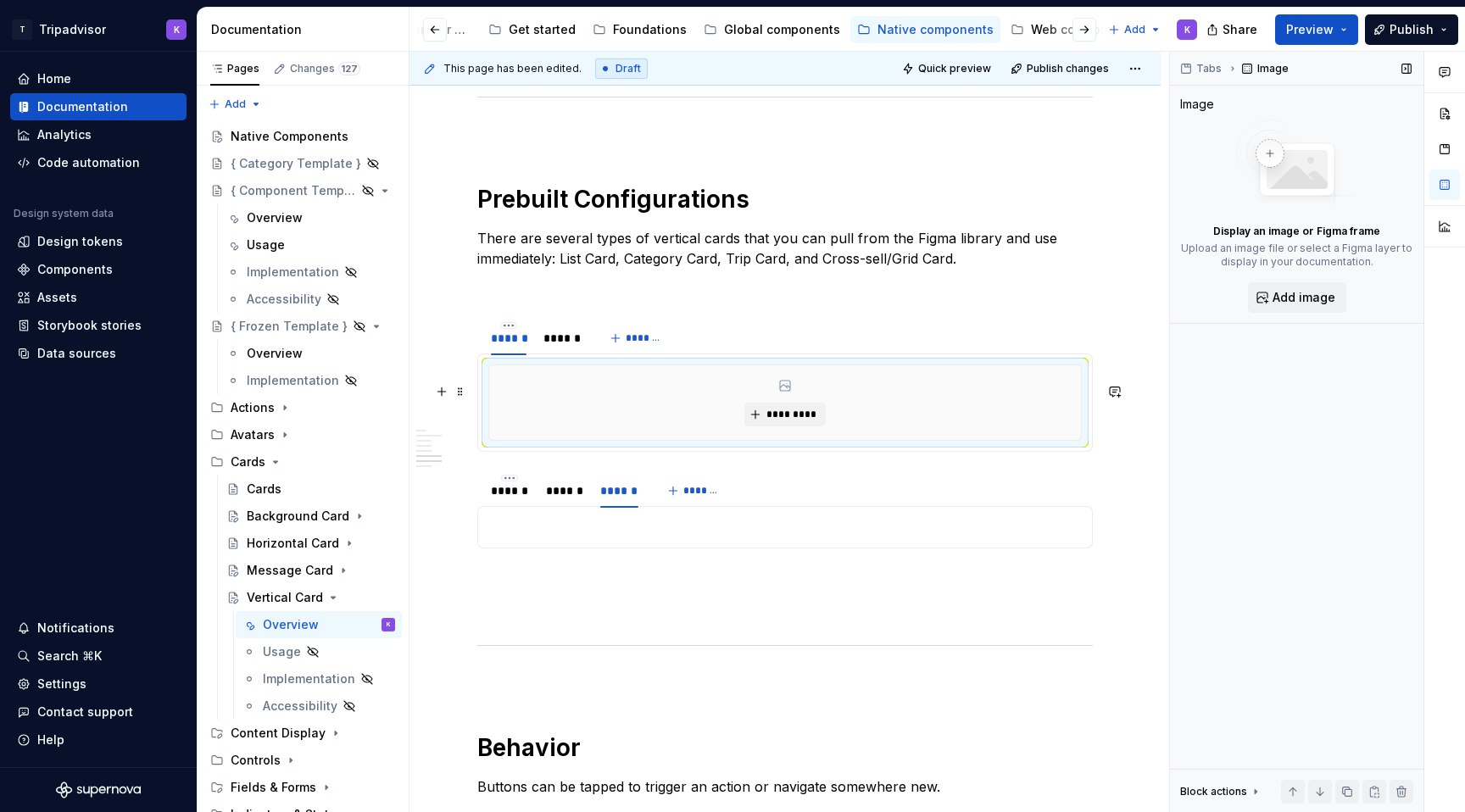
click at [802, 440] on div "*********" at bounding box center [785, 402] width 592 height 75
click at [802, 421] on span "*********" at bounding box center [791, 415] width 52 height 14
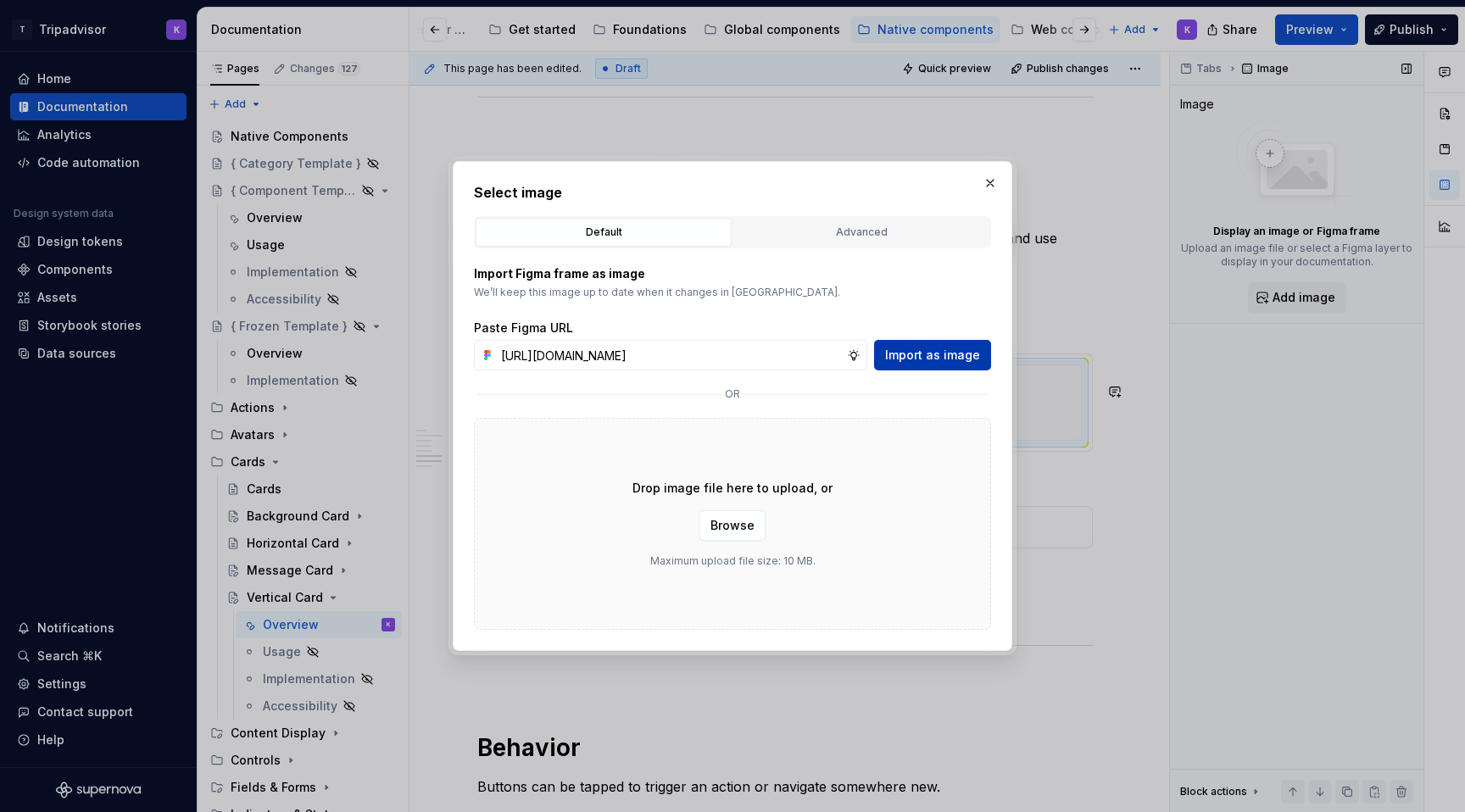
scroll to position [0, 448]
type input "[URL][DOMAIN_NAME]"
click at [919, 360] on span "Import as image" at bounding box center [932, 355] width 95 height 17
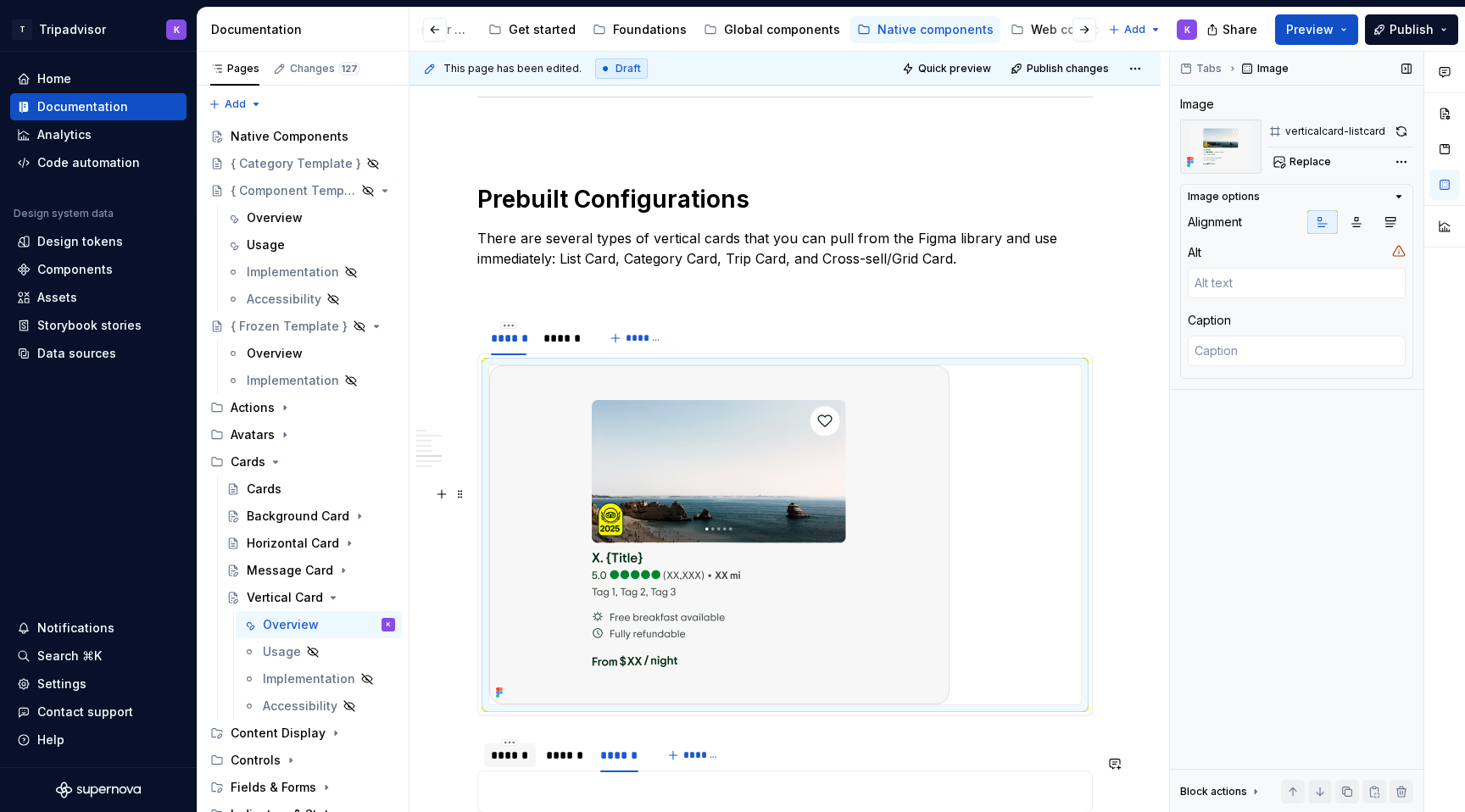
type textarea "*"
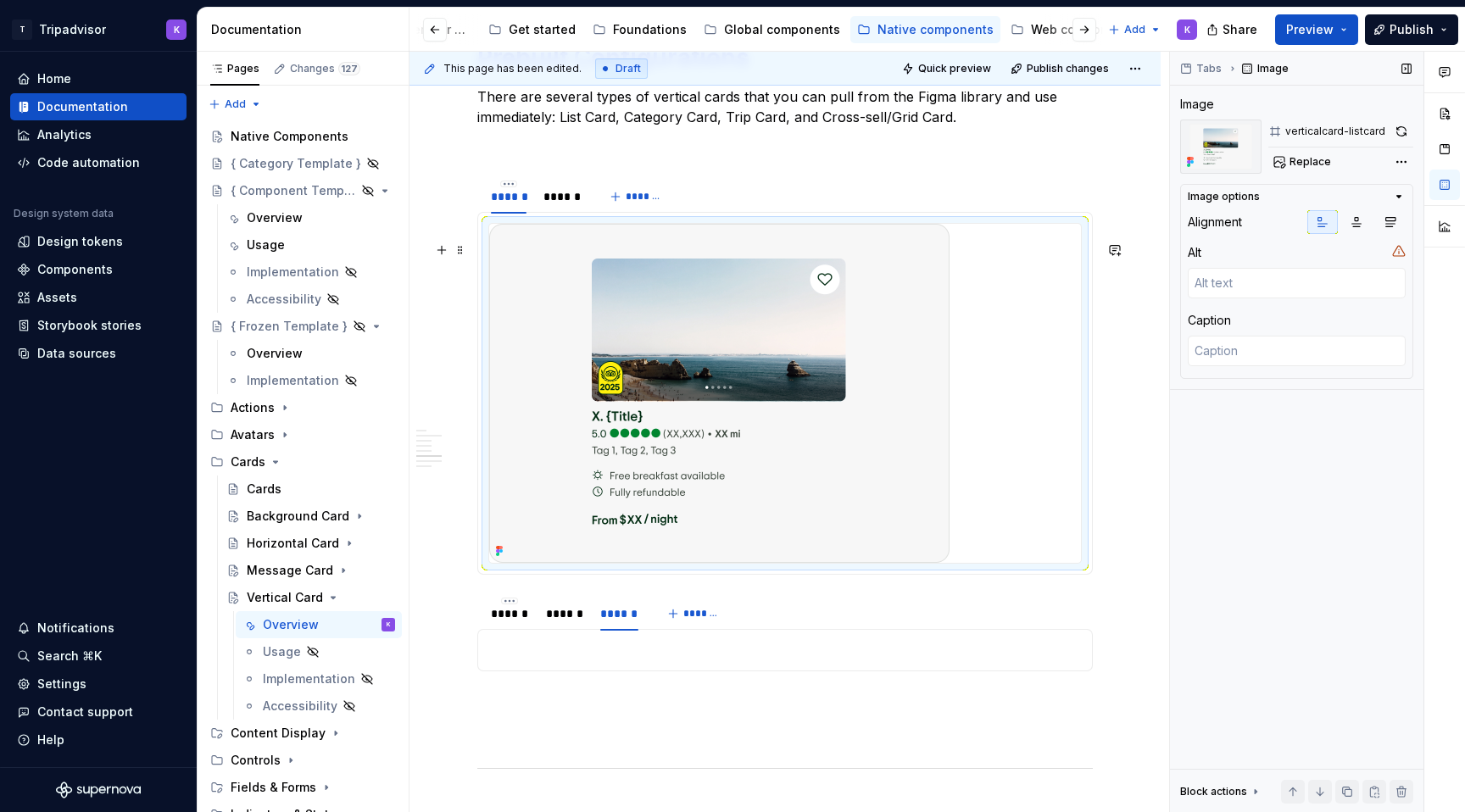
scroll to position [3202, 0]
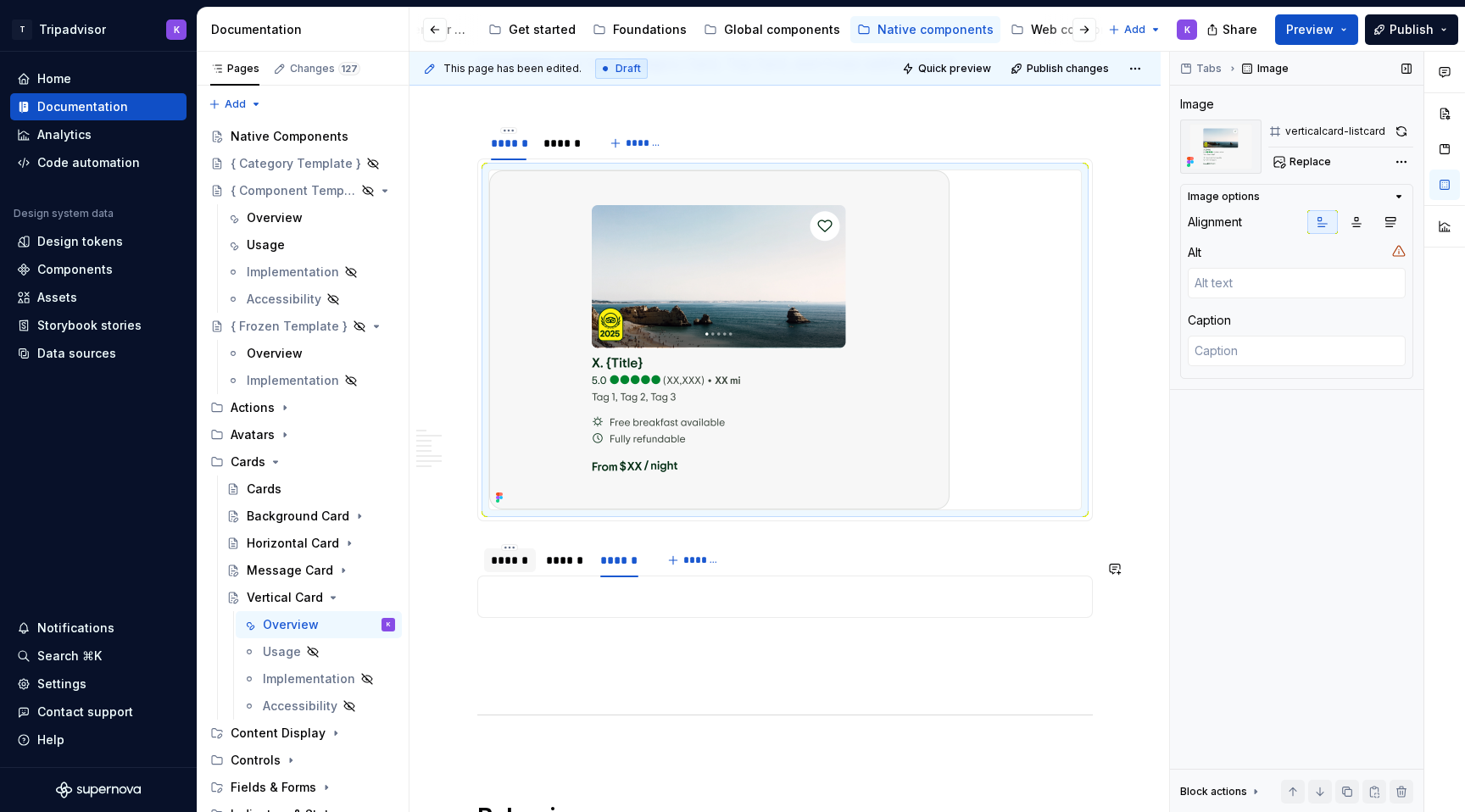
click at [512, 569] on div "******" at bounding box center [510, 560] width 38 height 17
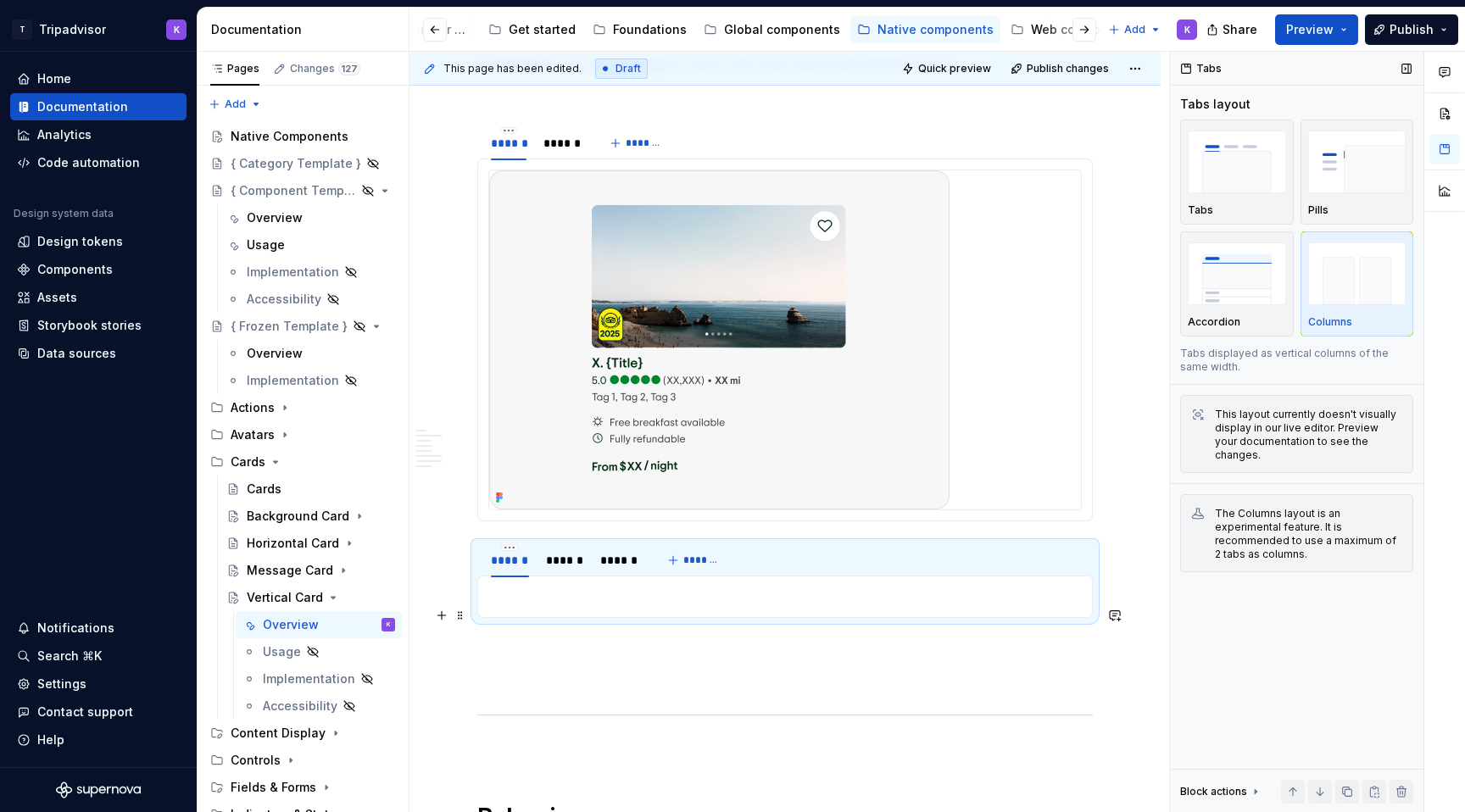
click at [528, 607] on p at bounding box center [784, 597] width 593 height 20
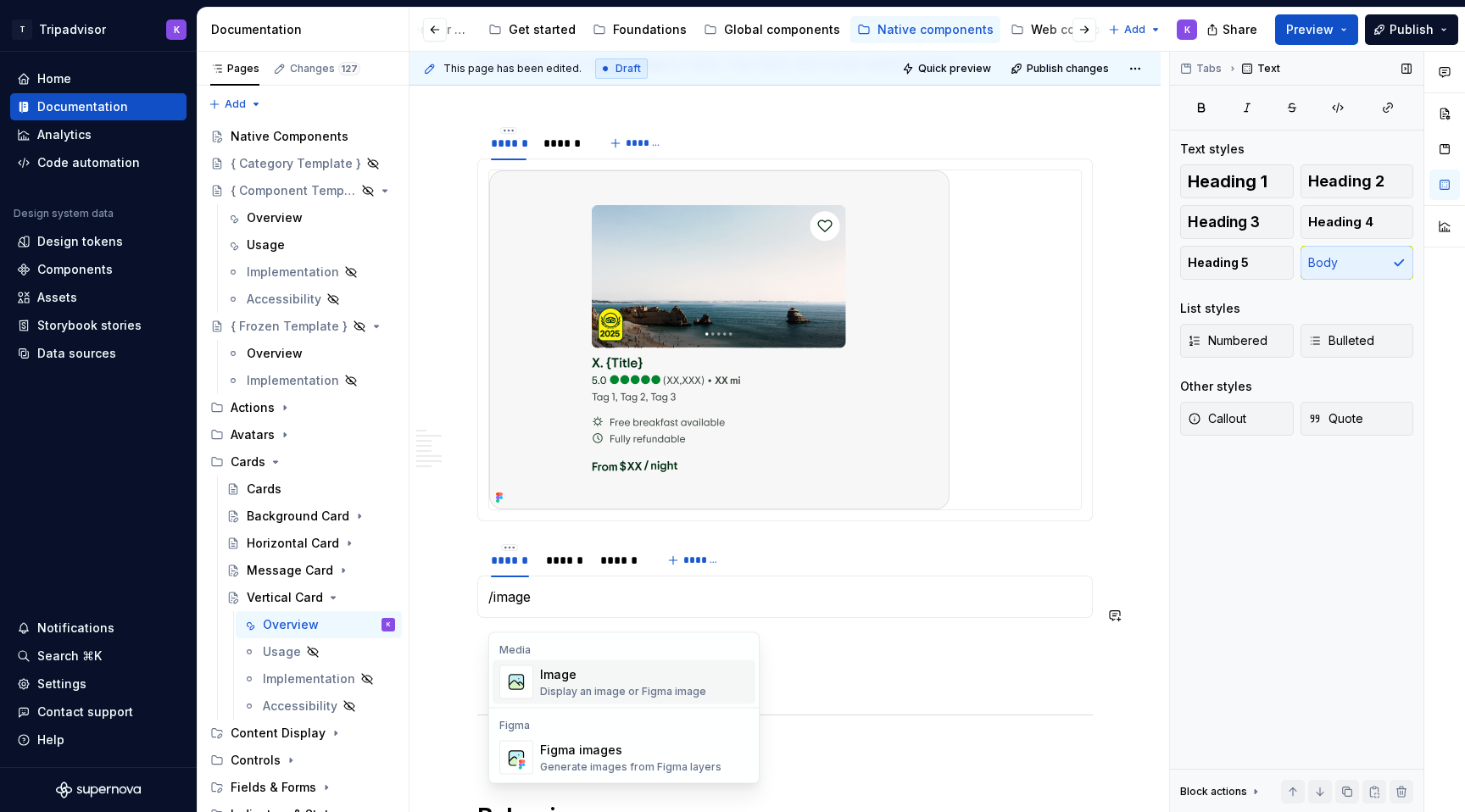
click at [582, 679] on div "Image" at bounding box center [623, 674] width 166 height 17
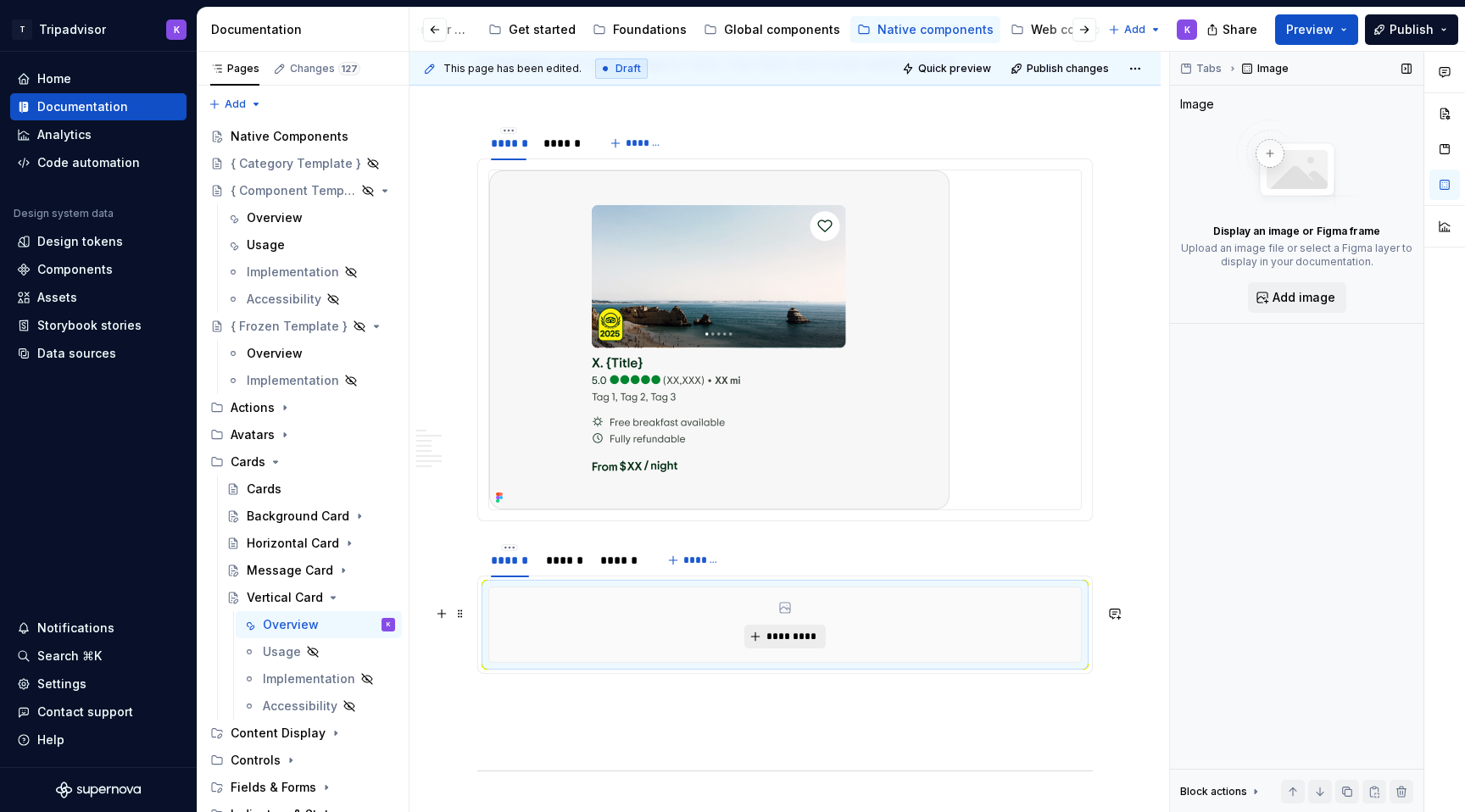
click at [796, 643] on span "*********" at bounding box center [791, 637] width 52 height 14
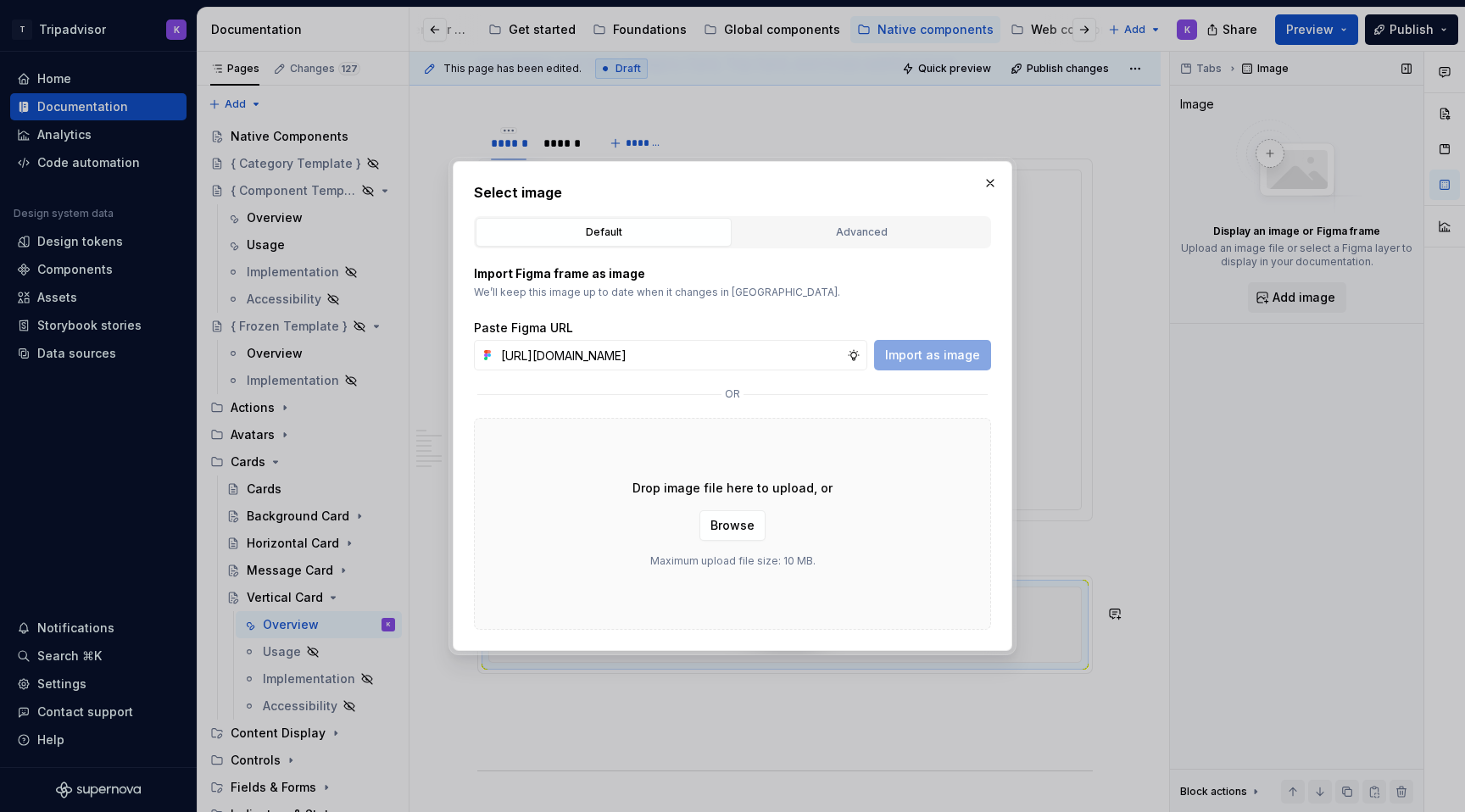
scroll to position [0, 448]
type input "[URL][DOMAIN_NAME]"
click at [953, 368] on button "Import as image" at bounding box center [932, 355] width 117 height 31
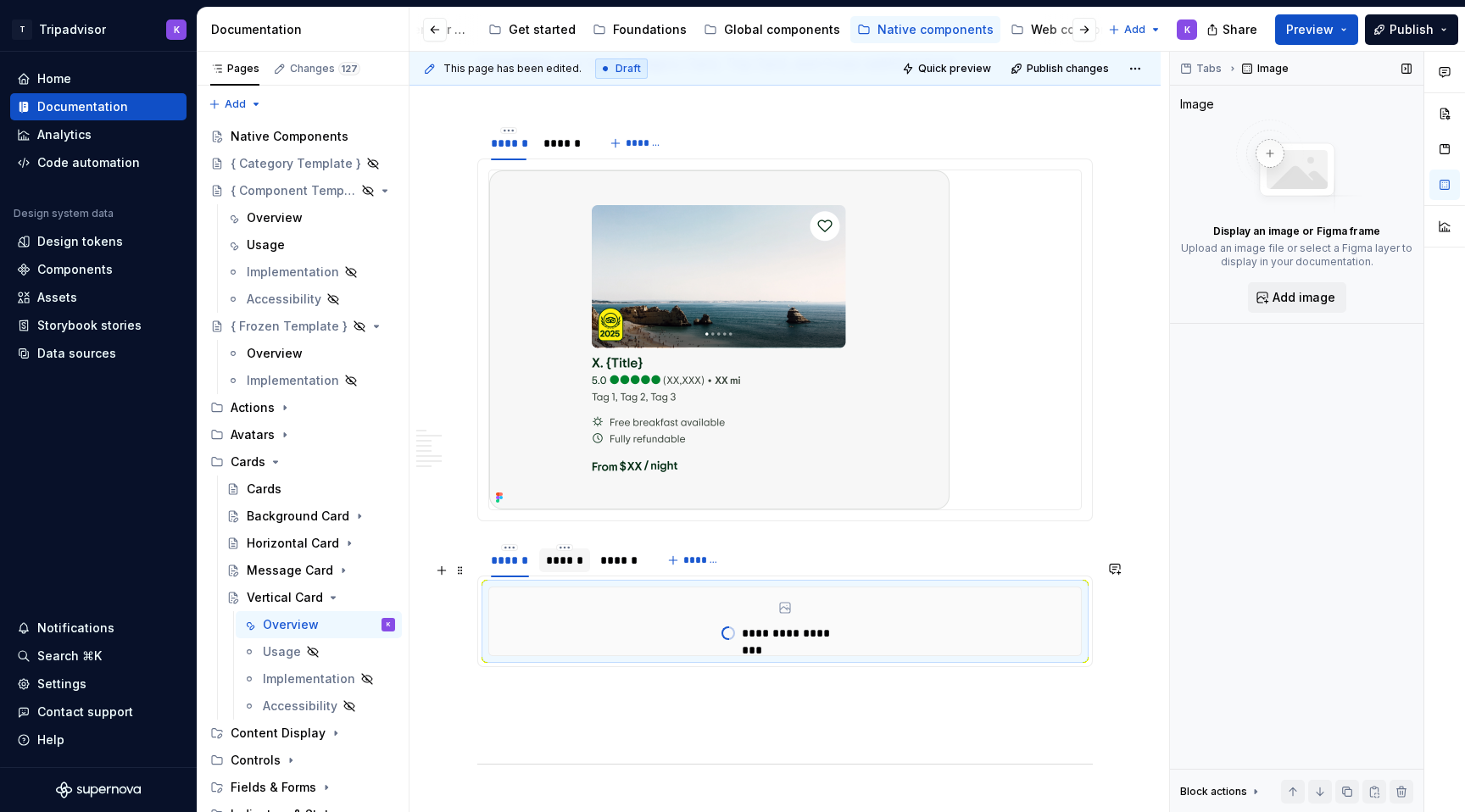
click at [570, 569] on div "******" at bounding box center [565, 560] width 38 height 17
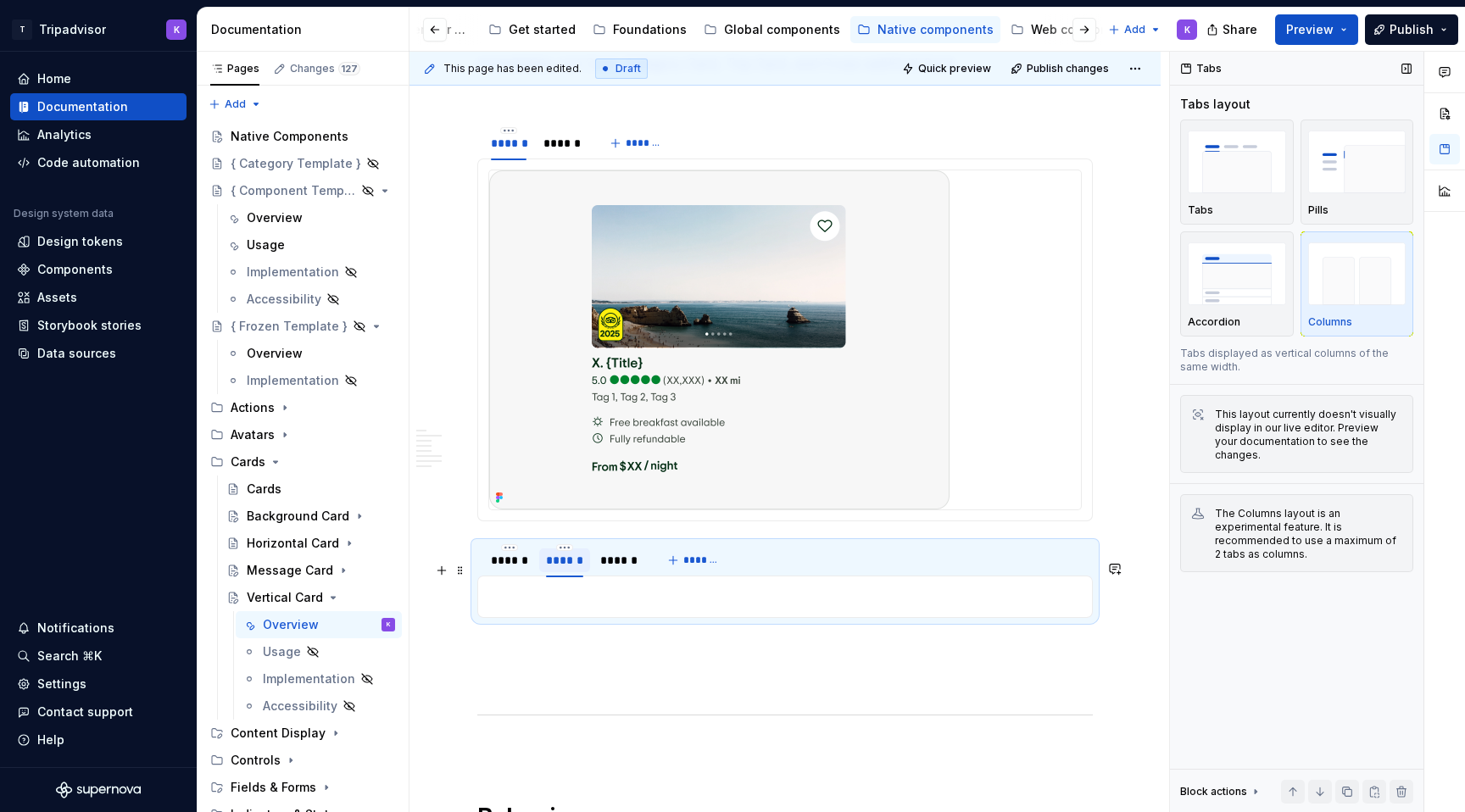
type textarea "*"
click at [660, 607] on p at bounding box center [784, 597] width 593 height 20
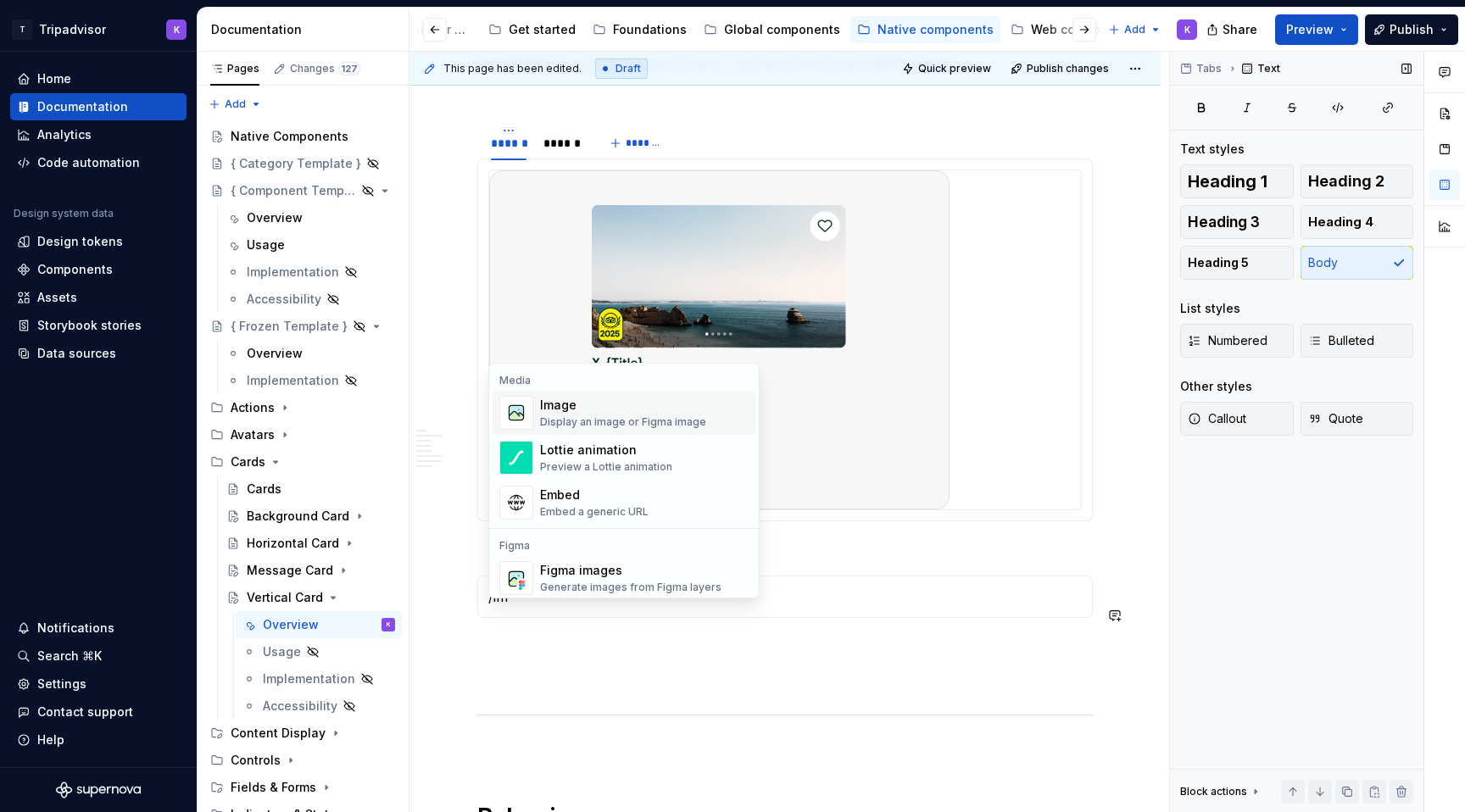
click at [546, 419] on div "Display an image or Figma image" at bounding box center [623, 422] width 166 height 14
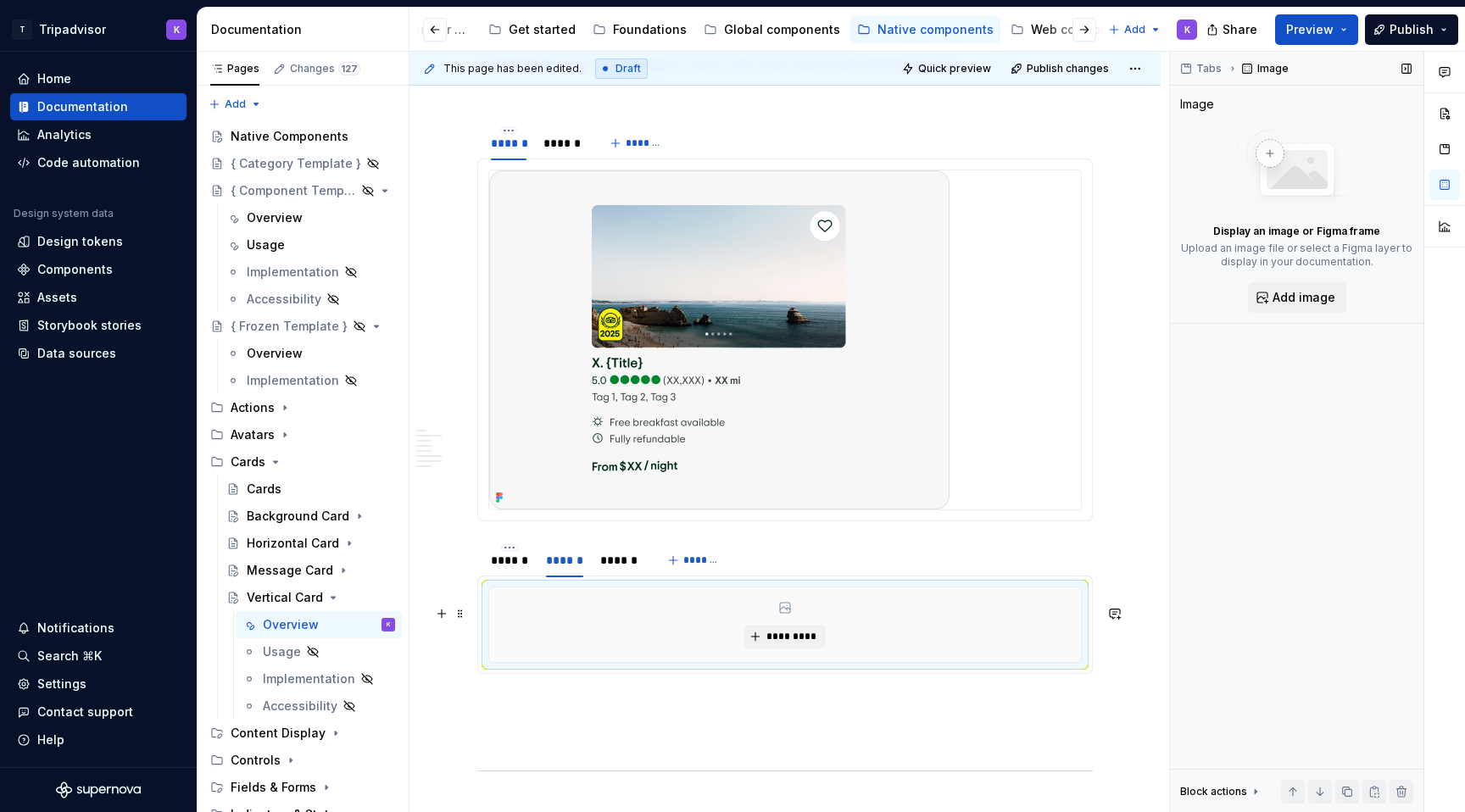
click at [776, 640] on div "*********" at bounding box center [785, 624] width 592 height 75
click at [776, 643] on span "*********" at bounding box center [791, 637] width 52 height 14
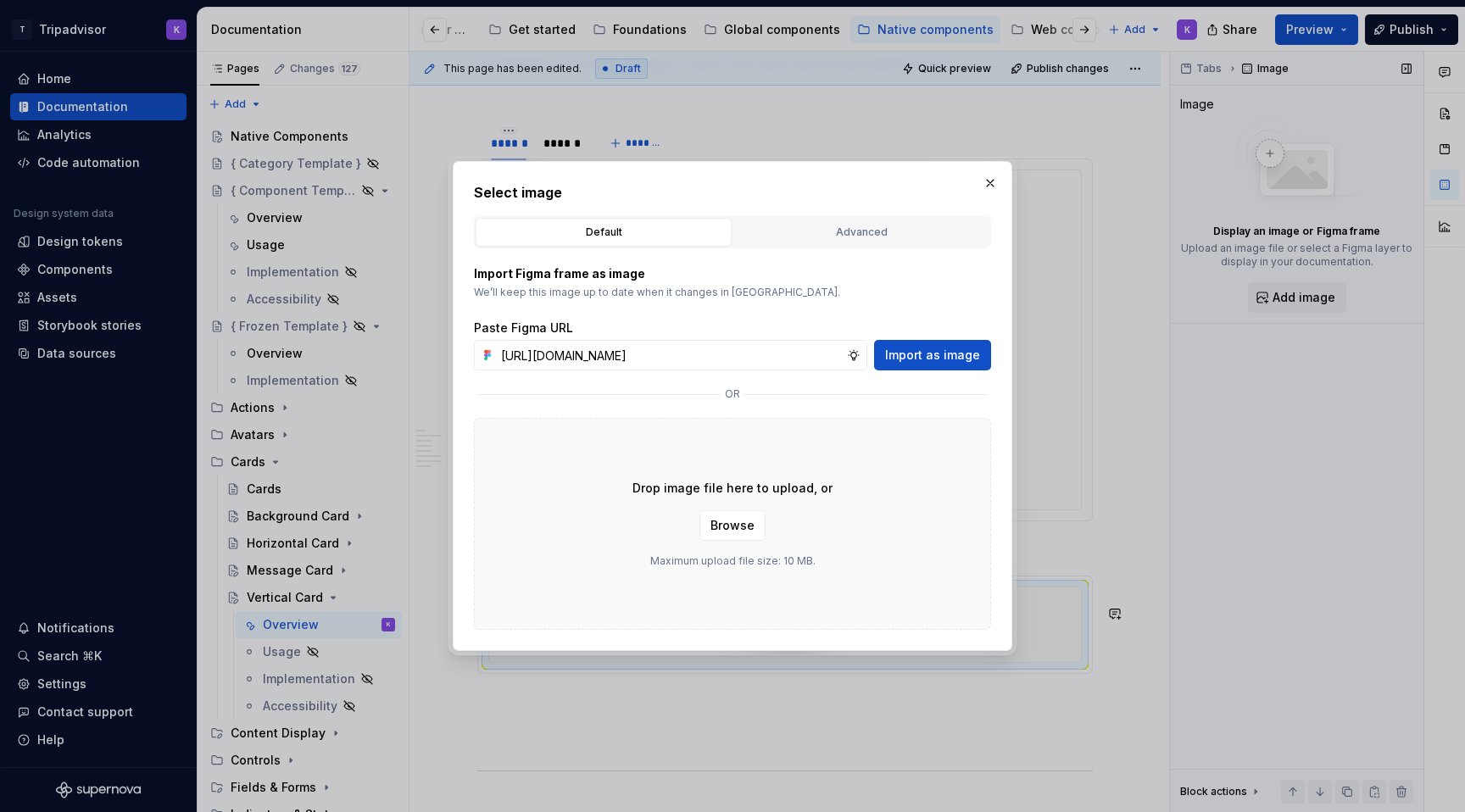
scroll to position [0, 446]
type input "[URL][DOMAIN_NAME]"
click at [929, 364] on button "Import as image" at bounding box center [932, 355] width 117 height 31
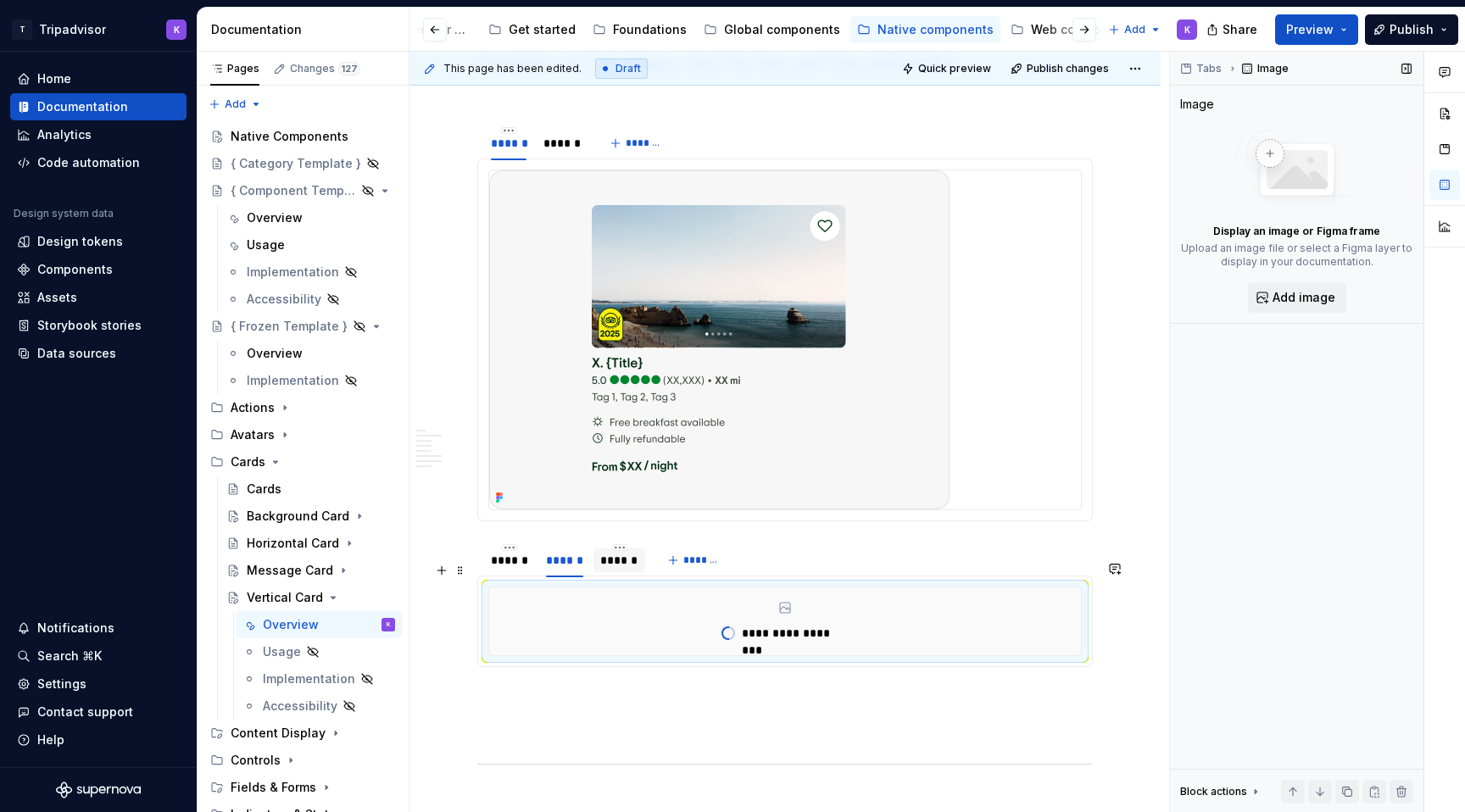
click at [622, 569] on div "******" at bounding box center [618, 560] width 37 height 17
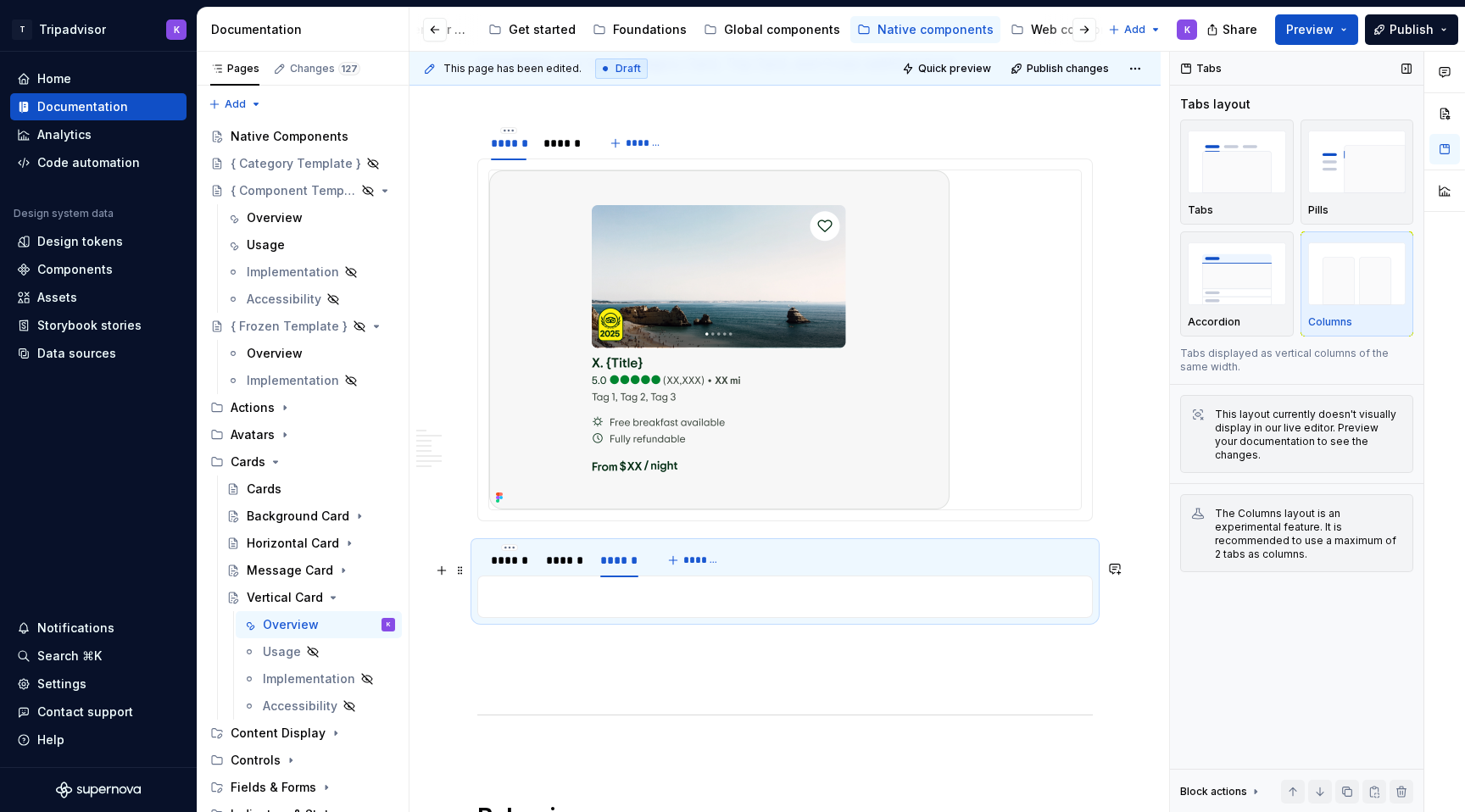
type textarea "*"
click at [624, 607] on p at bounding box center [784, 597] width 593 height 20
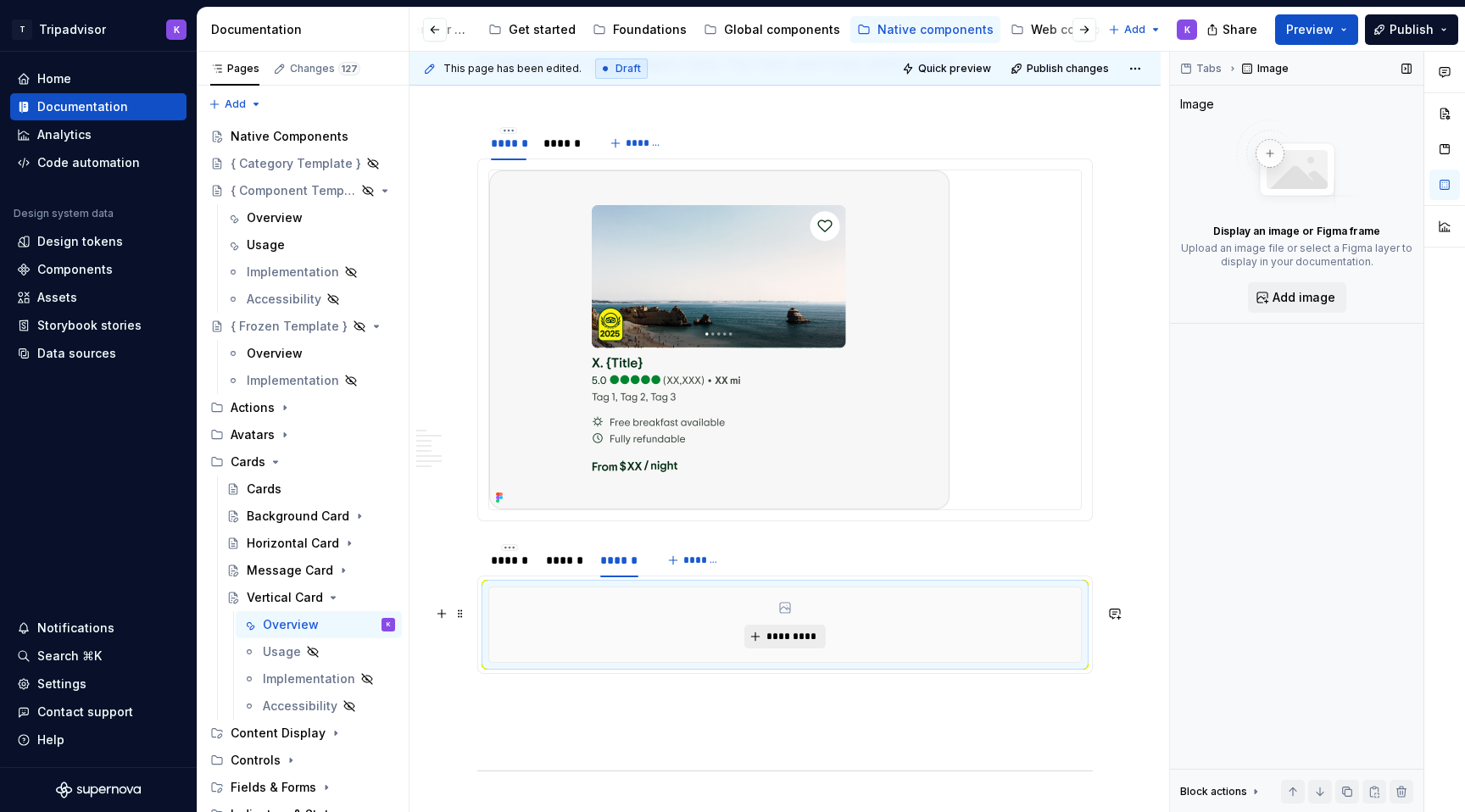
click at [799, 643] on span "*********" at bounding box center [791, 637] width 52 height 14
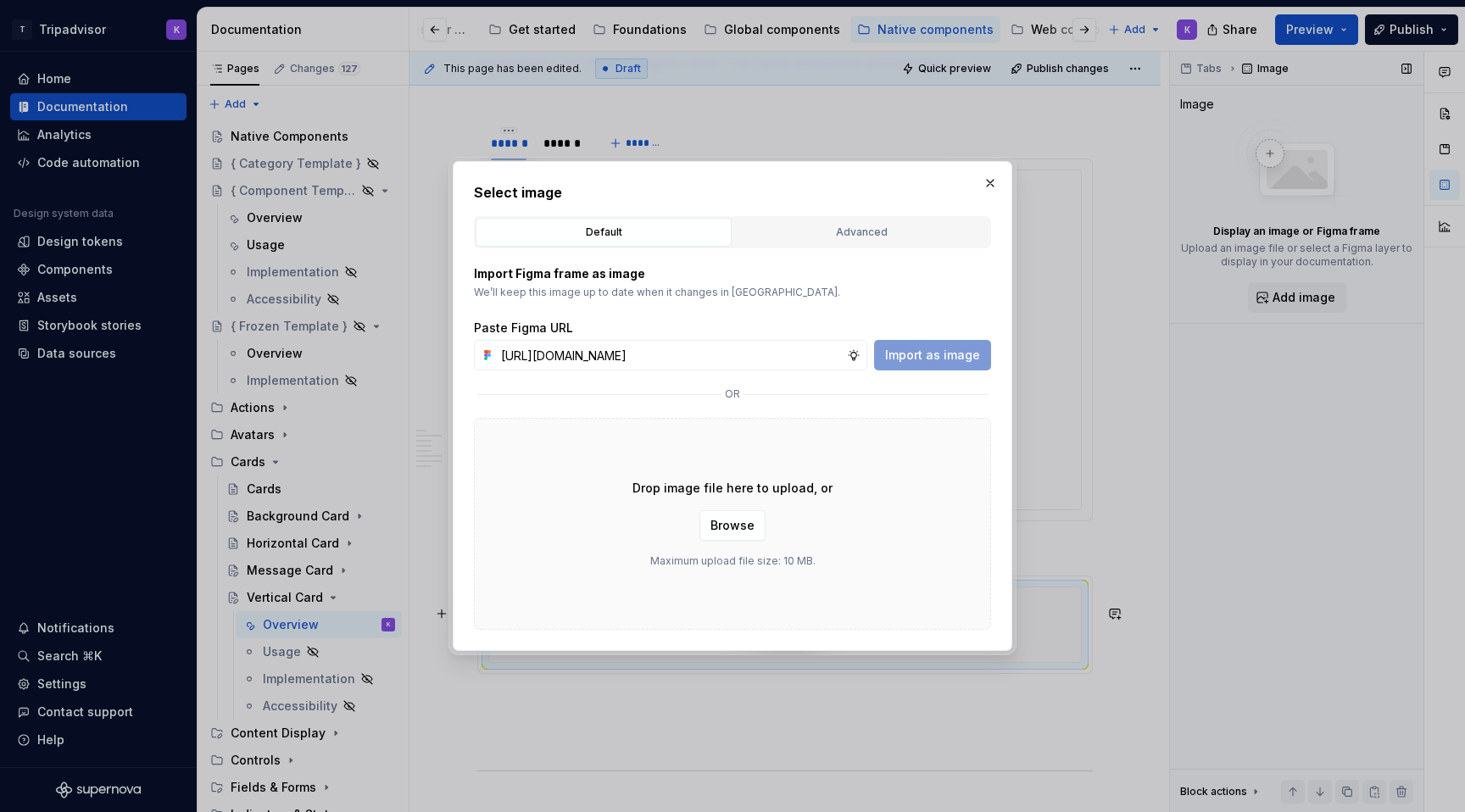
scroll to position [0, 451]
type input "[URL][DOMAIN_NAME]"
click at [919, 350] on span "Import as image" at bounding box center [932, 355] width 95 height 17
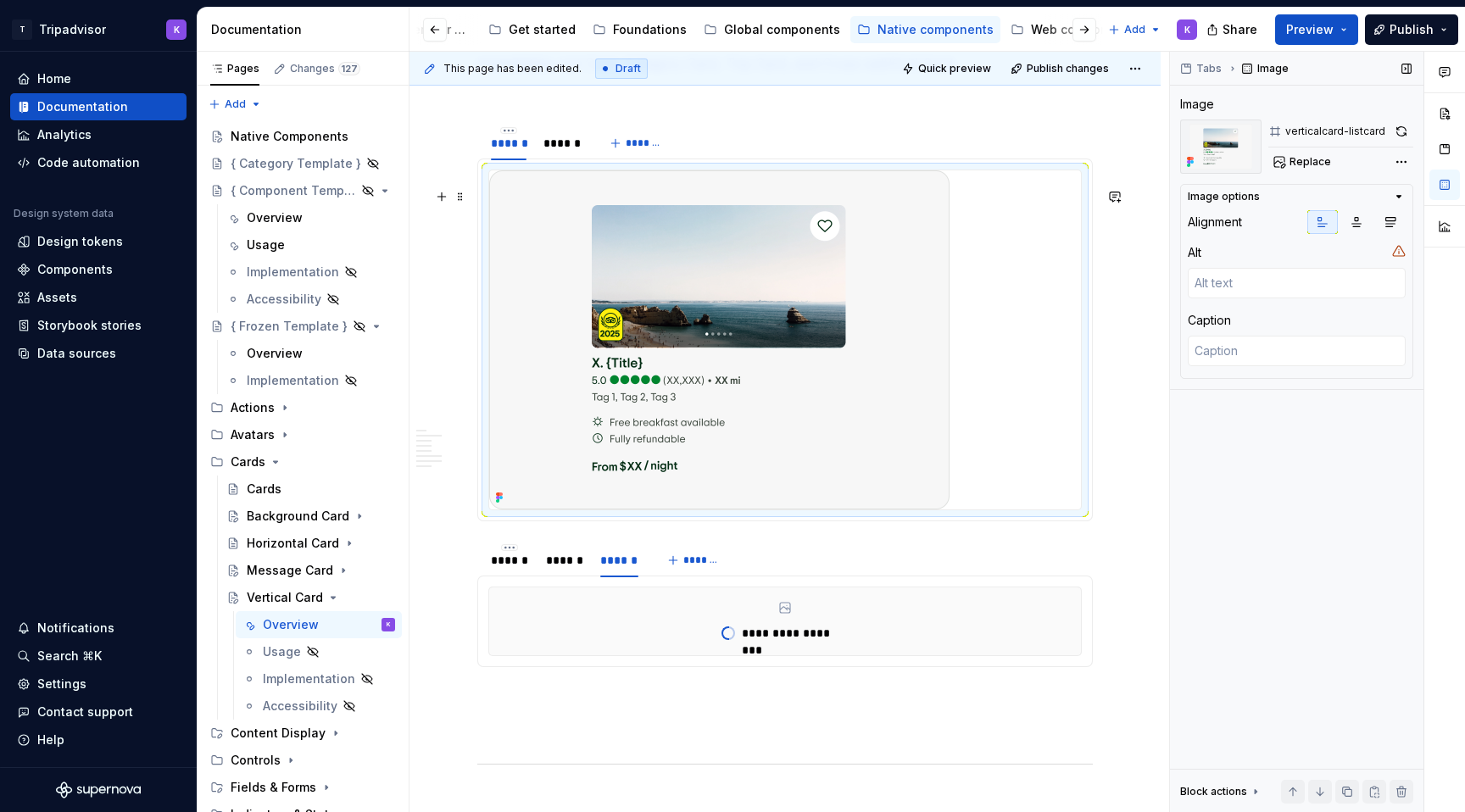
click at [1012, 459] on div at bounding box center [785, 339] width 592 height 339
click at [981, 475] on div at bounding box center [785, 339] width 592 height 339
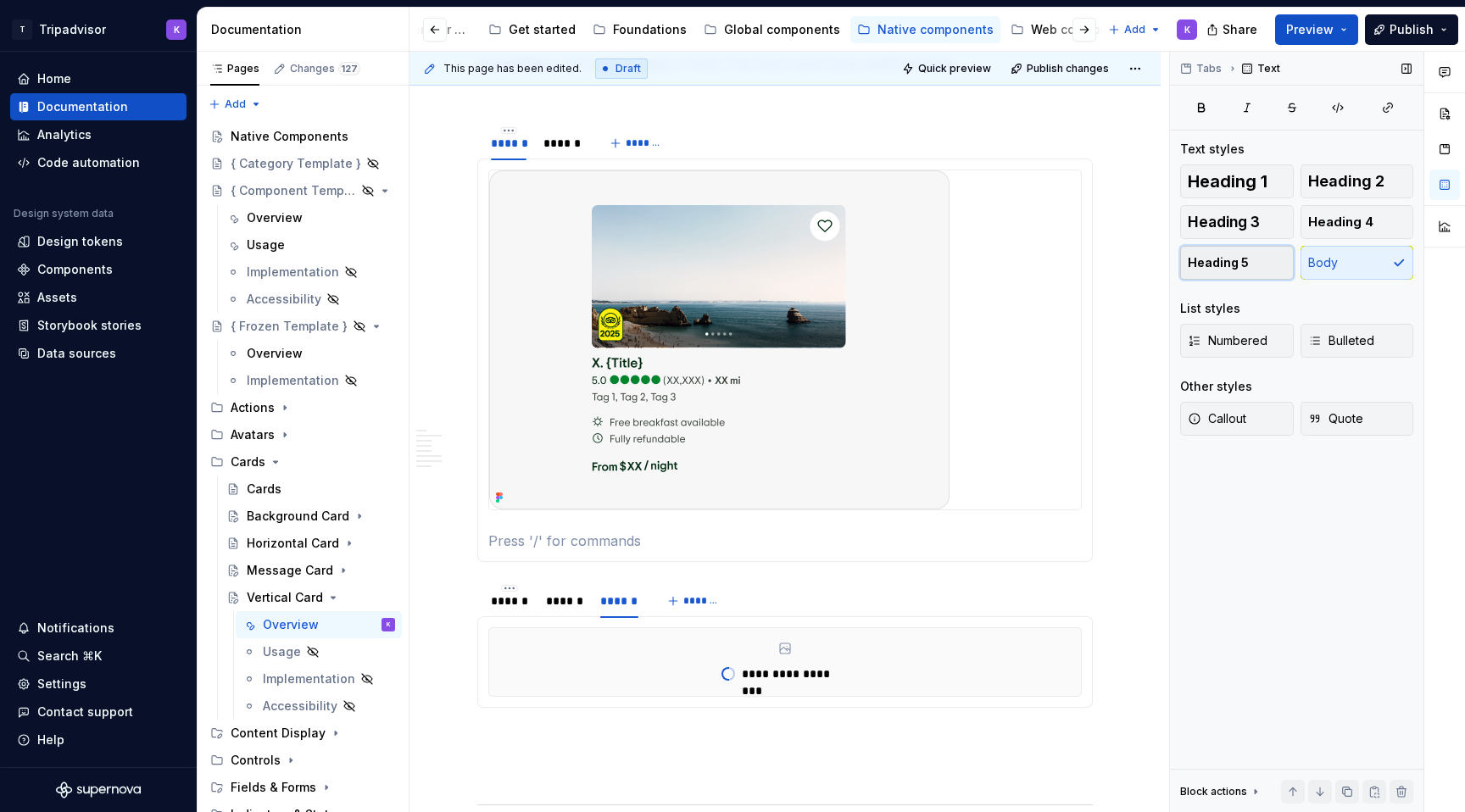
click at [1250, 270] on button "Heading 5" at bounding box center [1237, 263] width 114 height 34
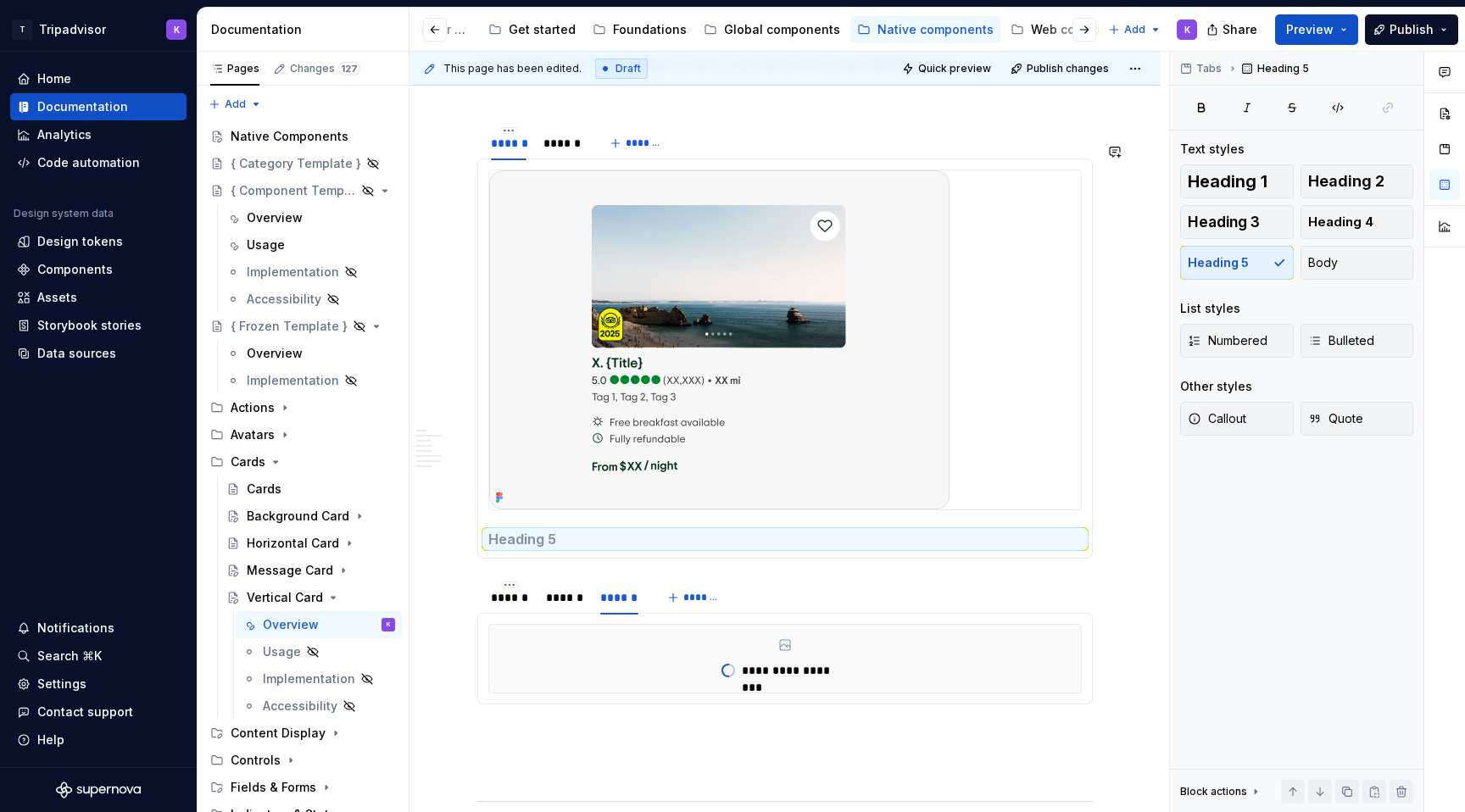
click at [755, 559] on div at bounding box center [784, 358] width 615 height 400
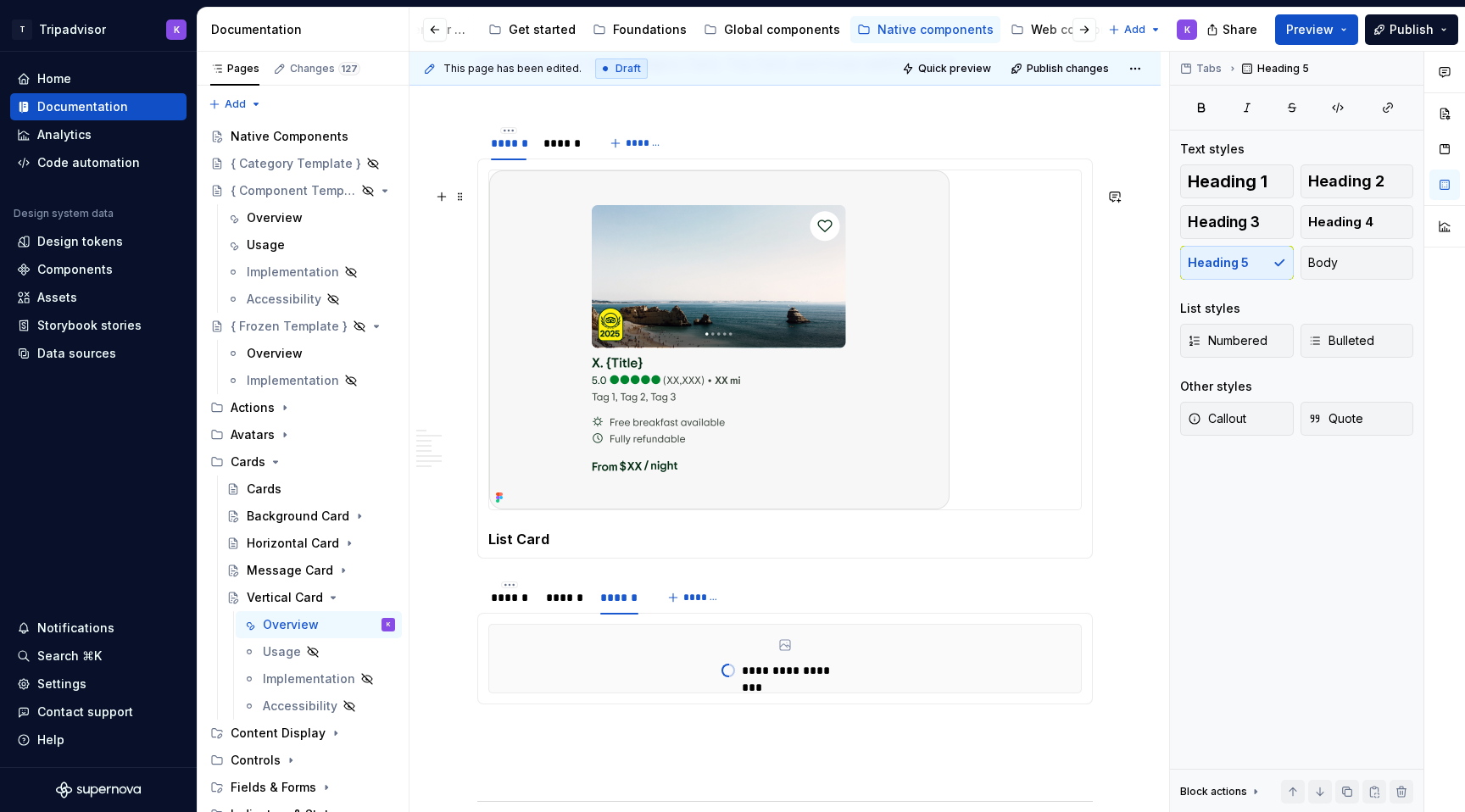
scroll to position [3017, 0]
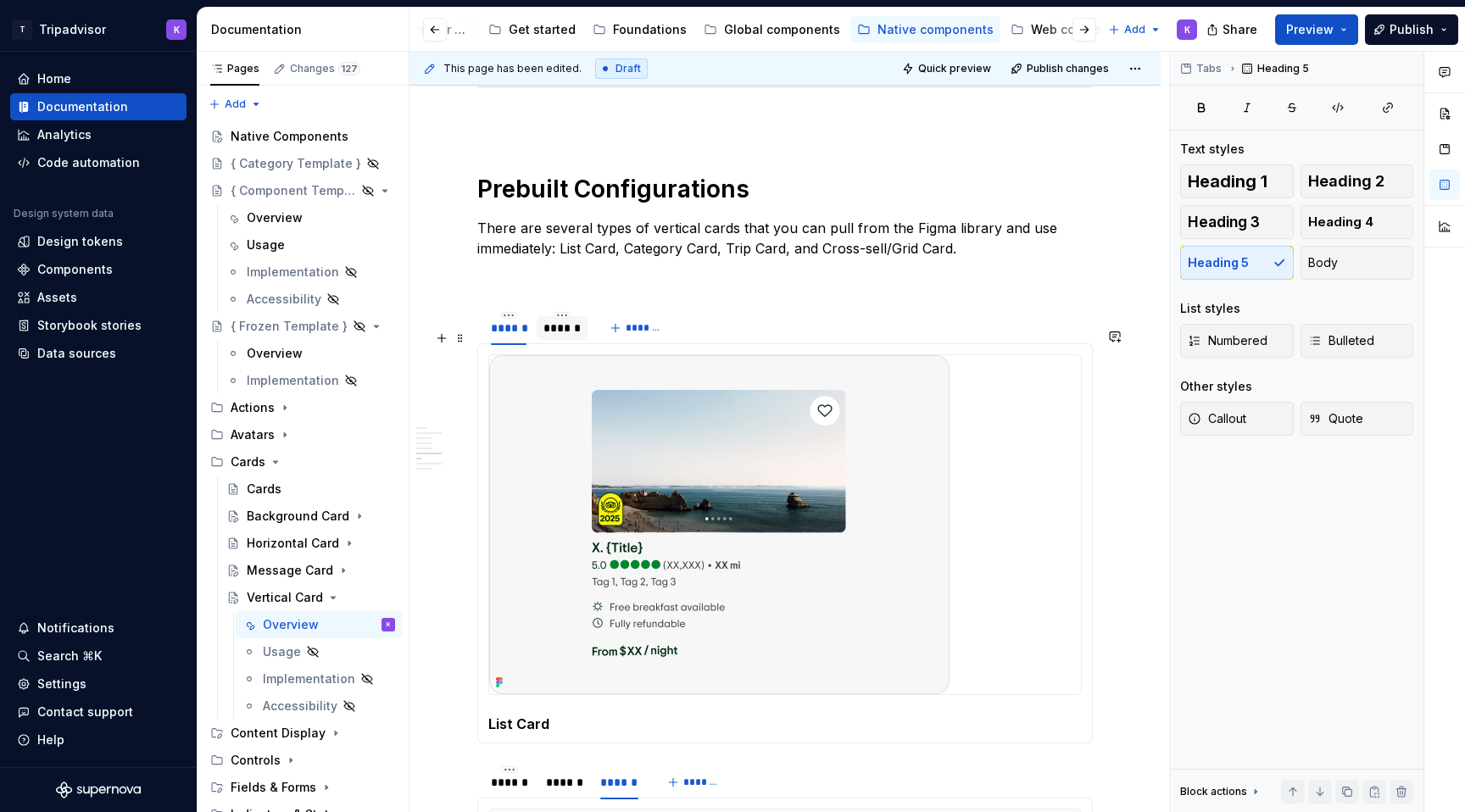
click at [557, 340] on div "******" at bounding box center [561, 328] width 51 height 24
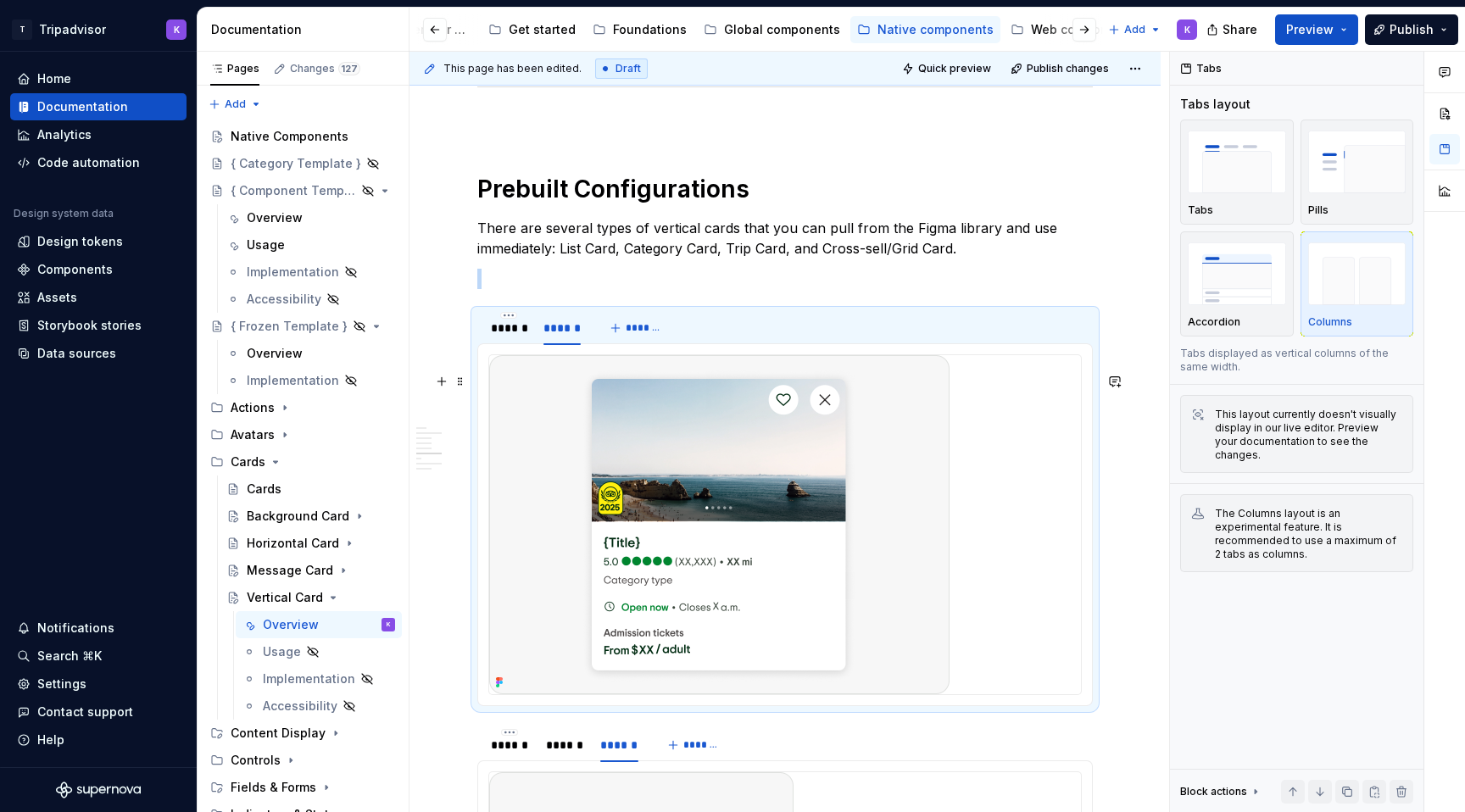
click at [1065, 650] on div at bounding box center [785, 524] width 592 height 339
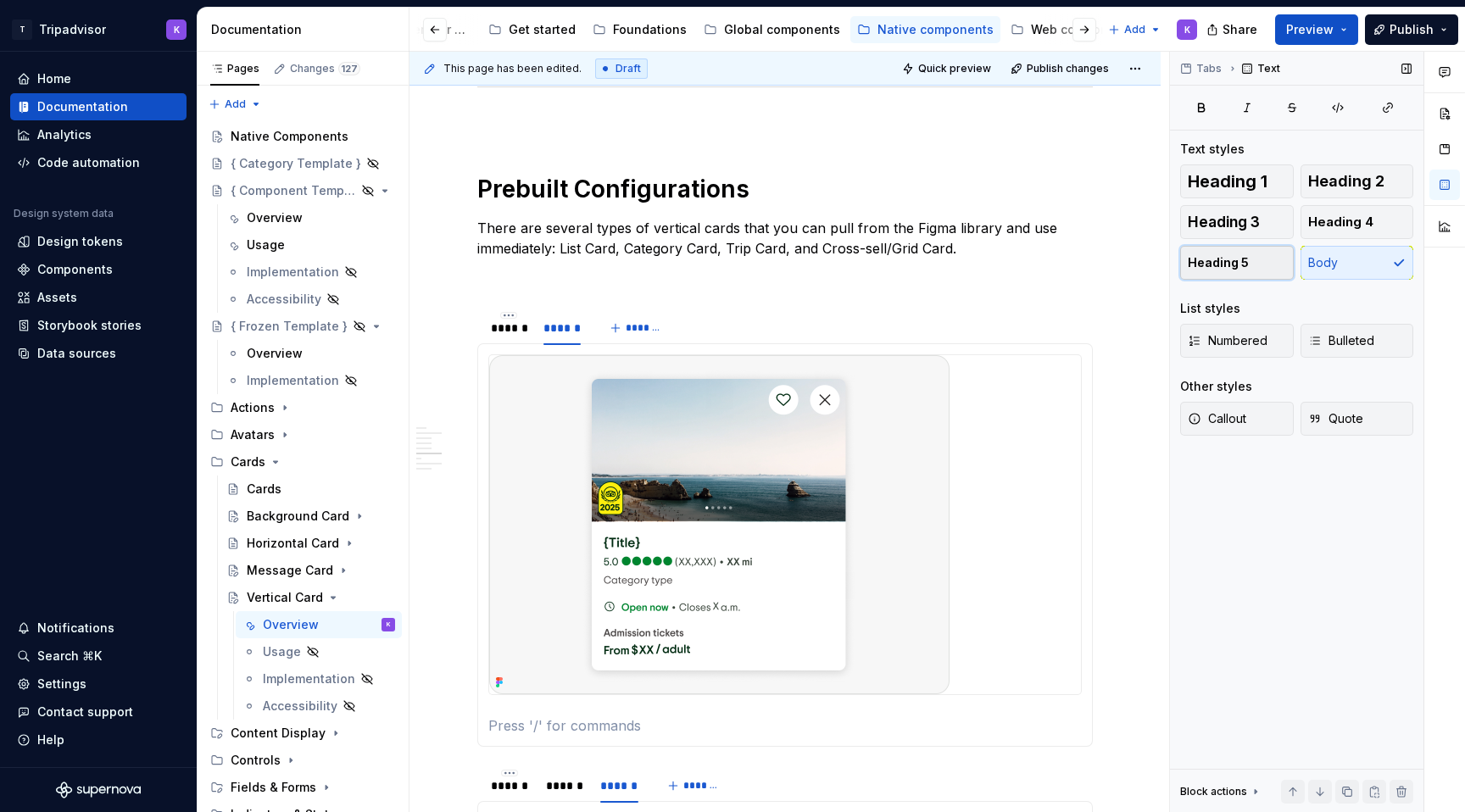
click at [1247, 258] on button "Heading 5" at bounding box center [1237, 263] width 114 height 34
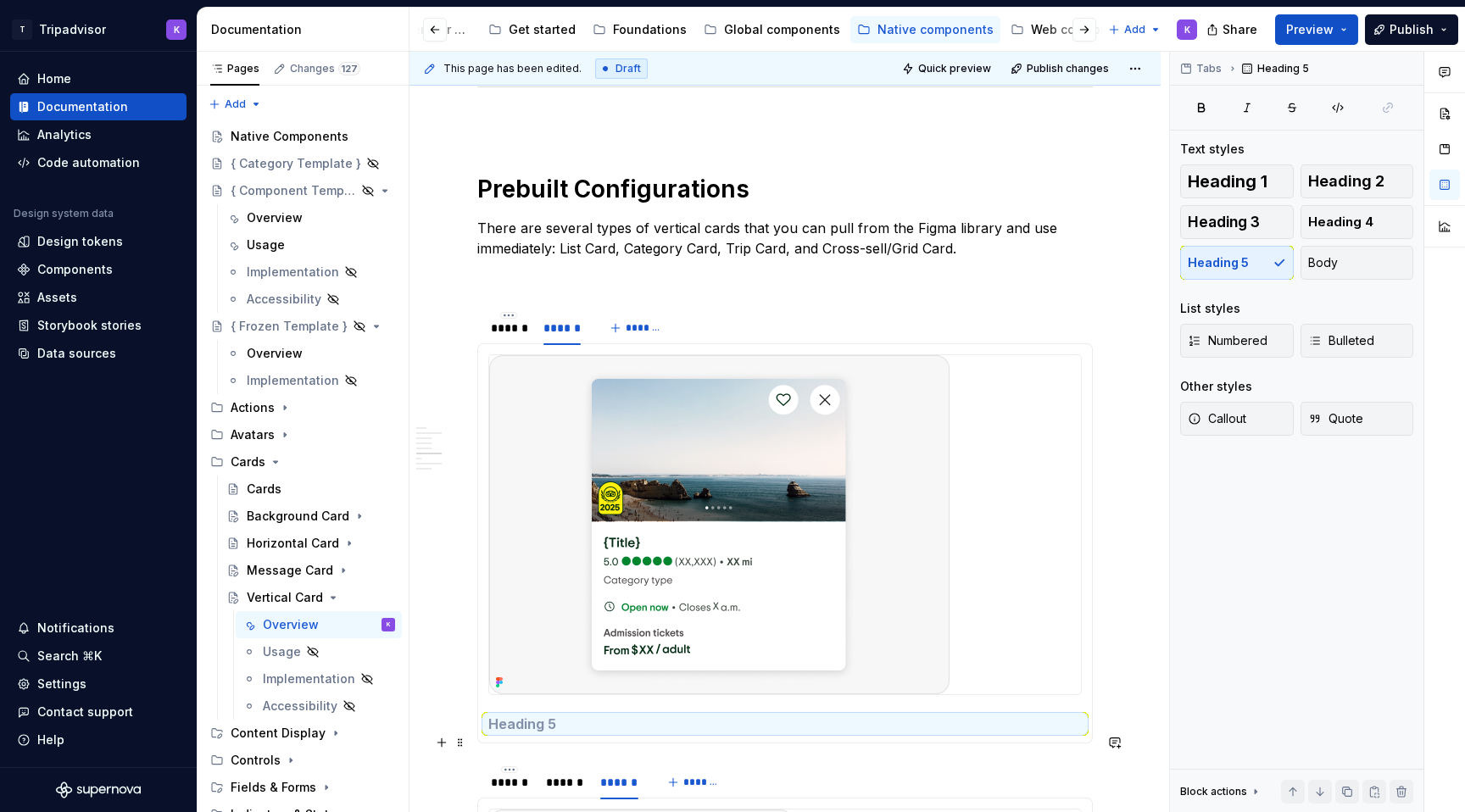
click at [923, 732] on h5 at bounding box center [784, 723] width 593 height 17
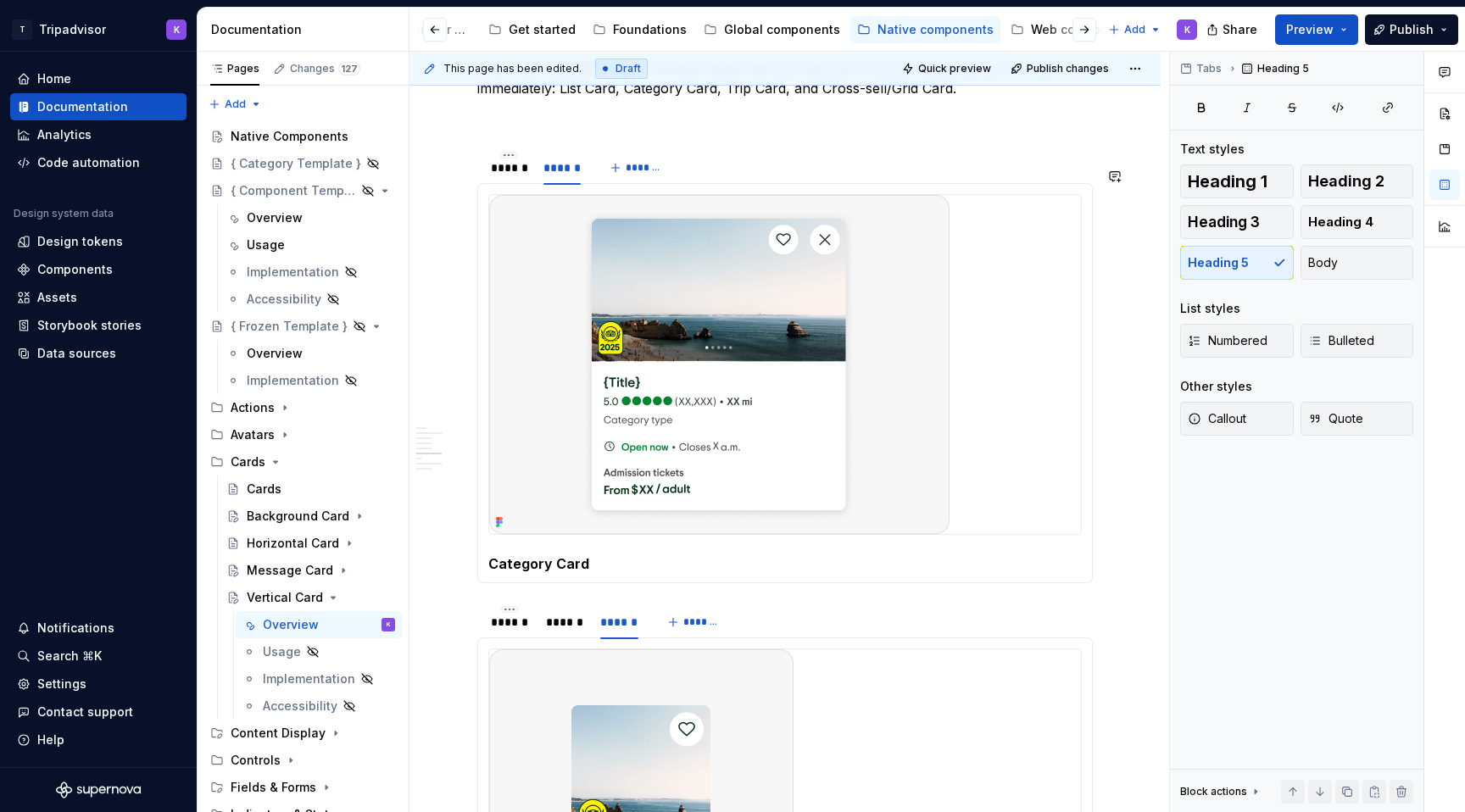
scroll to position [3228, 0]
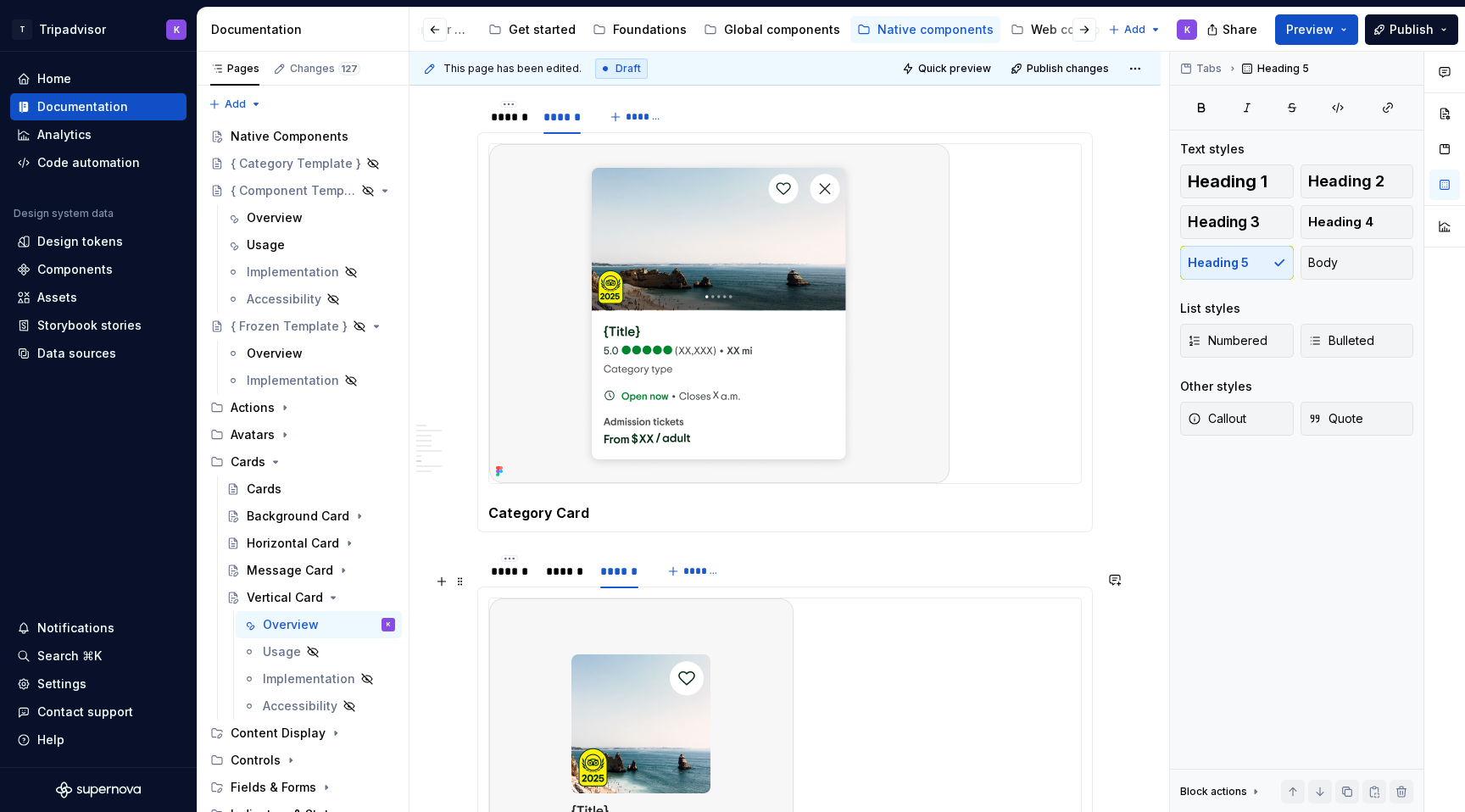
click at [519, 597] on div "****** ****** ******" at bounding box center [564, 575] width 175 height 42
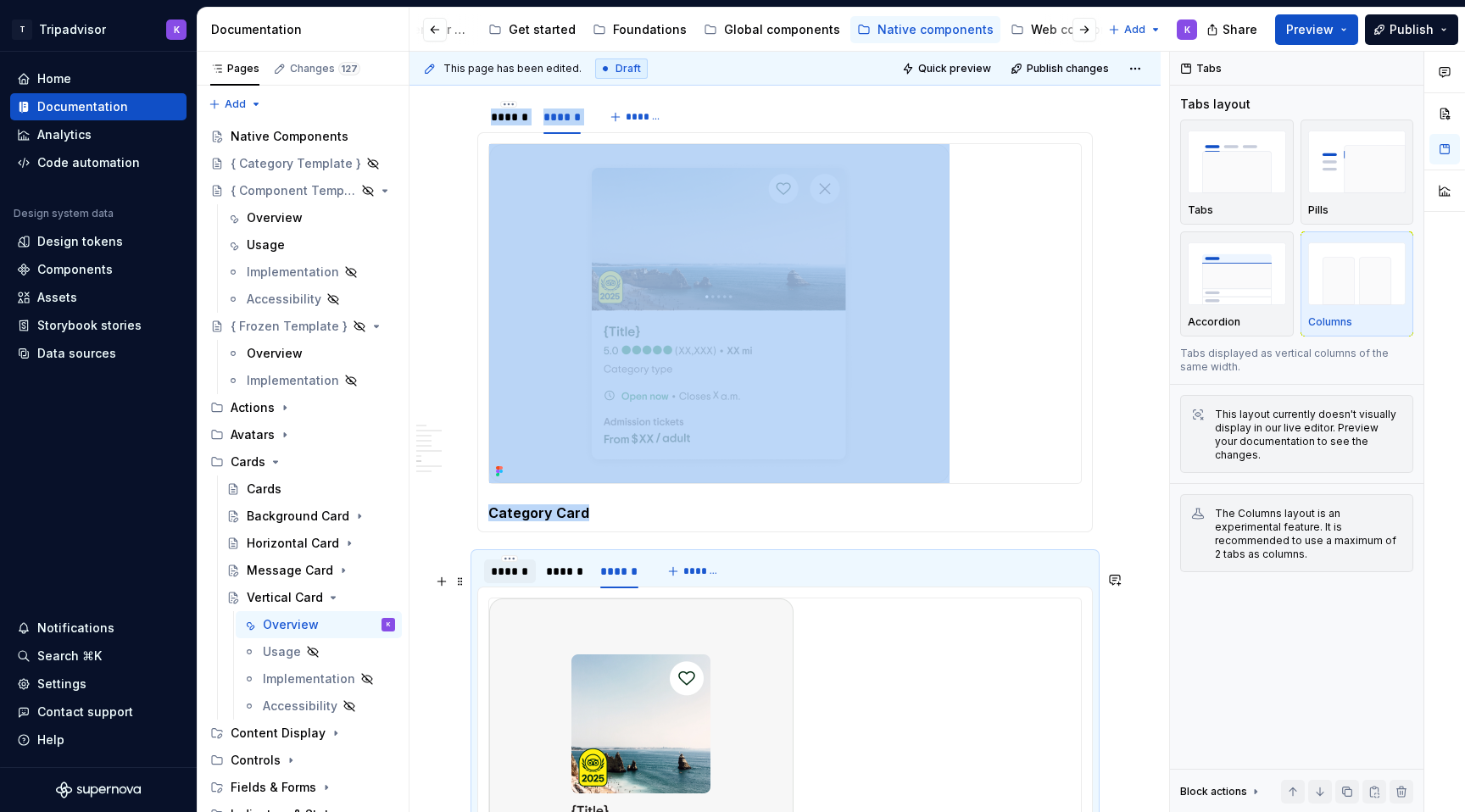
click at [519, 580] on div "******" at bounding box center [510, 571] width 38 height 17
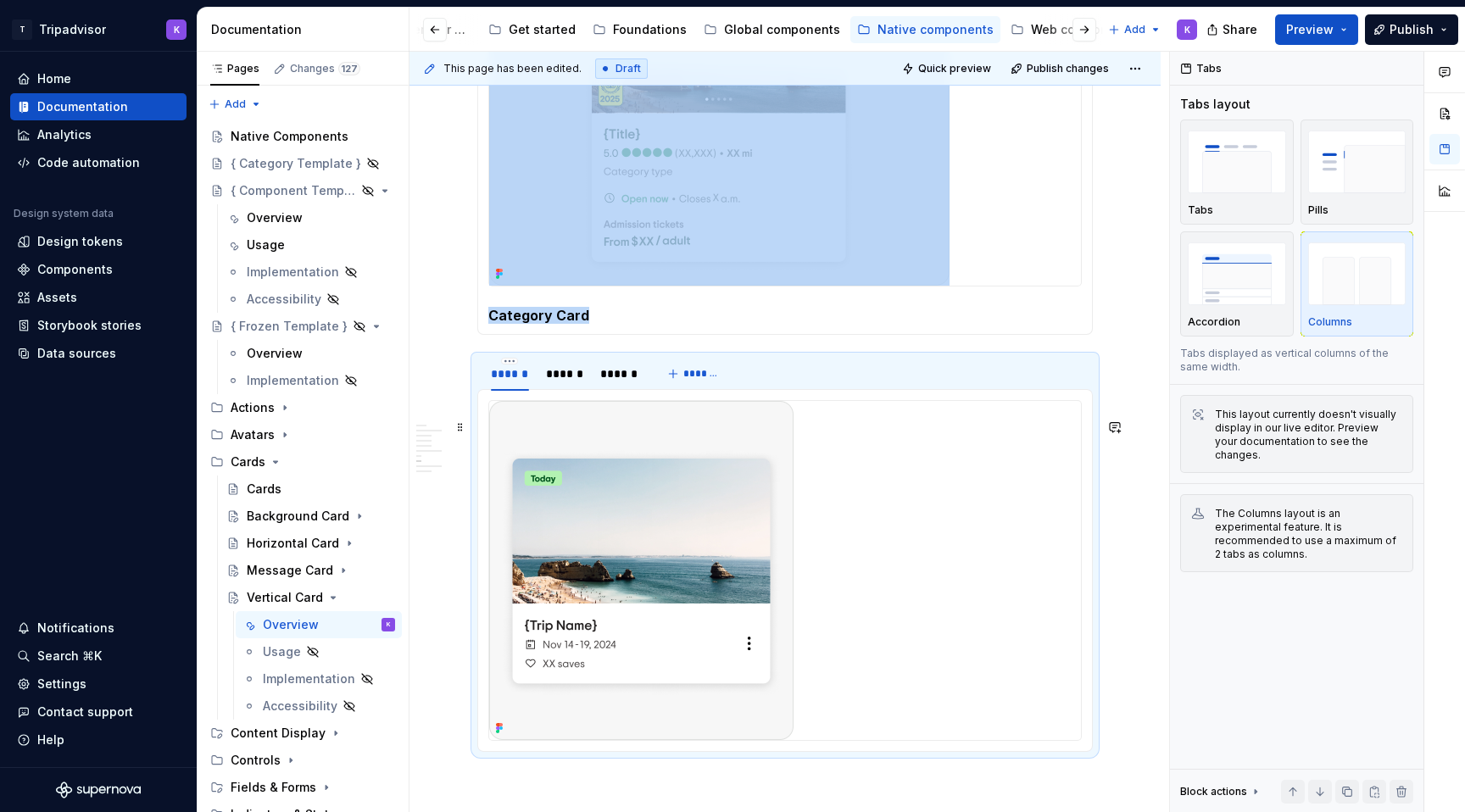
scroll to position [3509, 0]
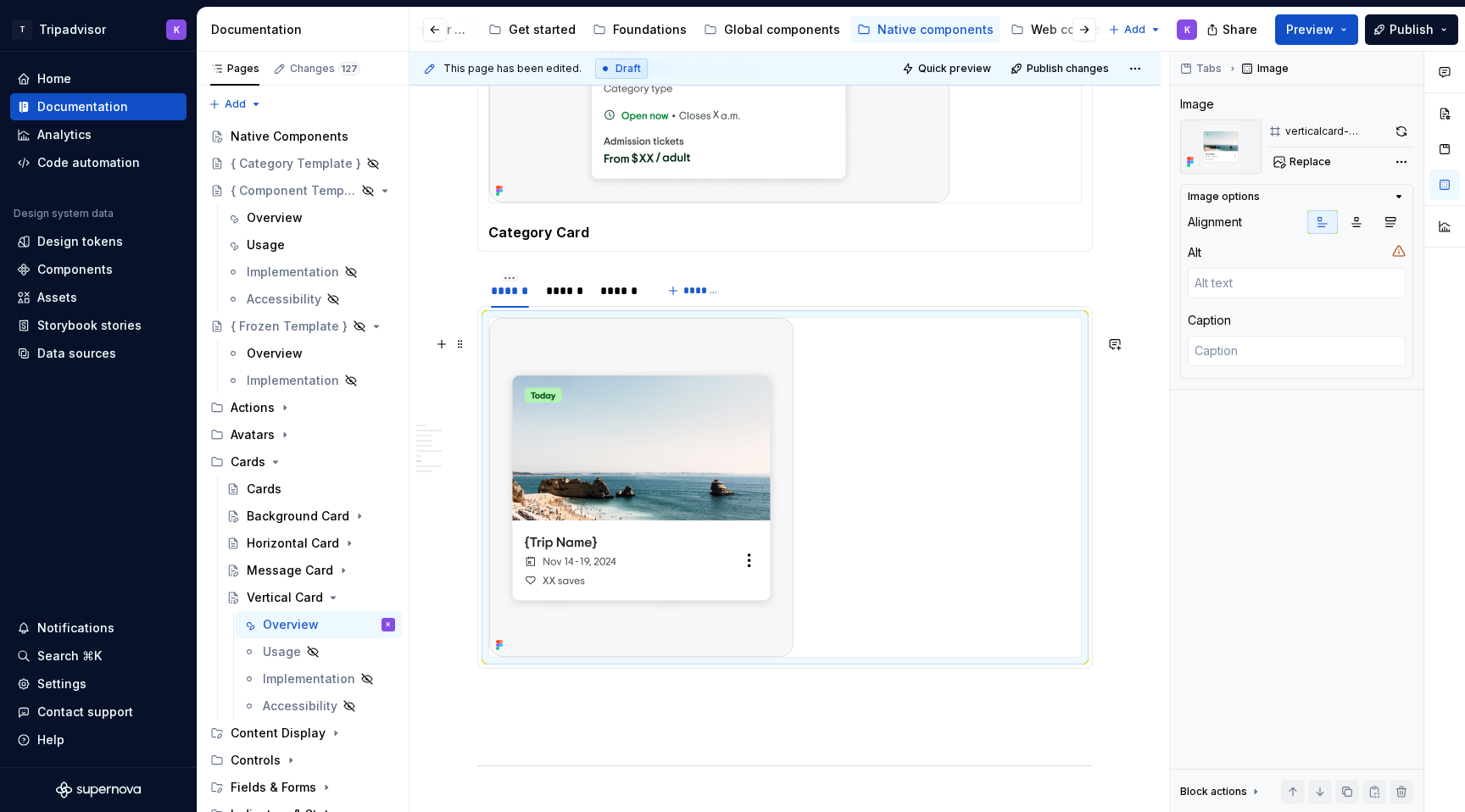
click at [928, 545] on div at bounding box center [785, 487] width 592 height 339
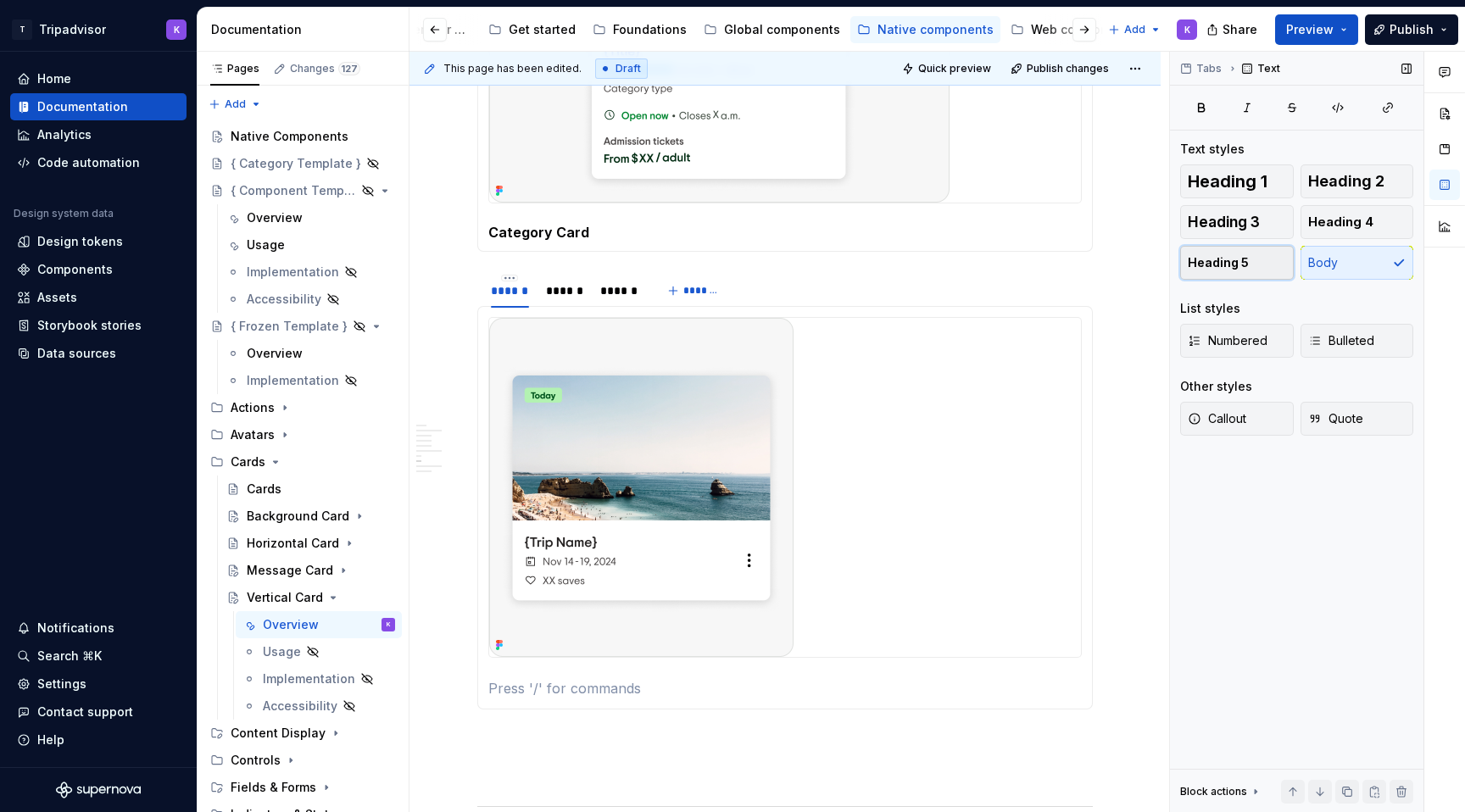
click at [1264, 258] on button "Heading 5" at bounding box center [1237, 263] width 114 height 34
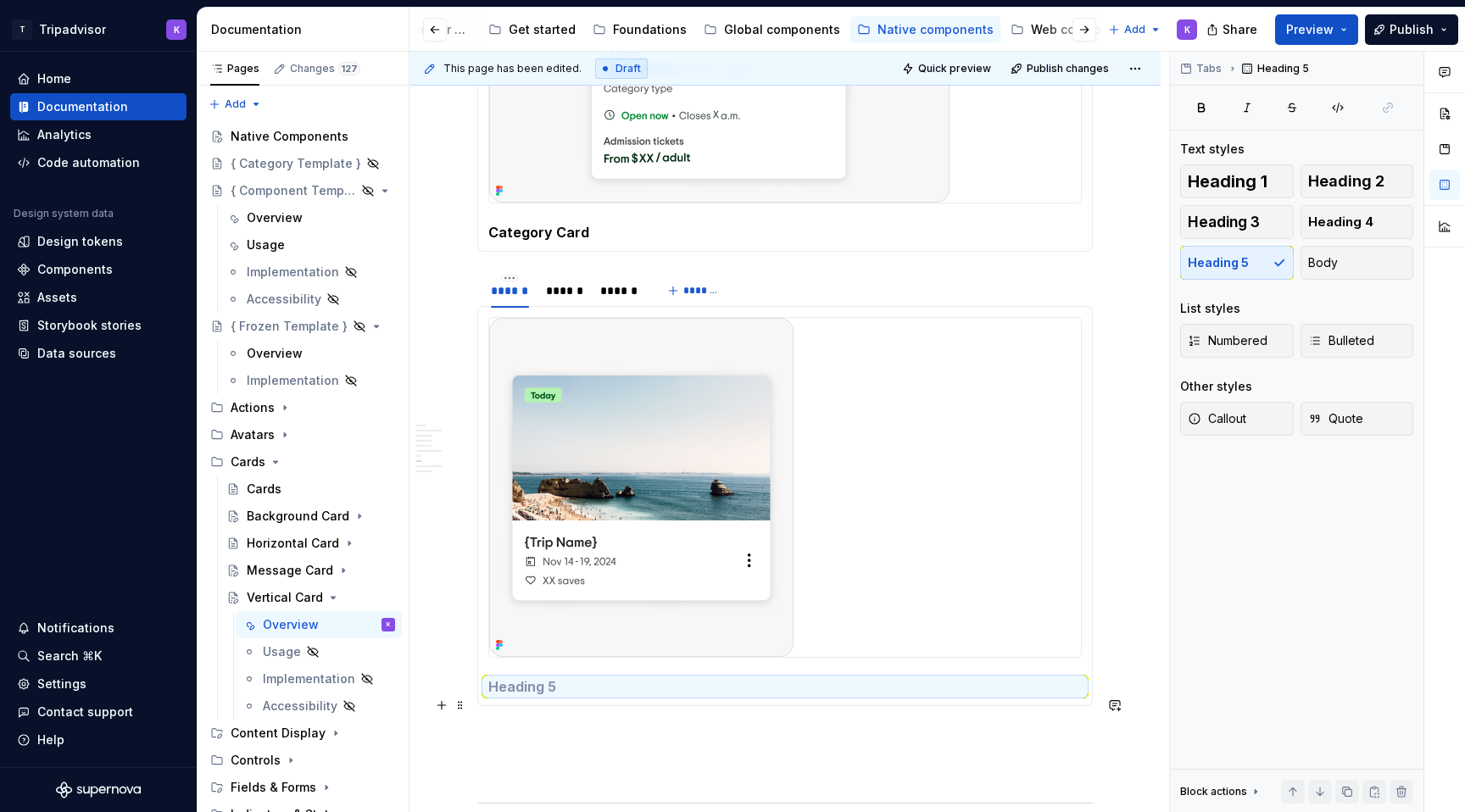
click at [939, 695] on h5 at bounding box center [784, 686] width 593 height 17
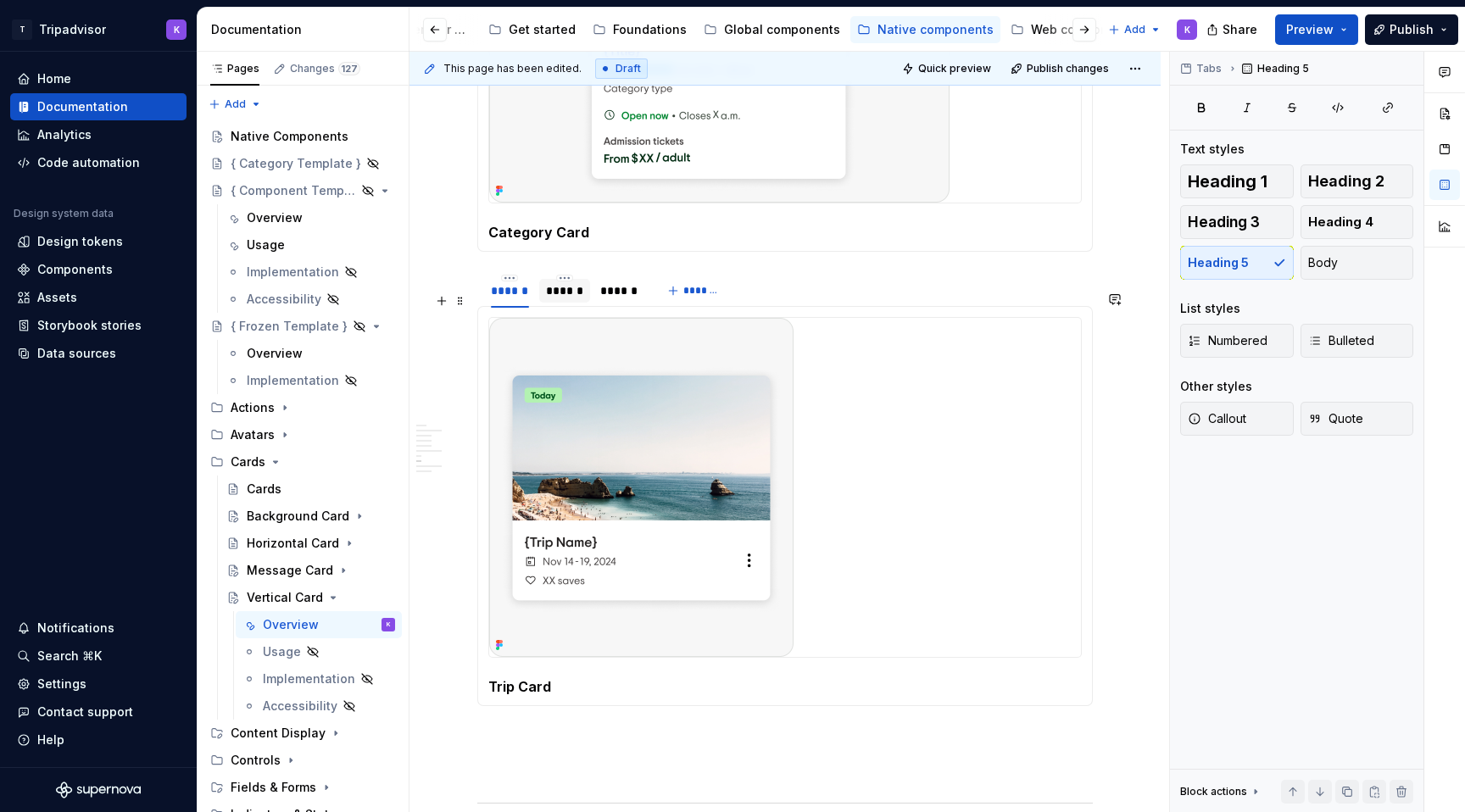
click at [572, 299] on div "******" at bounding box center [565, 290] width 38 height 17
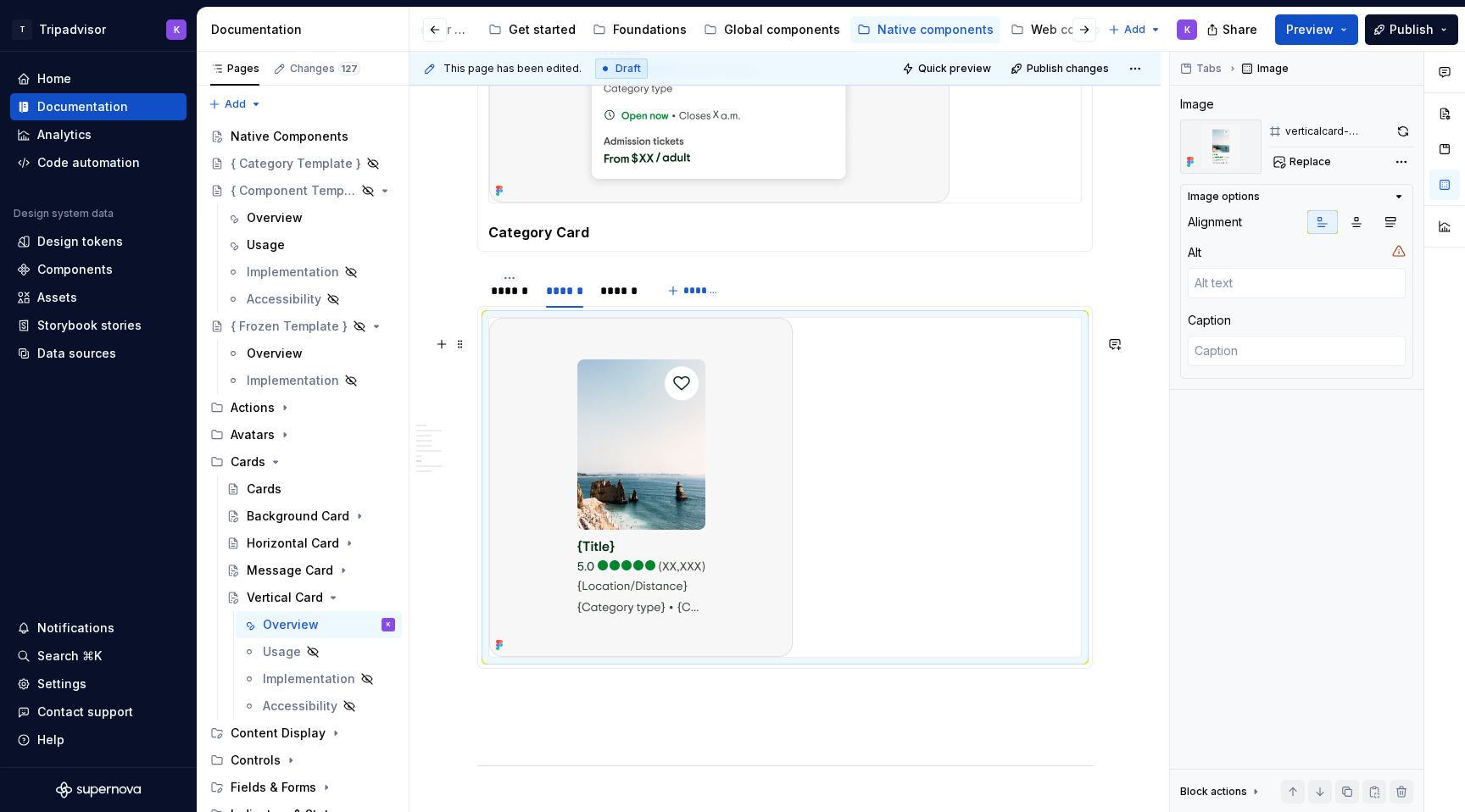
click at [923, 599] on div at bounding box center [785, 487] width 592 height 339
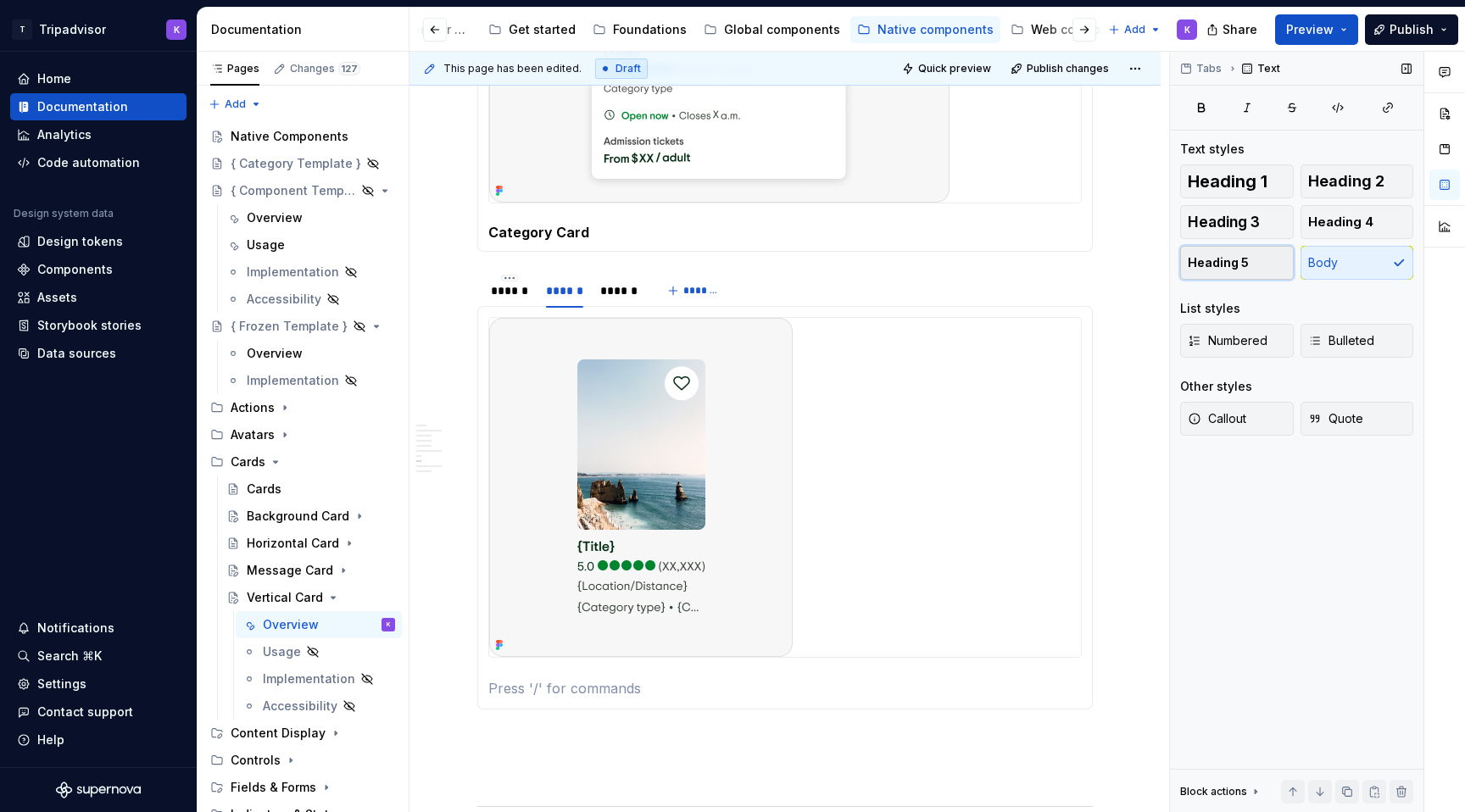
click at [1233, 253] on button "Heading 5" at bounding box center [1237, 263] width 114 height 34
click at [609, 695] on h5 at bounding box center [784, 686] width 593 height 17
click at [620, 299] on div "******" at bounding box center [618, 290] width 37 height 17
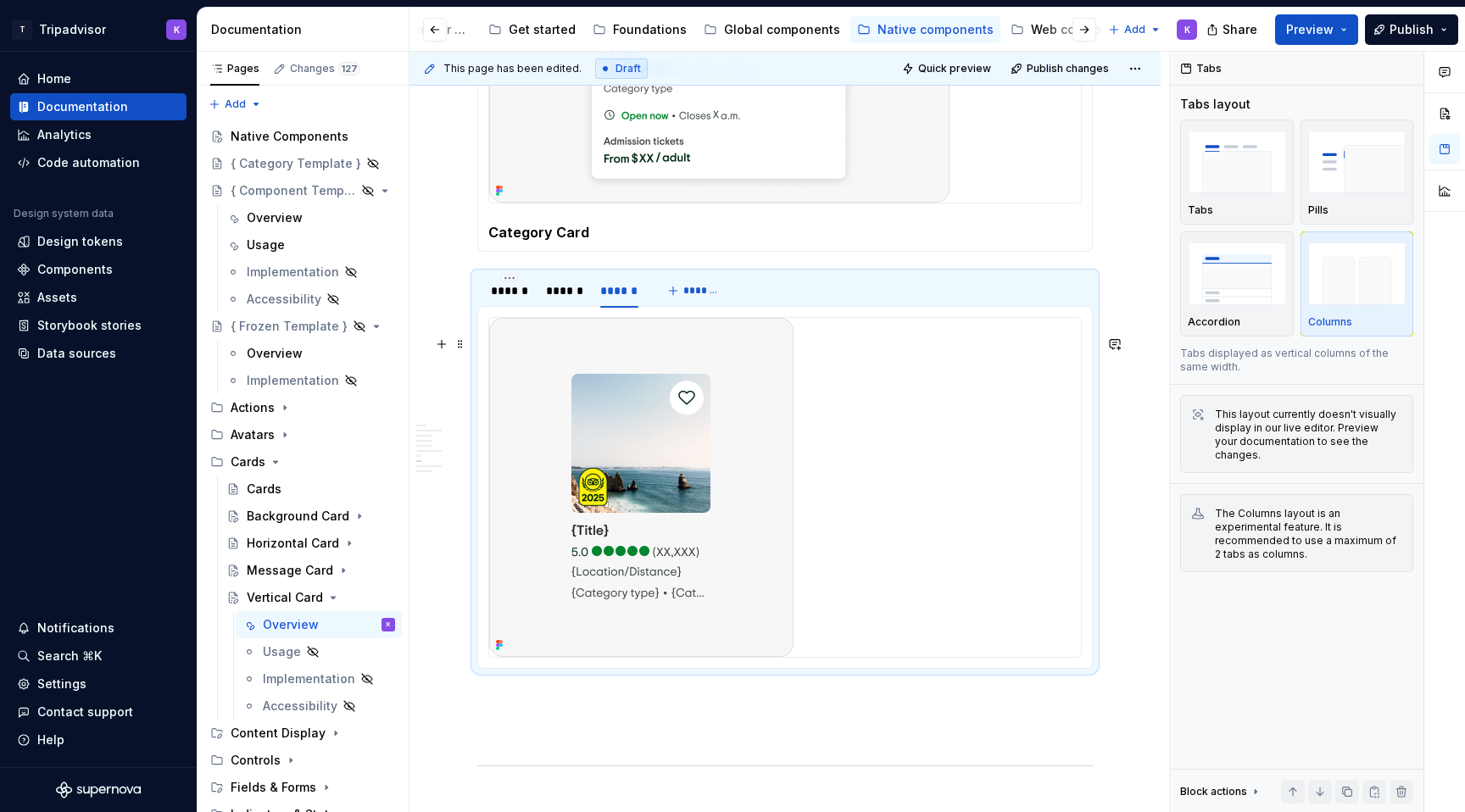
click at [975, 637] on div at bounding box center [785, 487] width 592 height 339
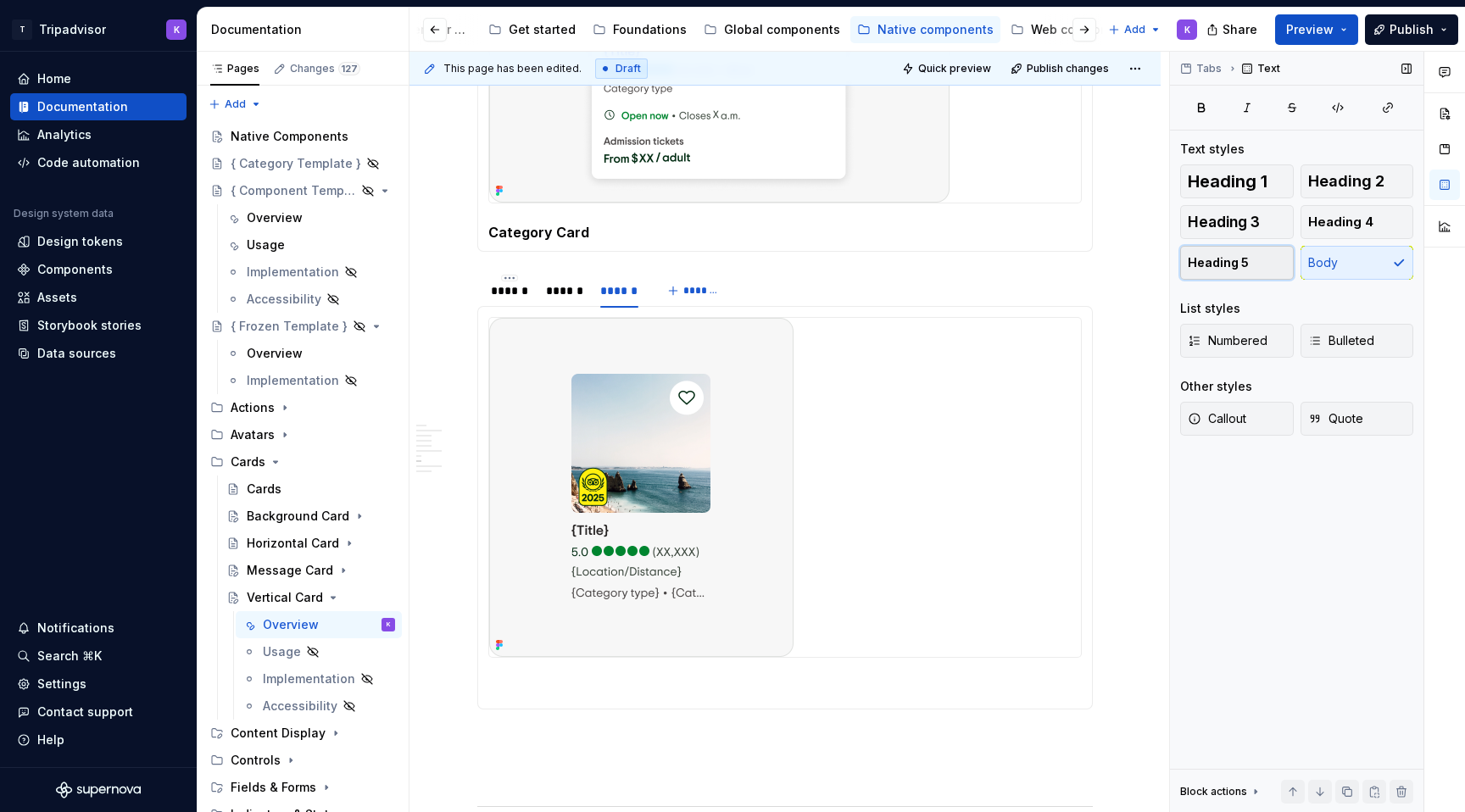
click at [1252, 264] on button "Heading 5" at bounding box center [1237, 263] width 114 height 34
click at [878, 695] on h5 at bounding box center [784, 686] width 593 height 17
click at [820, 777] on p at bounding box center [784, 767] width 615 height 20
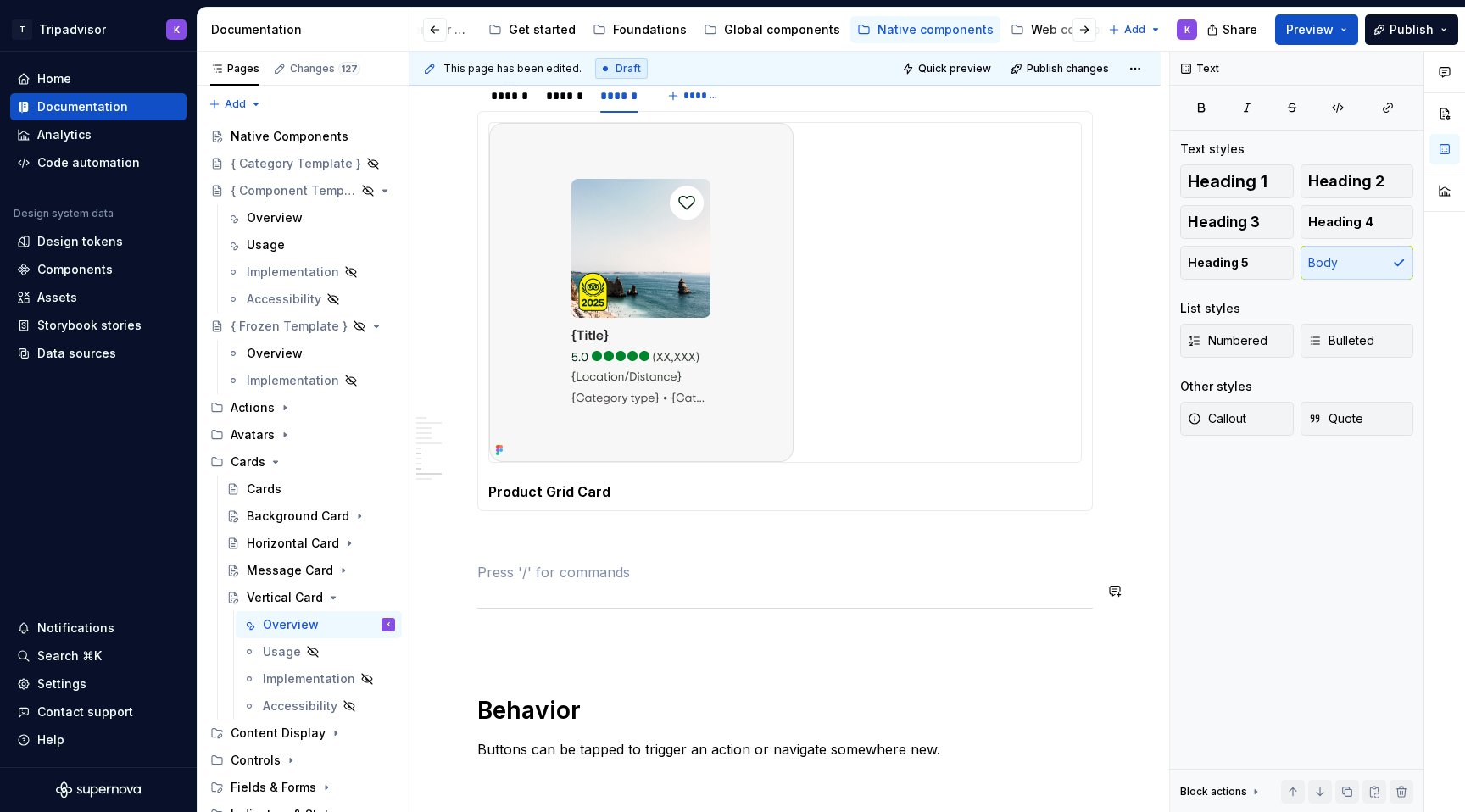
click at [802, 552] on p at bounding box center [784, 541] width 615 height 20
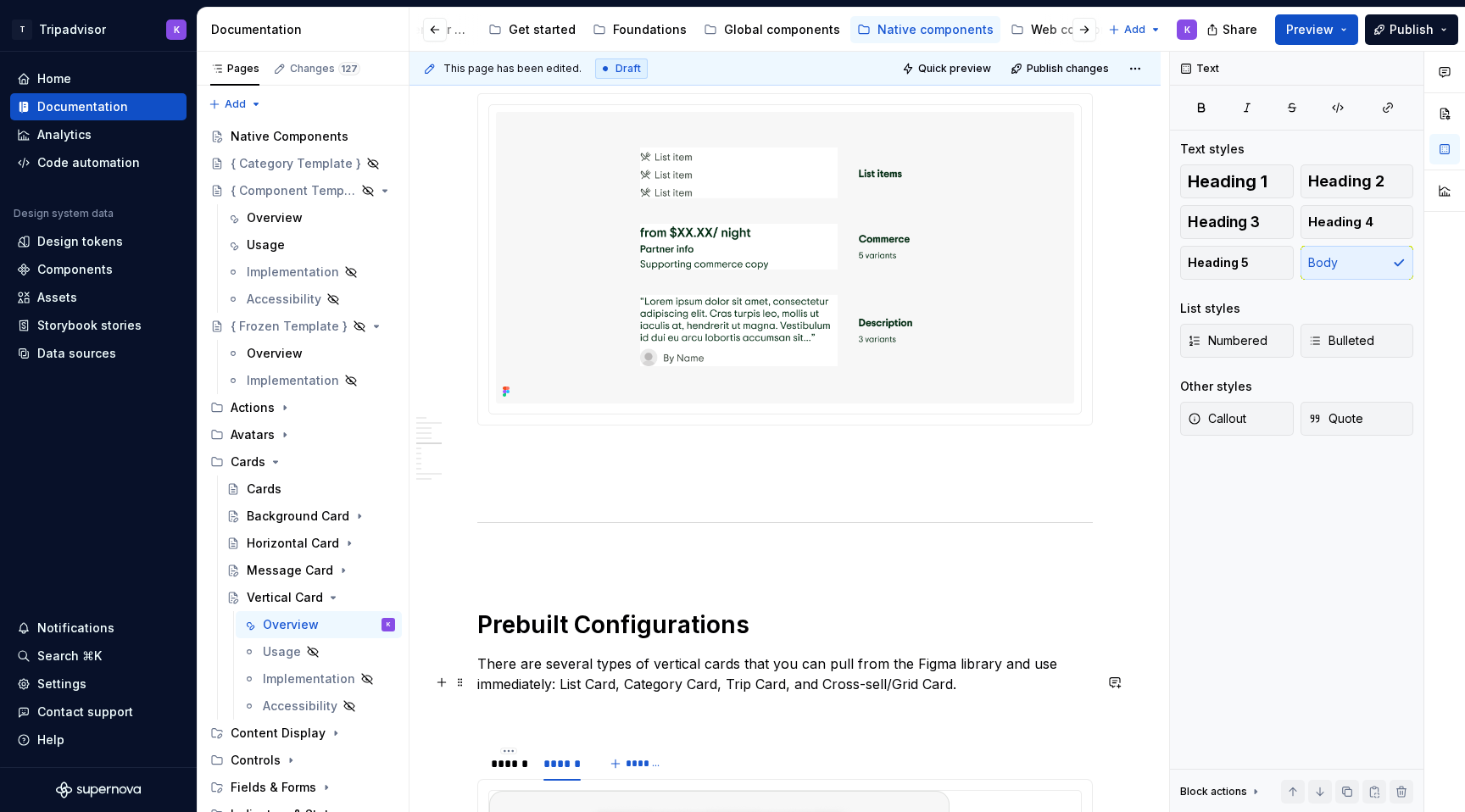
scroll to position [2617, 0]
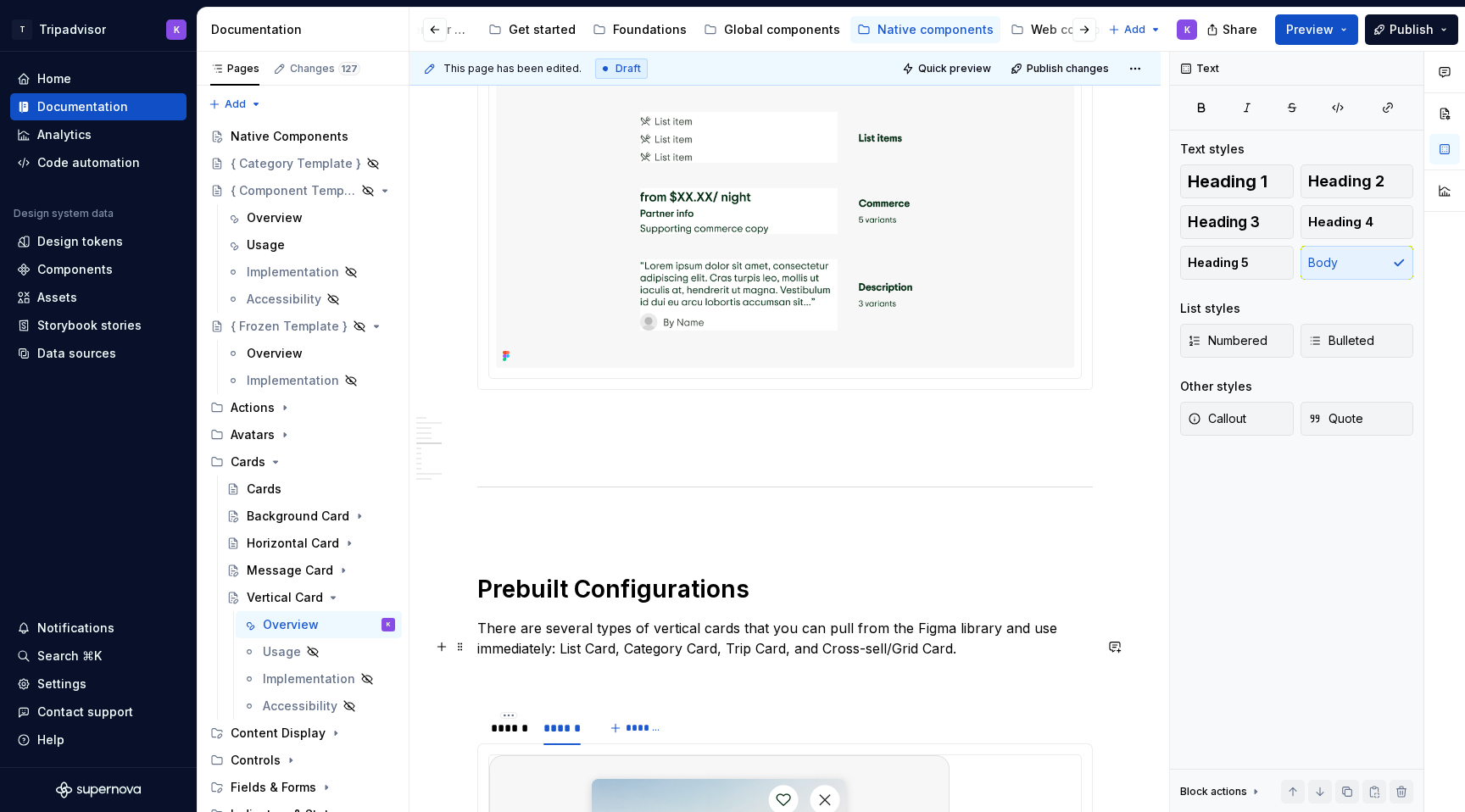
click at [890, 659] on p "There are several types of vertical cards that you can pull from the Figma libr…" at bounding box center [784, 638] width 615 height 41
click at [894, 659] on p "There are several types of vertical cards that you can pull from the Figma libr…" at bounding box center [784, 638] width 615 height 41
click at [822, 659] on p "There are several types of vertical cards that you can pull from the Figma libr…" at bounding box center [784, 638] width 615 height 41
click at [857, 659] on p "There are several types of vertical cards that you can pull from the Figma libr…" at bounding box center [784, 638] width 615 height 41
click at [869, 713] on div "**********" at bounding box center [784, 25] width 615 height 4615
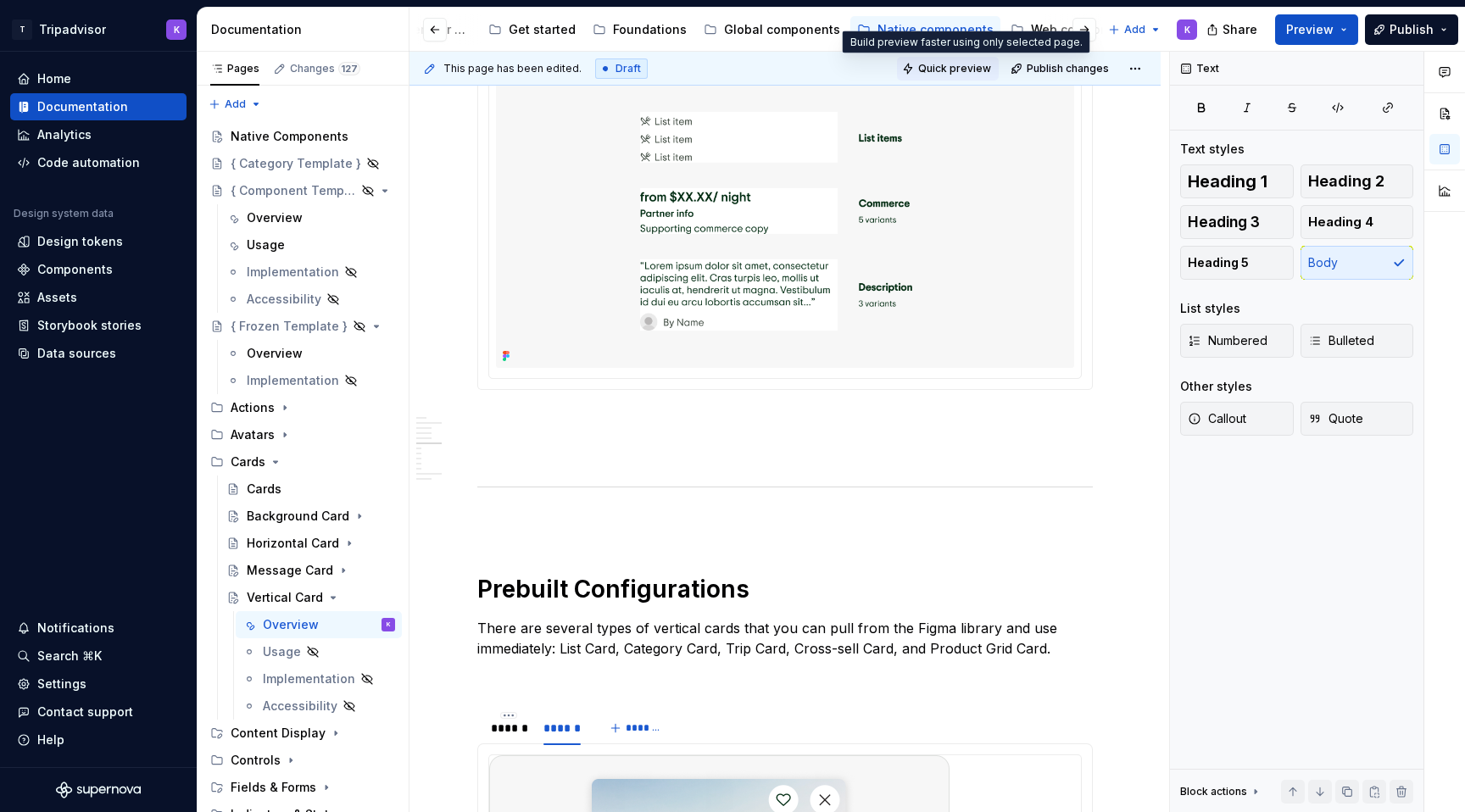
click at [969, 76] on button "Quick preview" at bounding box center [948, 69] width 102 height 24
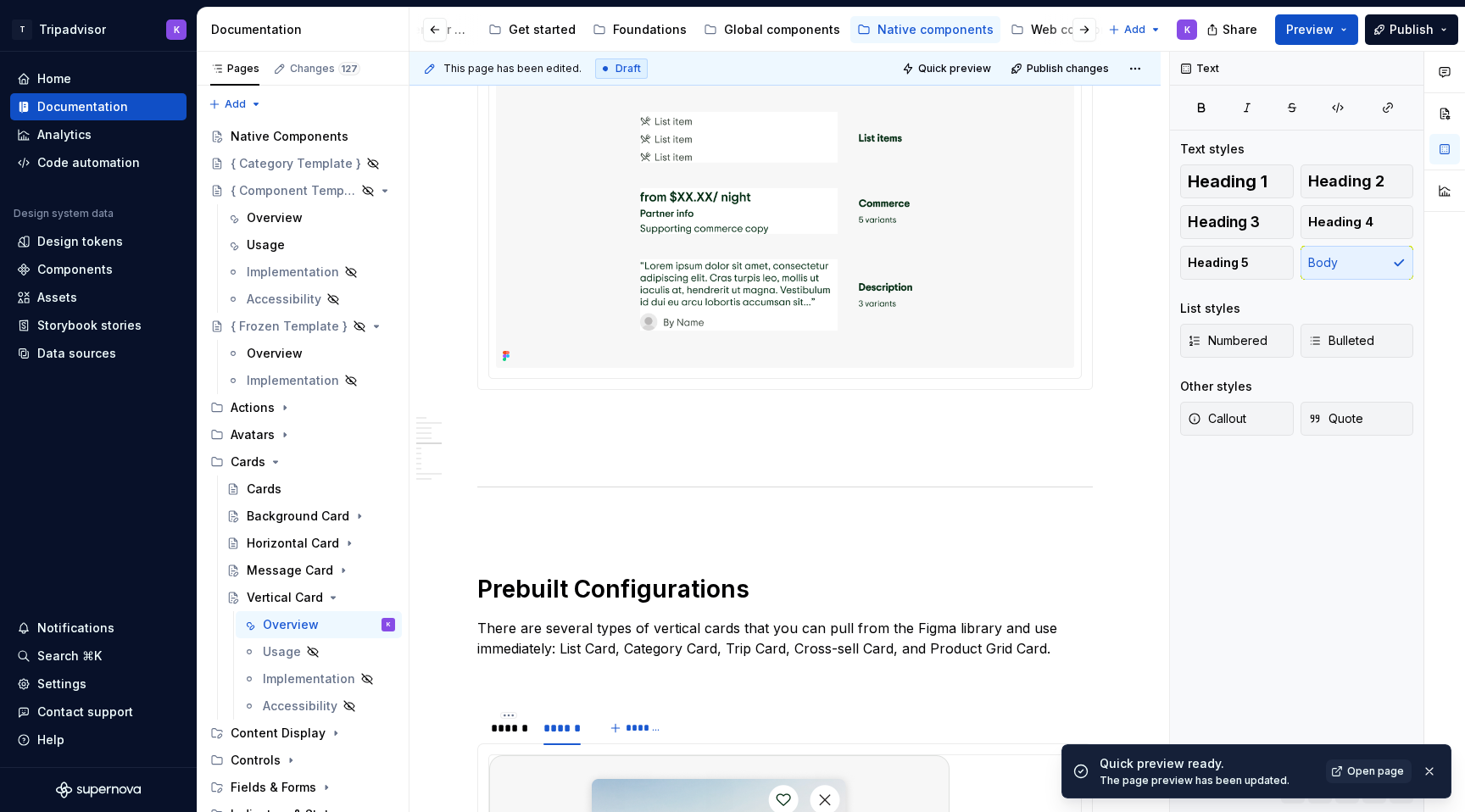
click at [1372, 775] on span "Open page" at bounding box center [1375, 771] width 57 height 14
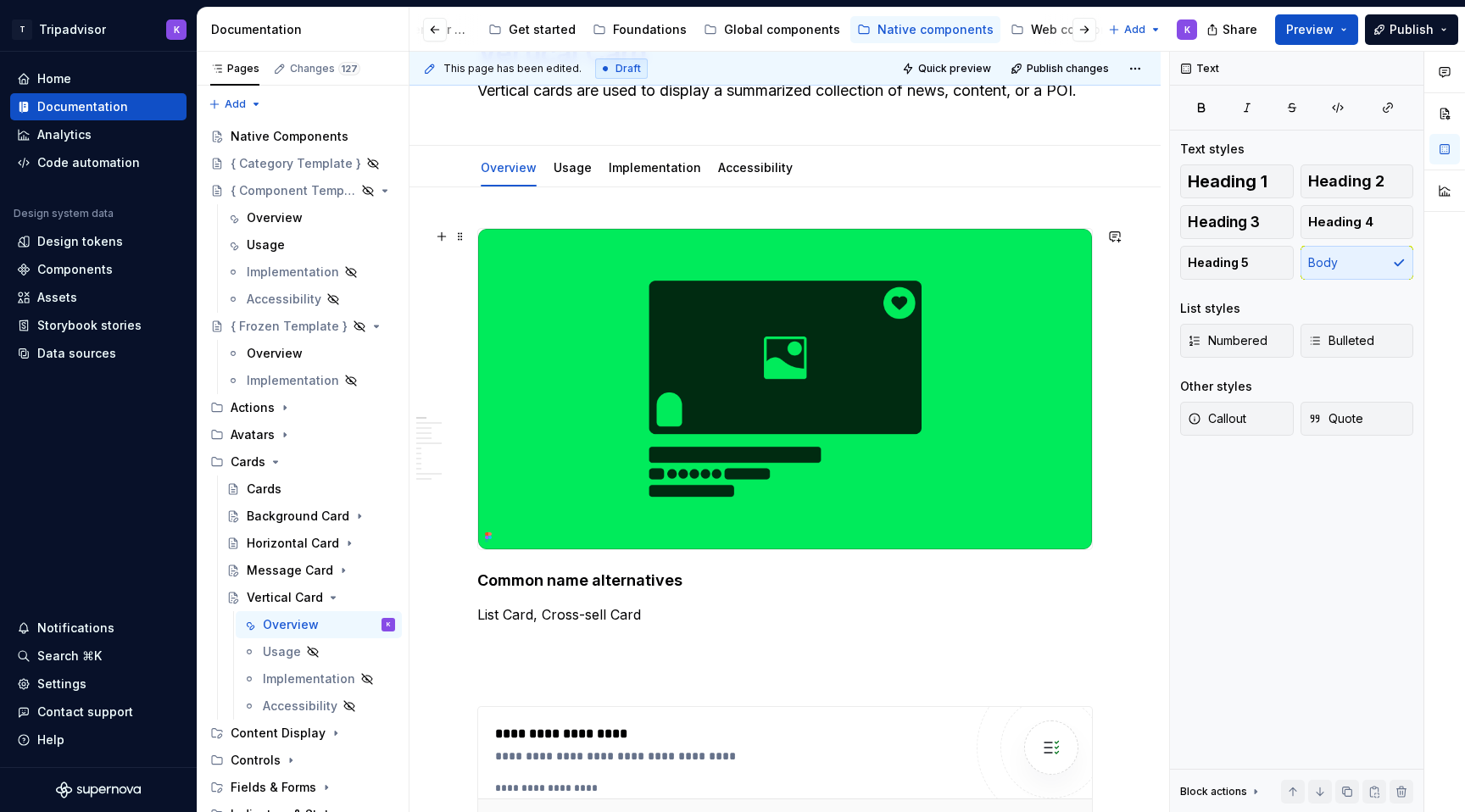
scroll to position [0, 0]
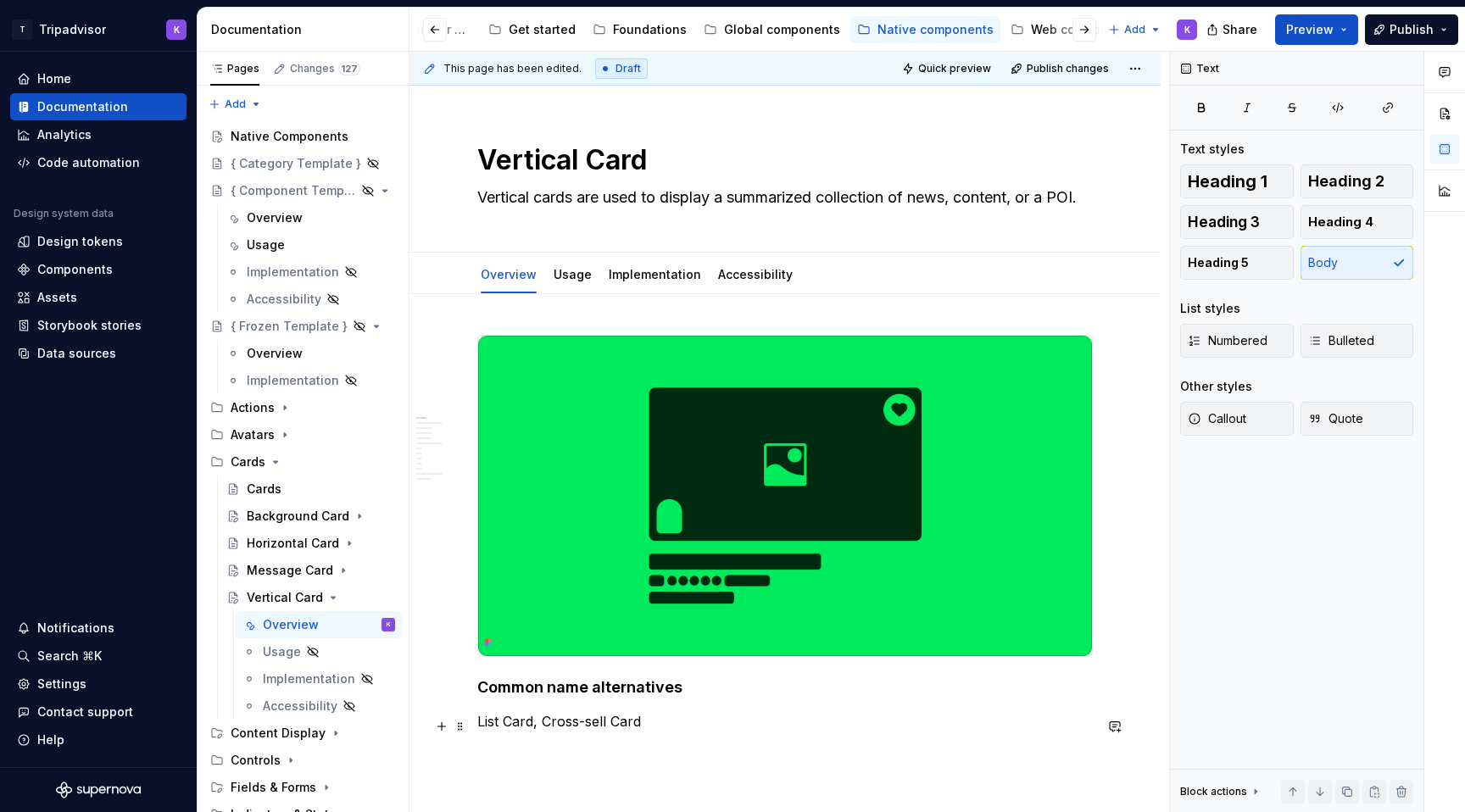
click at [650, 730] on p "List Card, Cross-sell Card" at bounding box center [784, 721] width 615 height 20
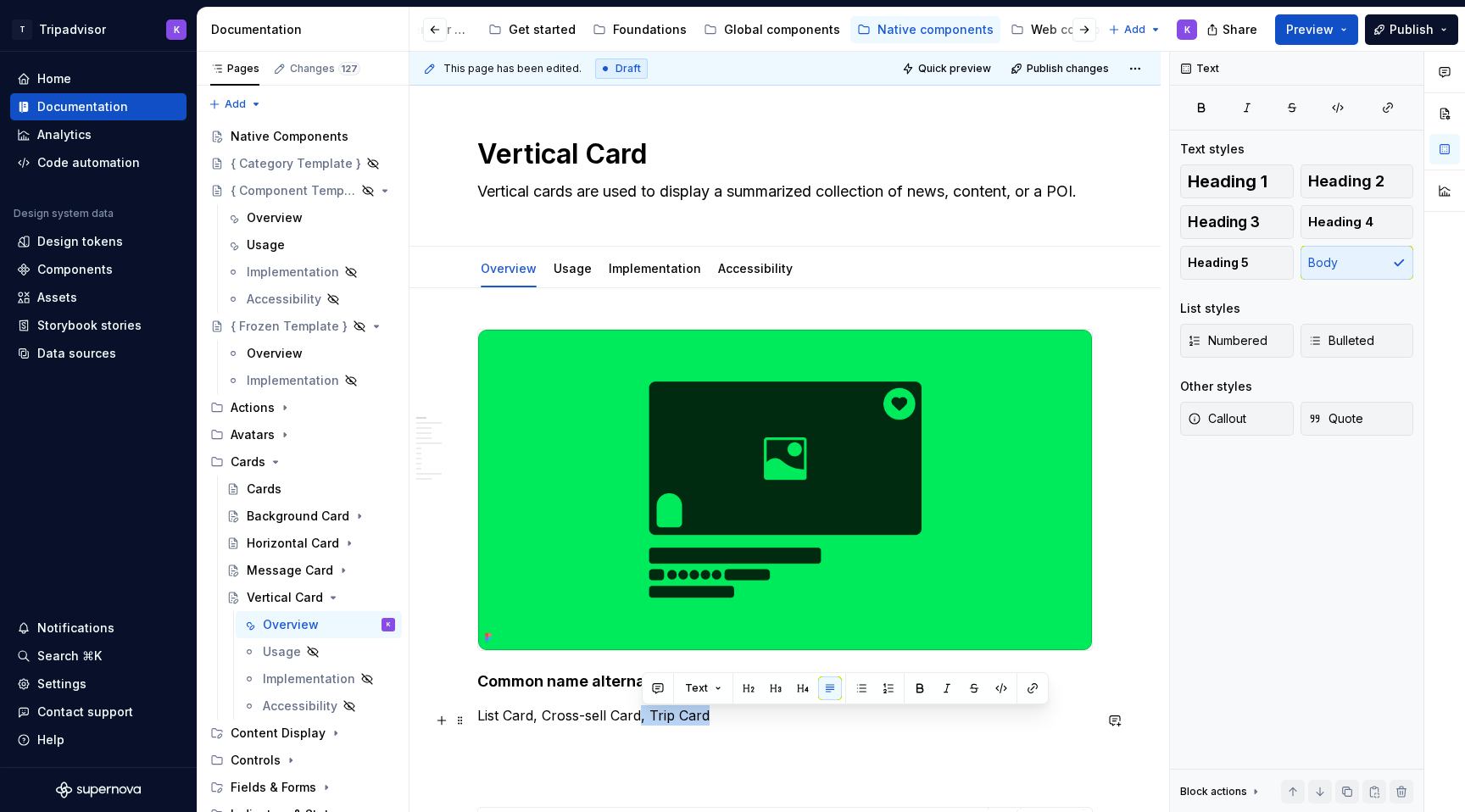
drag, startPoint x: 640, startPoint y: 716, endPoint x: 731, endPoint y: 717, distance: 90.7
click at [729, 716] on p "List Card, Cross-sell Card, Trip Card" at bounding box center [784, 715] width 615 height 20
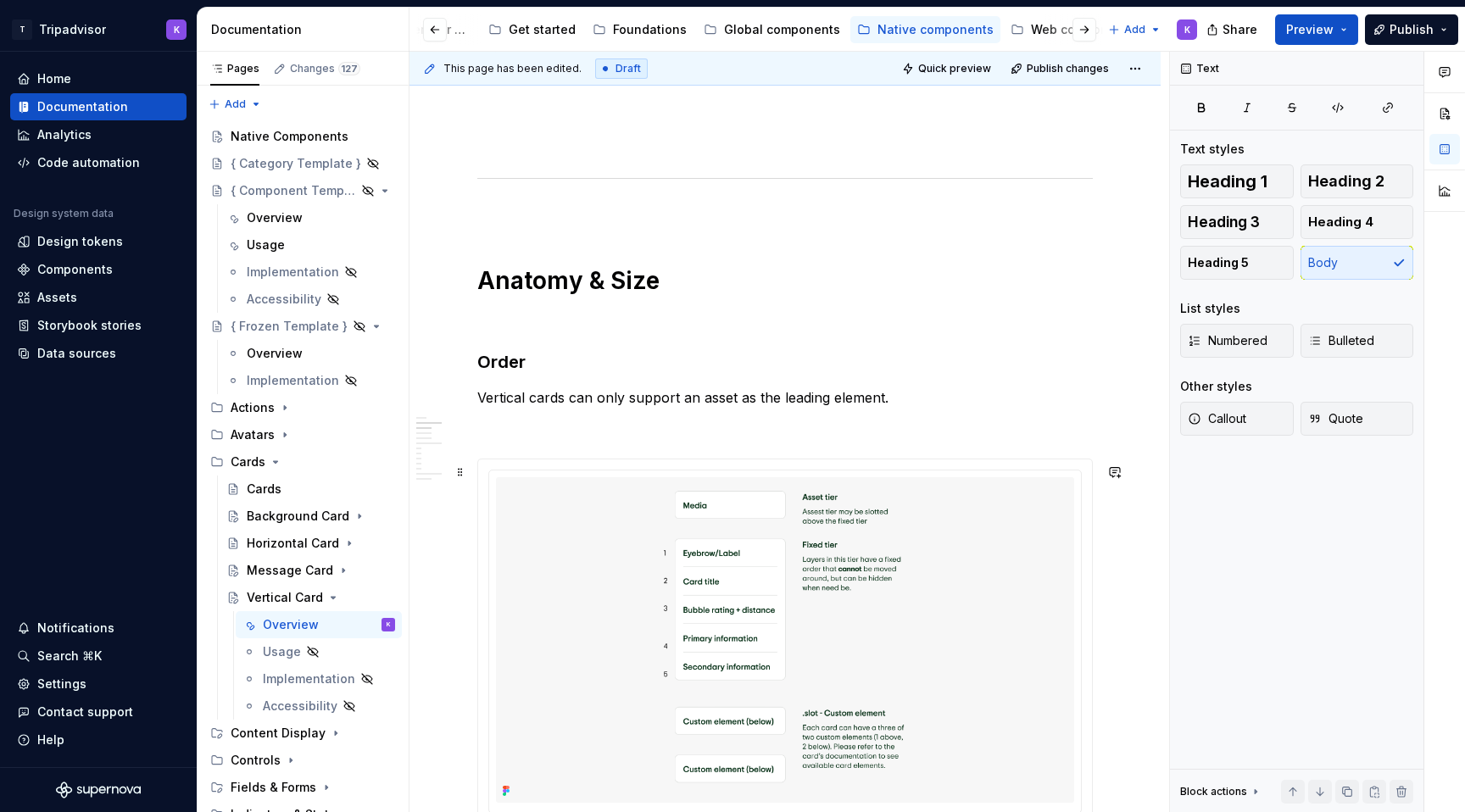
scroll to position [1009, 0]
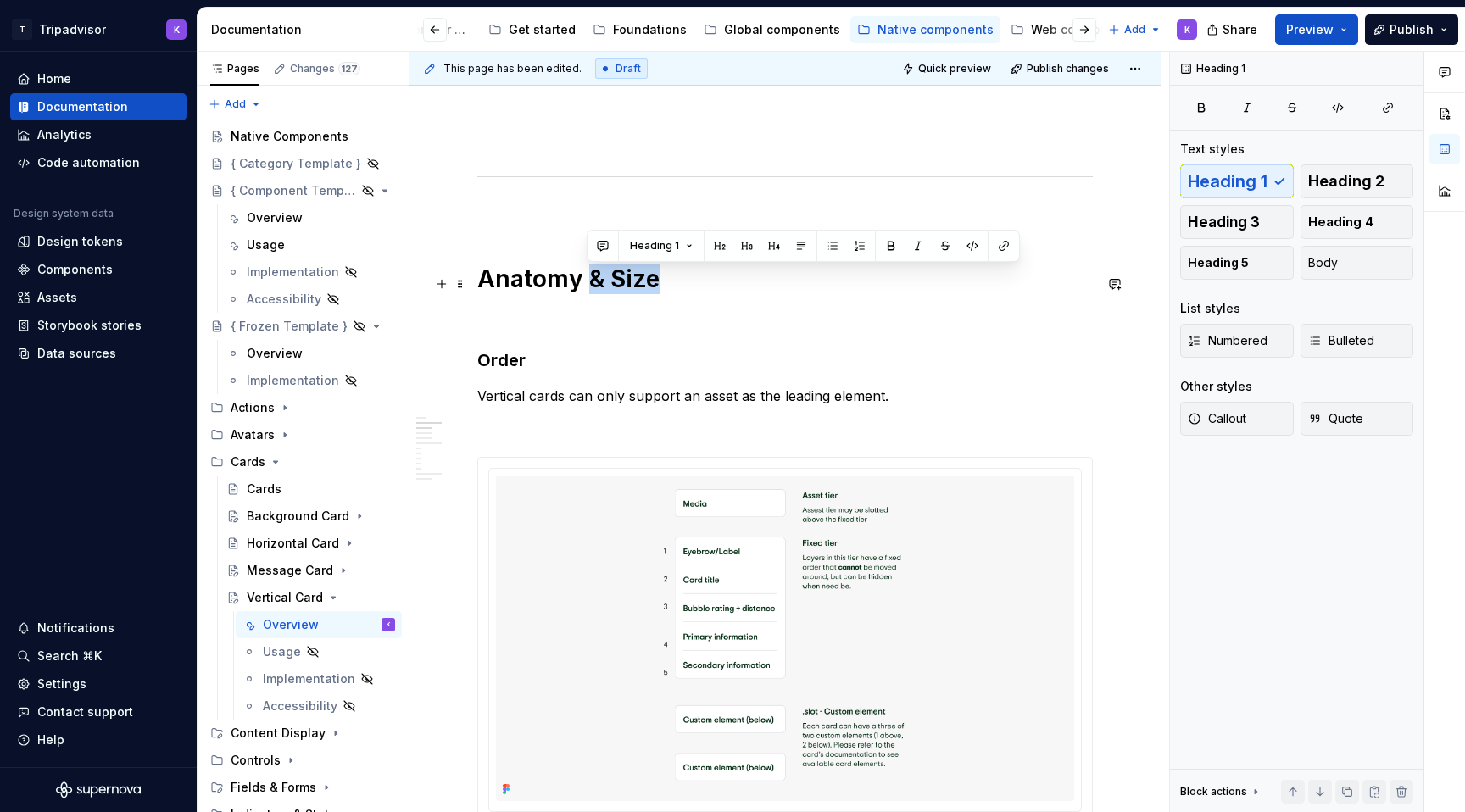
drag, startPoint x: 588, startPoint y: 280, endPoint x: 654, endPoint y: 283, distance: 66.2
click at [654, 283] on h1 "Anatomy & Size" at bounding box center [784, 279] width 615 height 31
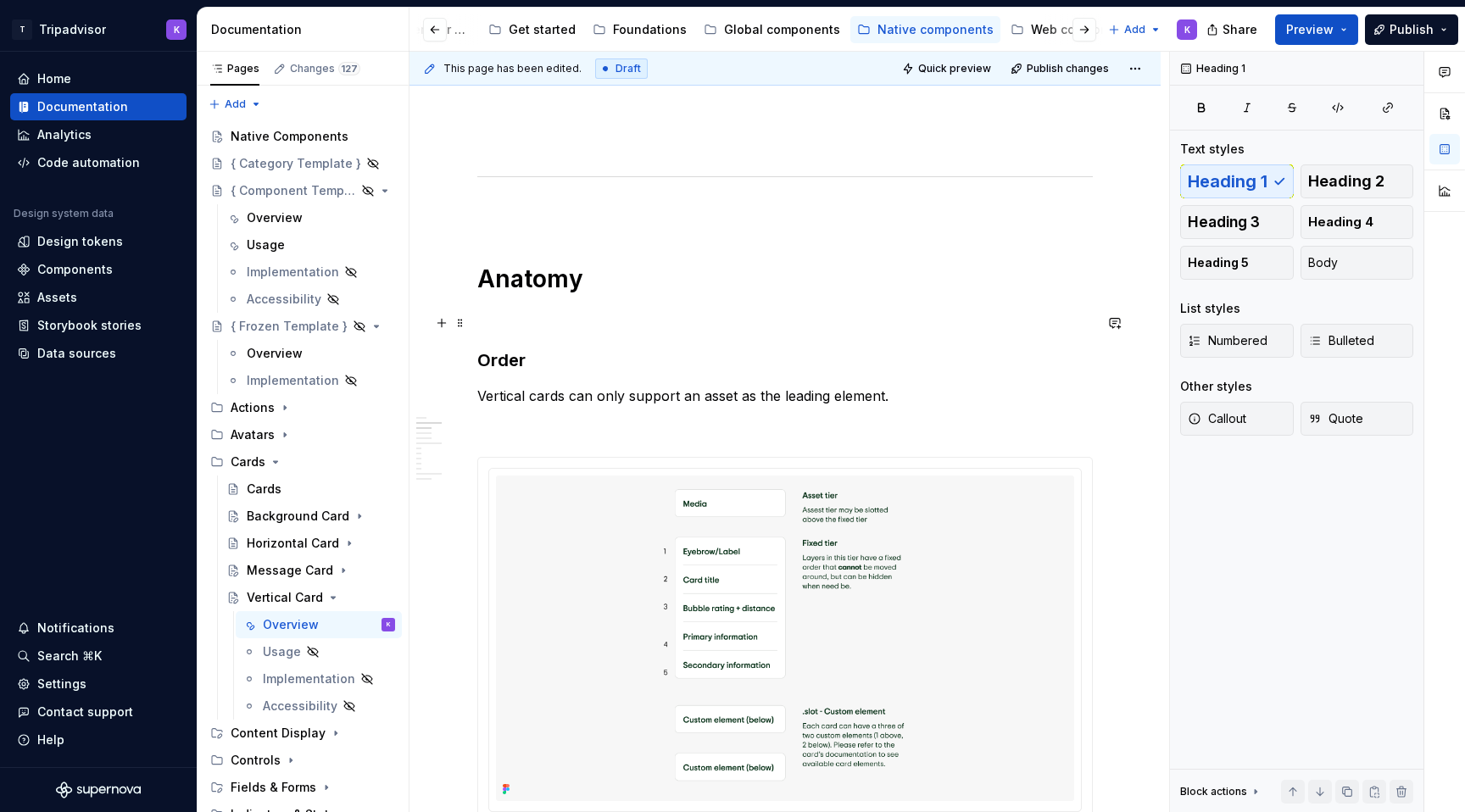
click at [554, 324] on p at bounding box center [784, 318] width 615 height 20
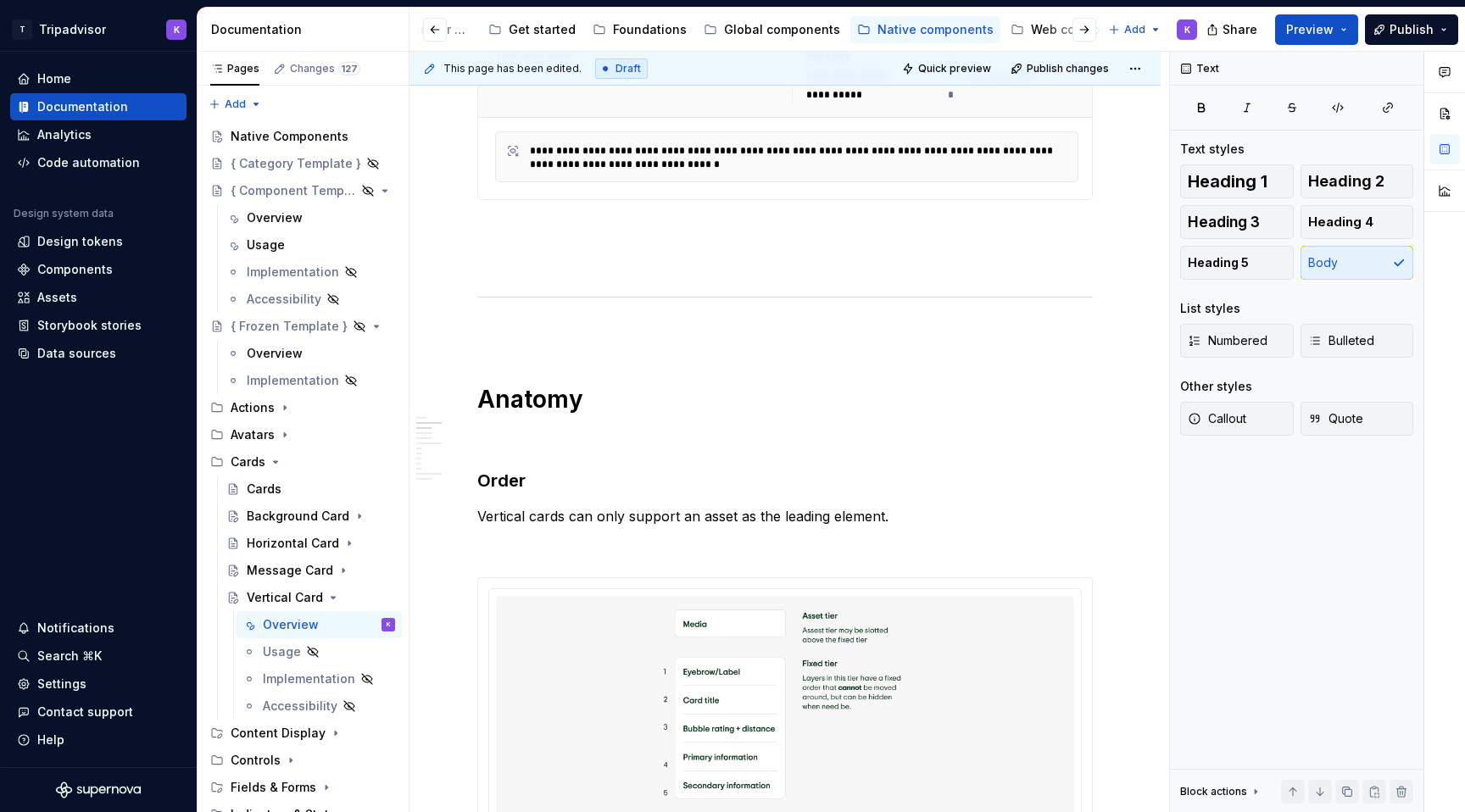
scroll to position [1023, 0]
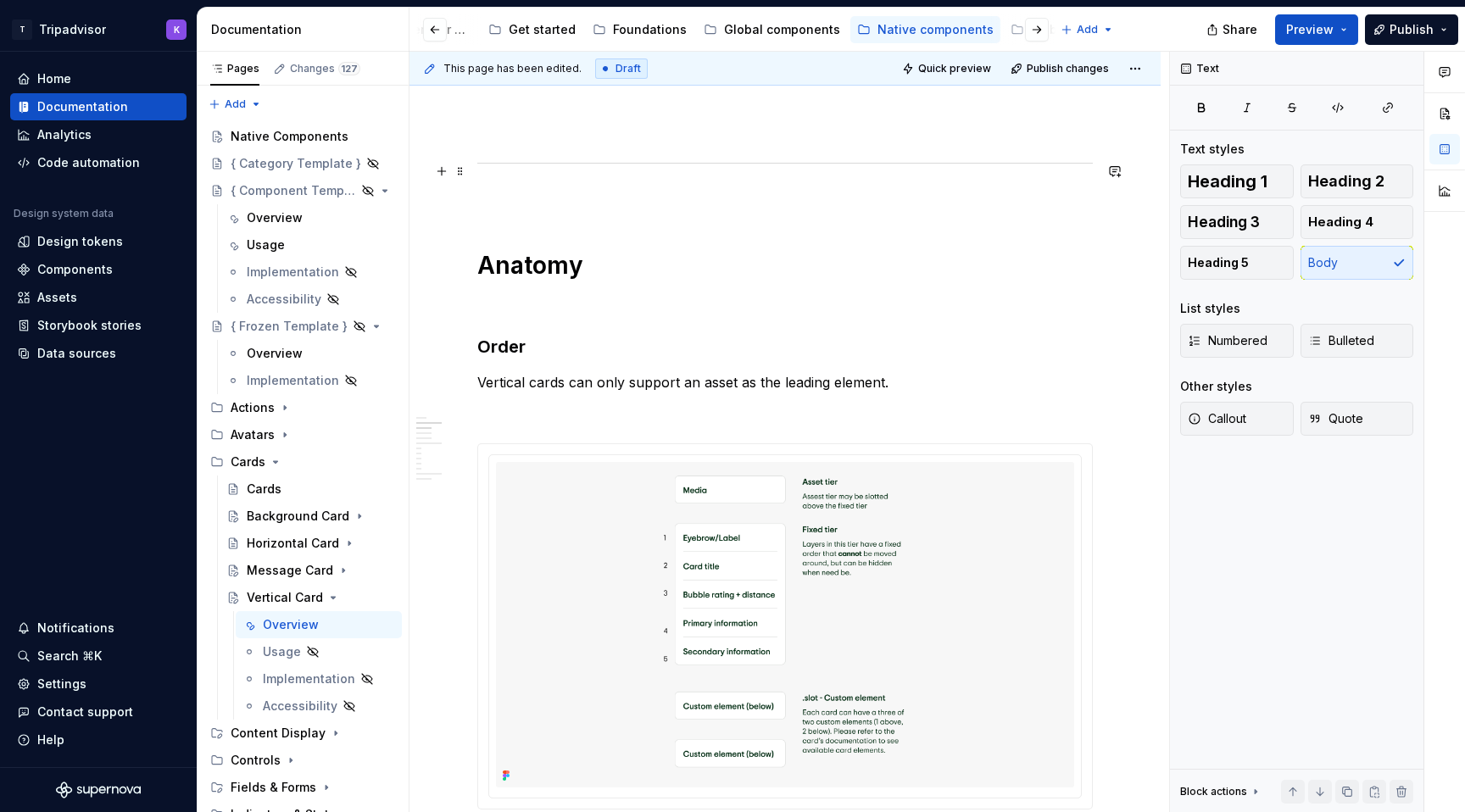
type textarea "*"
